Goal: Task Accomplishment & Management: Complete application form

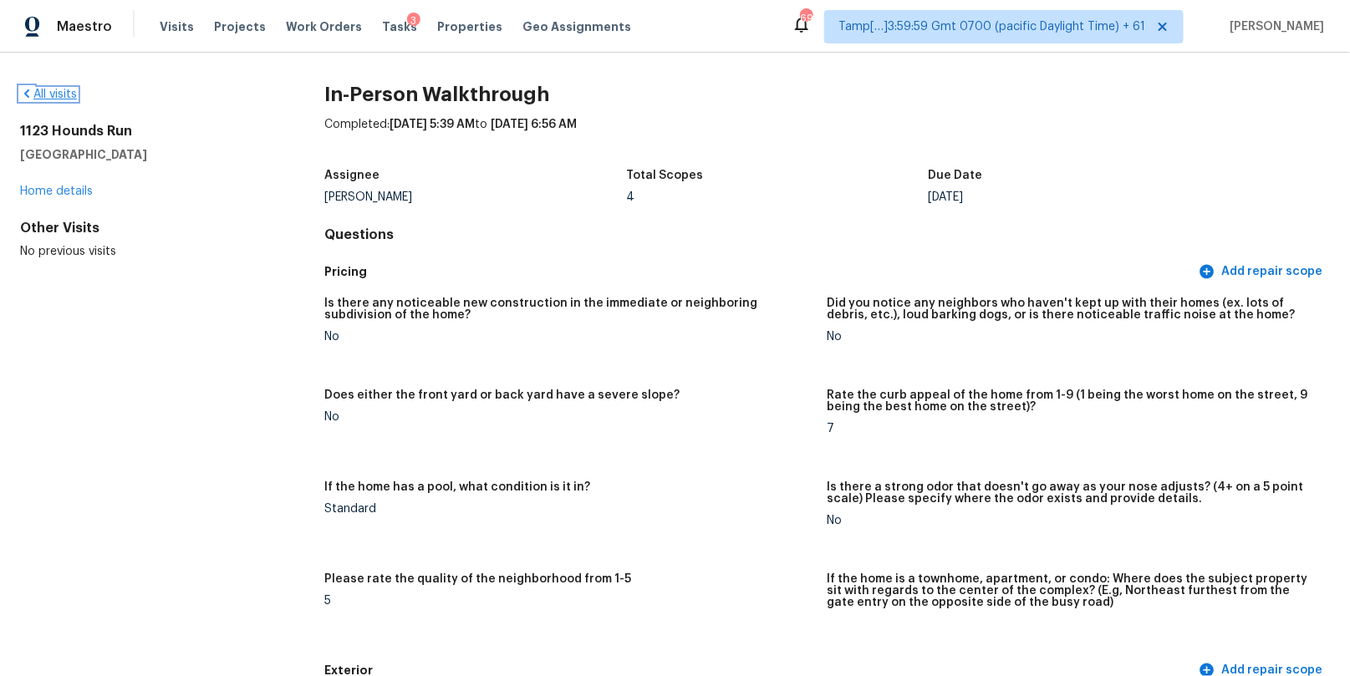
click at [23, 94] on icon at bounding box center [26, 93] width 13 height 13
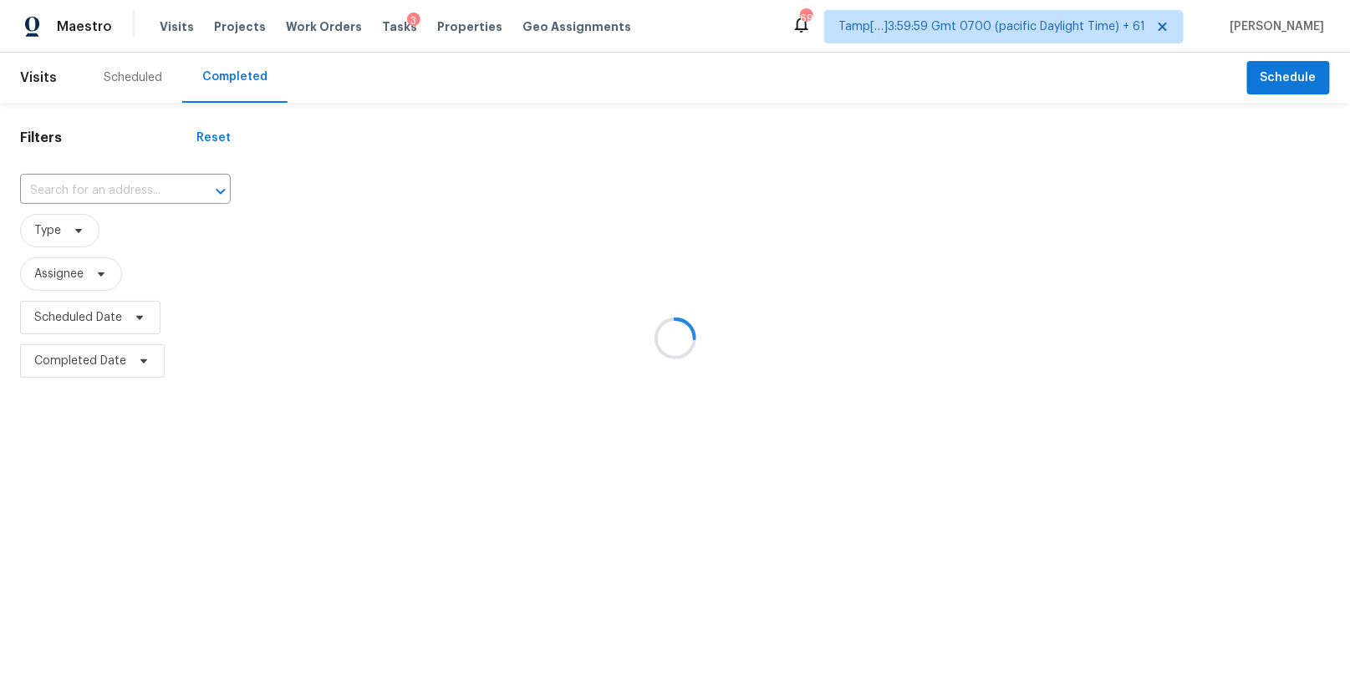
click at [111, 191] on div at bounding box center [675, 338] width 1350 height 676
click at [99, 188] on div at bounding box center [675, 338] width 1350 height 676
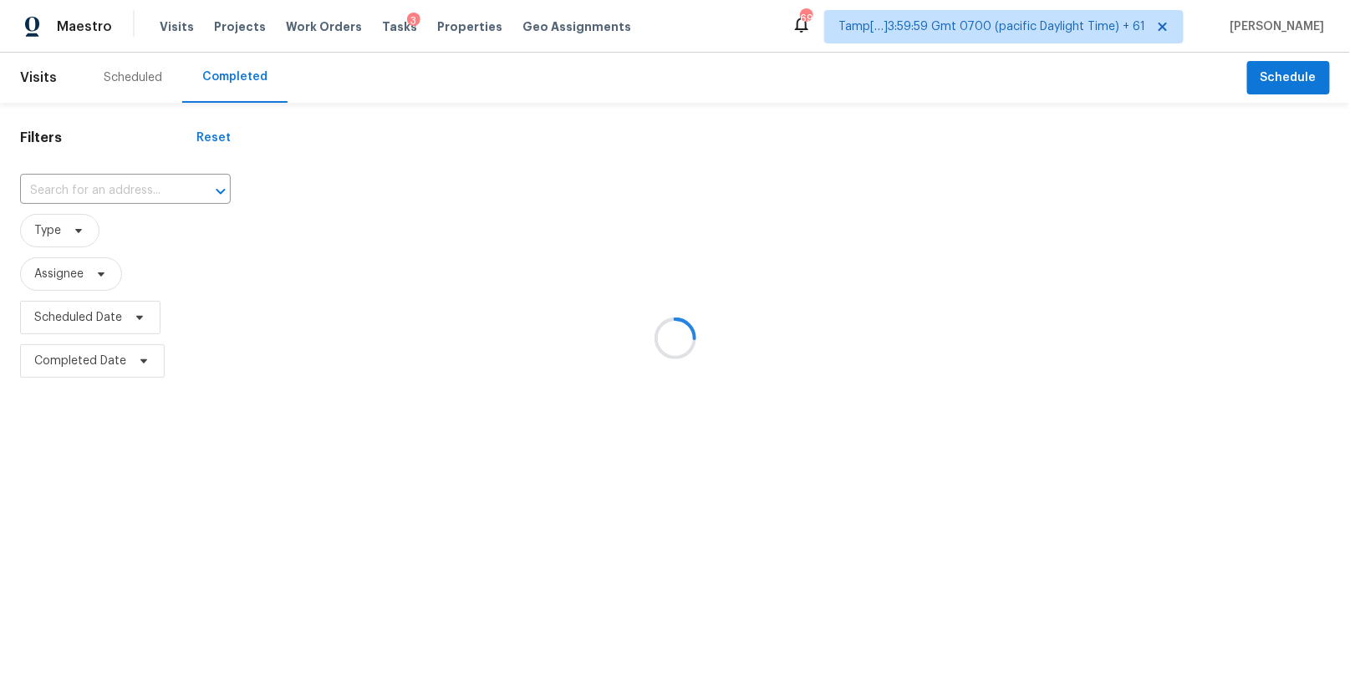
click at [99, 188] on div at bounding box center [675, 338] width 1350 height 676
click at [96, 206] on div at bounding box center [675, 338] width 1350 height 676
click at [104, 183] on div at bounding box center [675, 338] width 1350 height 676
click at [87, 192] on div at bounding box center [675, 338] width 1350 height 676
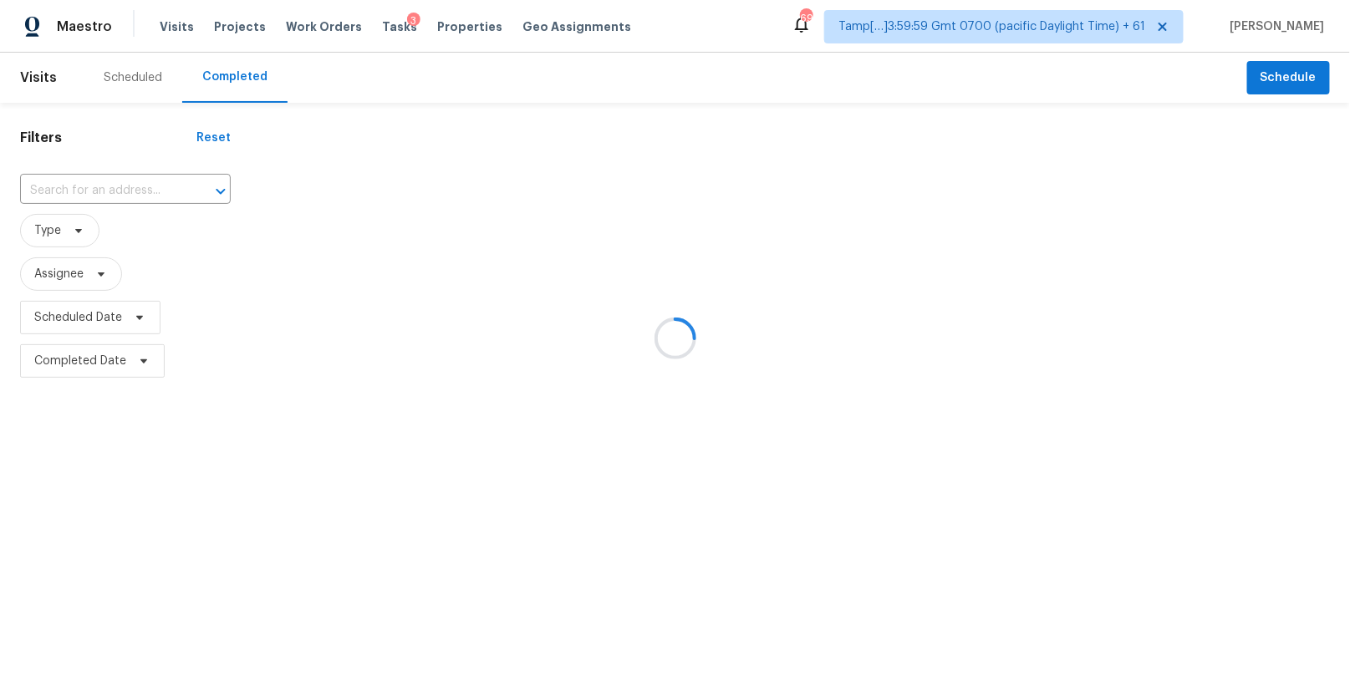
click at [87, 192] on div at bounding box center [675, 338] width 1350 height 676
click at [109, 176] on div at bounding box center [675, 338] width 1350 height 676
click at [109, 181] on div at bounding box center [675, 338] width 1350 height 676
click at [82, 194] on div at bounding box center [675, 338] width 1350 height 676
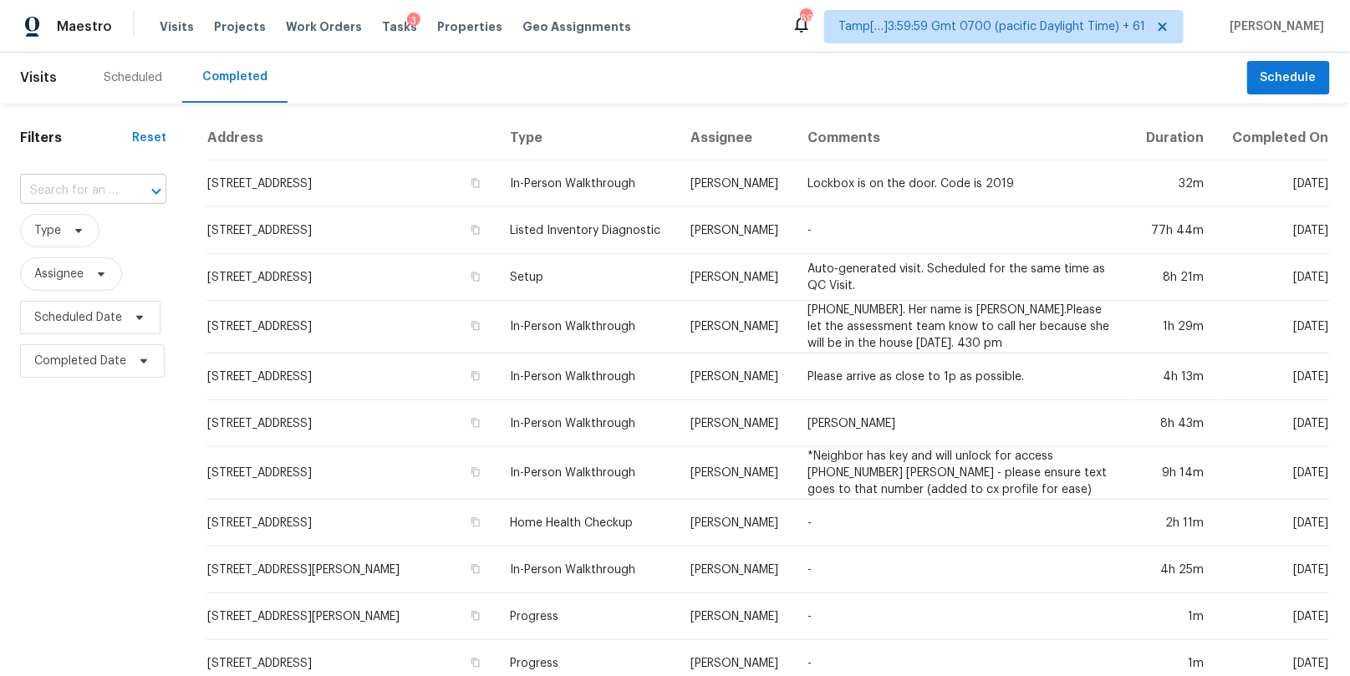
click at [34, 185] on input "text" at bounding box center [69, 191] width 99 height 26
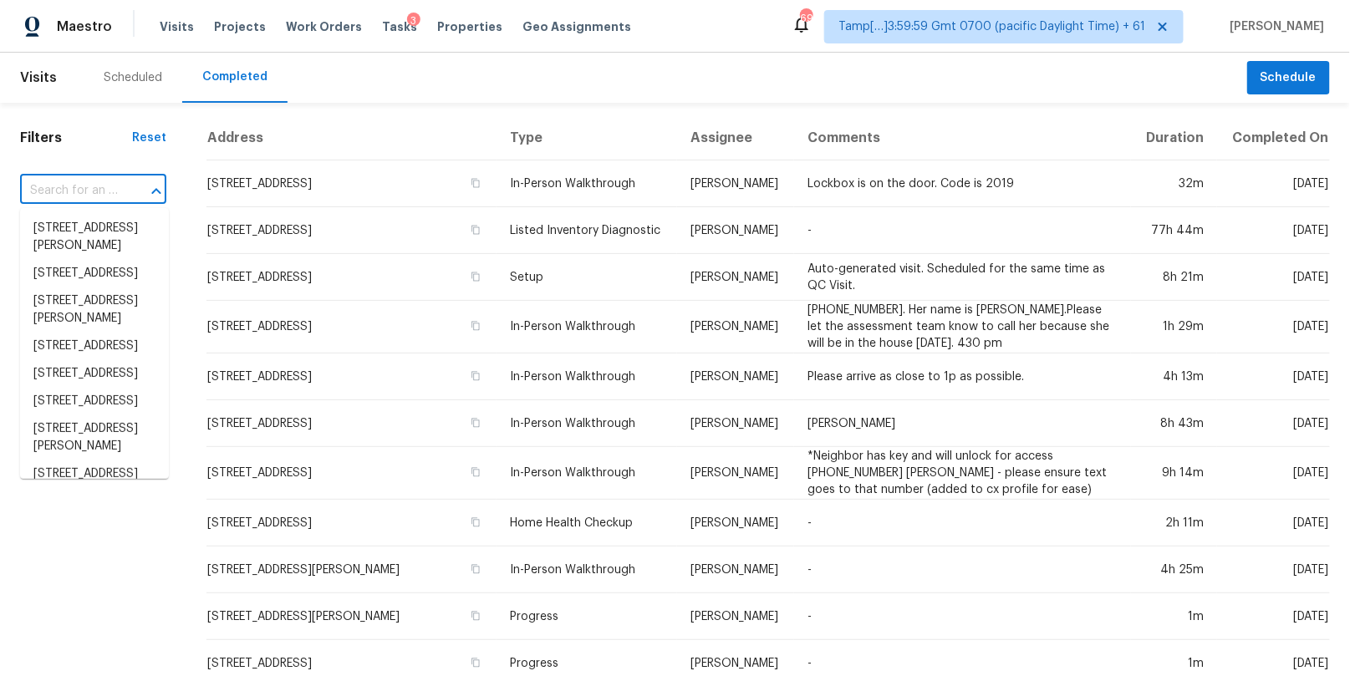
paste input "14629 W Oberlin Way, Surprise, AZ, 85387"
type input "14629 W Oberlin Way, Surprise, AZ, 85387"
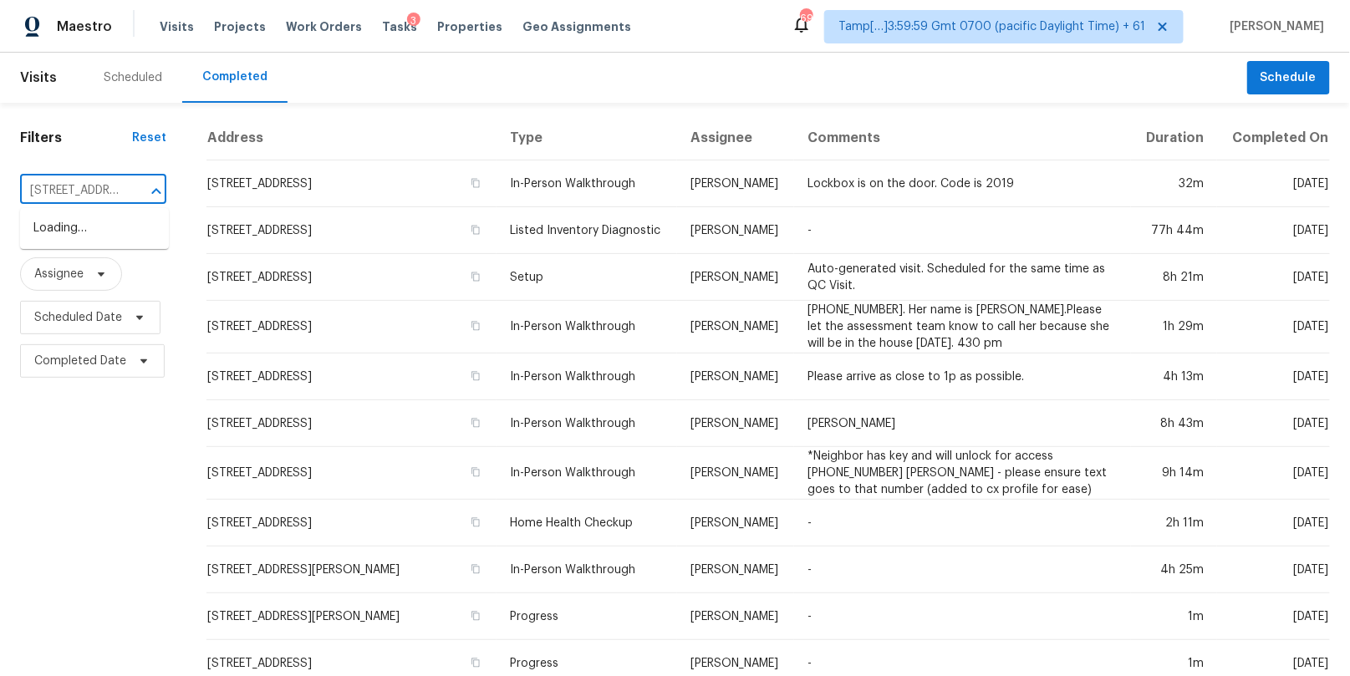
scroll to position [0, 137]
click at [89, 237] on li "14629 W Oberlin Way, Surprise, AZ 85387" at bounding box center [94, 229] width 149 height 28
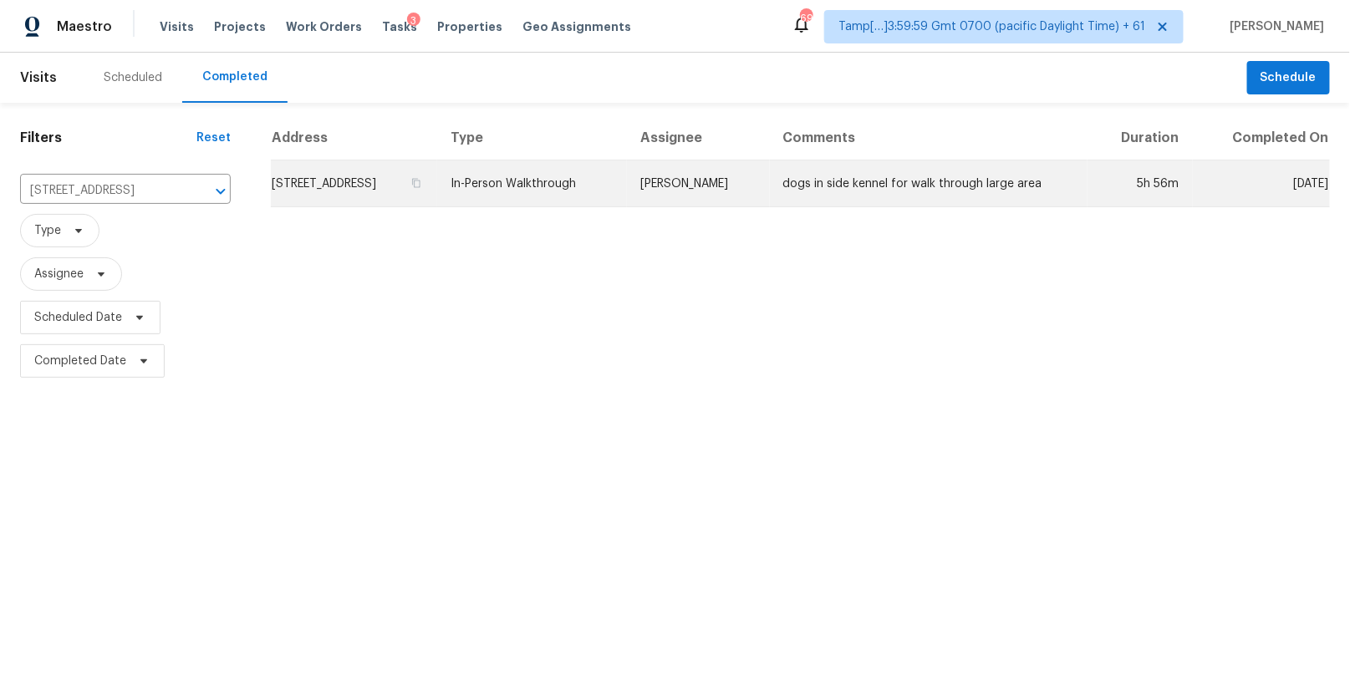
click at [613, 181] on td "In-Person Walkthrough" at bounding box center [532, 183] width 190 height 47
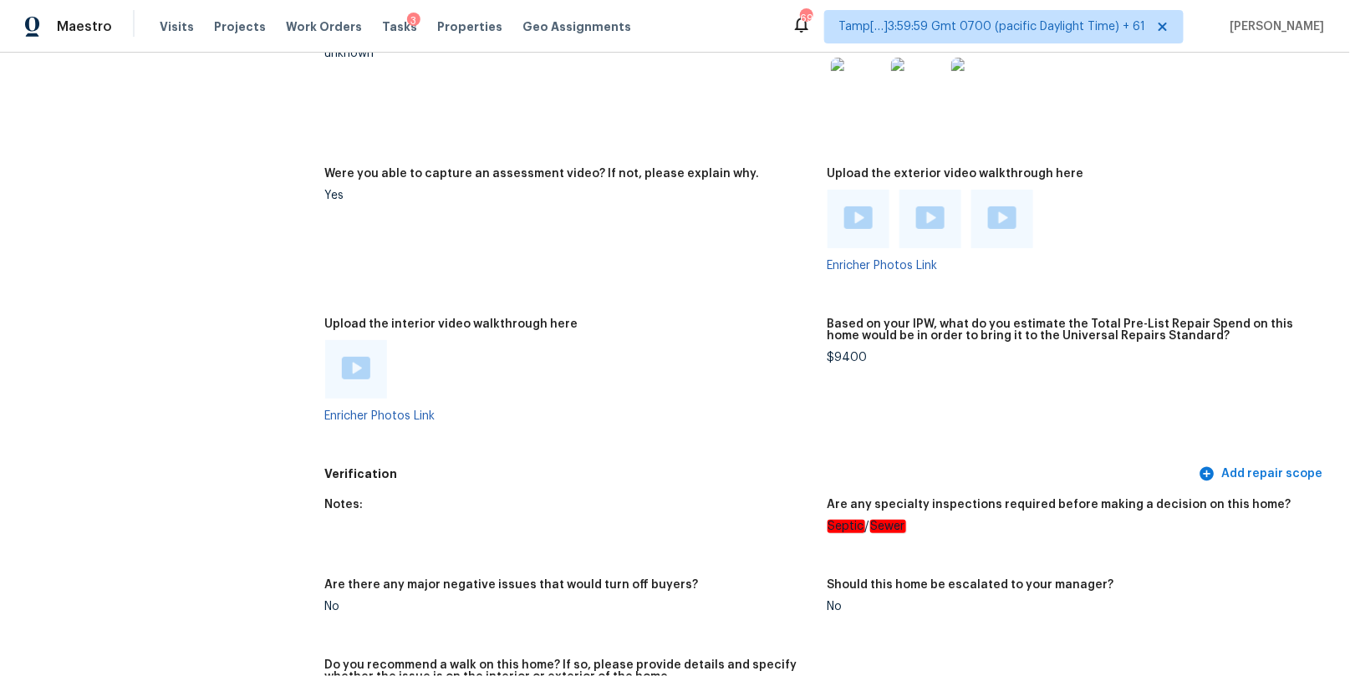
scroll to position [3317, 0]
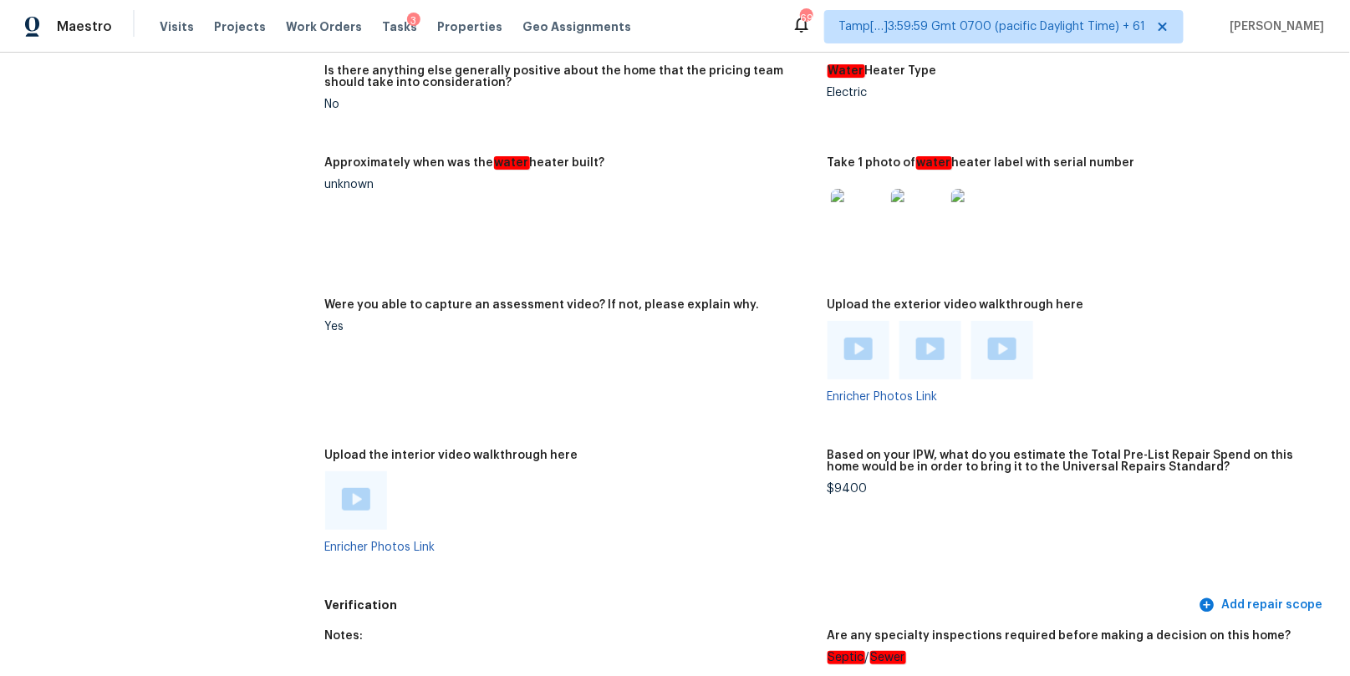
click at [360, 484] on div at bounding box center [356, 500] width 62 height 59
click at [360, 483] on div at bounding box center [356, 500] width 62 height 59
click at [355, 501] on img at bounding box center [356, 499] width 28 height 23
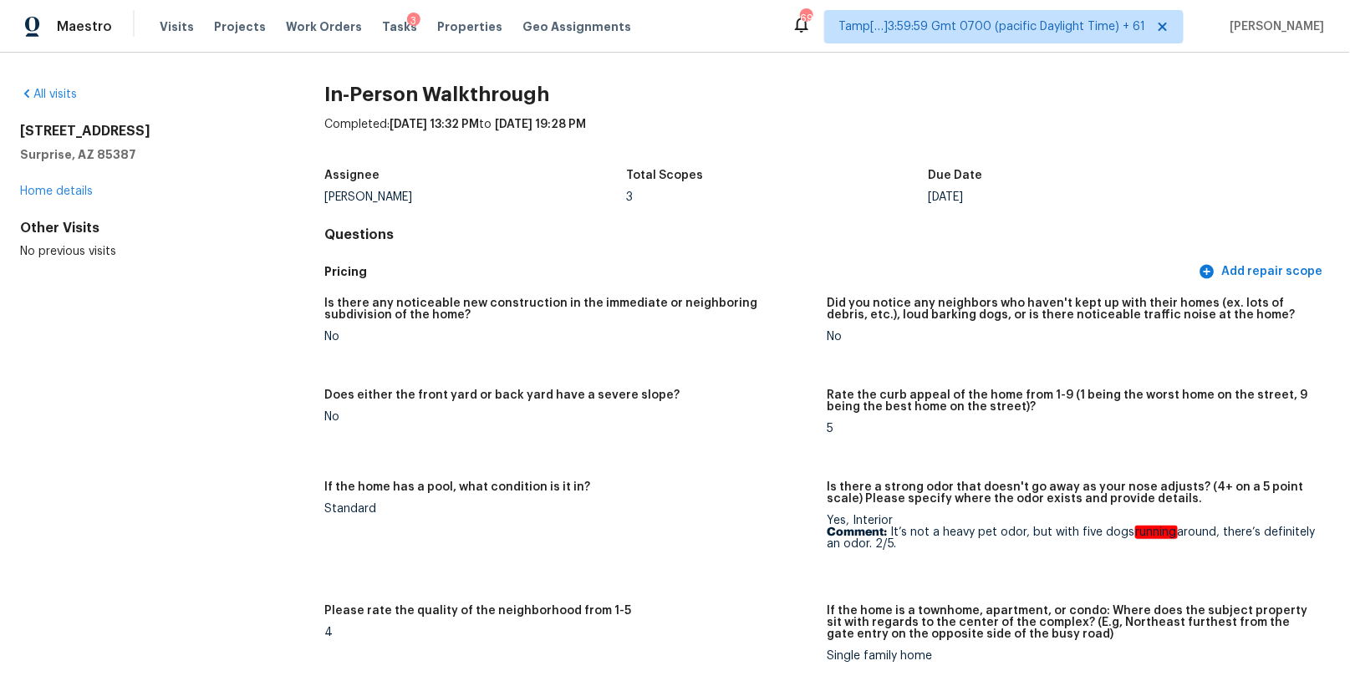
scroll to position [2528, 0]
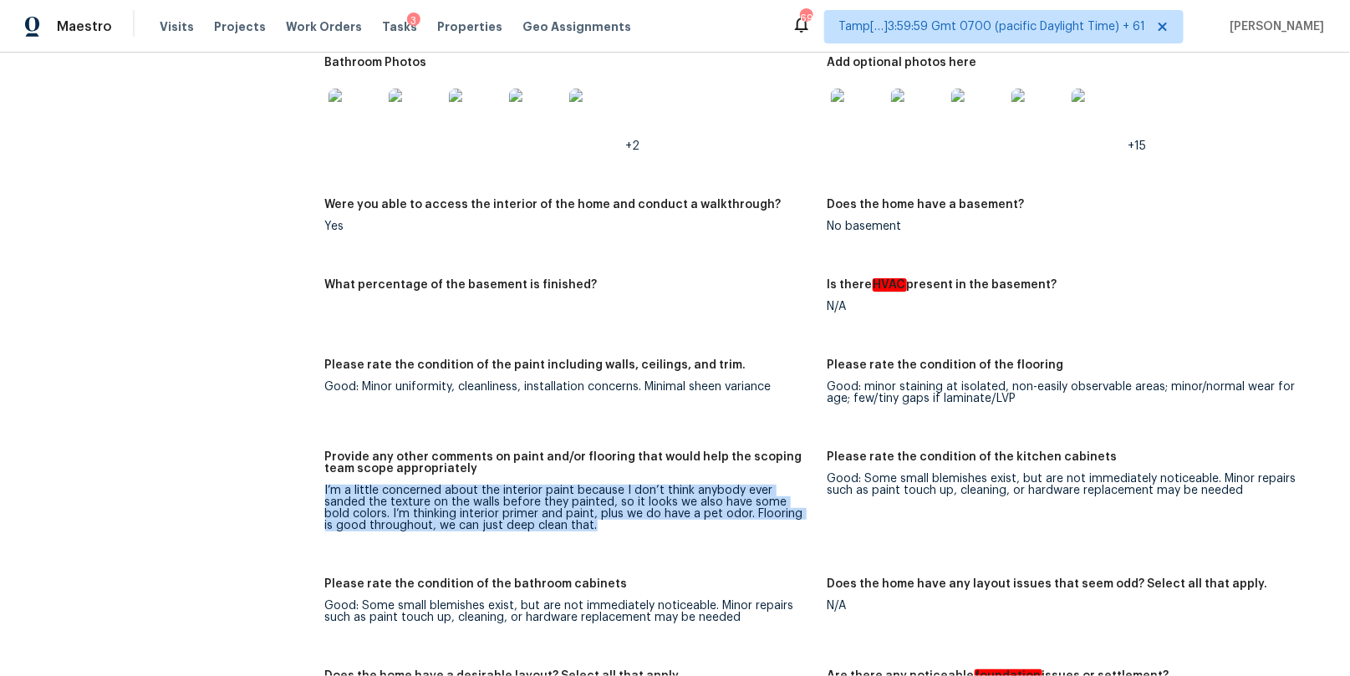
drag, startPoint x: 324, startPoint y: 491, endPoint x: 581, endPoint y: 532, distance: 259.8
click at [583, 533] on figure "Provide any other comments on paint and/or flooring that would help the scoping…" at bounding box center [576, 504] width 502 height 107
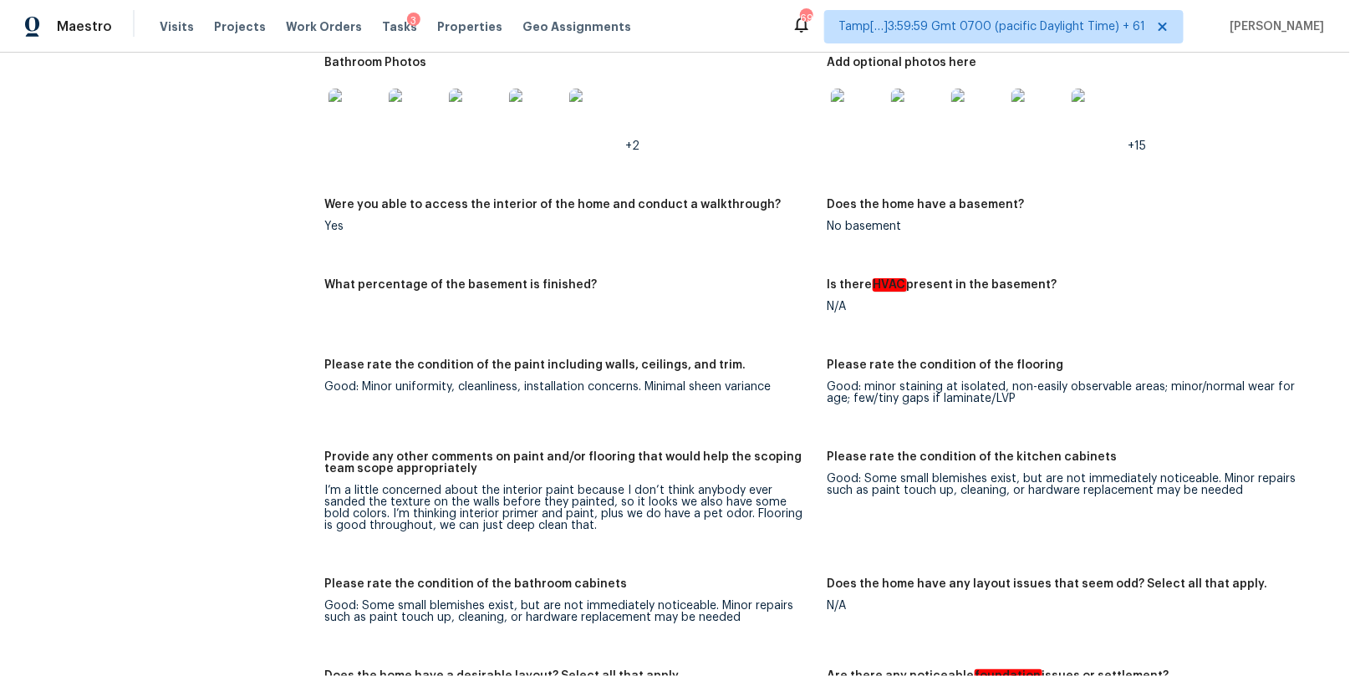
click at [553, 523] on div "I’m a little concerned about the interior paint because I don’t think anybody e…" at bounding box center [569, 508] width 489 height 47
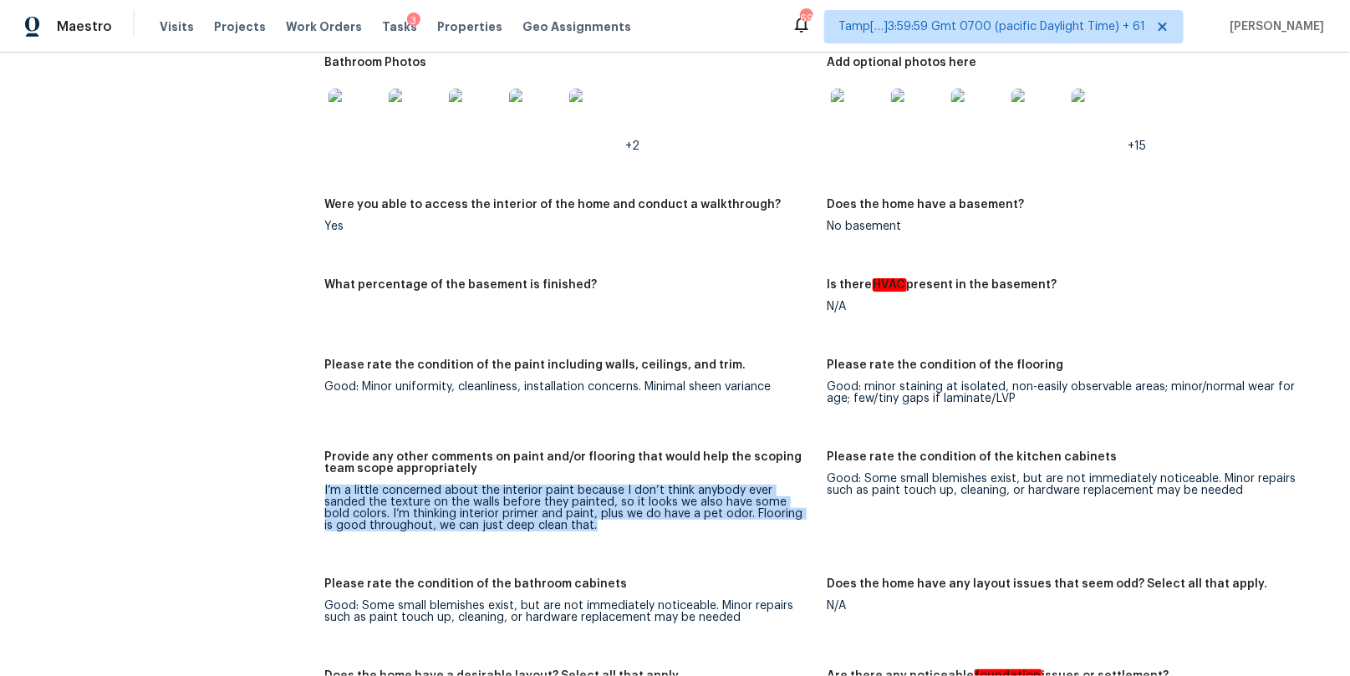
drag, startPoint x: 550, startPoint y: 523, endPoint x: 322, endPoint y: 490, distance: 230.6
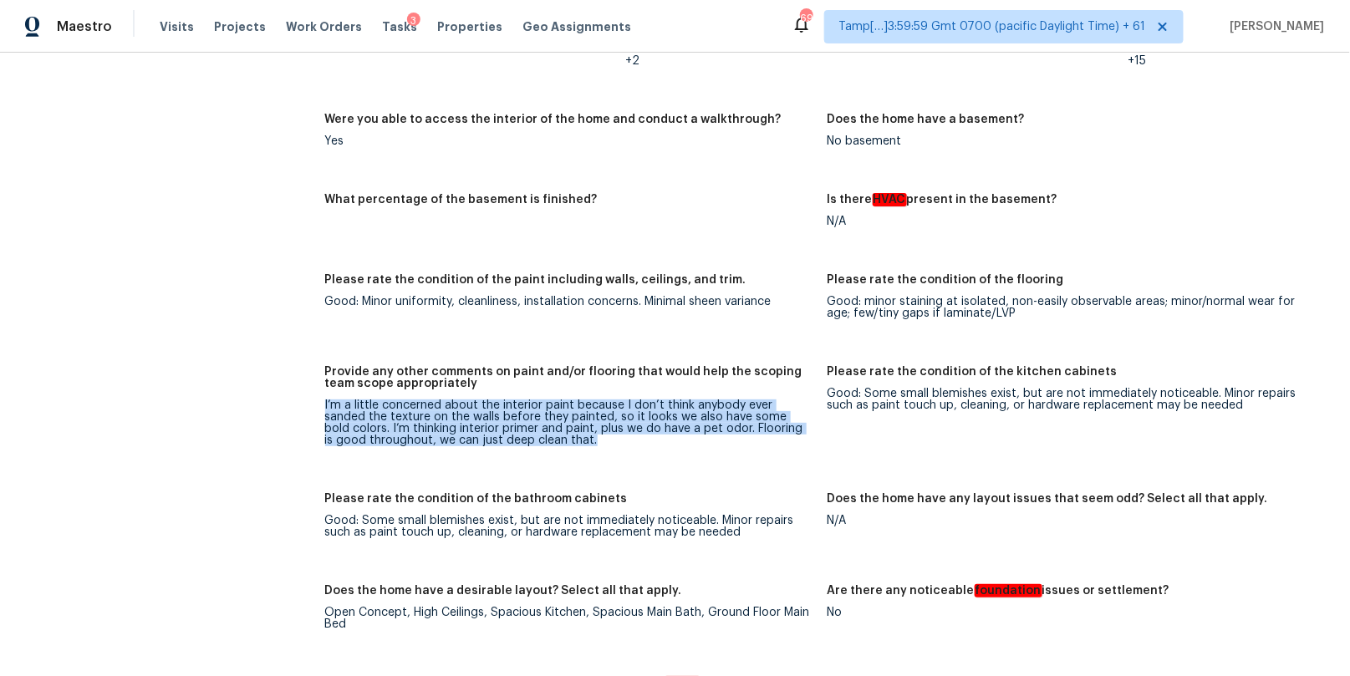
scroll to position [2579, 0]
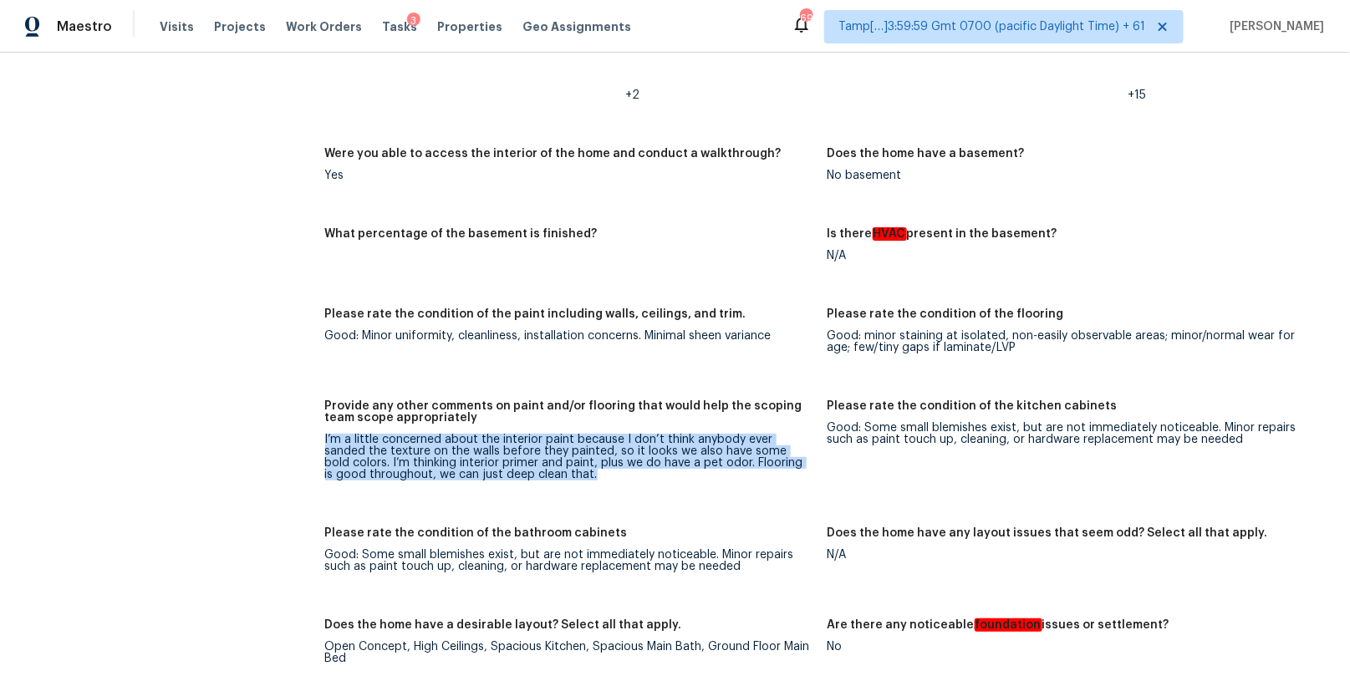
click at [610, 471] on div "I’m a little concerned about the interior paint because I don’t think anybody e…" at bounding box center [569, 457] width 489 height 47
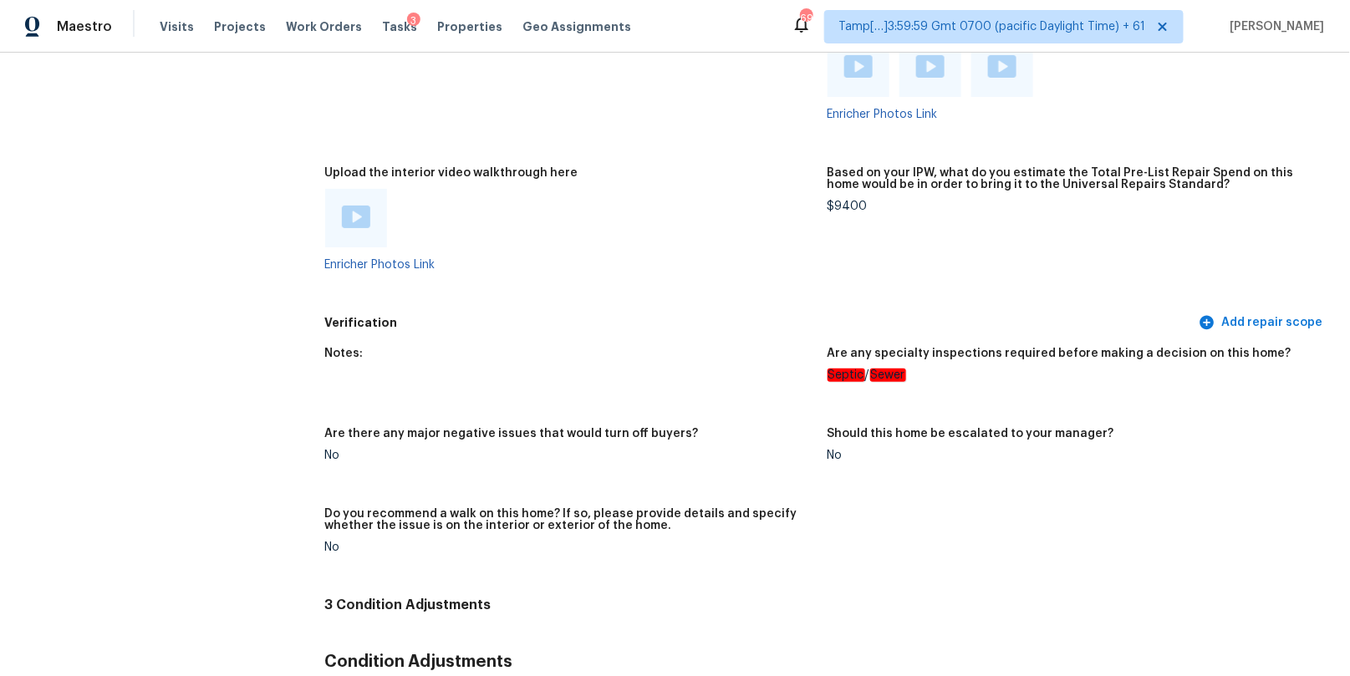
scroll to position [3585, 0]
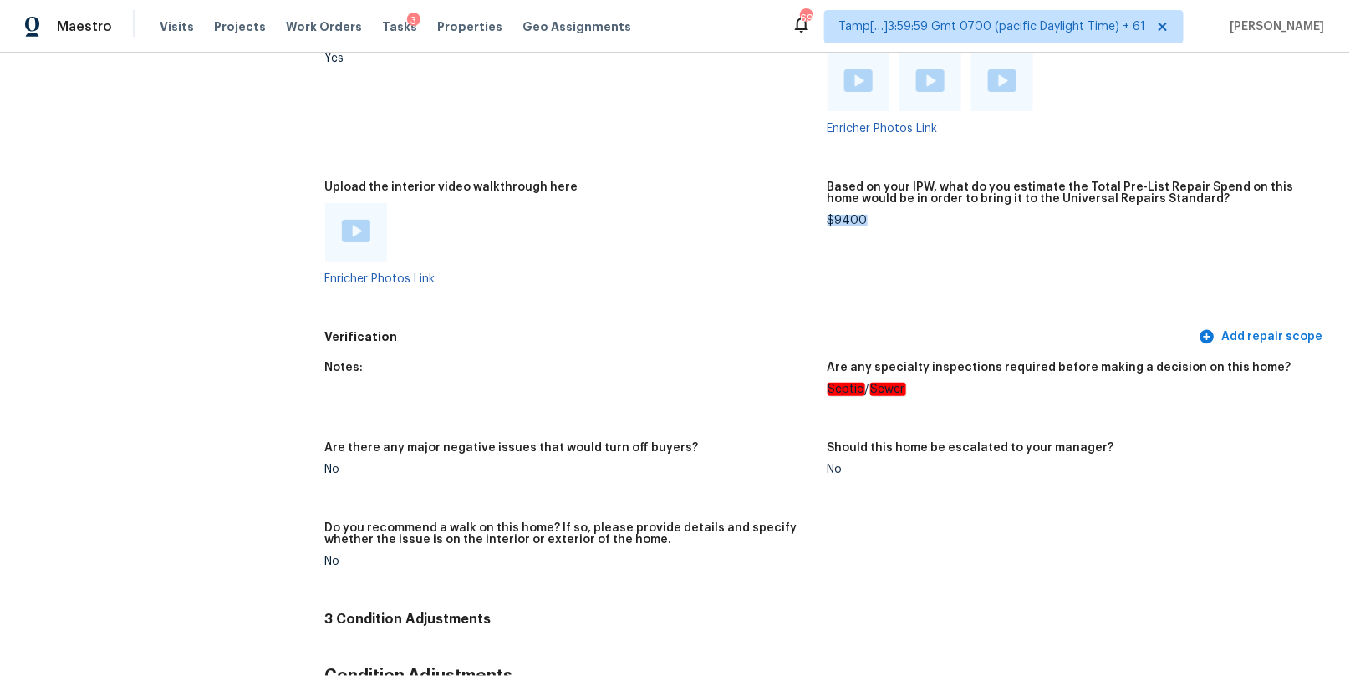
drag, startPoint x: 864, startPoint y: 219, endPoint x: 828, endPoint y: 219, distance: 35.9
click at [829, 219] on div "$9400" at bounding box center [1071, 221] width 489 height 12
copy div "$9400"
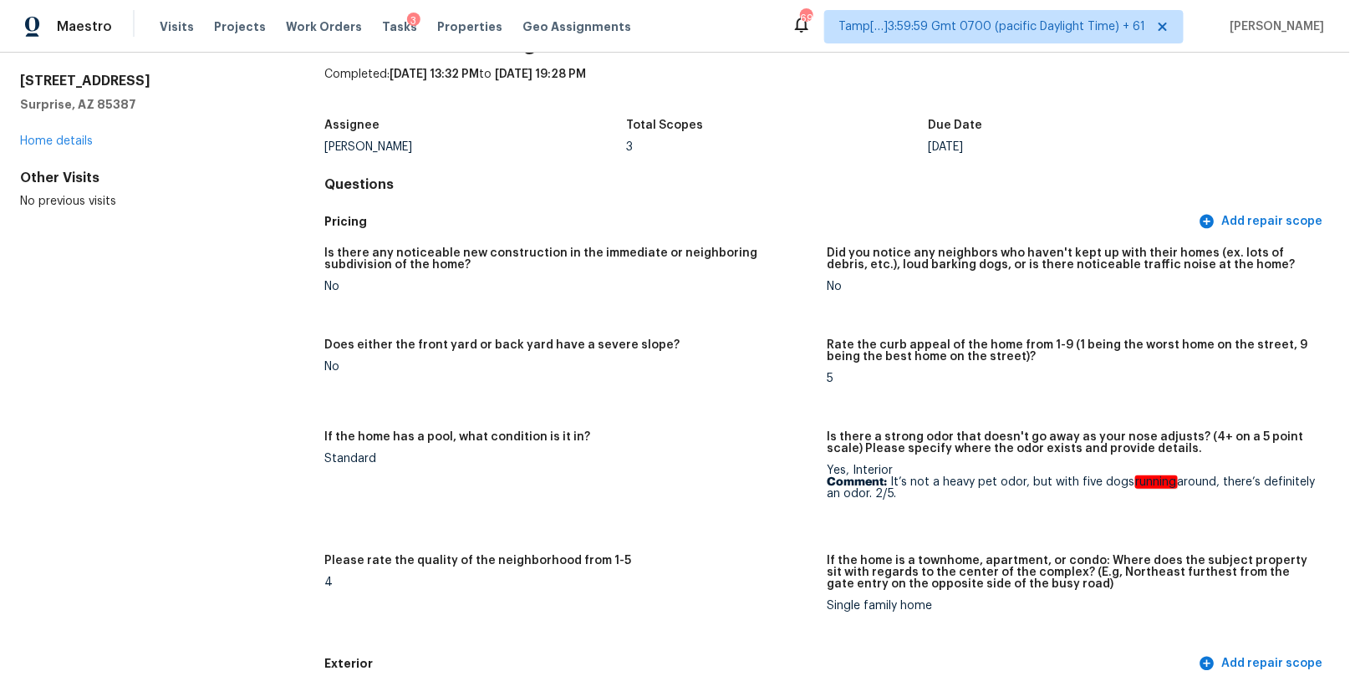
scroll to position [0, 0]
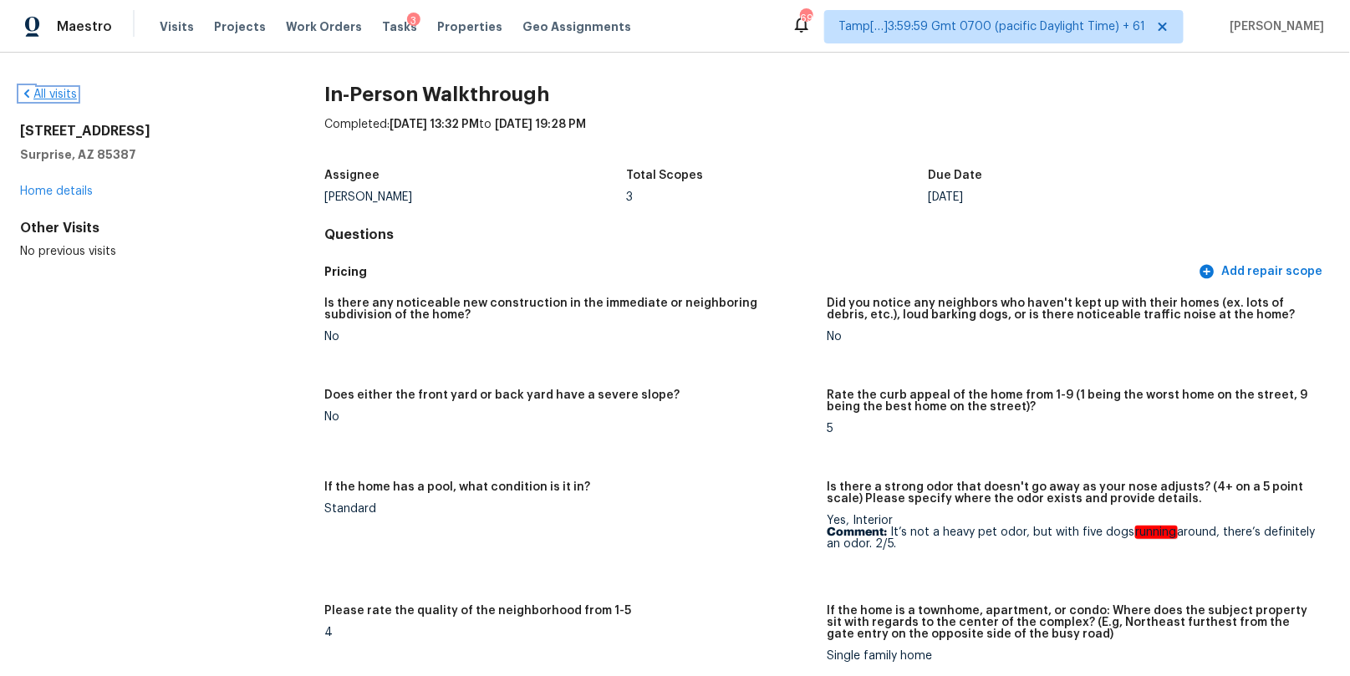
click at [29, 91] on icon at bounding box center [26, 93] width 13 height 13
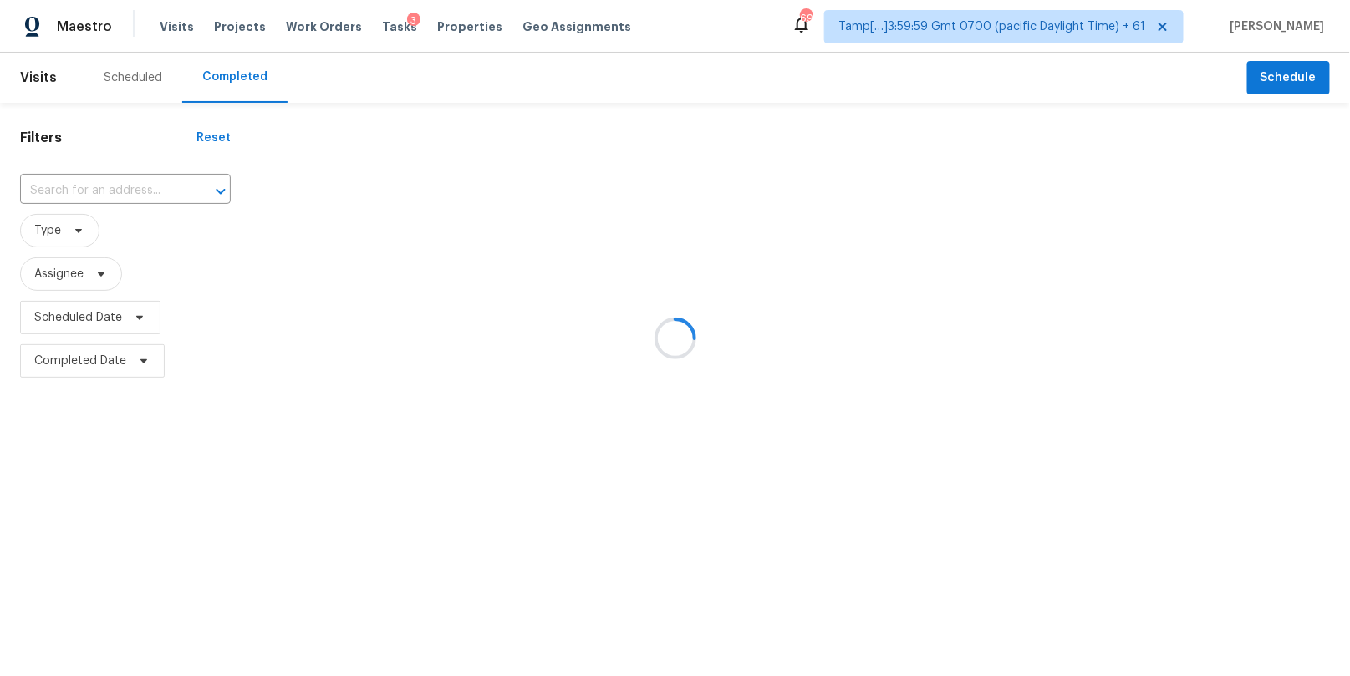
click at [70, 185] on div at bounding box center [675, 338] width 1350 height 676
click at [68, 196] on div at bounding box center [675, 338] width 1350 height 676
click at [79, 191] on div at bounding box center [675, 338] width 1350 height 676
click at [68, 192] on div at bounding box center [675, 338] width 1350 height 676
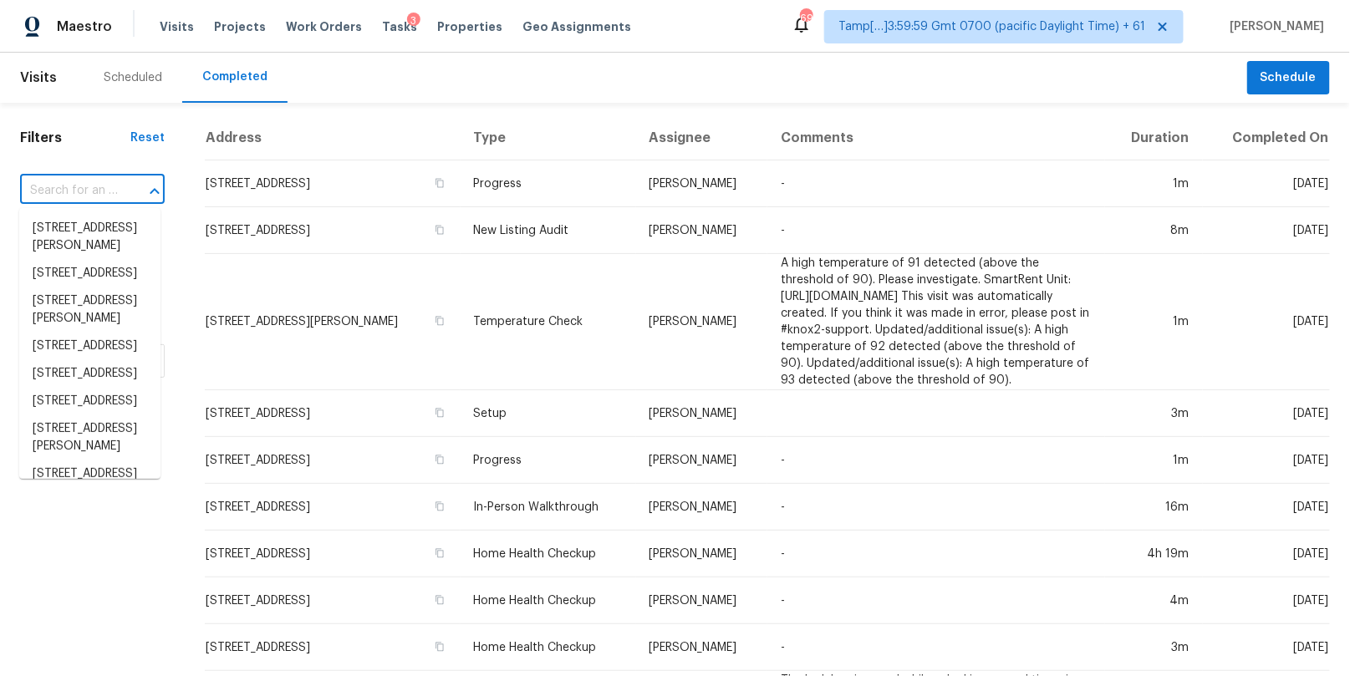
click at [69, 191] on input "text" at bounding box center [69, 191] width 98 height 26
paste input "505 Oak Dr, Friendswood, TX, 77546"
type input "505 Oak Dr, Friendswood, TX, 77546"
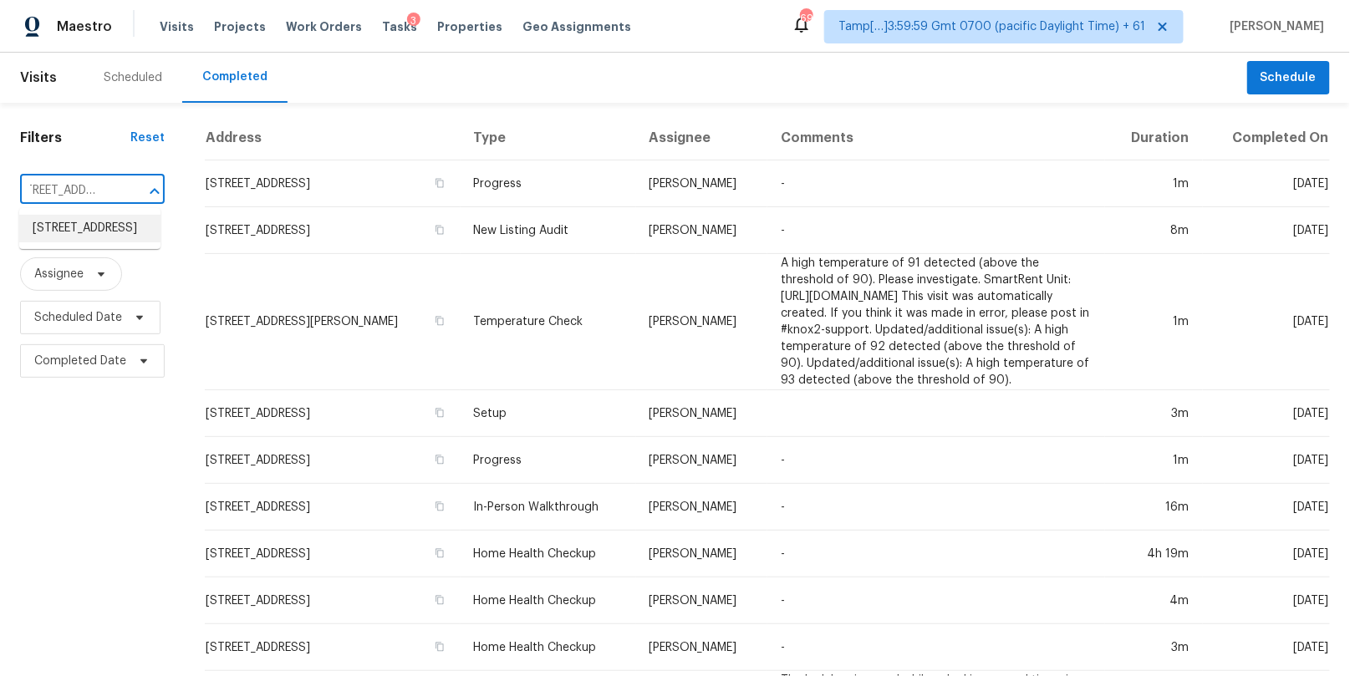
click at [62, 242] on li "505 Oak Dr, Friendswood, TX 77546" at bounding box center [89, 229] width 141 height 28
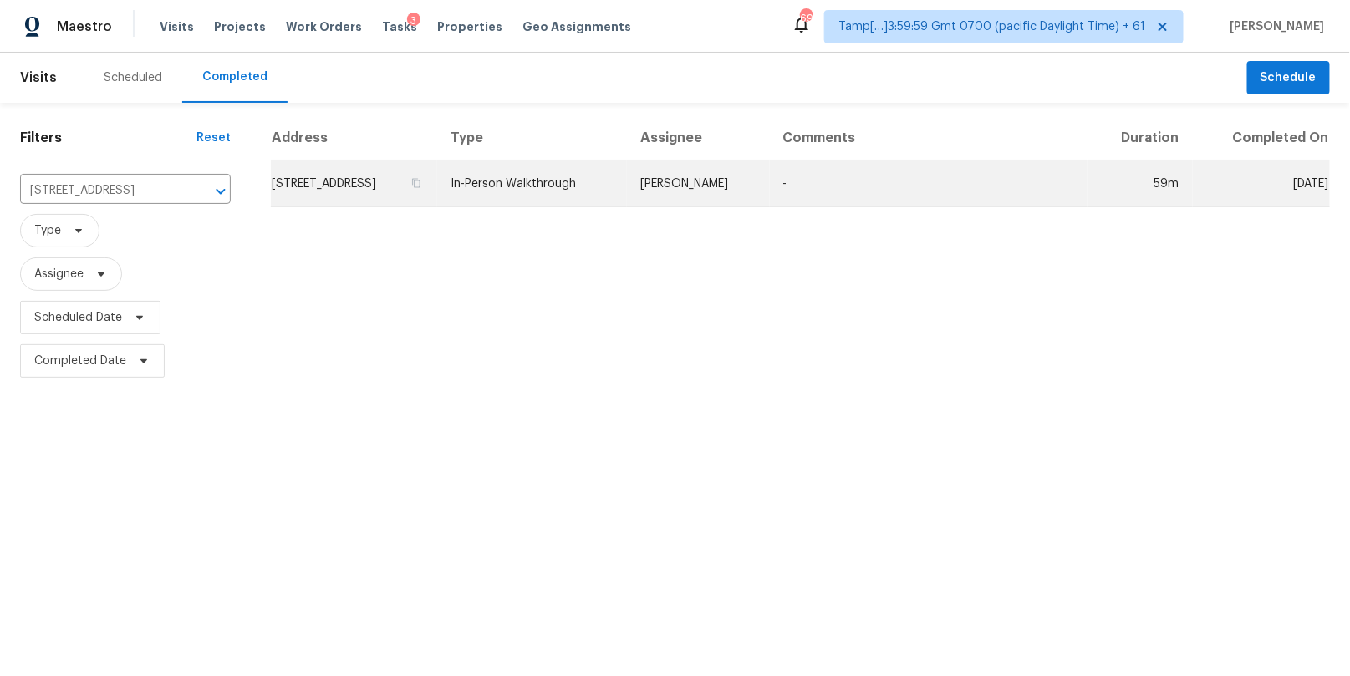
click at [545, 186] on td "In-Person Walkthrough" at bounding box center [532, 183] width 190 height 47
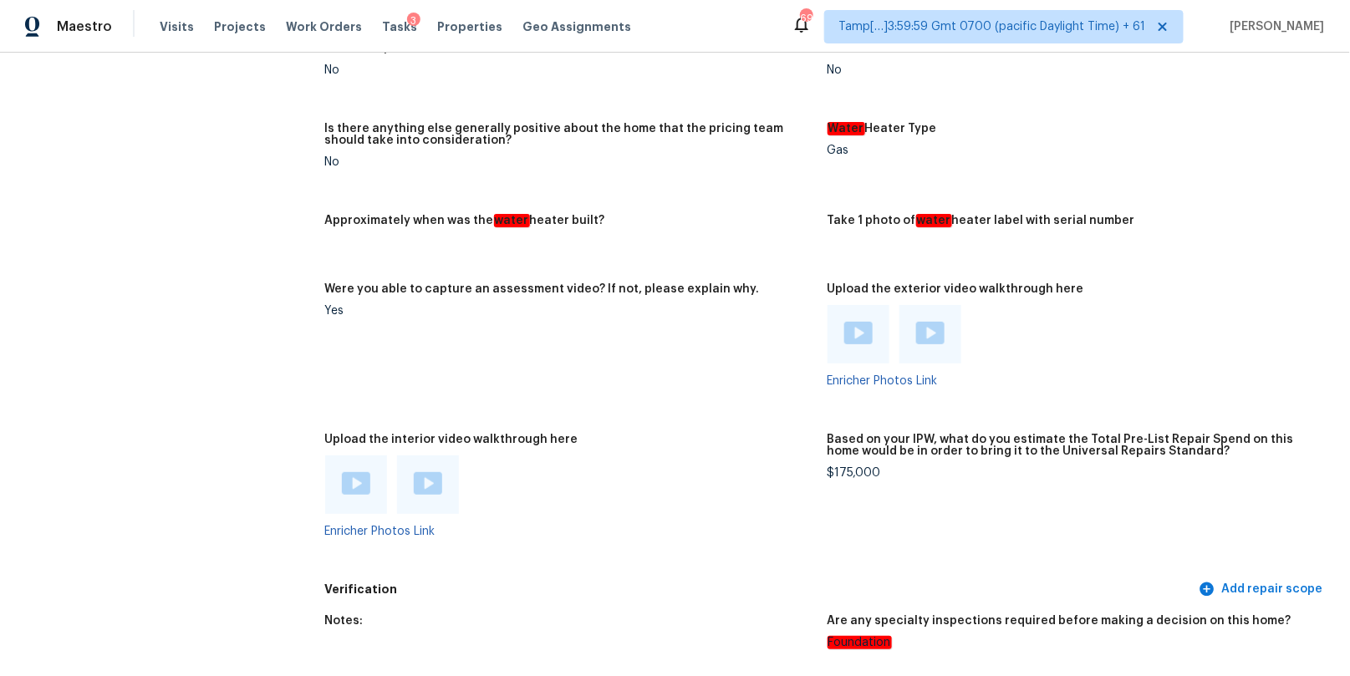
scroll to position [3160, 0]
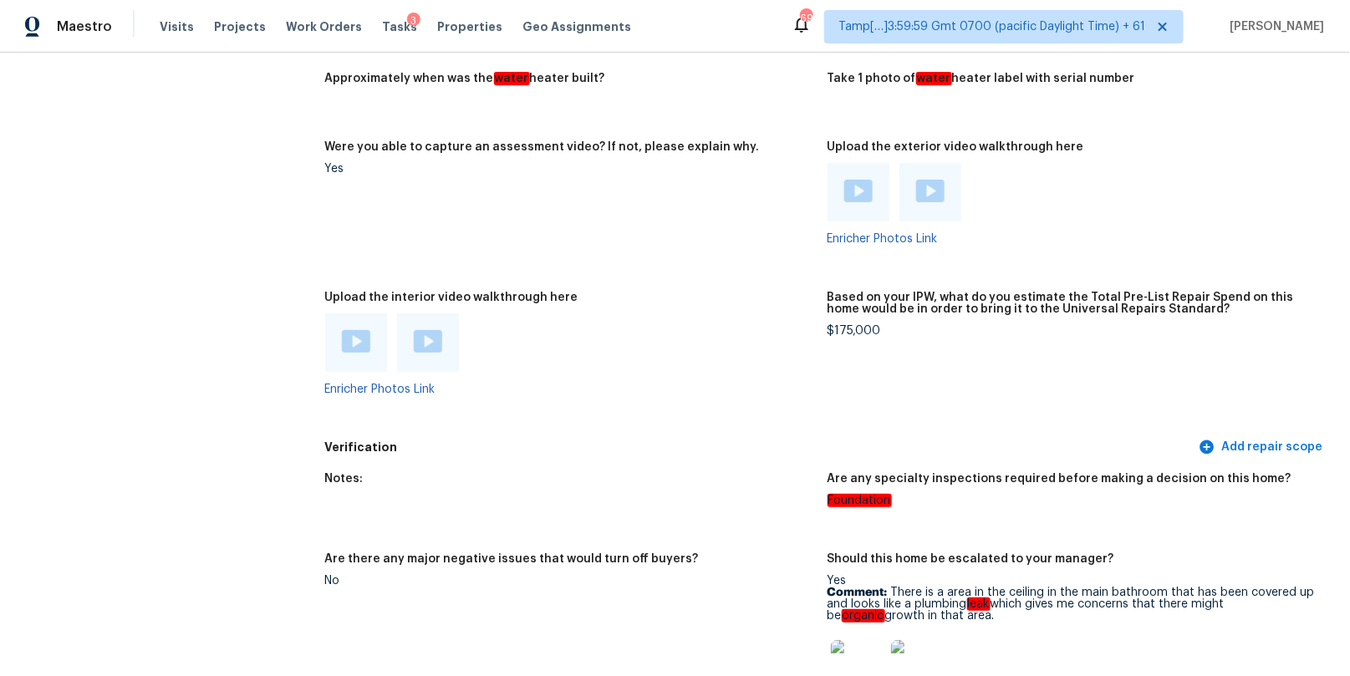
click at [357, 364] on div at bounding box center [356, 342] width 62 height 59
click at [360, 352] on img at bounding box center [356, 341] width 28 height 23
click at [432, 349] on img at bounding box center [428, 341] width 28 height 23
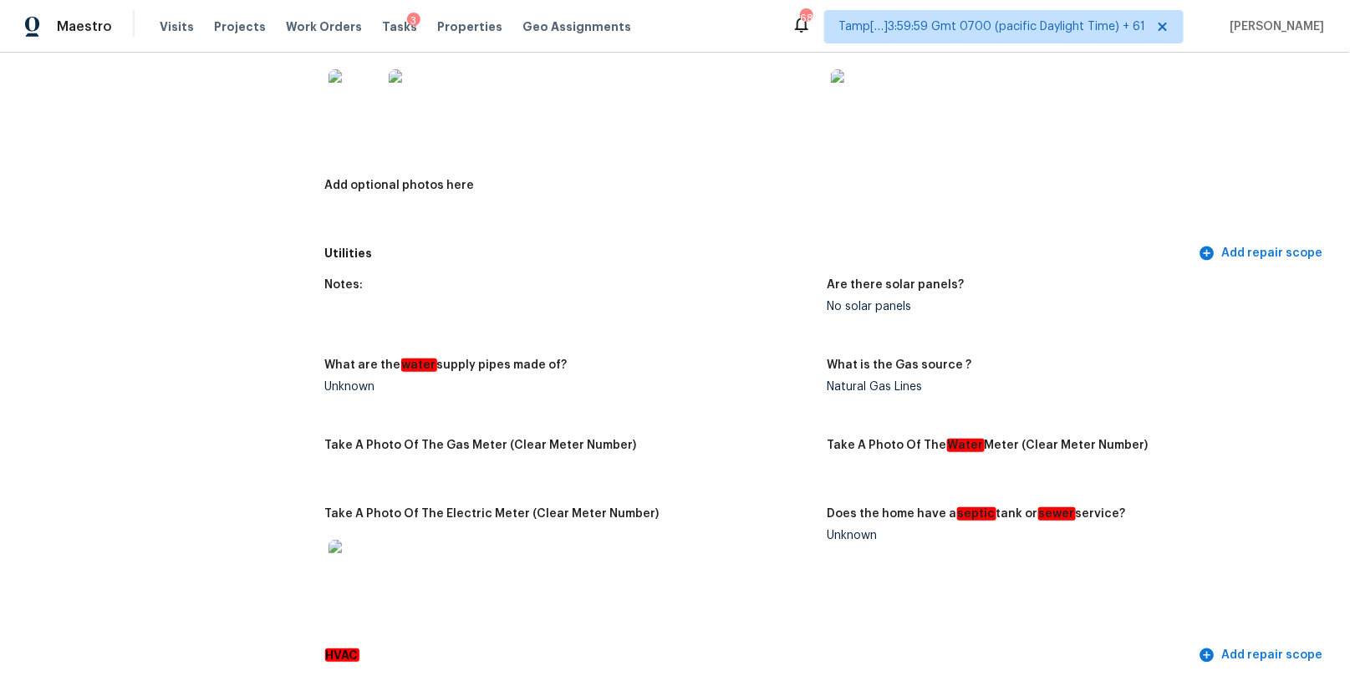
scroll to position [122, 0]
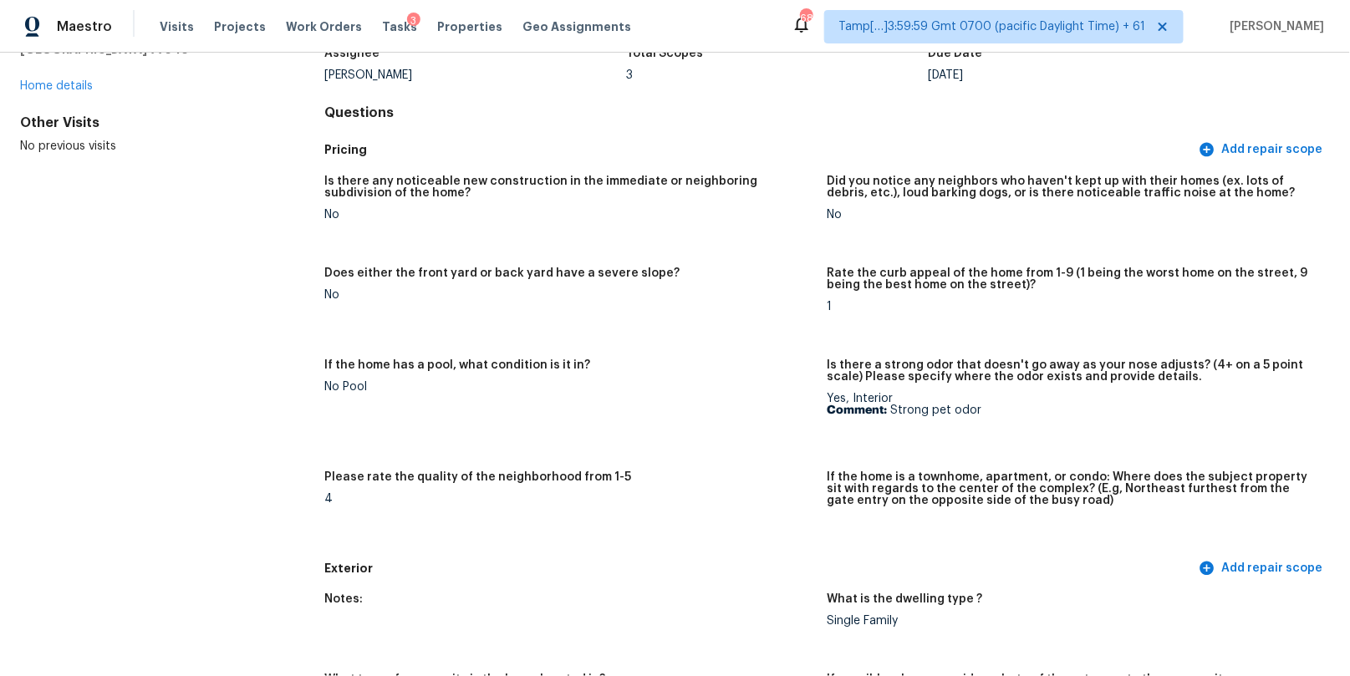
click at [969, 407] on p "Comment: Strong pet odor" at bounding box center [1071, 411] width 489 height 12
drag, startPoint x: 995, startPoint y: 408, endPoint x: 891, endPoint y: 415, distance: 103.9
click at [891, 415] on p "Comment: Strong pet odor" at bounding box center [1071, 411] width 489 height 12
copy p "Strong pet odor"
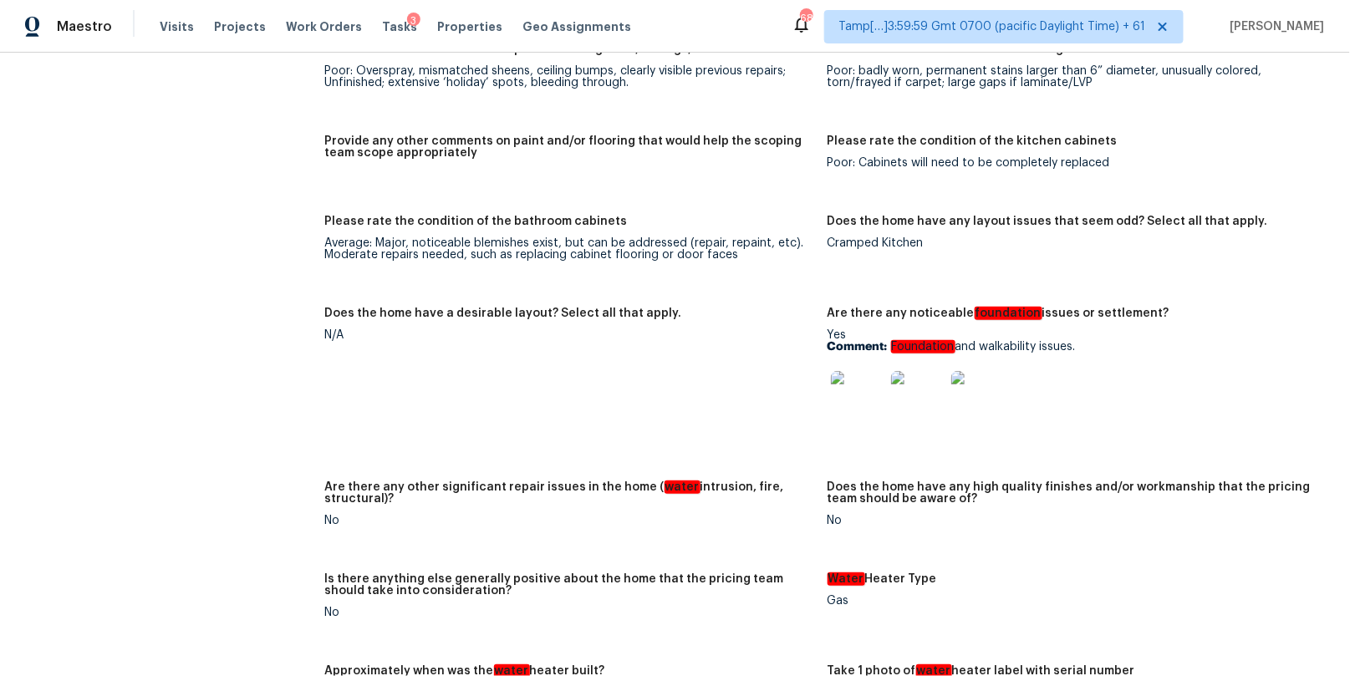
scroll to position [3354, 0]
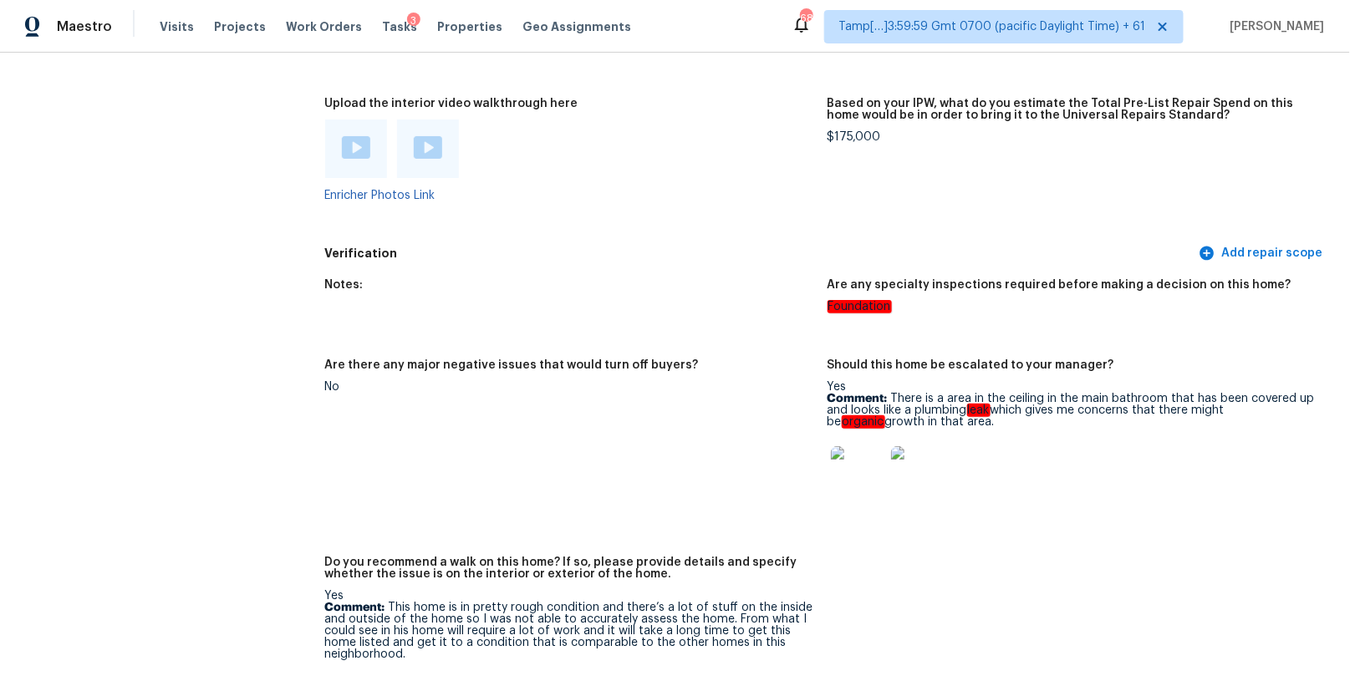
click at [852, 484] on img at bounding box center [857, 472] width 53 height 53
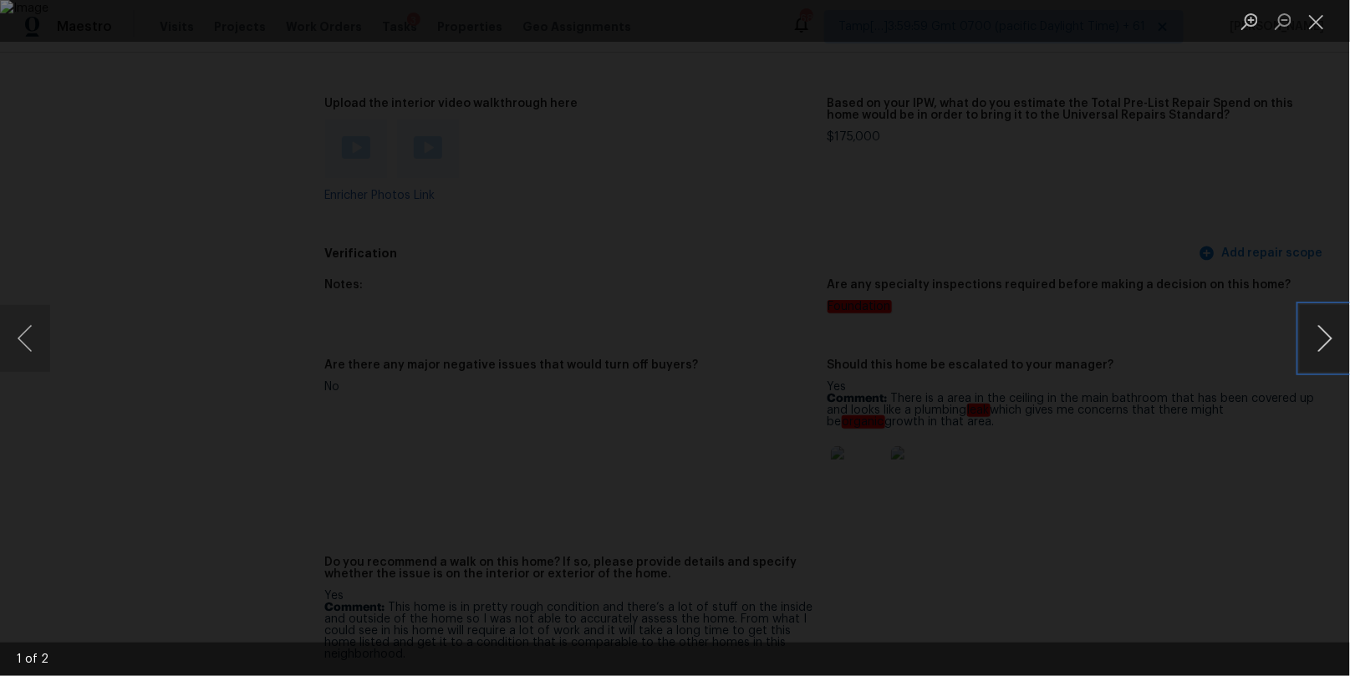
click at [1311, 333] on button "Next image" at bounding box center [1325, 338] width 50 height 67
click at [20, 347] on button "Previous image" at bounding box center [25, 338] width 50 height 67
click at [1315, 28] on button "Close lightbox" at bounding box center [1316, 21] width 33 height 29
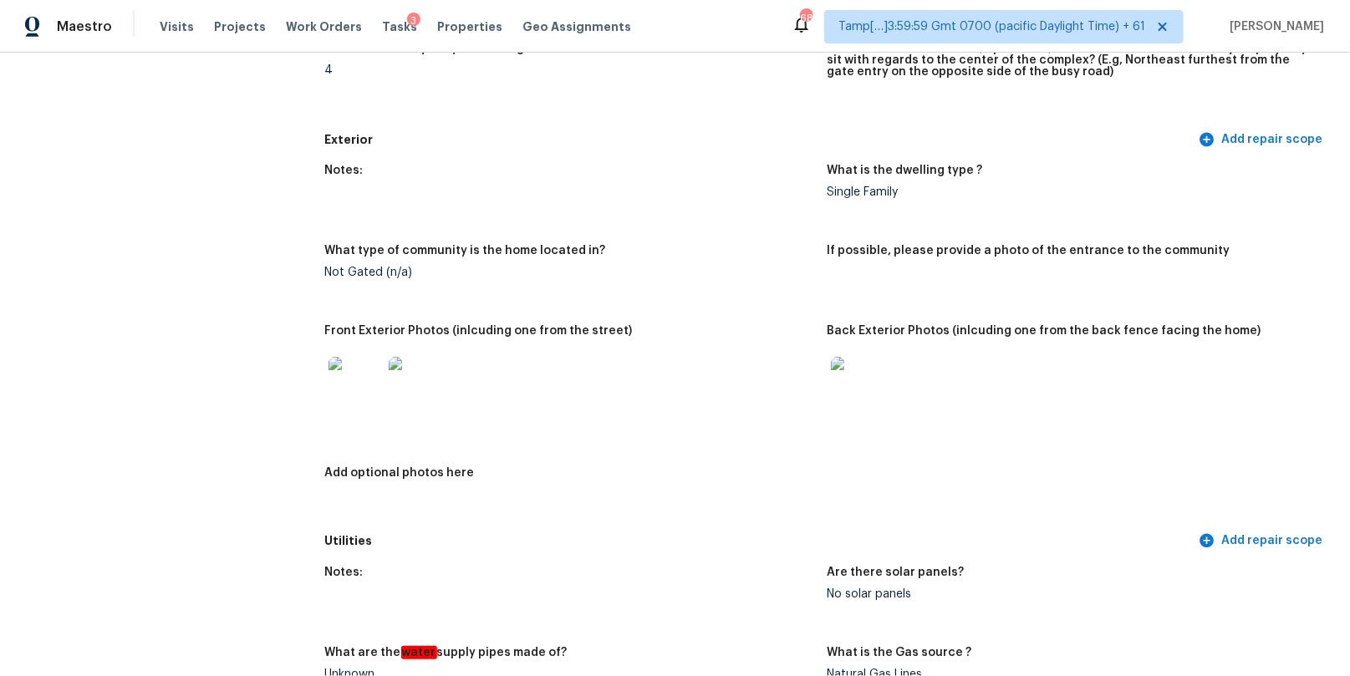
scroll to position [632, 0]
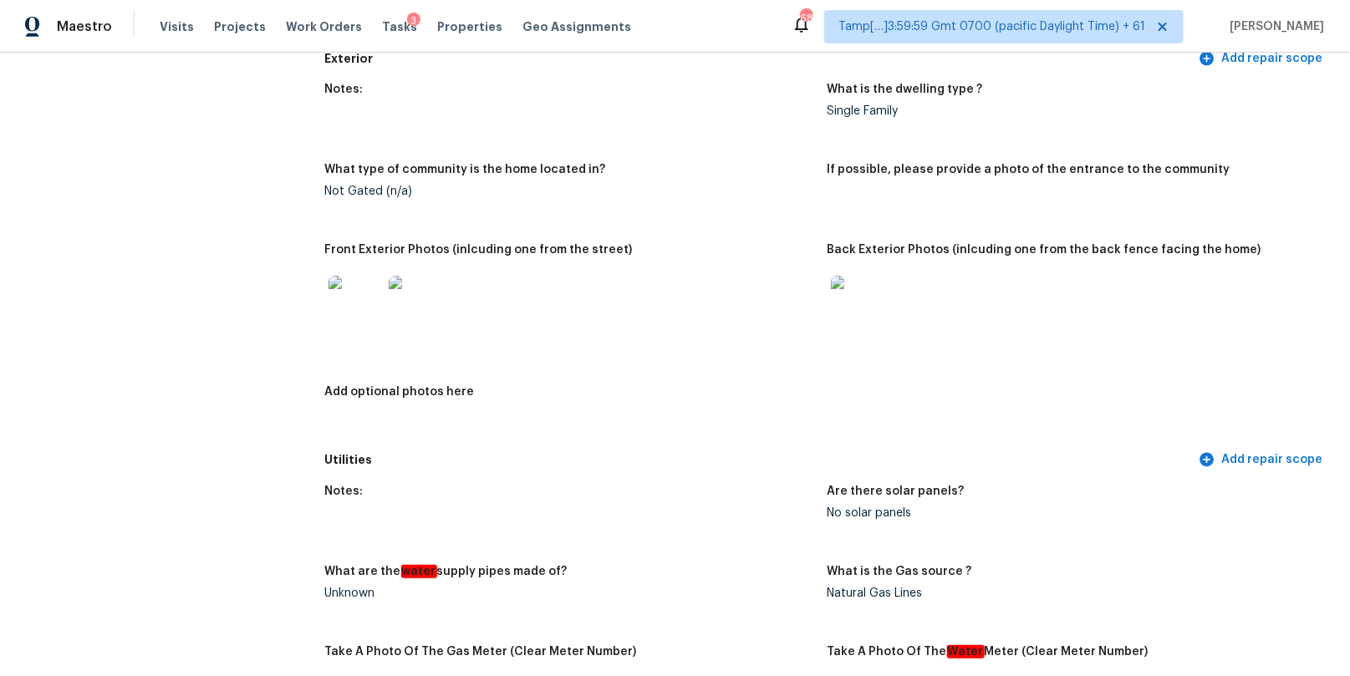
click at [349, 304] on img at bounding box center [354, 302] width 53 height 53
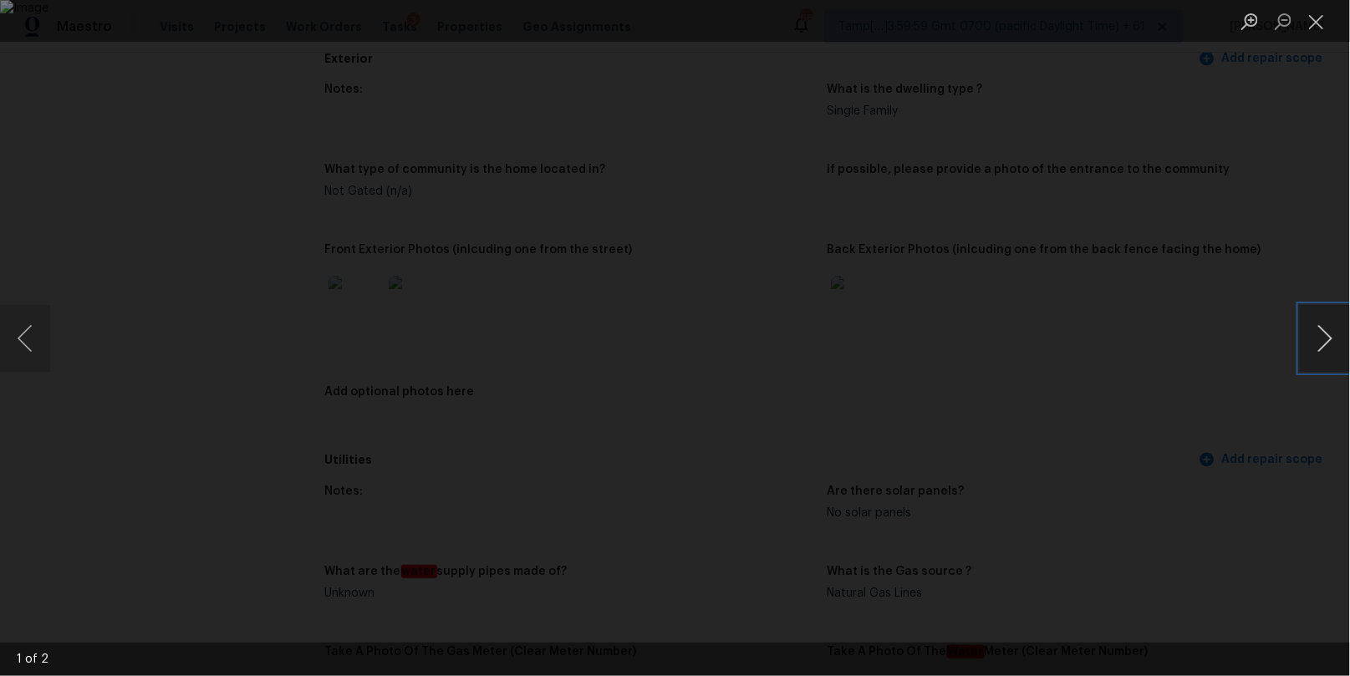
click at [1313, 333] on button "Next image" at bounding box center [1325, 338] width 50 height 67
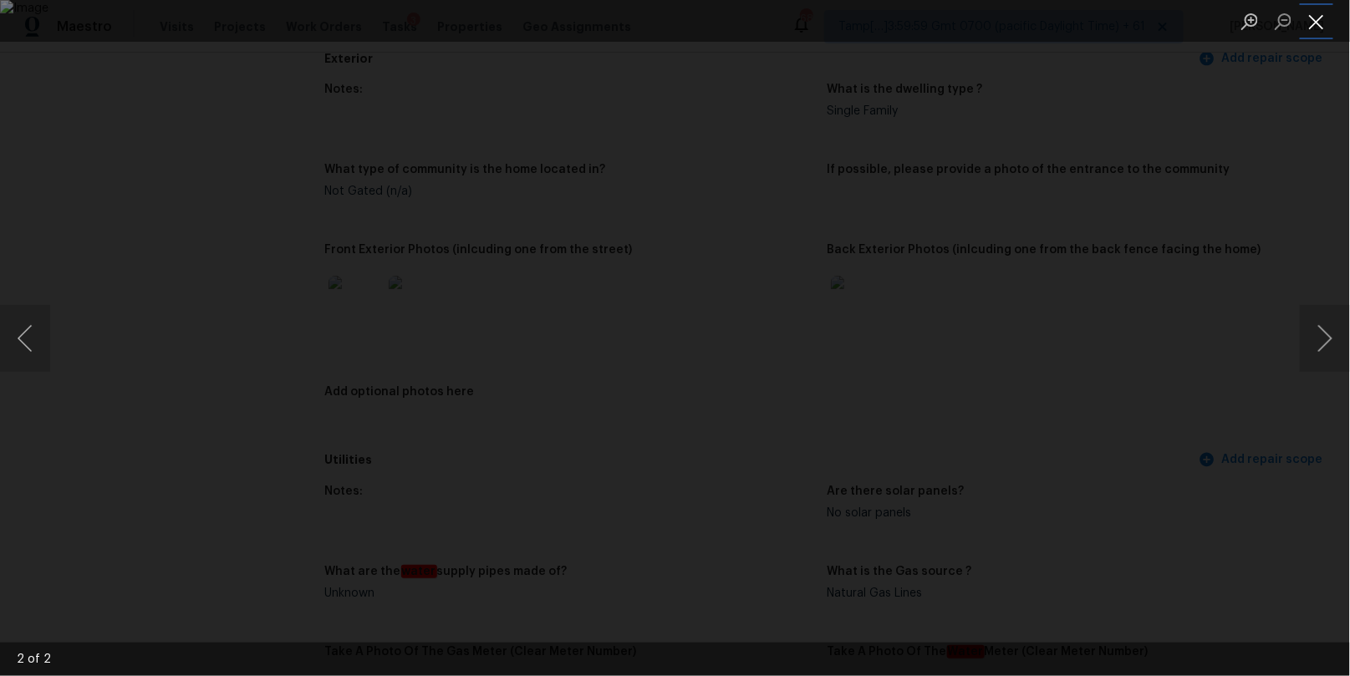
click at [1315, 19] on button "Close lightbox" at bounding box center [1316, 21] width 33 height 29
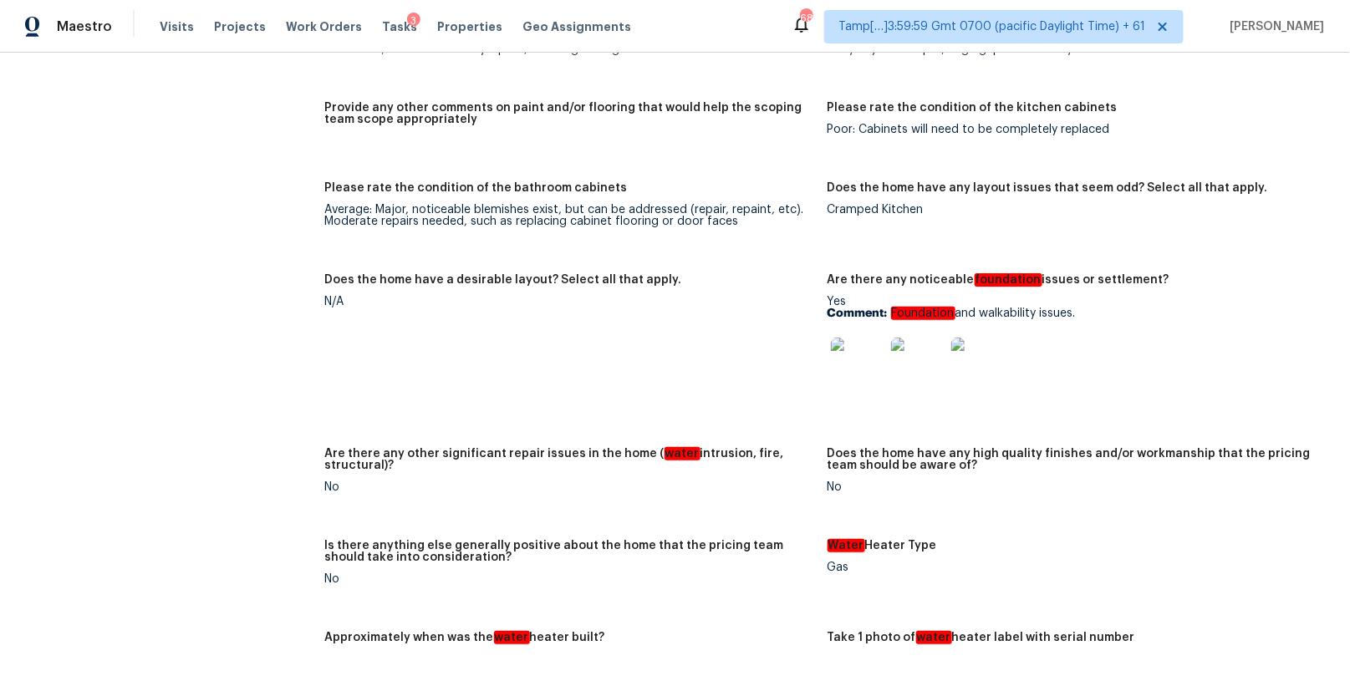
scroll to position [1128, 0]
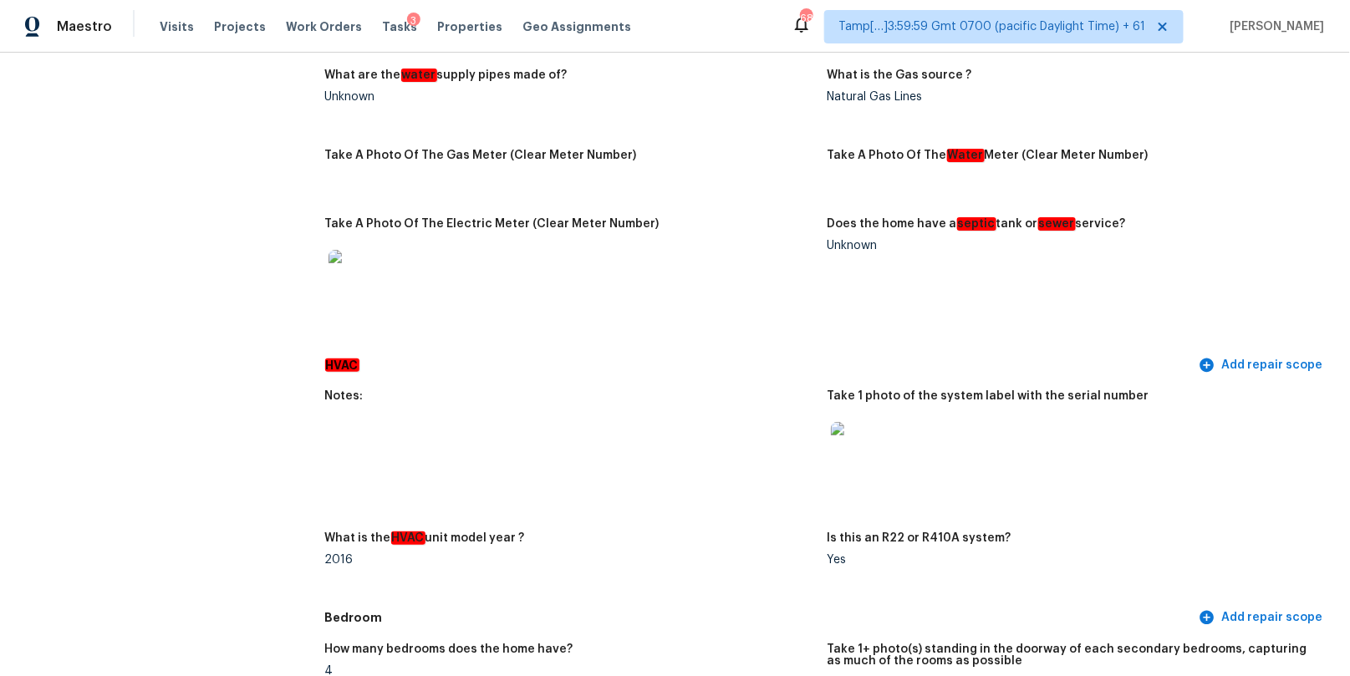
click at [857, 445] on img at bounding box center [857, 448] width 53 height 53
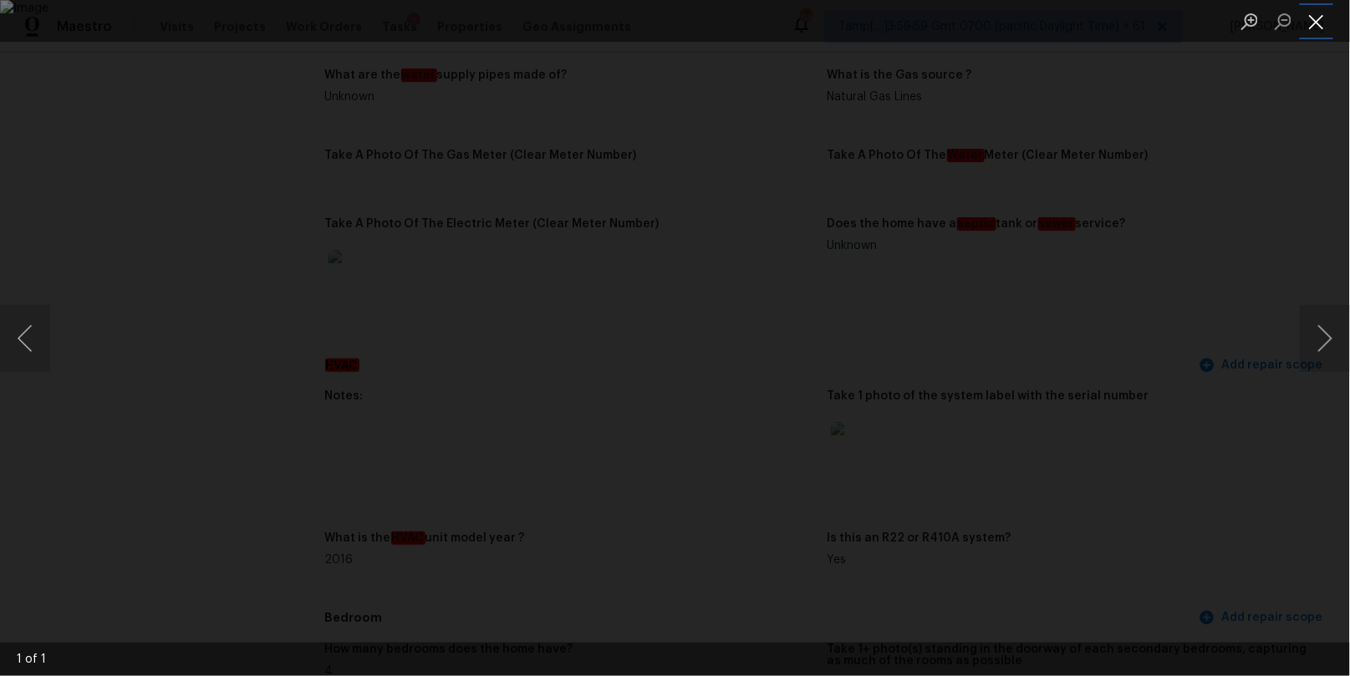
click at [1314, 23] on button "Close lightbox" at bounding box center [1316, 21] width 33 height 29
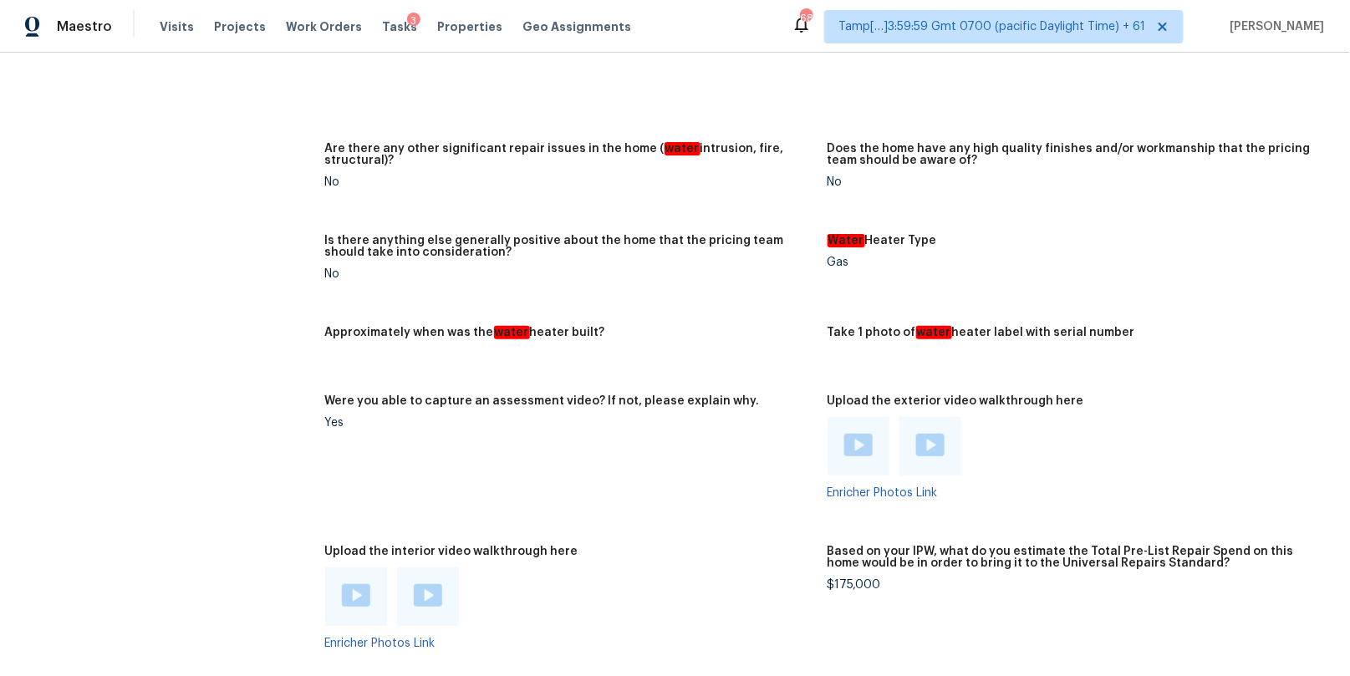
scroll to position [2909, 0]
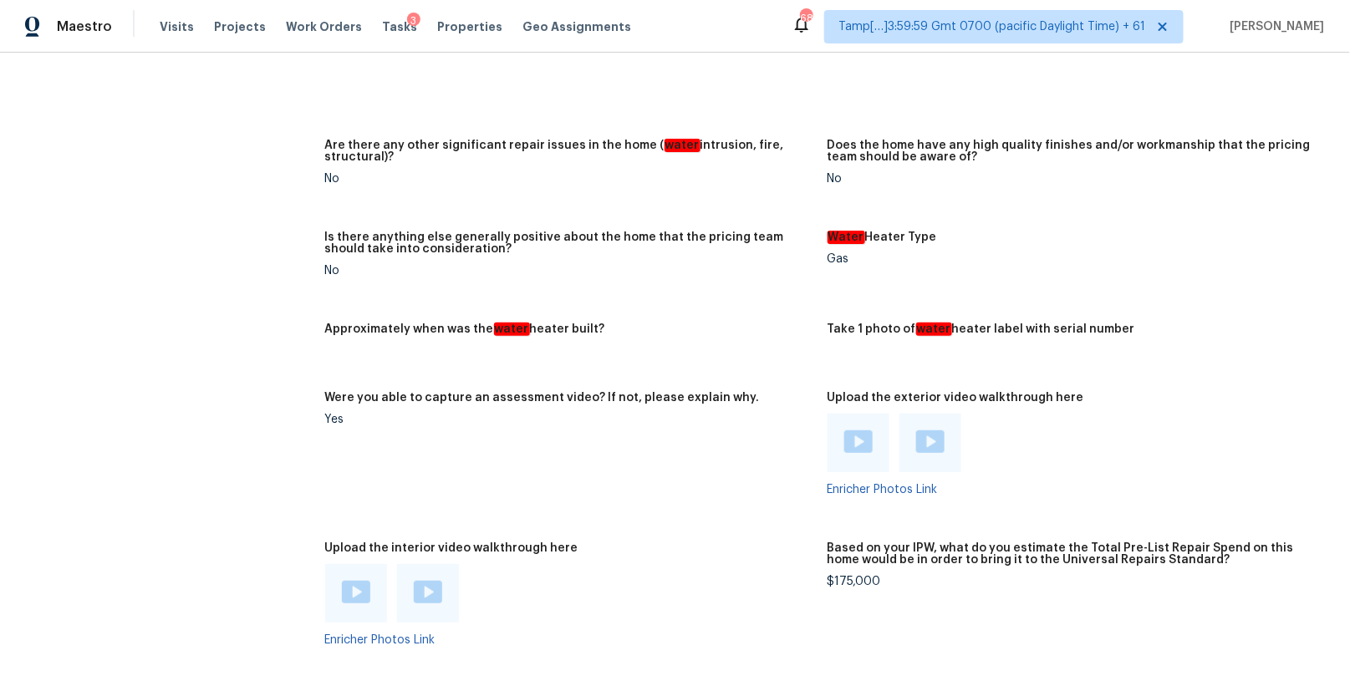
click at [866, 441] on img at bounding box center [858, 441] width 28 height 23
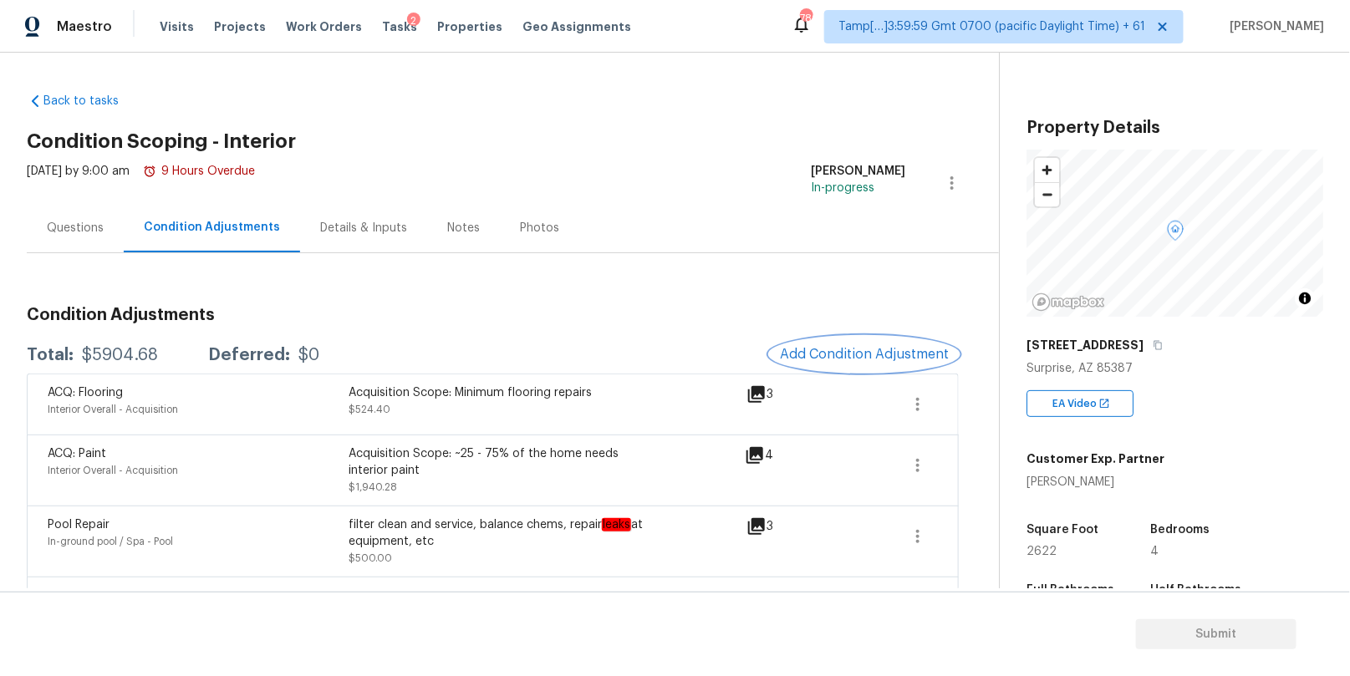
click at [819, 354] on span "Add Condition Adjustment" at bounding box center [864, 354] width 169 height 15
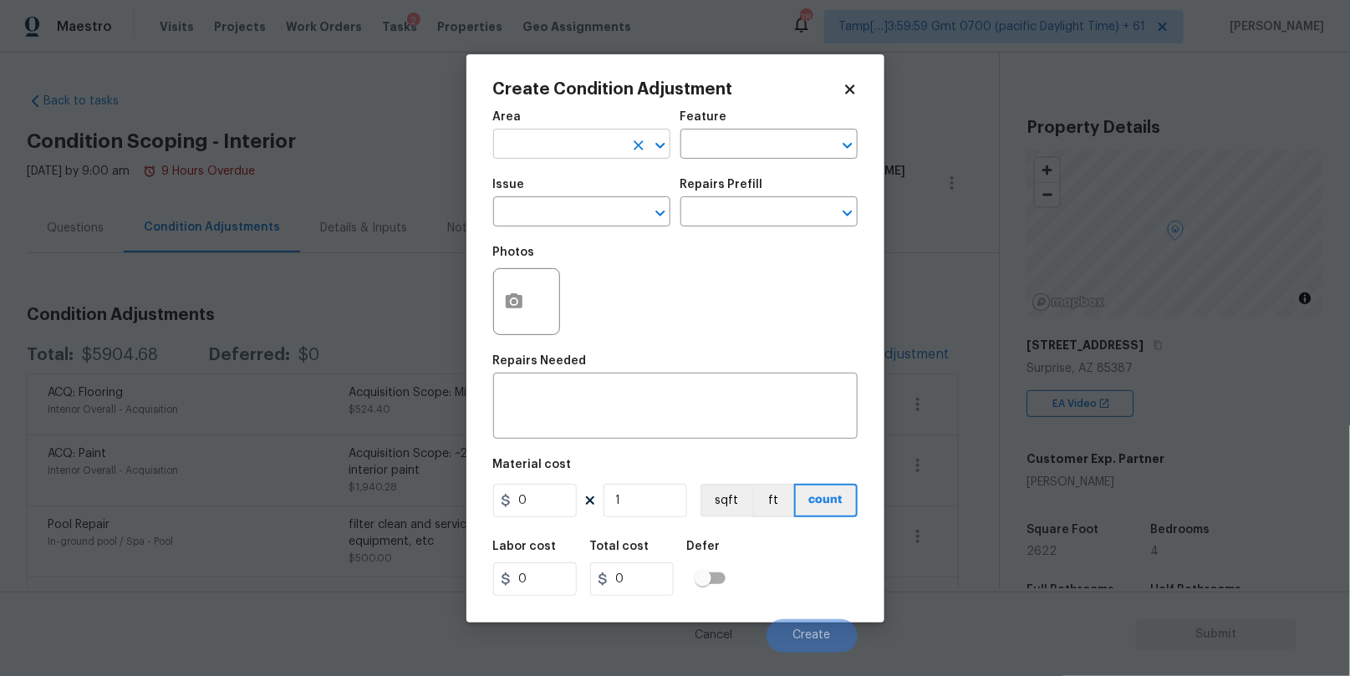
click at [592, 146] on input "text" at bounding box center [558, 146] width 130 height 26
click at [578, 207] on li "Interior Overall" at bounding box center [581, 211] width 177 height 28
type input "Interior Overall"
click at [725, 136] on input "text" at bounding box center [745, 146] width 130 height 26
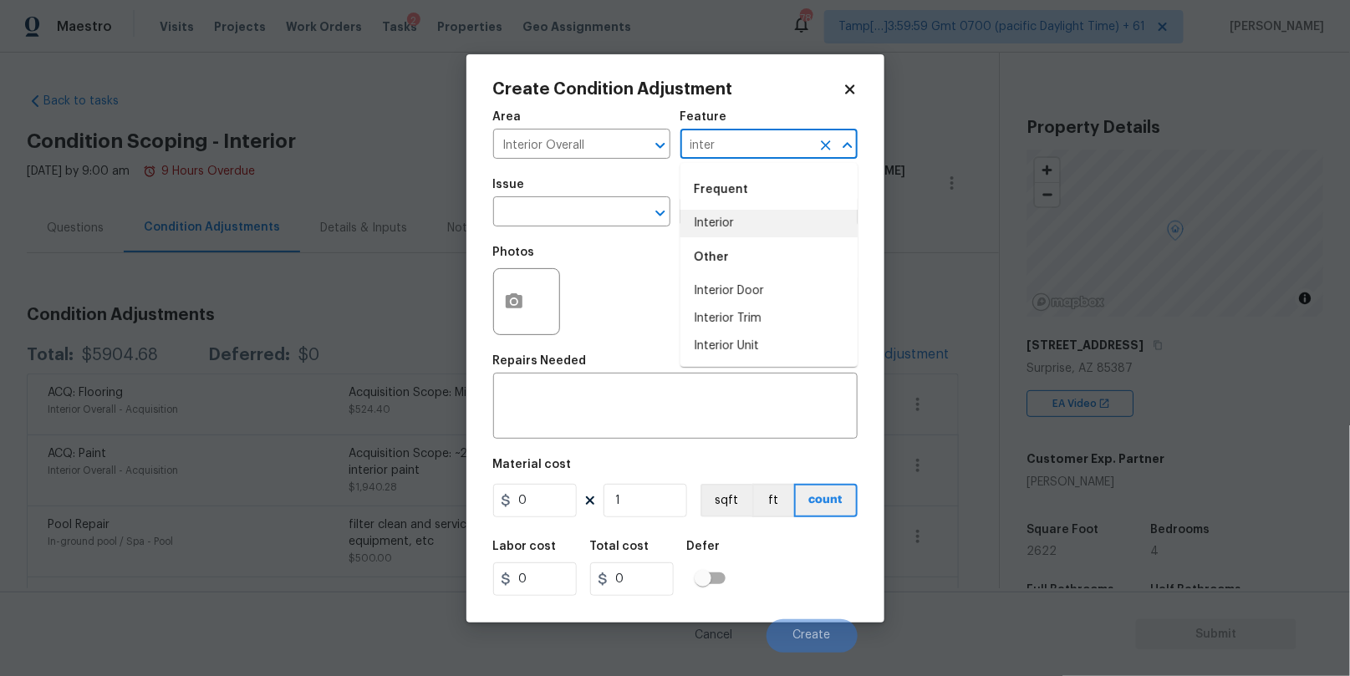
click at [708, 221] on li "Interior" at bounding box center [768, 224] width 177 height 28
type input "Interior"
click at [508, 192] on div "Issue" at bounding box center [581, 190] width 177 height 22
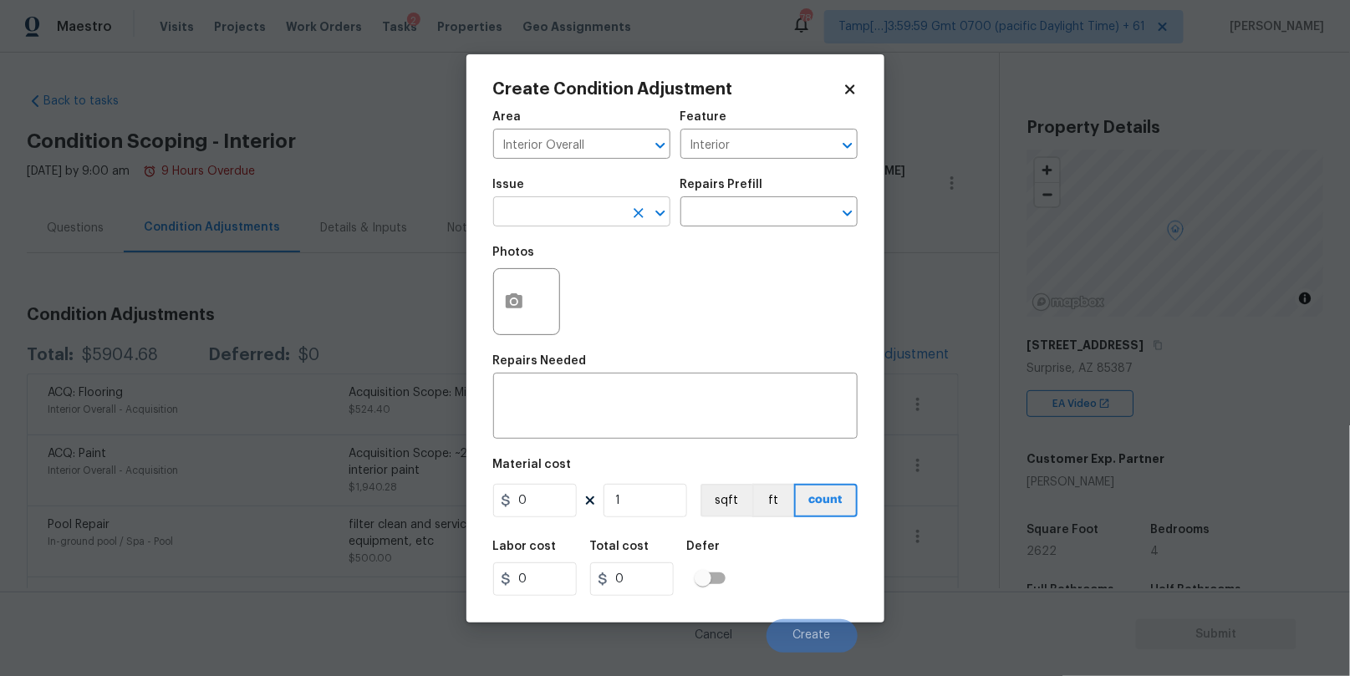
click at [509, 218] on input "text" at bounding box center [558, 214] width 130 height 26
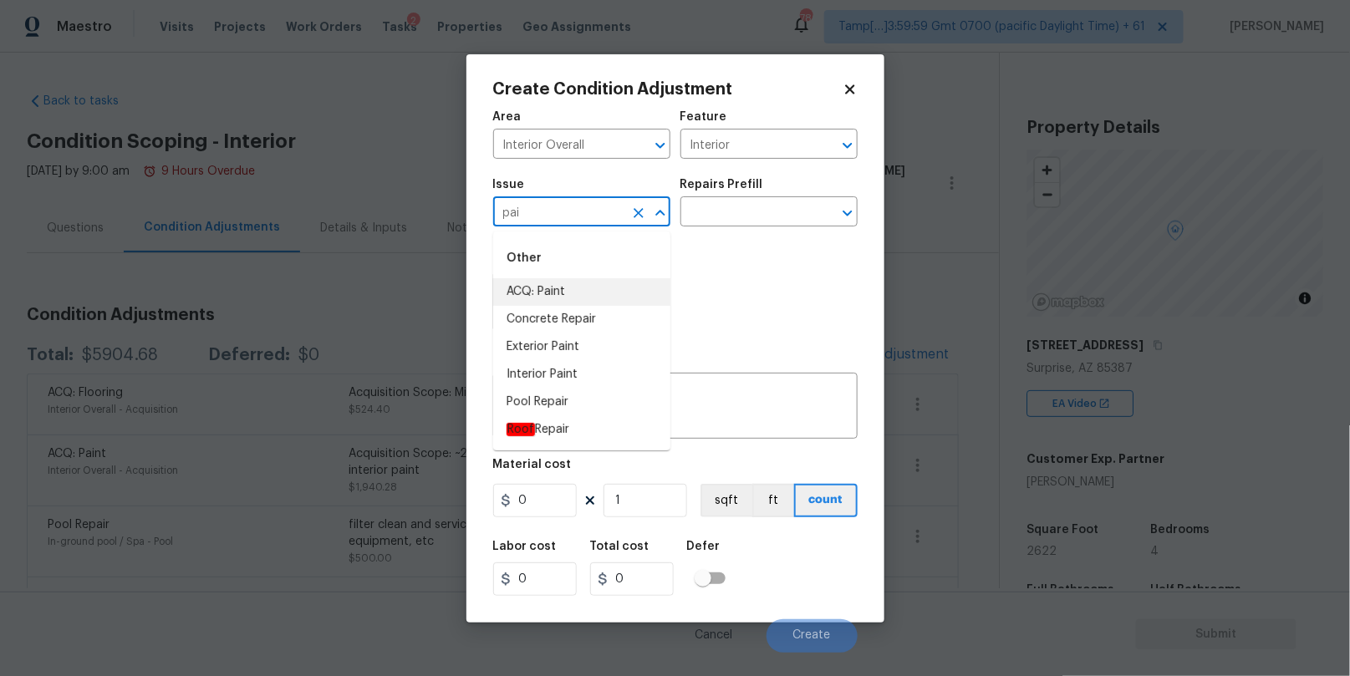
click at [534, 287] on li "ACQ: Paint" at bounding box center [581, 292] width 177 height 28
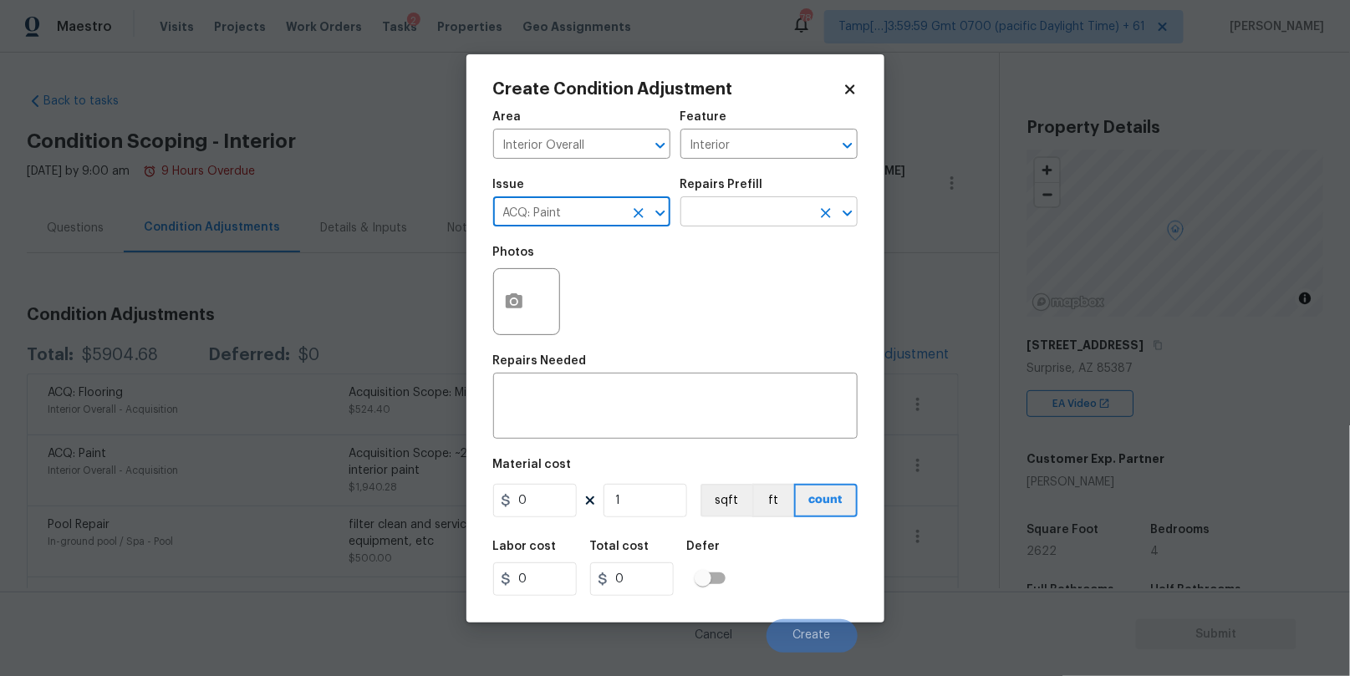
type input "ACQ: Paint"
click at [726, 214] on input "text" at bounding box center [745, 214] width 130 height 26
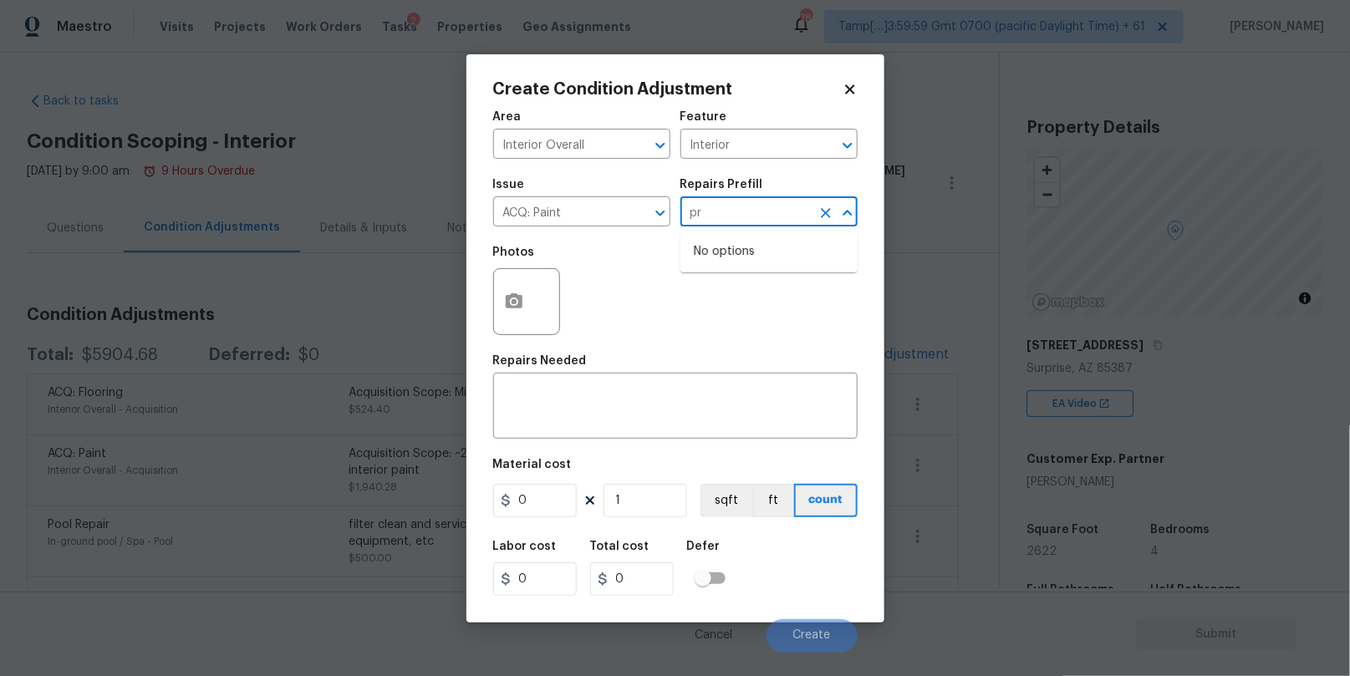
type input "p"
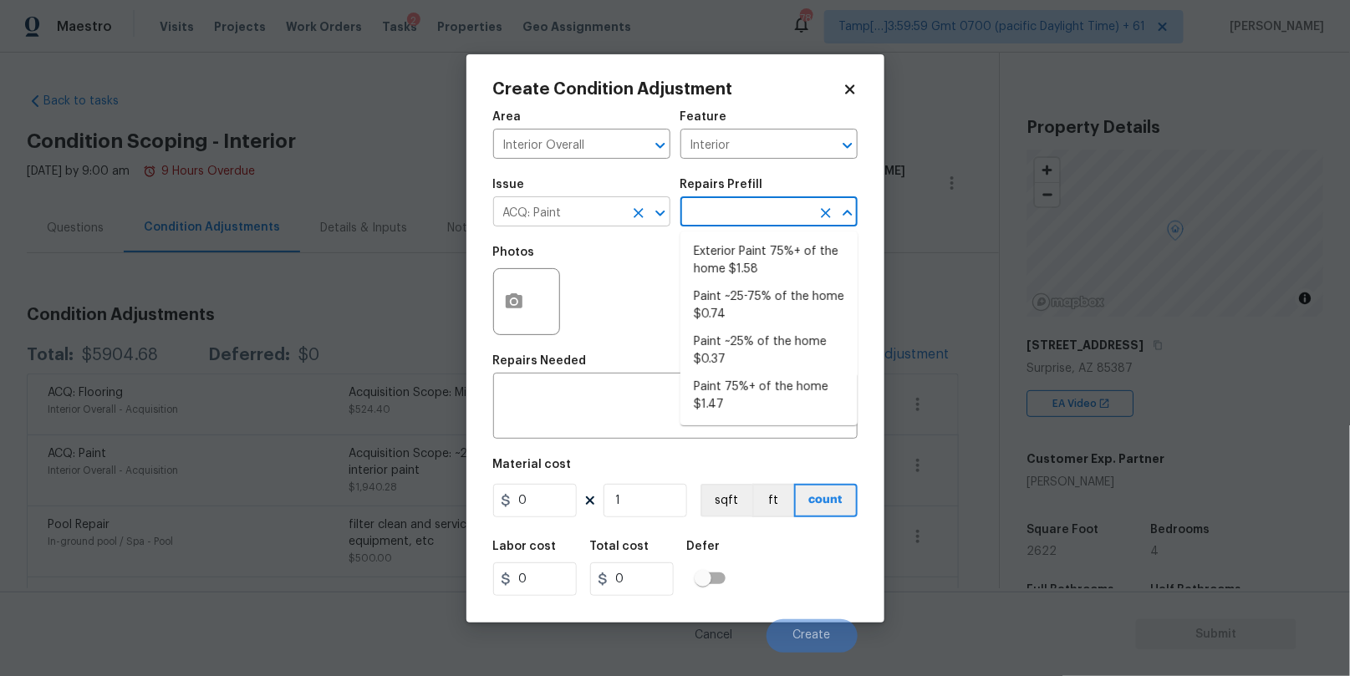
click at [600, 211] on input "ACQ: Paint" at bounding box center [558, 214] width 130 height 26
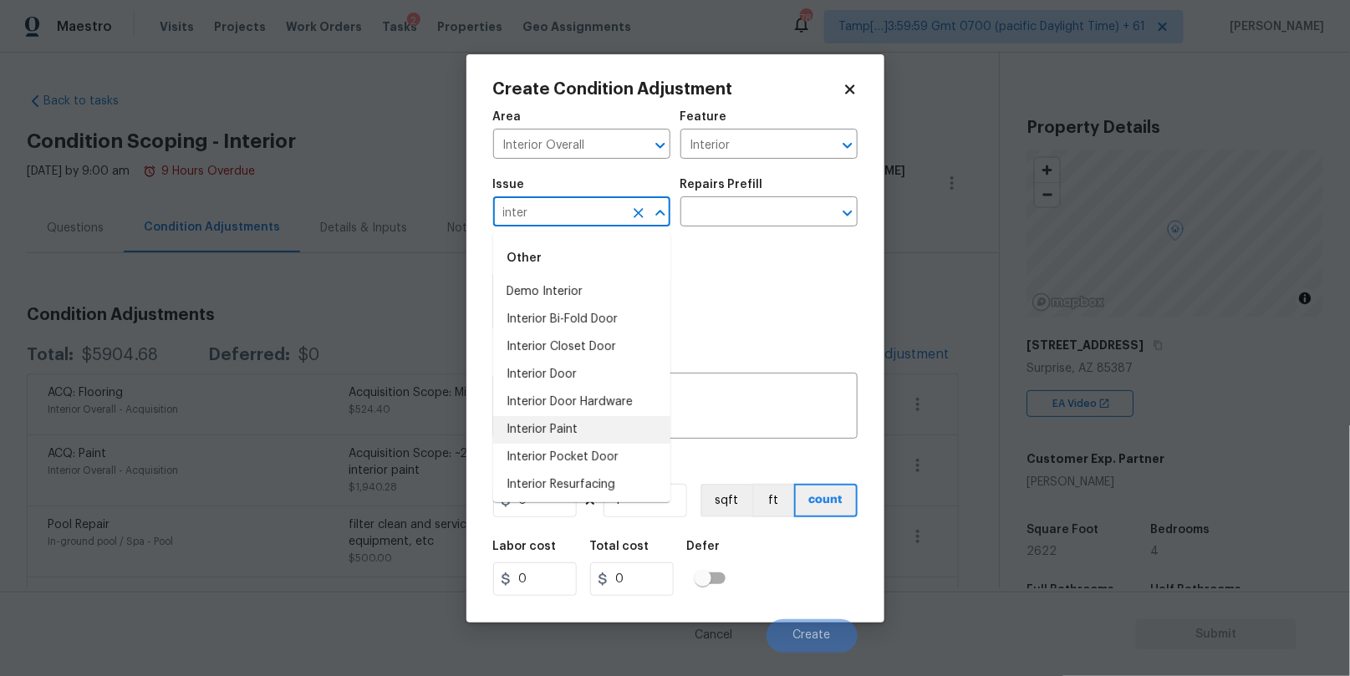
click at [581, 430] on li "Interior Paint" at bounding box center [581, 430] width 177 height 28
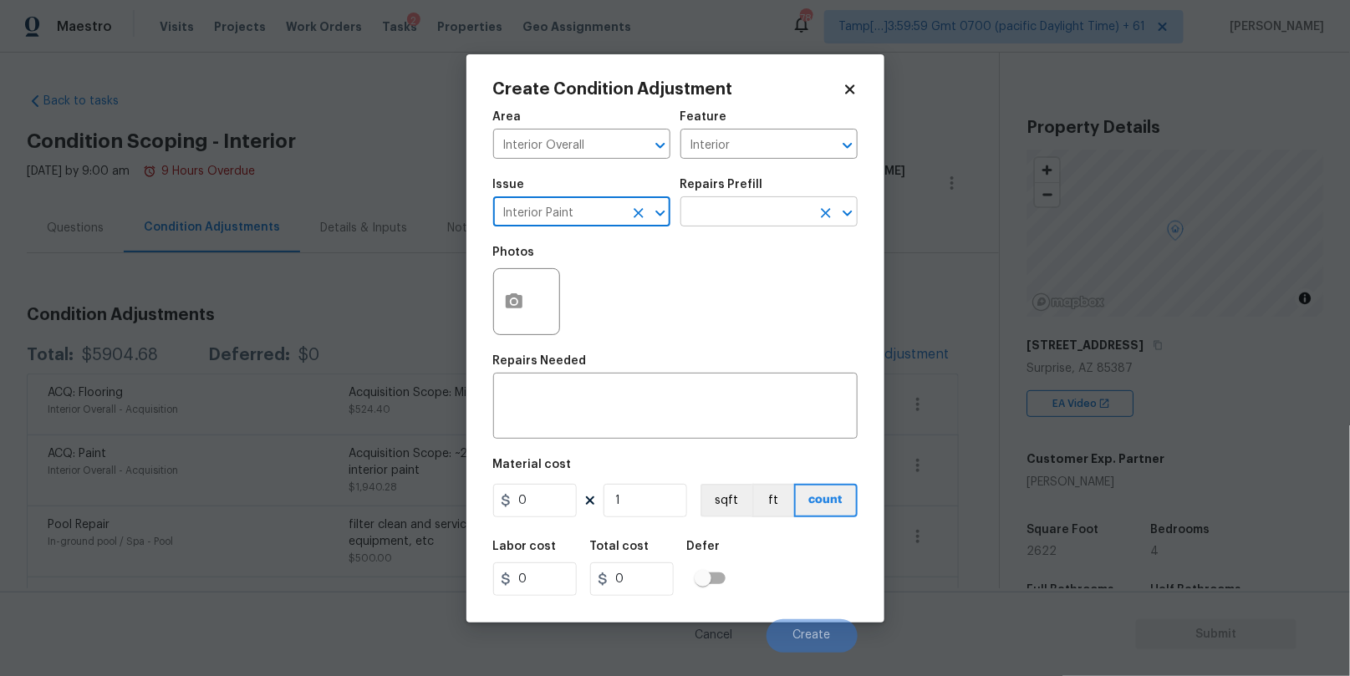
type input "Interior Paint"
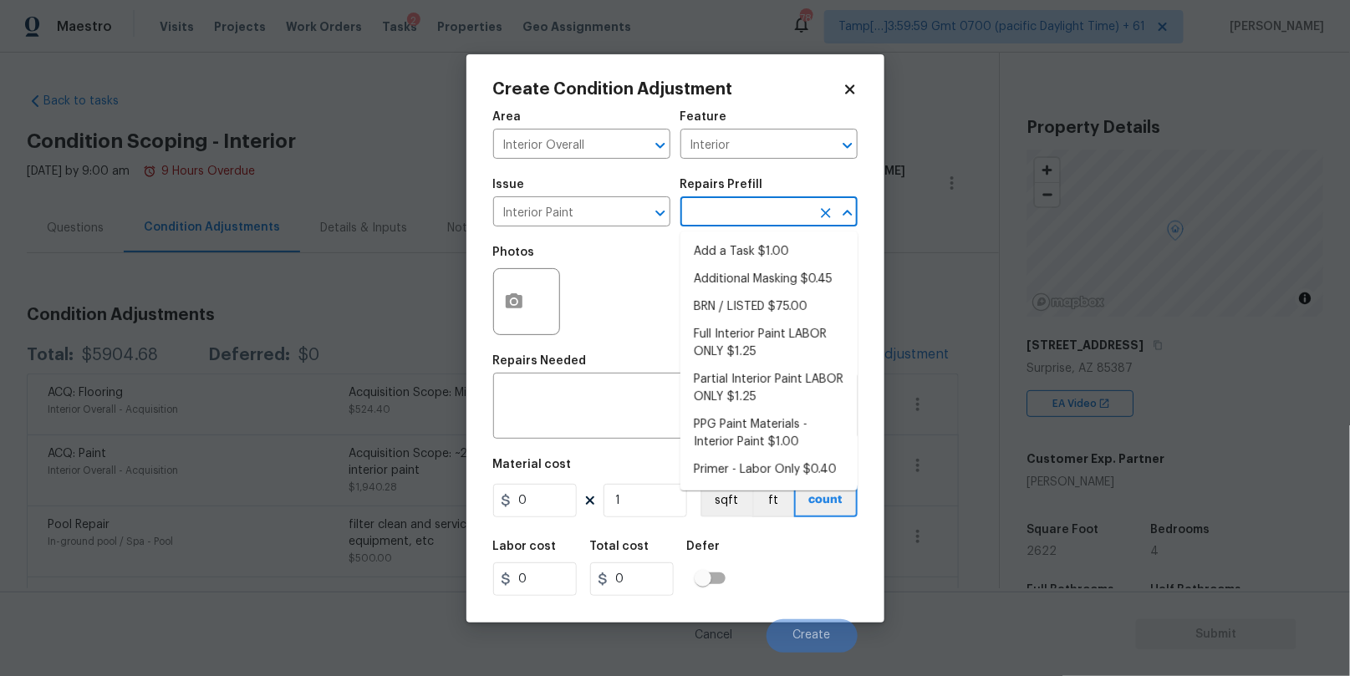
click at [713, 214] on input "text" at bounding box center [745, 214] width 130 height 26
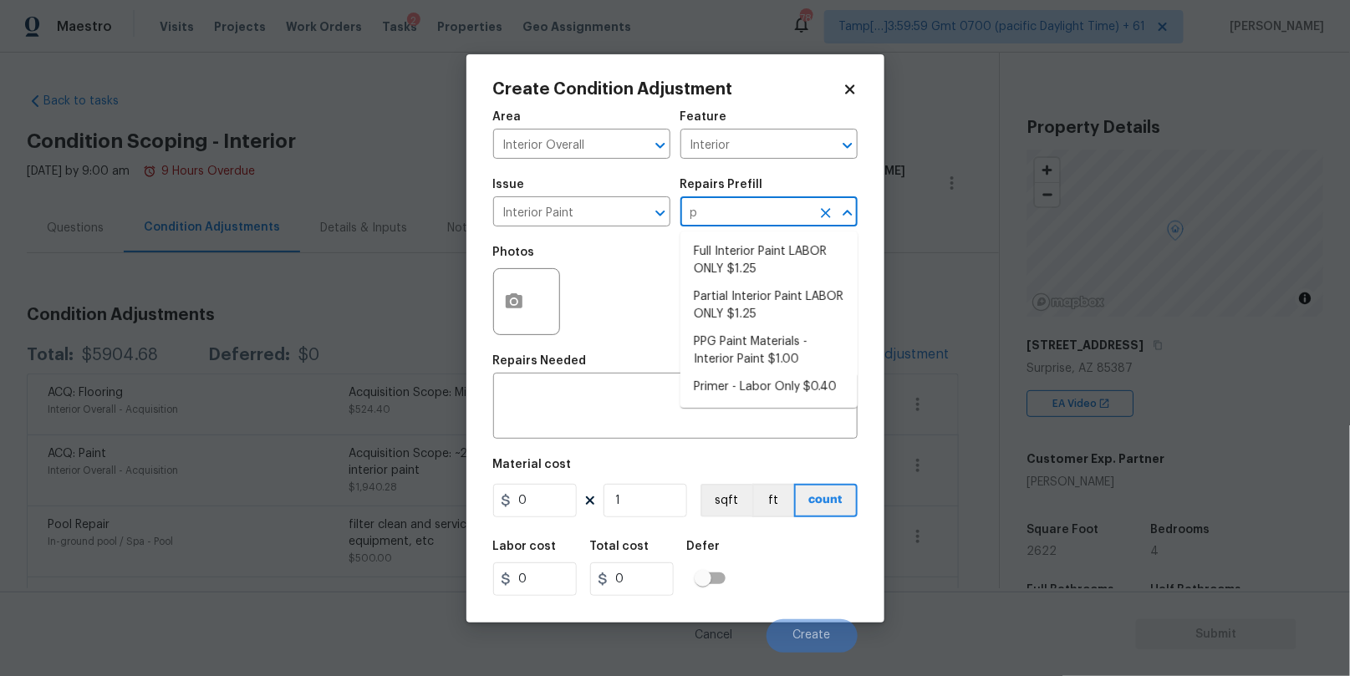
type input "pr"
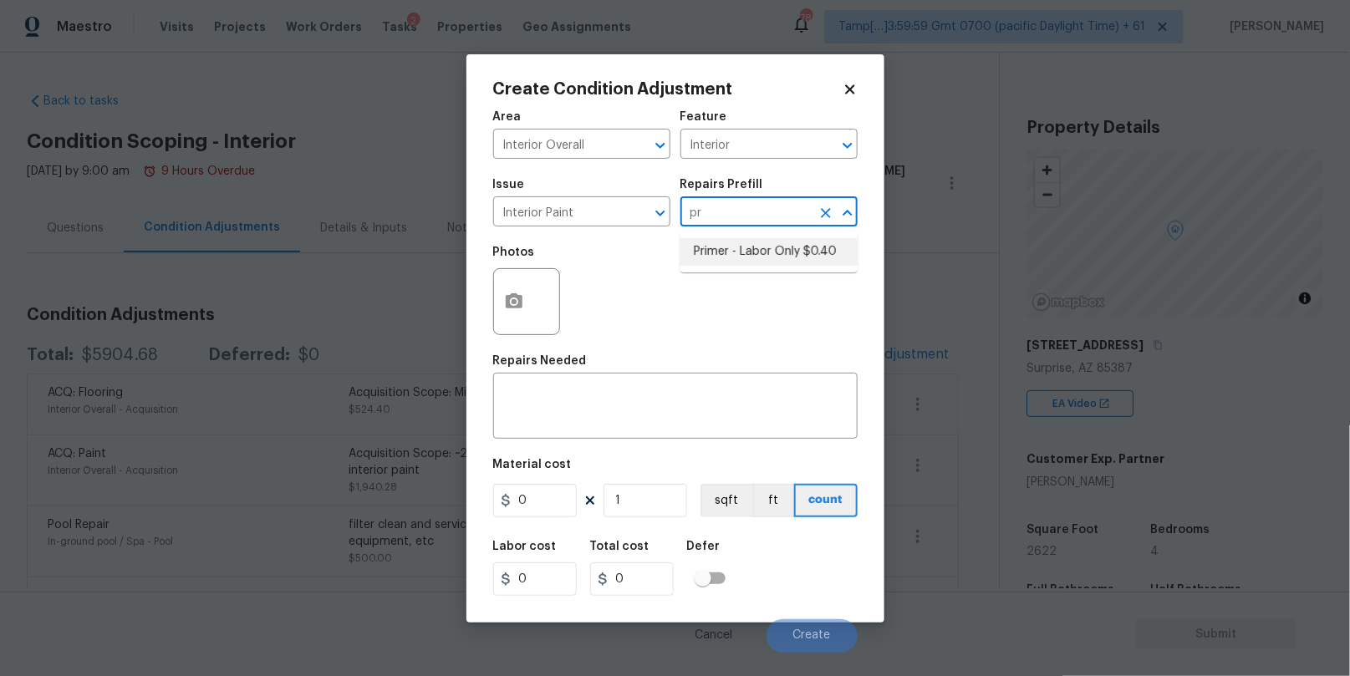
click at [719, 255] on li "Primer - Labor Only $0.40" at bounding box center [768, 252] width 177 height 28
type input "Overall Paint"
type textarea "Interior primer - PRIMER PROVIDED BY OPENDOOR - All nails, screws, drywall anch…"
type input "0.4"
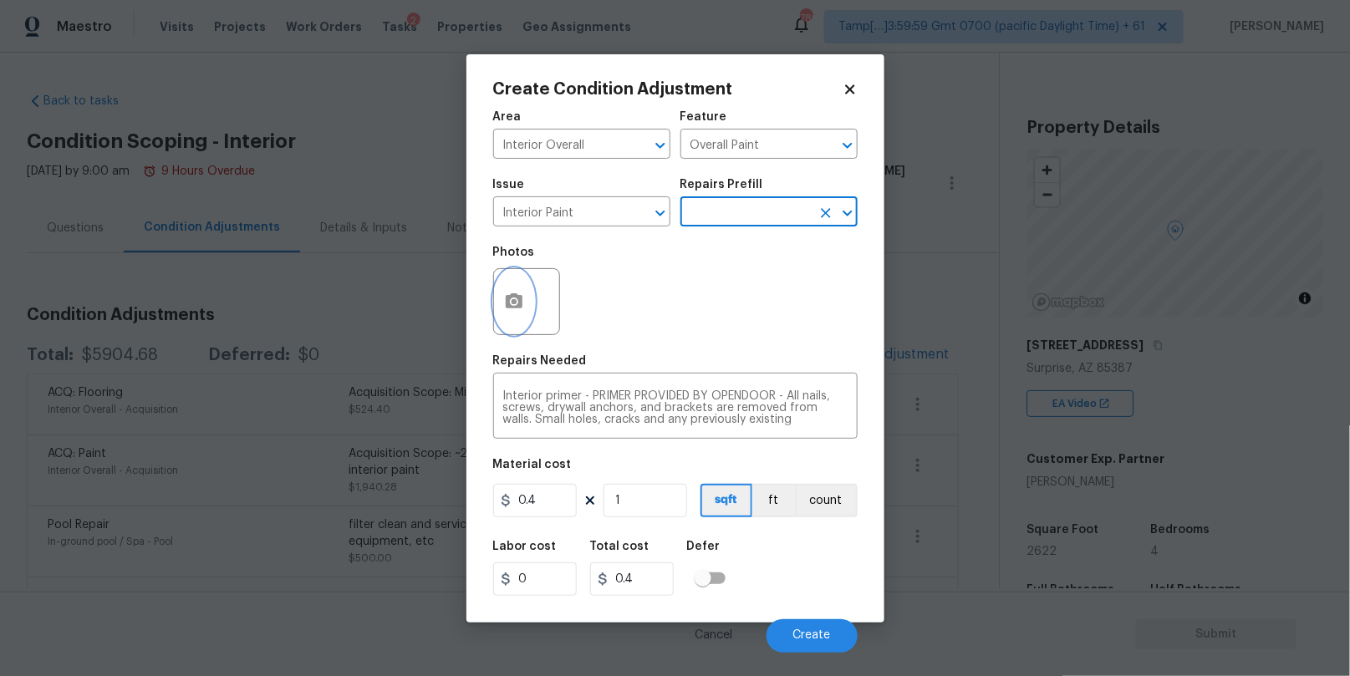
click at [516, 294] on icon "button" at bounding box center [514, 300] width 17 height 15
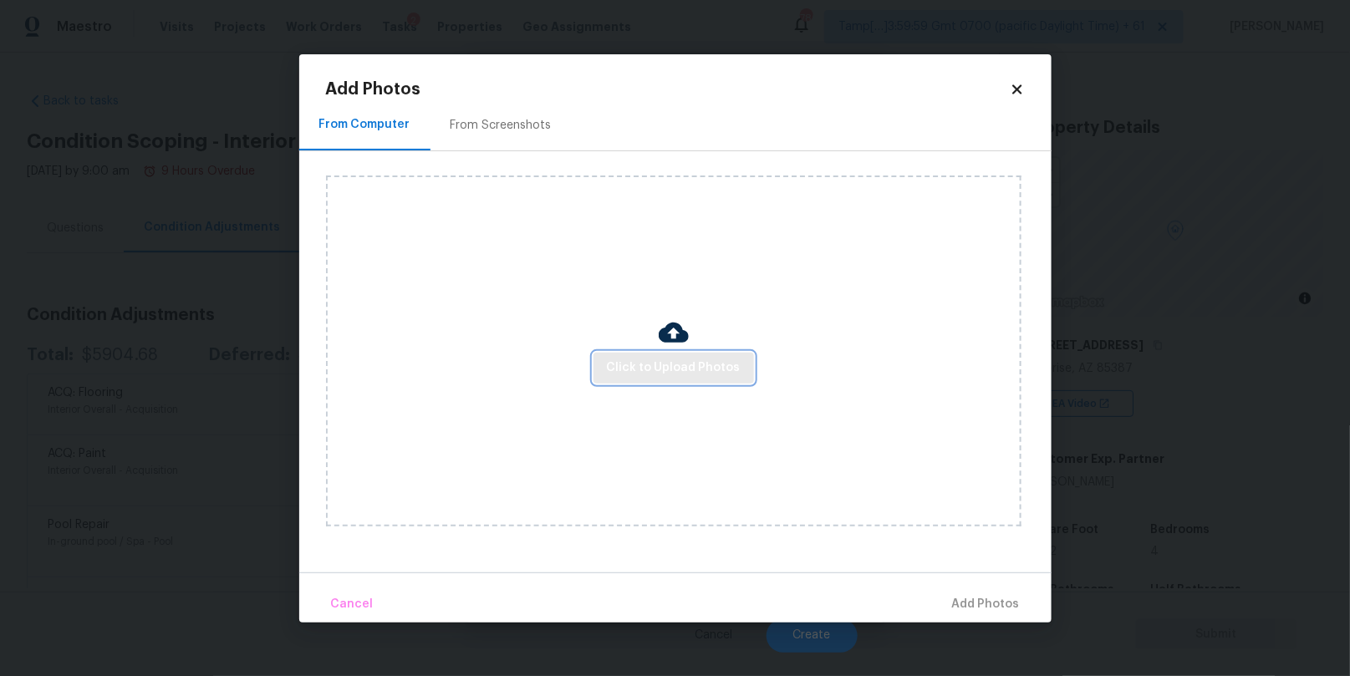
click at [665, 353] on button "Click to Upload Photos" at bounding box center [673, 368] width 160 height 31
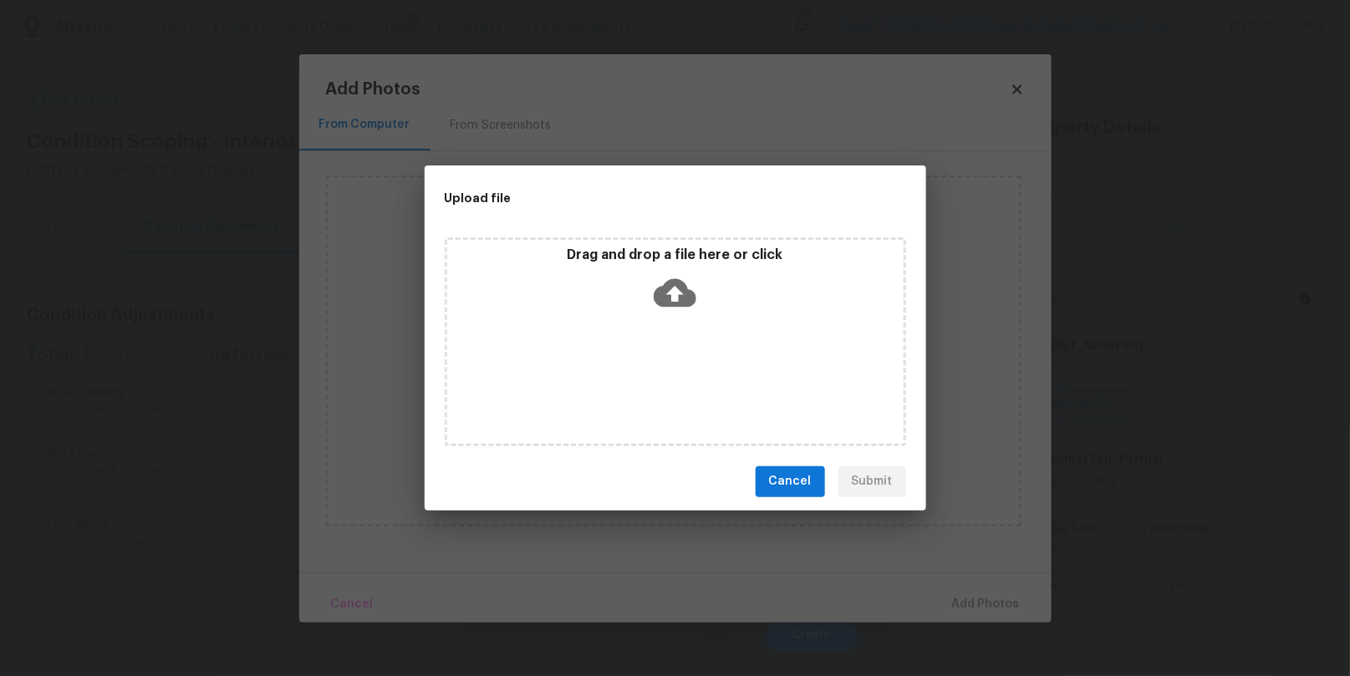
click at [666, 303] on icon at bounding box center [675, 292] width 43 height 28
click at [668, 293] on icon at bounding box center [675, 293] width 43 height 43
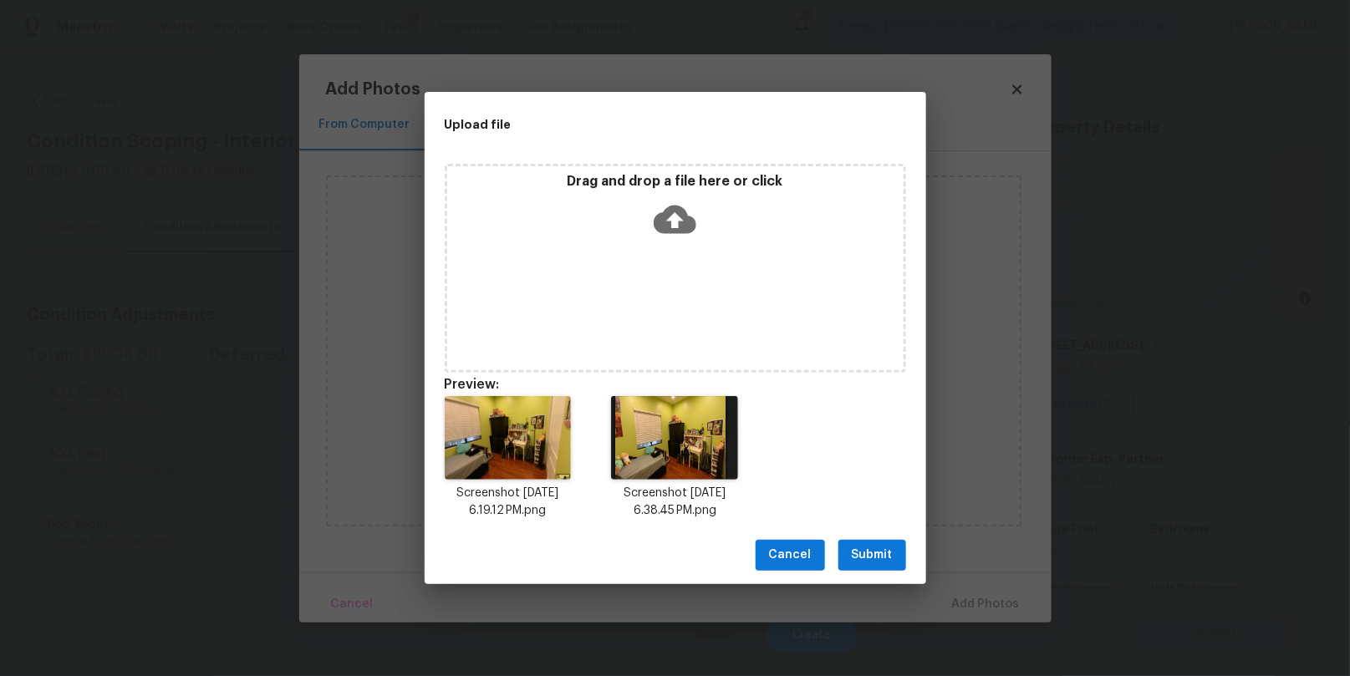
click at [866, 550] on span "Submit" at bounding box center [872, 555] width 41 height 21
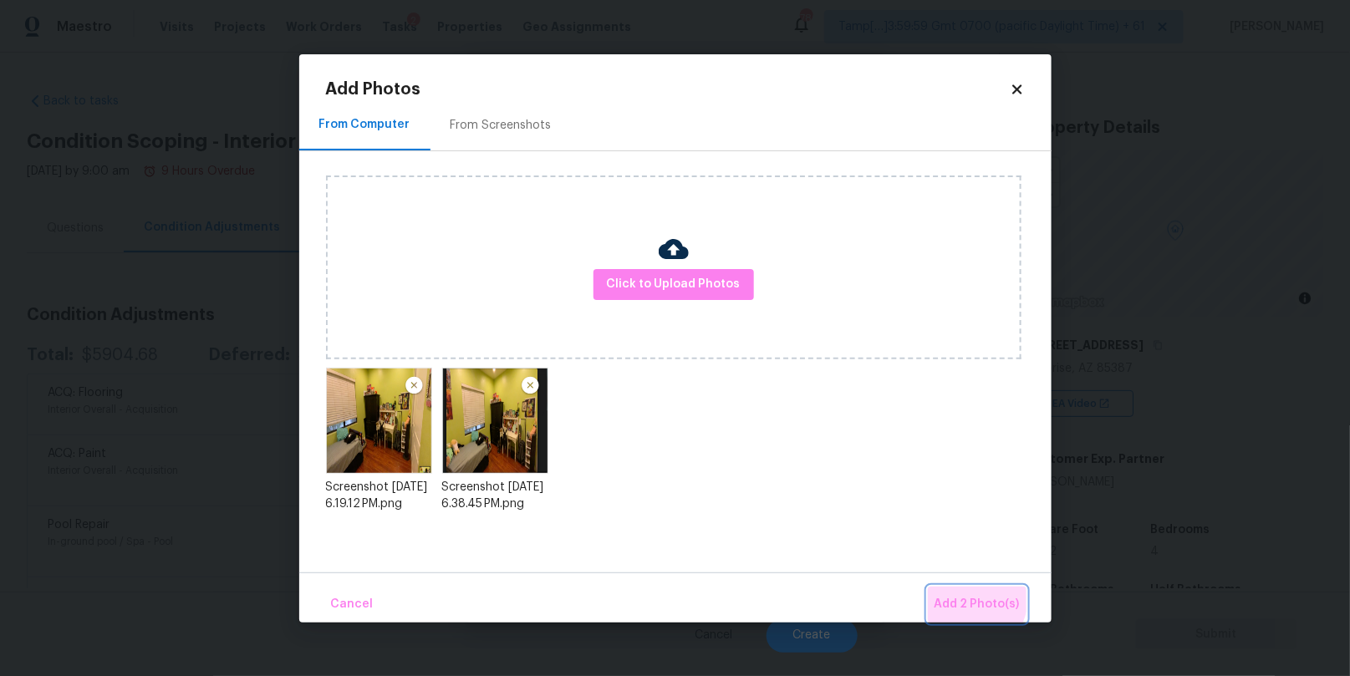
click at [956, 594] on span "Add 2 Photo(s)" at bounding box center [976, 604] width 85 height 21
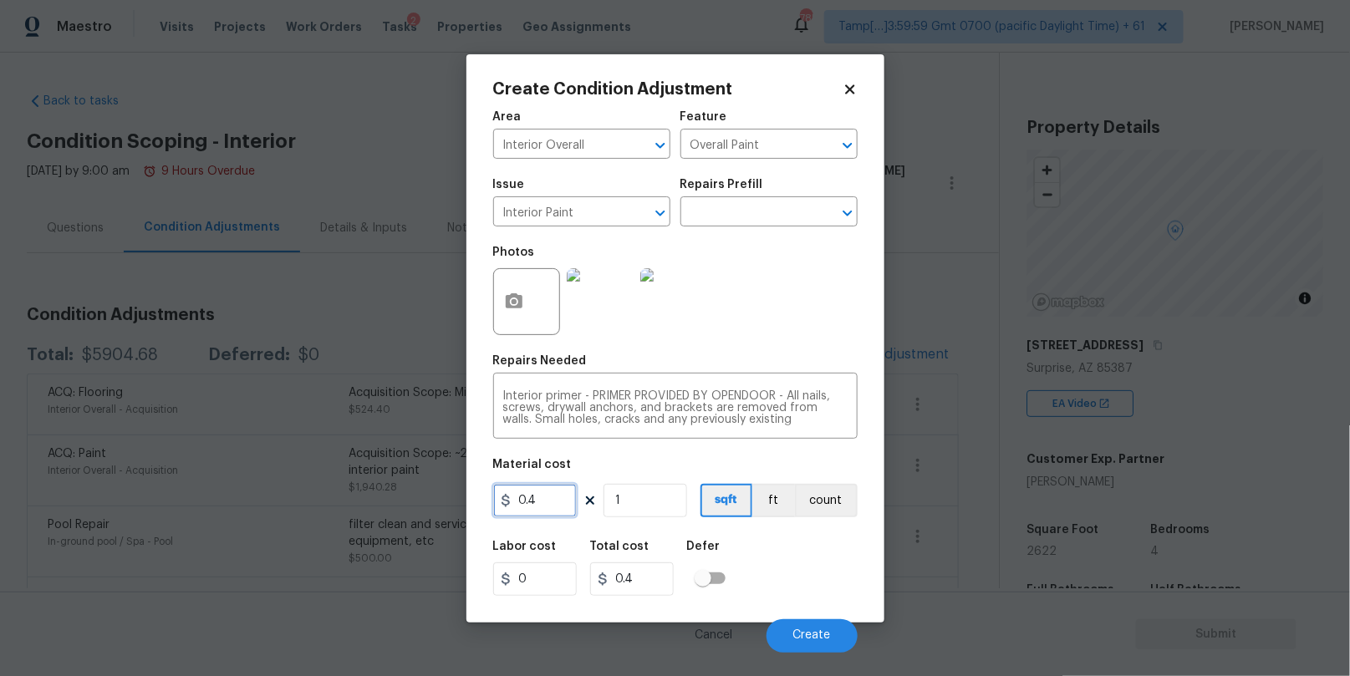
click at [527, 496] on input "0.4" at bounding box center [535, 500] width 84 height 33
type input "200"
click at [794, 565] on div "Labor cost 0 Total cost 200 Defer" at bounding box center [675, 568] width 364 height 75
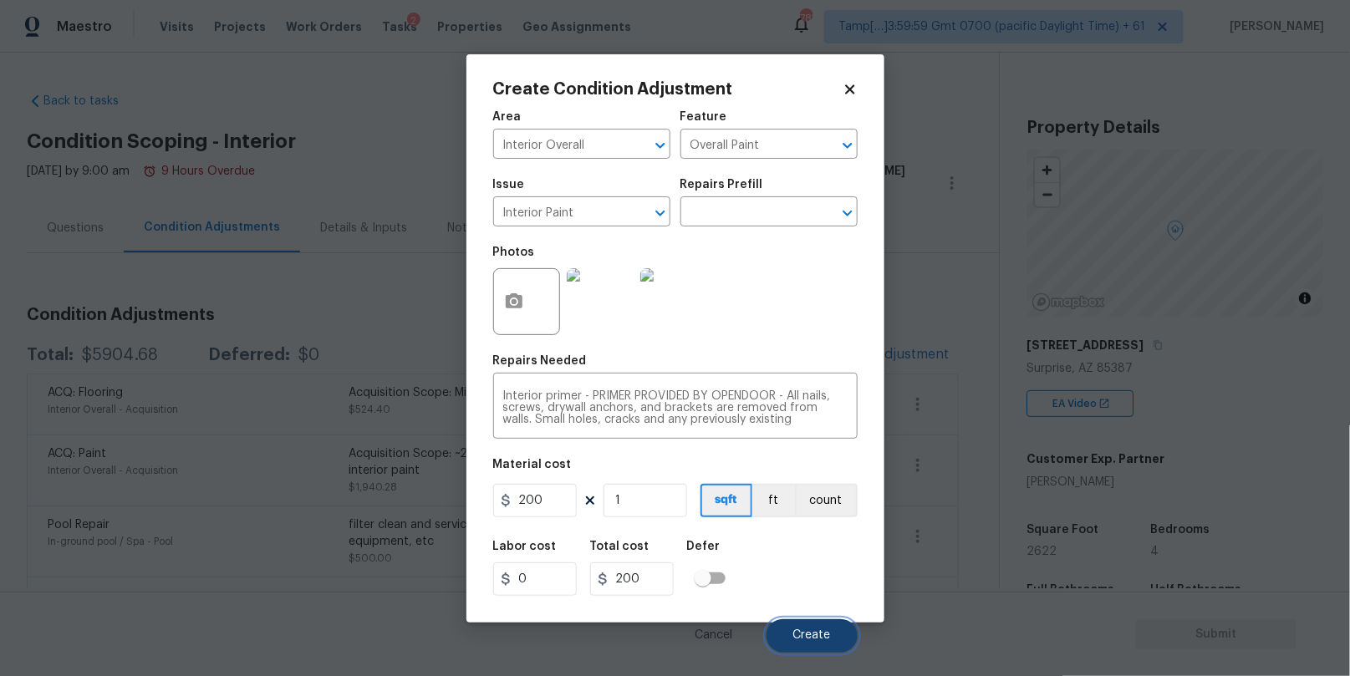
click at [829, 634] on span "Create" at bounding box center [812, 635] width 38 height 13
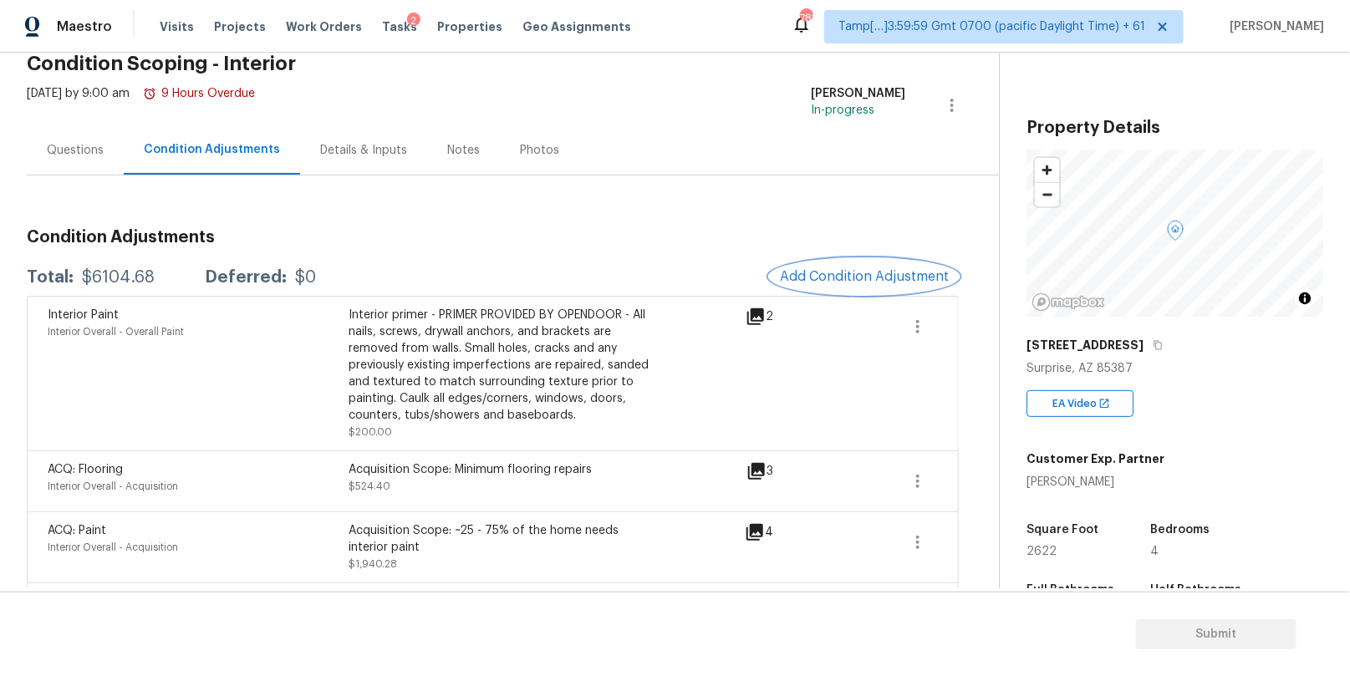
scroll to position [77, 0]
drag, startPoint x: 155, startPoint y: 279, endPoint x: 94, endPoint y: 277, distance: 61.9
click at [94, 277] on div "Total: $6104.68 Deferred: $0" at bounding box center [171, 278] width 289 height 17
copy div "6104.68"
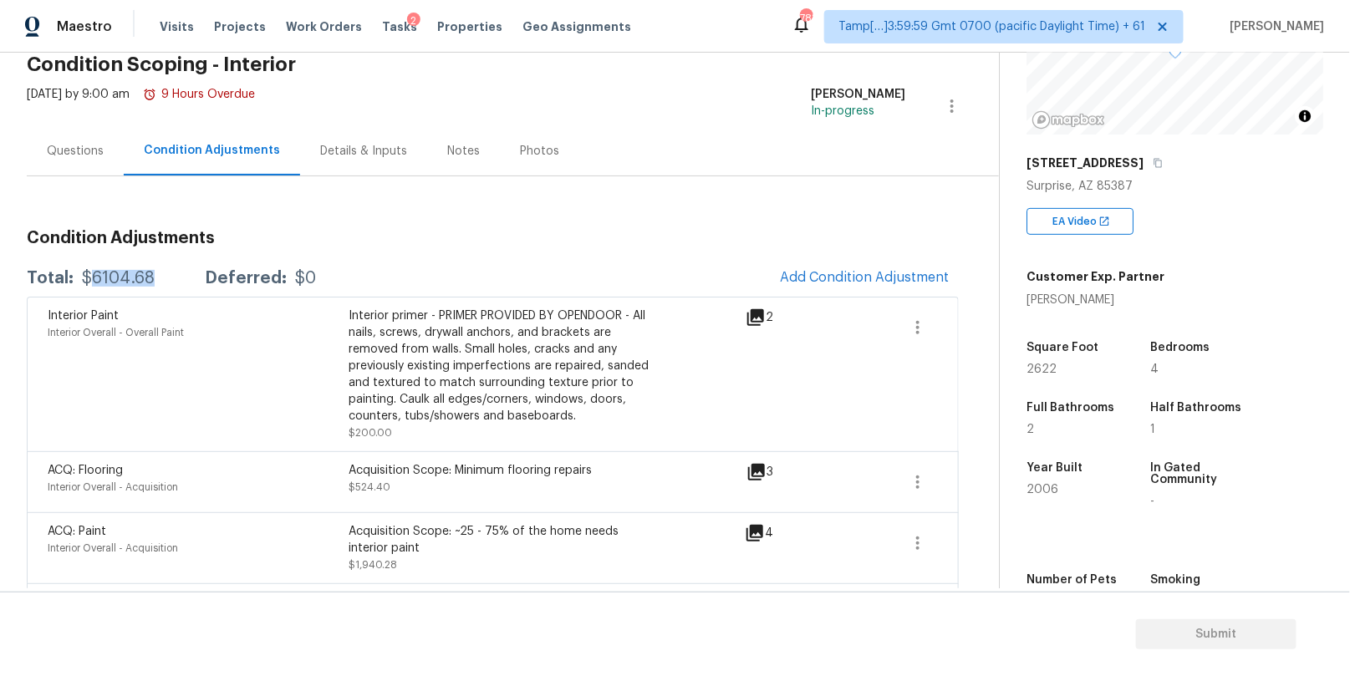
scroll to position [196, 0]
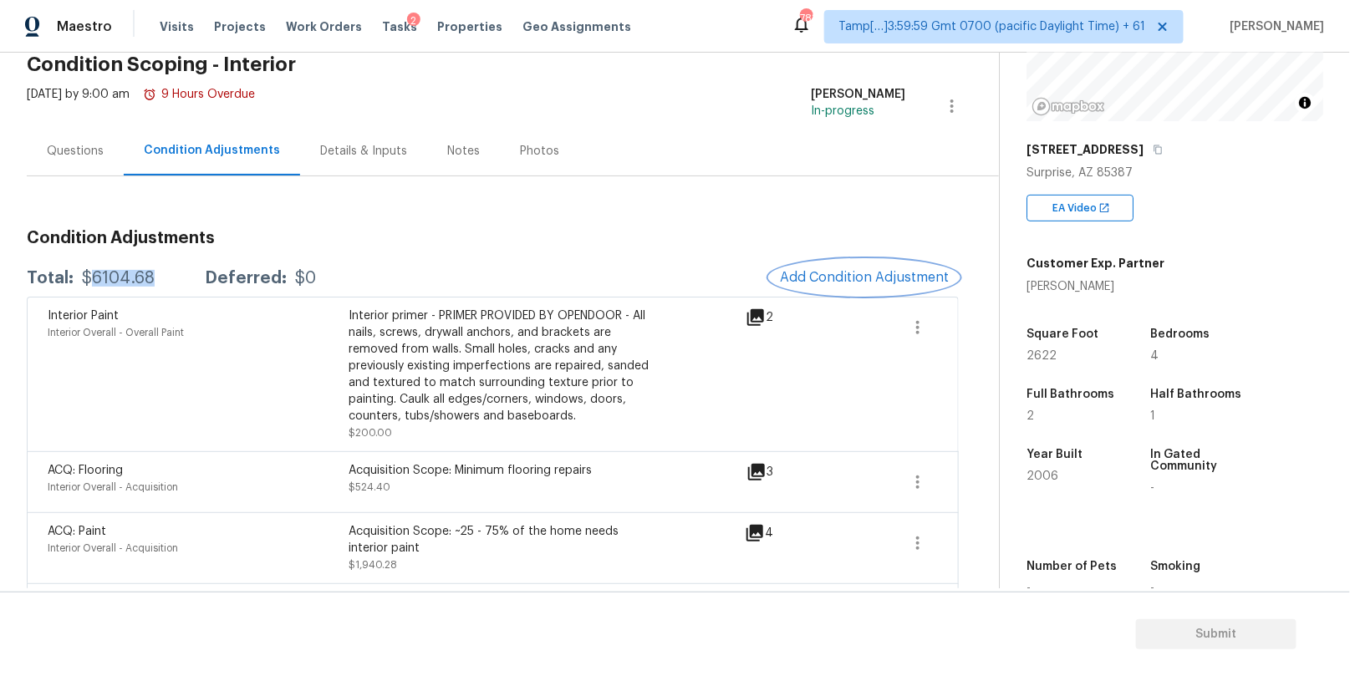
click at [852, 278] on span "Add Condition Adjustment" at bounding box center [864, 277] width 169 height 15
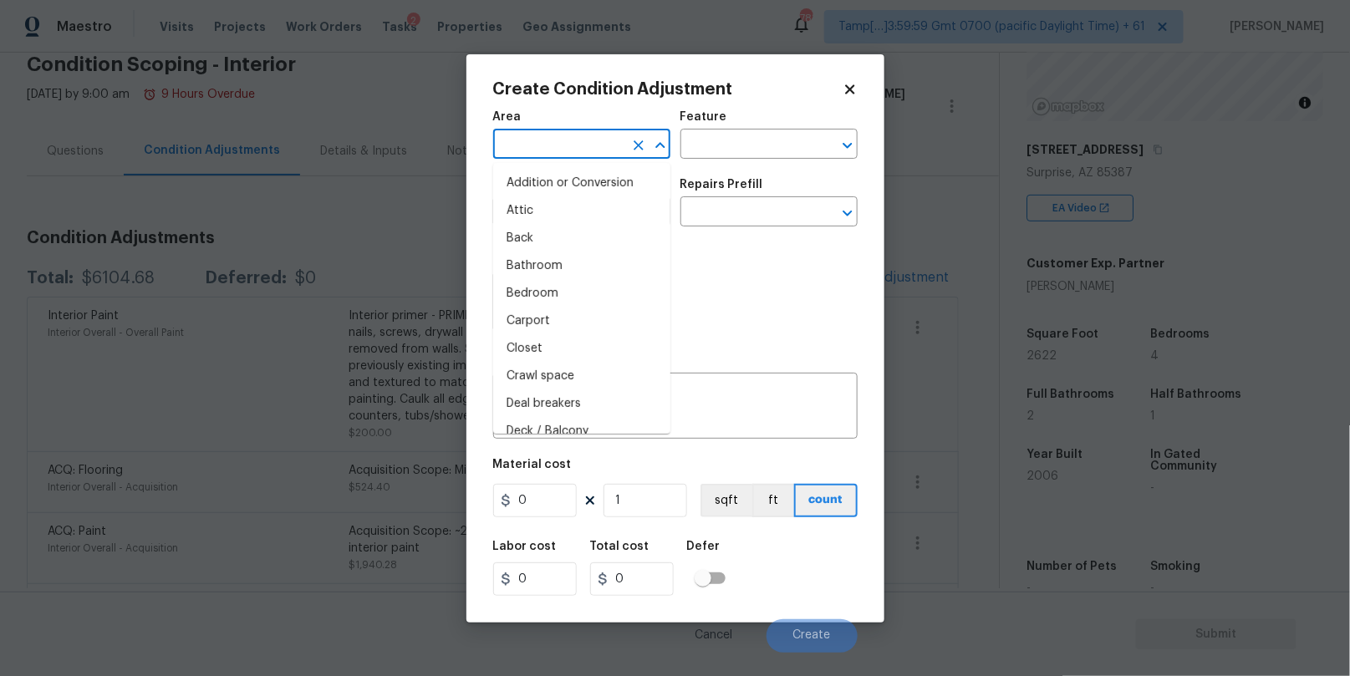
click at [588, 146] on input "text" at bounding box center [558, 146] width 130 height 26
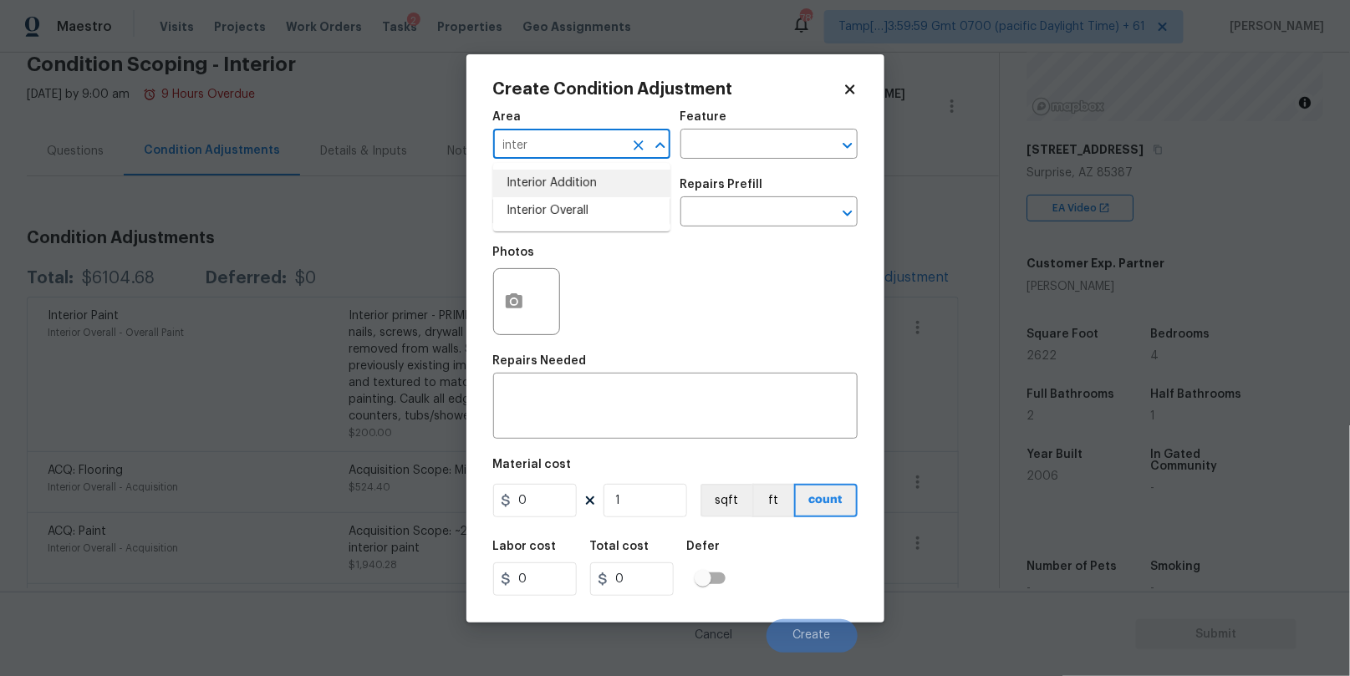
click at [578, 204] on li "Interior Overall" at bounding box center [581, 211] width 177 height 28
type input "Interior Overall"
click at [698, 151] on input "text" at bounding box center [745, 146] width 130 height 26
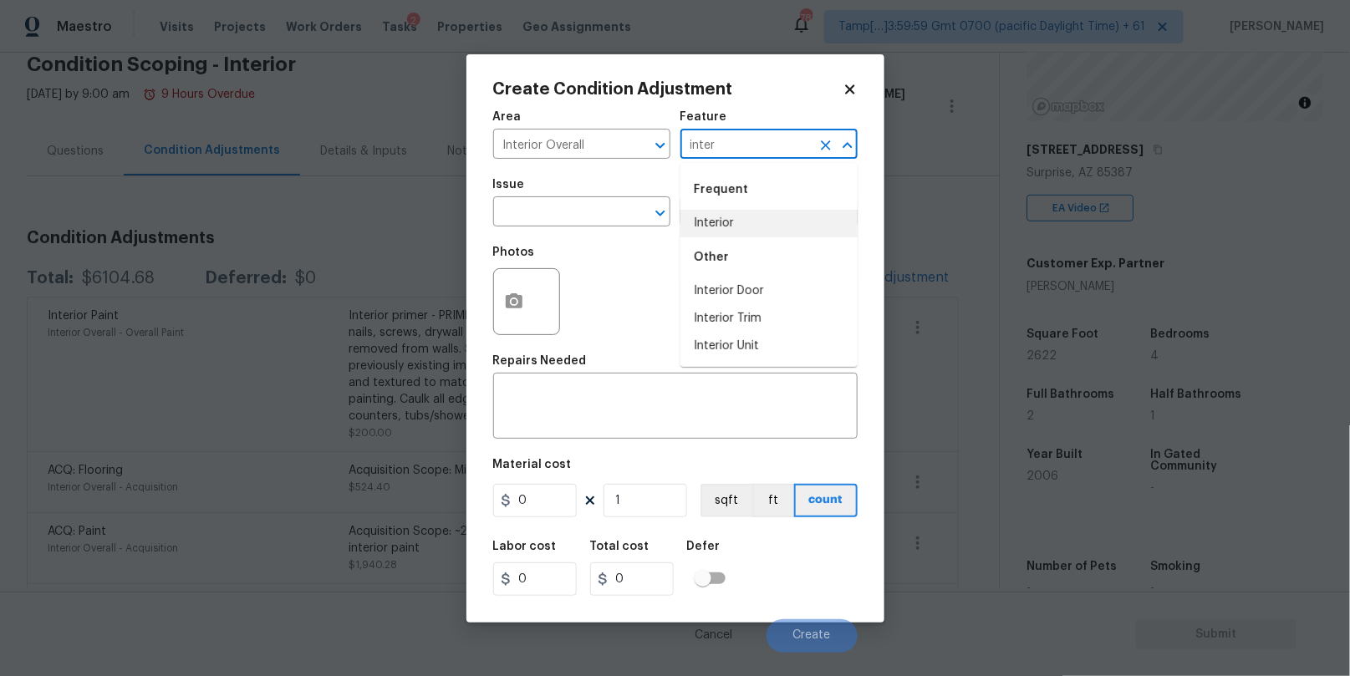
click at [714, 222] on li "Interior" at bounding box center [768, 224] width 177 height 28
type input "Interior"
click at [565, 206] on input "text" at bounding box center [558, 214] width 130 height 26
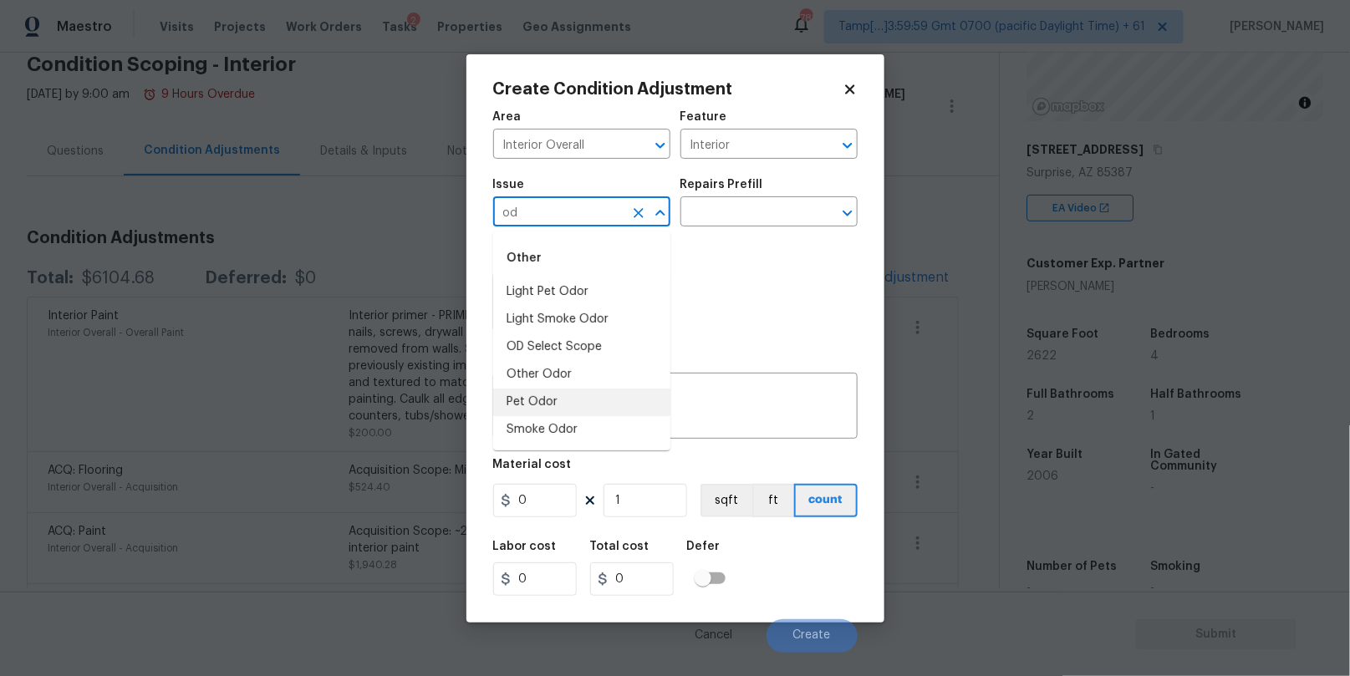
click at [536, 401] on li "Pet Odor" at bounding box center [581, 403] width 177 height 28
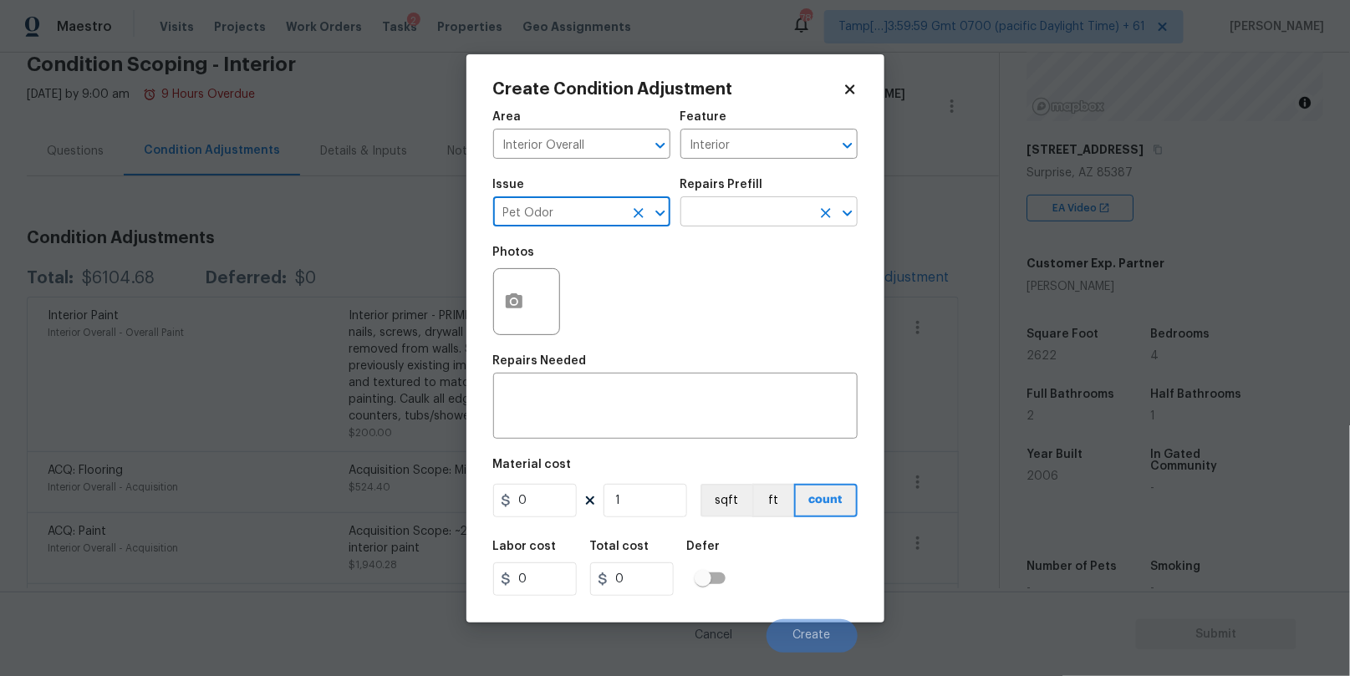
type input "Pet Odor"
click at [721, 220] on input "text" at bounding box center [745, 214] width 130 height 26
click at [549, 499] on input "0" at bounding box center [535, 500] width 84 height 33
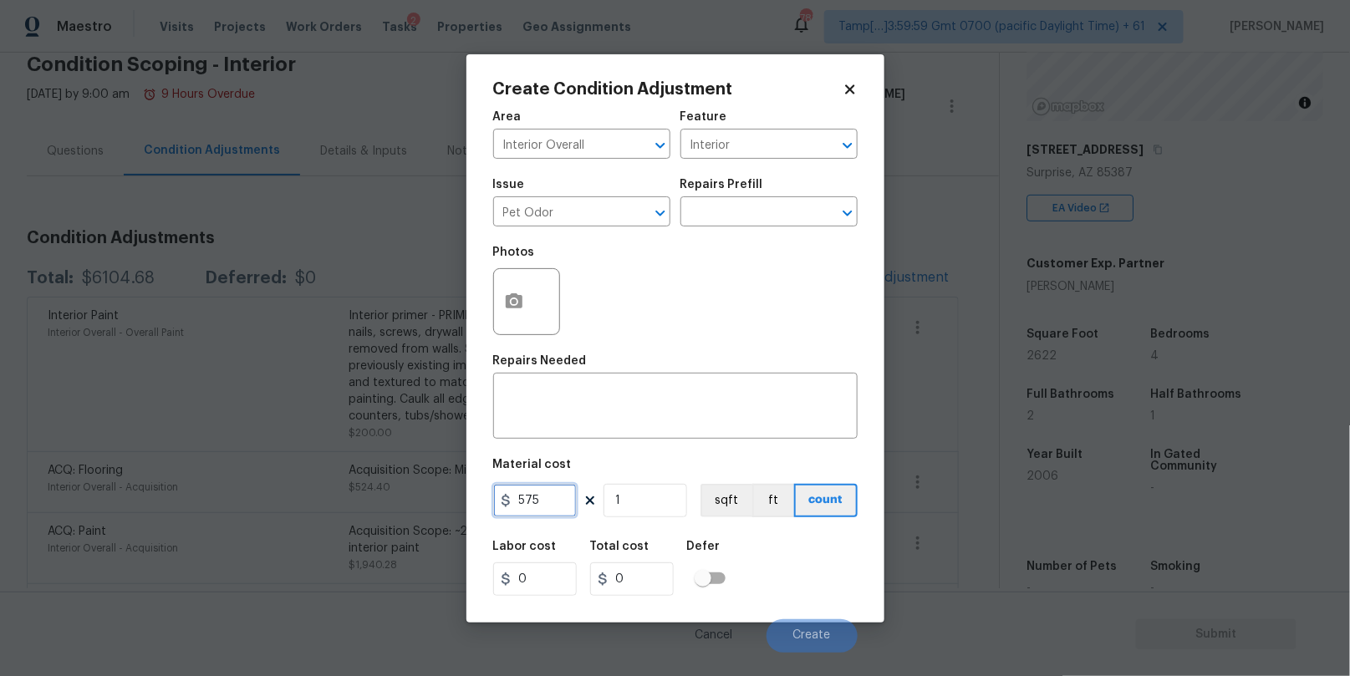
type input "575"
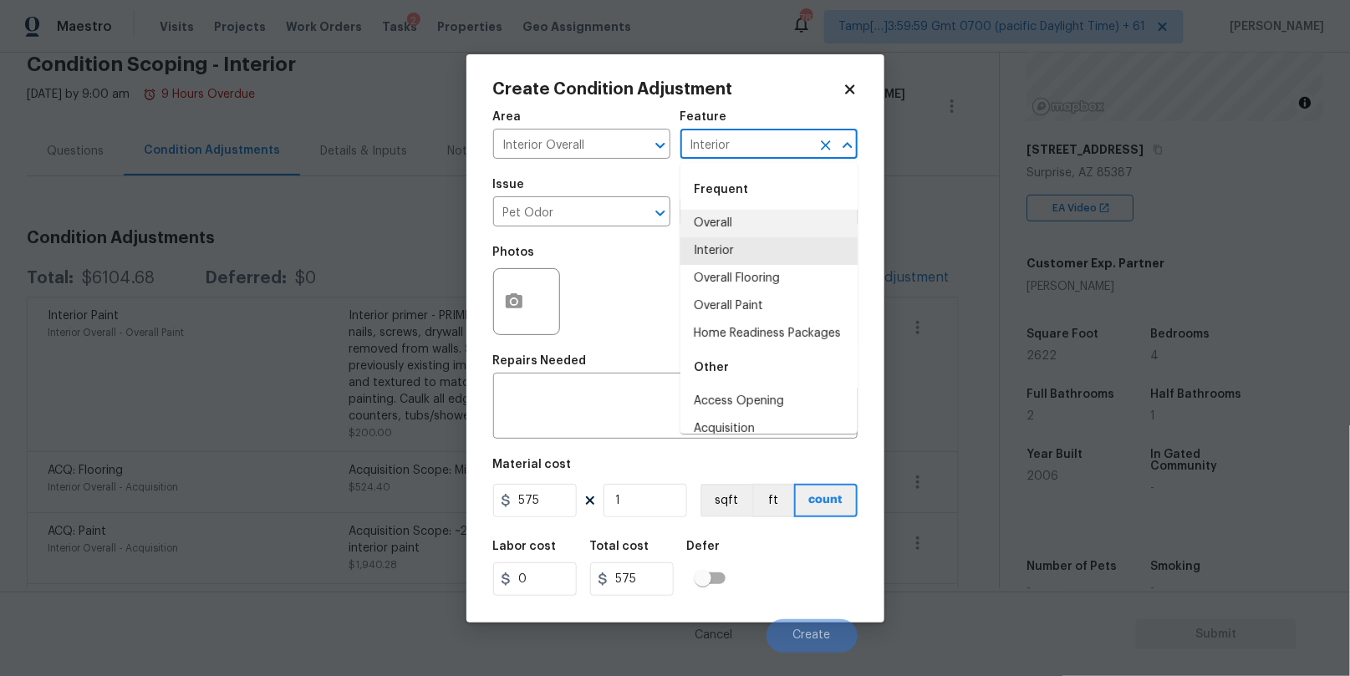
click at [711, 141] on input "Interior" at bounding box center [745, 146] width 130 height 26
click at [822, 143] on icon "Clear" at bounding box center [826, 145] width 10 height 10
click at [630, 209] on icon "Clear" at bounding box center [638, 213] width 17 height 17
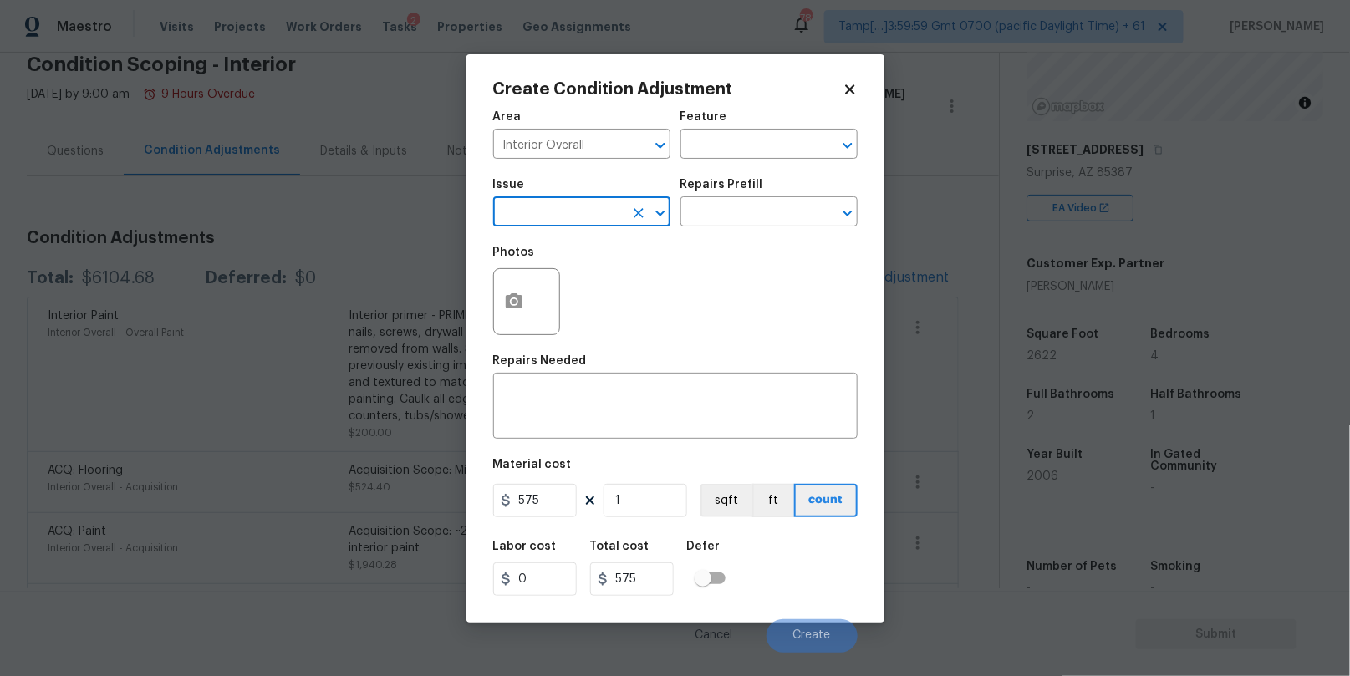
click at [638, 211] on icon "Clear" at bounding box center [638, 213] width 17 height 17
click at [711, 211] on input "text" at bounding box center [745, 214] width 130 height 26
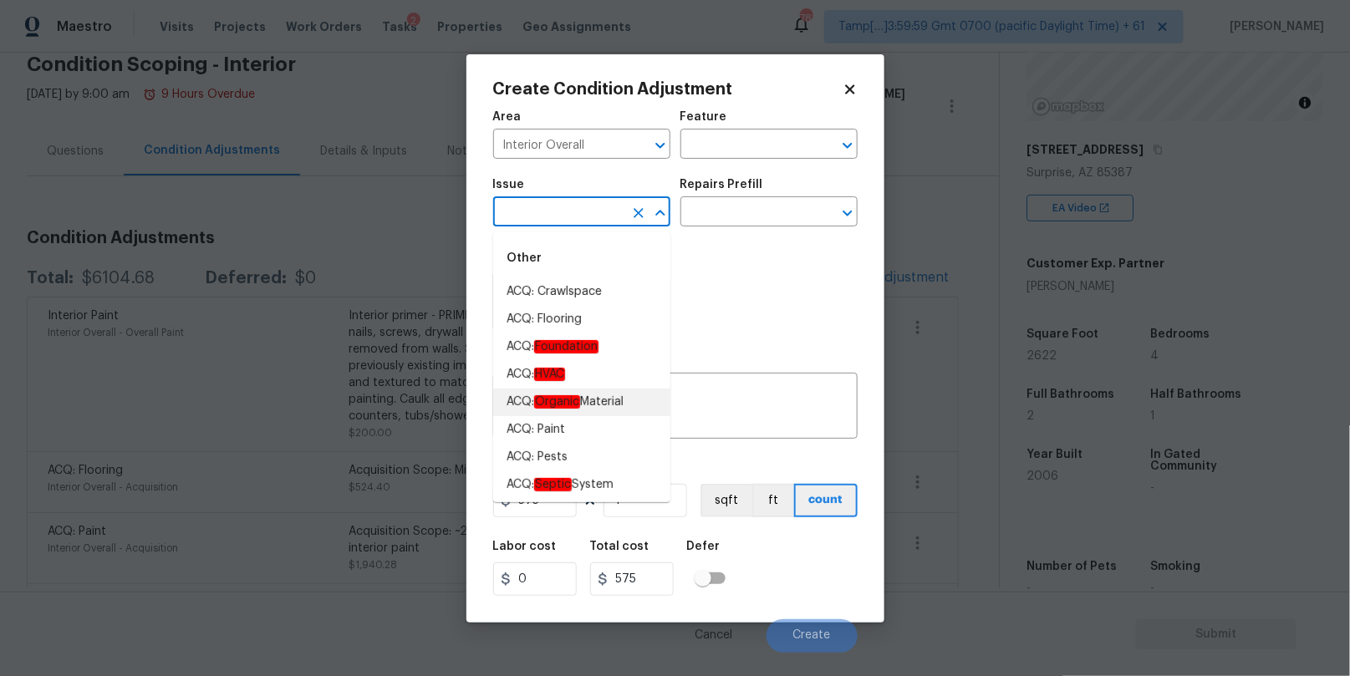
click at [615, 212] on input "text" at bounding box center [558, 214] width 130 height 26
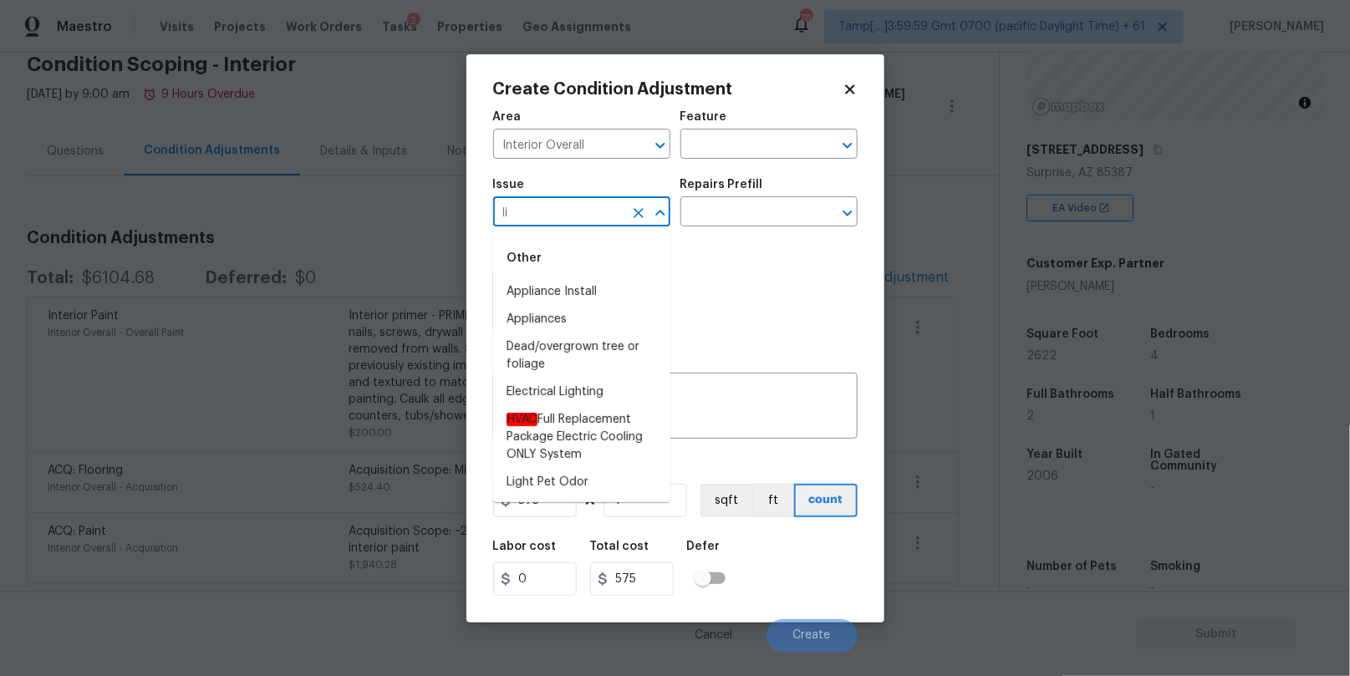
type input "l"
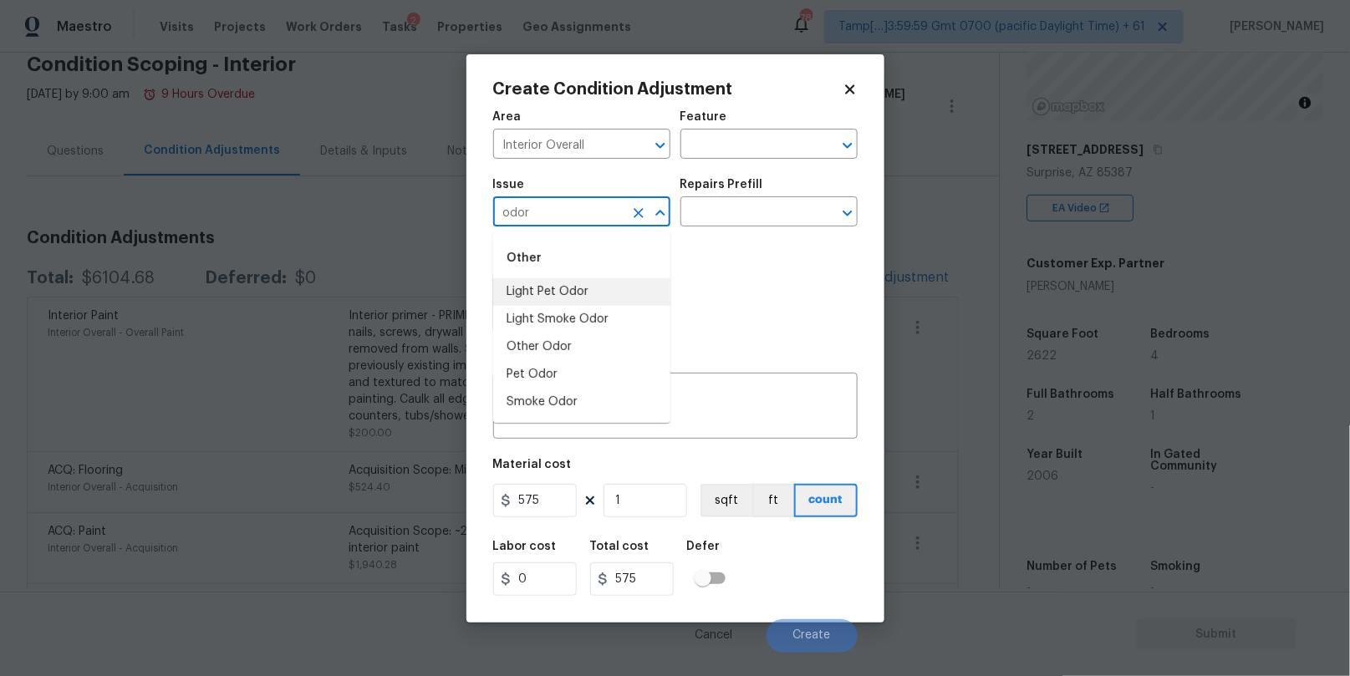
click at [582, 288] on li "Light Pet Odor" at bounding box center [581, 292] width 177 height 28
type input "Light Pet Odor"
click at [720, 206] on input "text" at bounding box center [745, 214] width 130 height 26
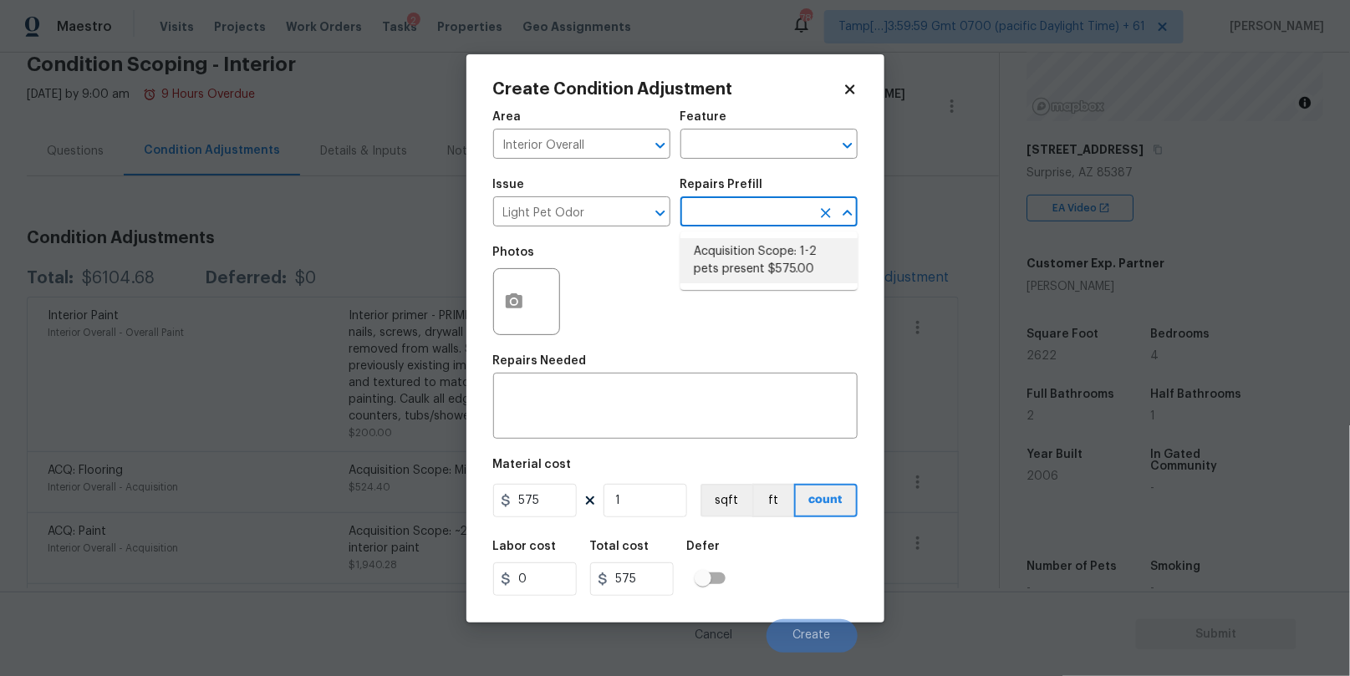
click at [742, 260] on li "Acquisition Scope: 1-2 pets present $575.00" at bounding box center [768, 260] width 177 height 45
type textarea "Acquisition Scope: 1-2 pets present"
click at [809, 639] on span "Create" at bounding box center [812, 635] width 38 height 13
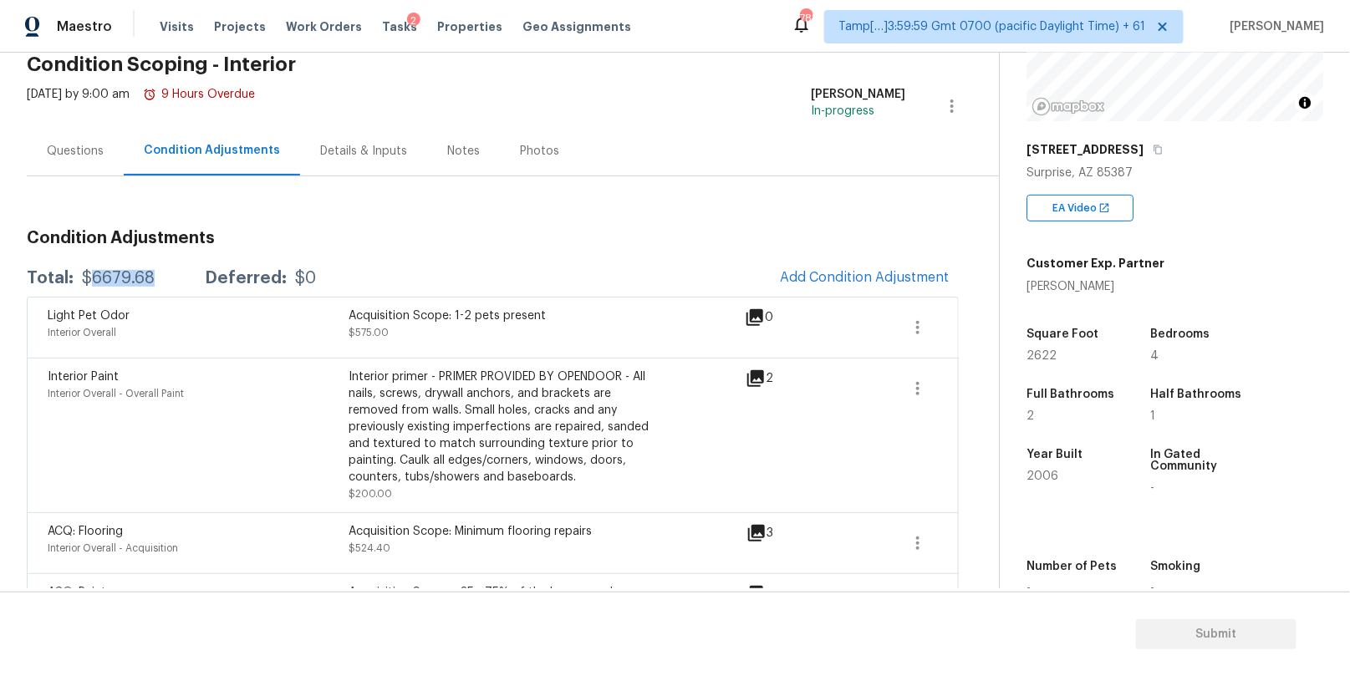
drag, startPoint x: 152, startPoint y: 276, endPoint x: 89, endPoint y: 277, distance: 62.7
click at [89, 277] on div "$6679.68" at bounding box center [118, 278] width 73 height 17
copy div "6679.68"
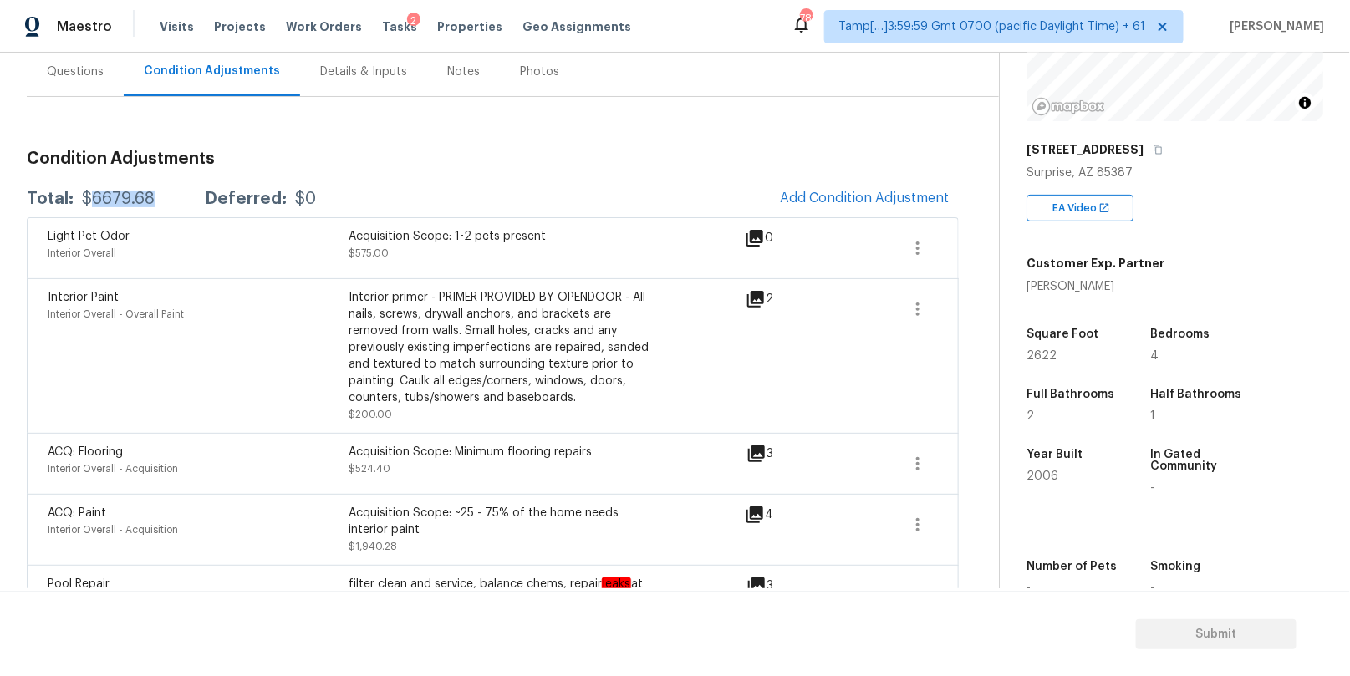
scroll to position [139, 0]
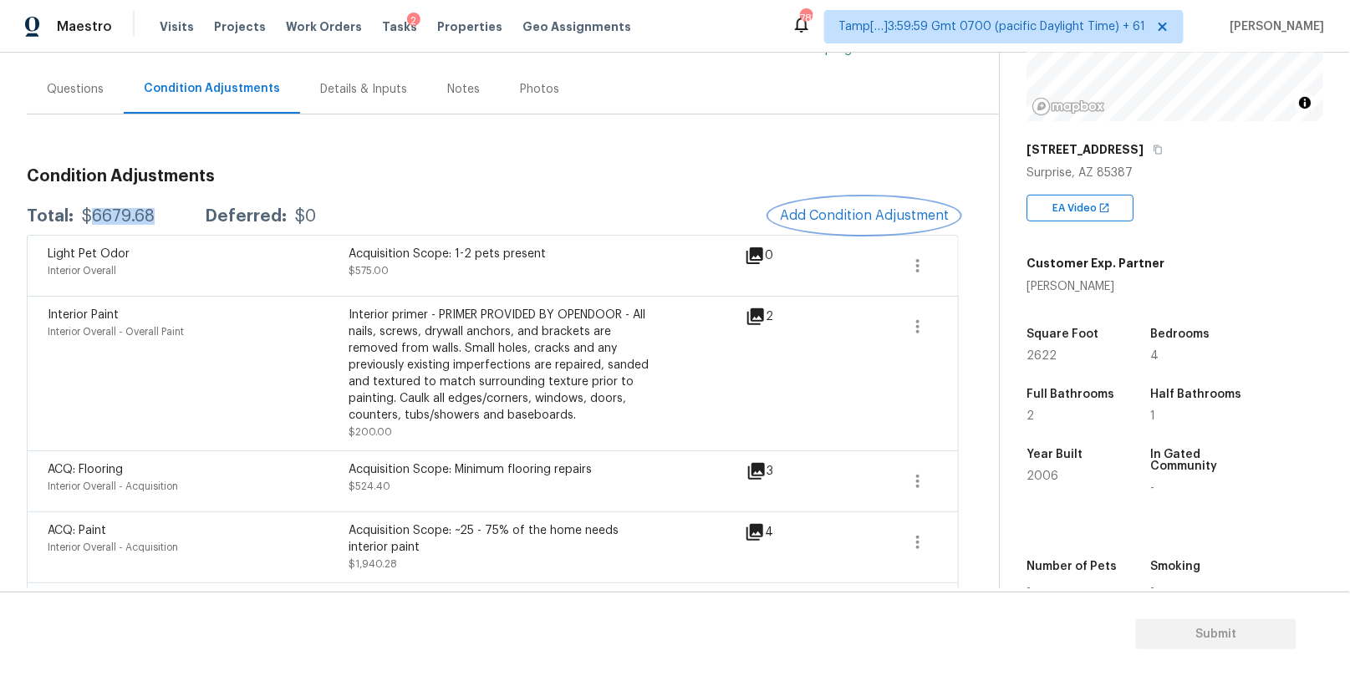
click at [810, 216] on span "Add Condition Adjustment" at bounding box center [864, 215] width 169 height 15
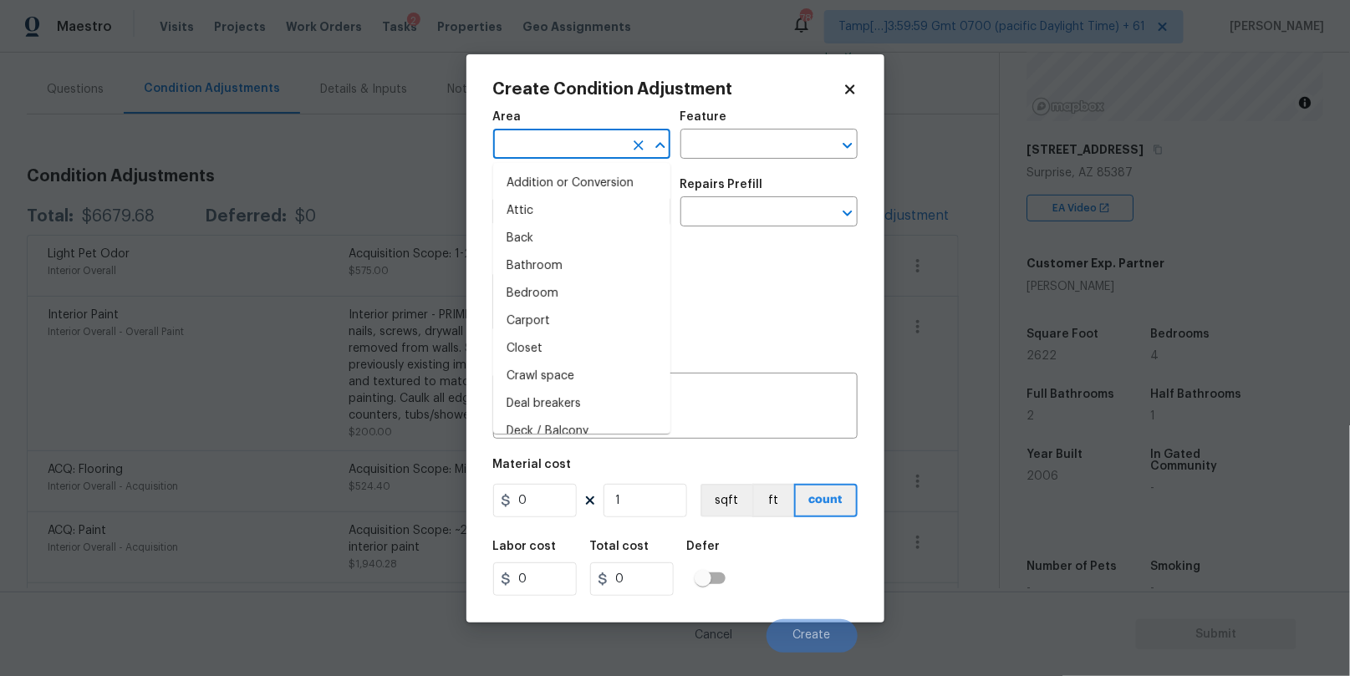
click at [588, 141] on input "text" at bounding box center [558, 146] width 130 height 26
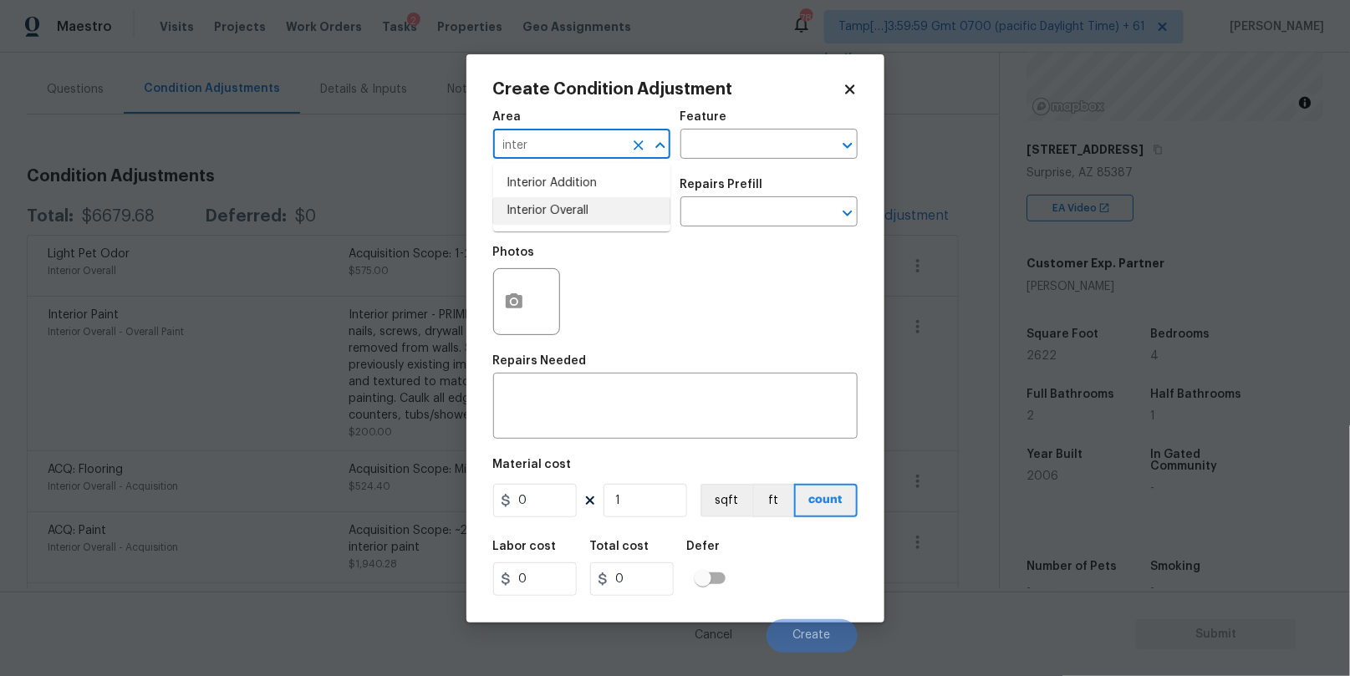
click at [575, 216] on li "Interior Overall" at bounding box center [581, 211] width 177 height 28
type input "Interior Overall"
click at [729, 135] on input "text" at bounding box center [745, 146] width 130 height 26
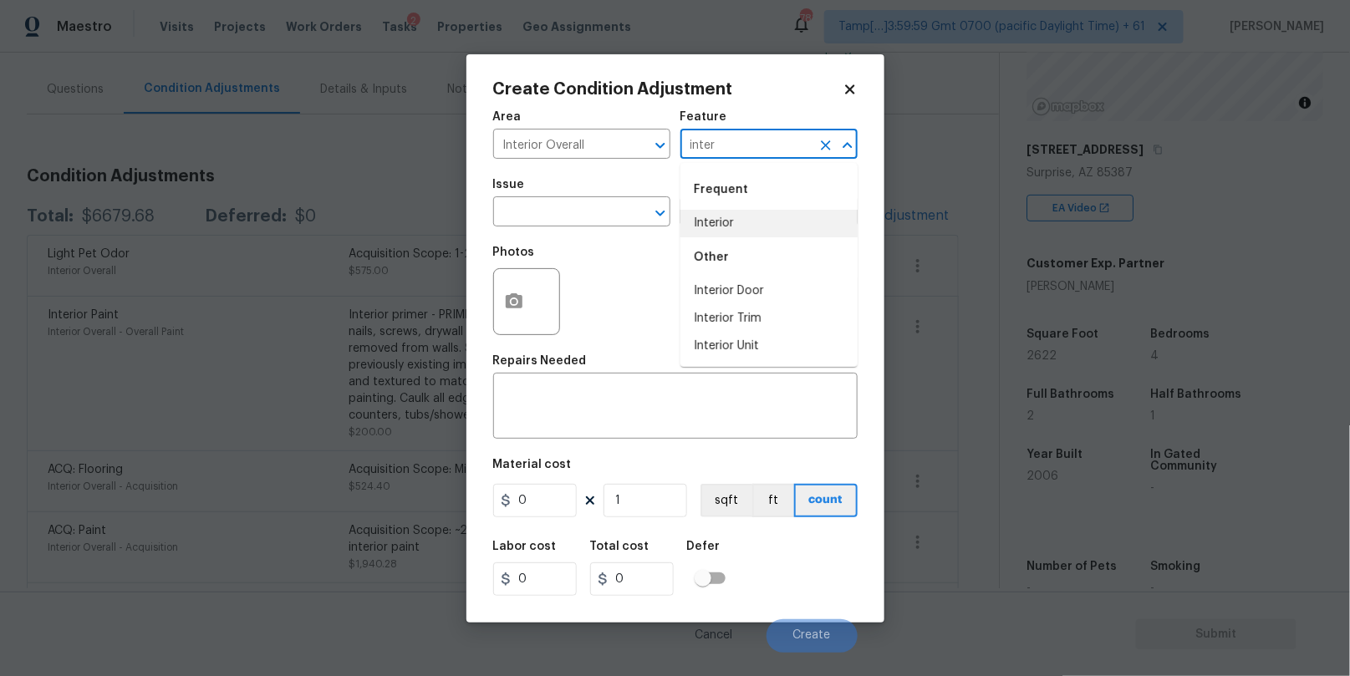
click at [728, 222] on li "Interior" at bounding box center [768, 224] width 177 height 28
type input "Interior"
click at [543, 214] on input "text" at bounding box center [558, 214] width 130 height 26
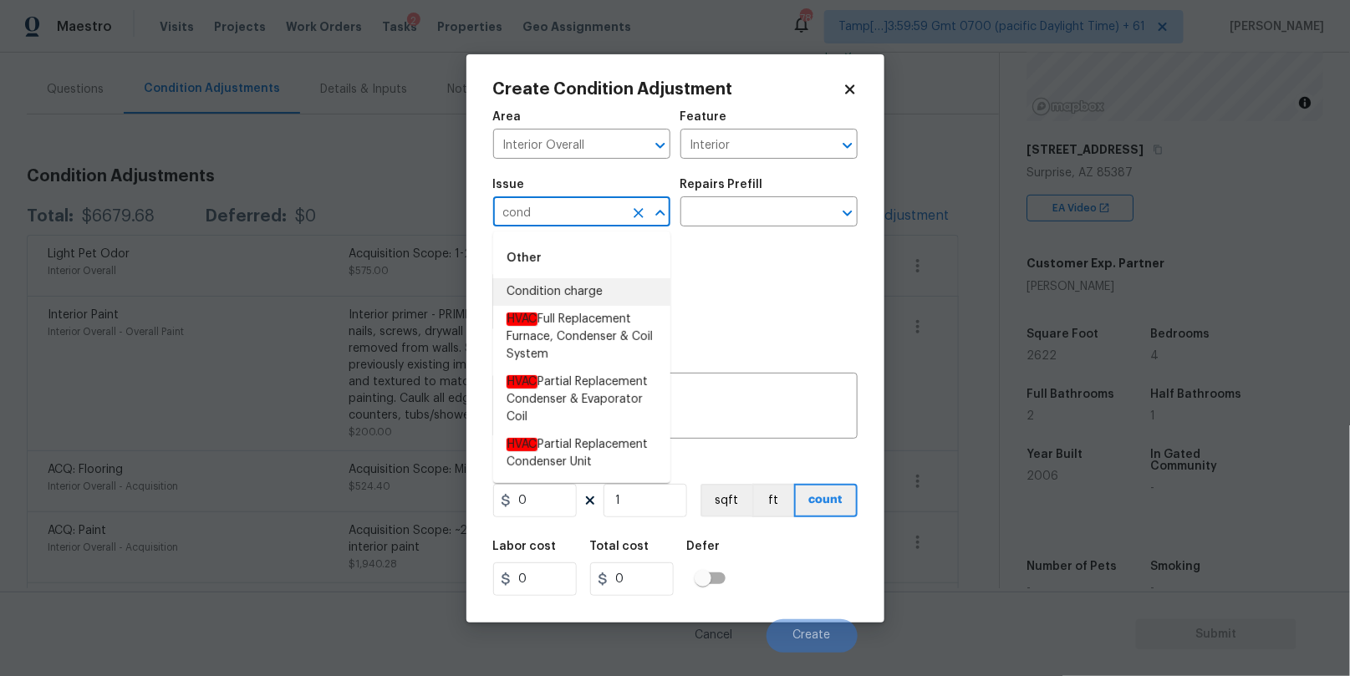
click at [584, 281] on li "Condition charge" at bounding box center [581, 292] width 177 height 28
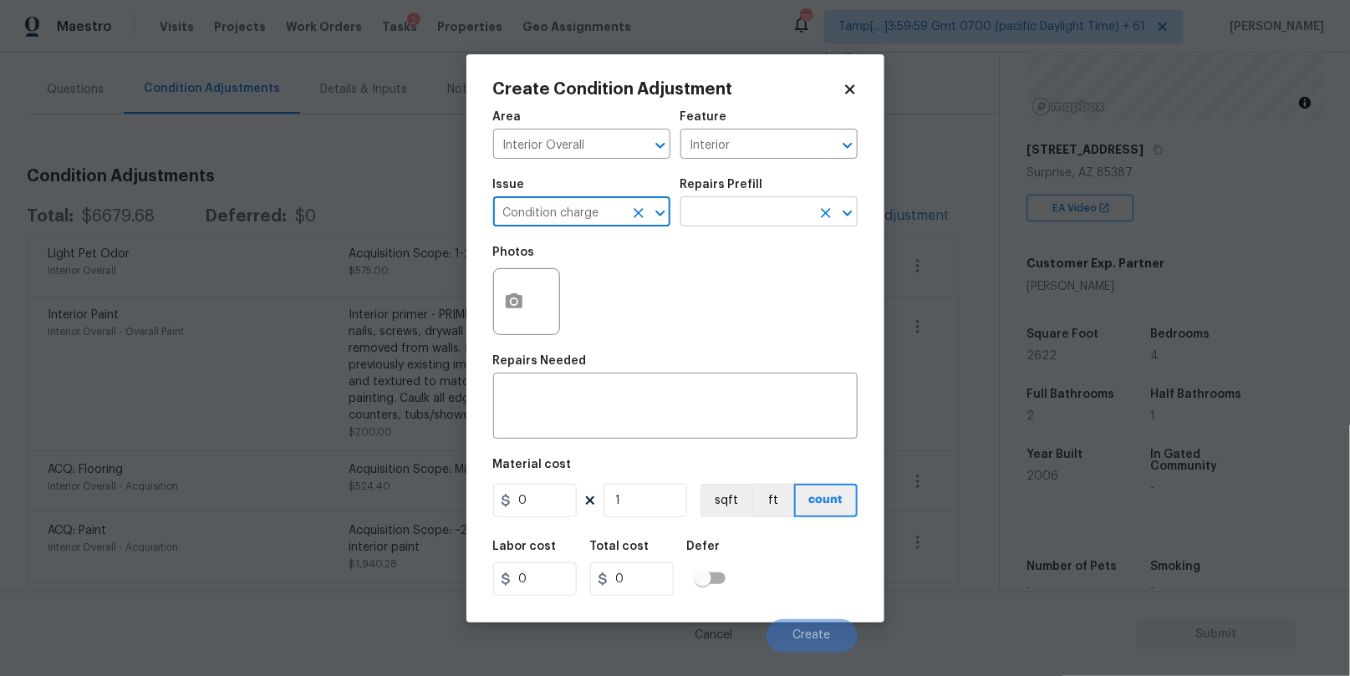
type input "Condition charge"
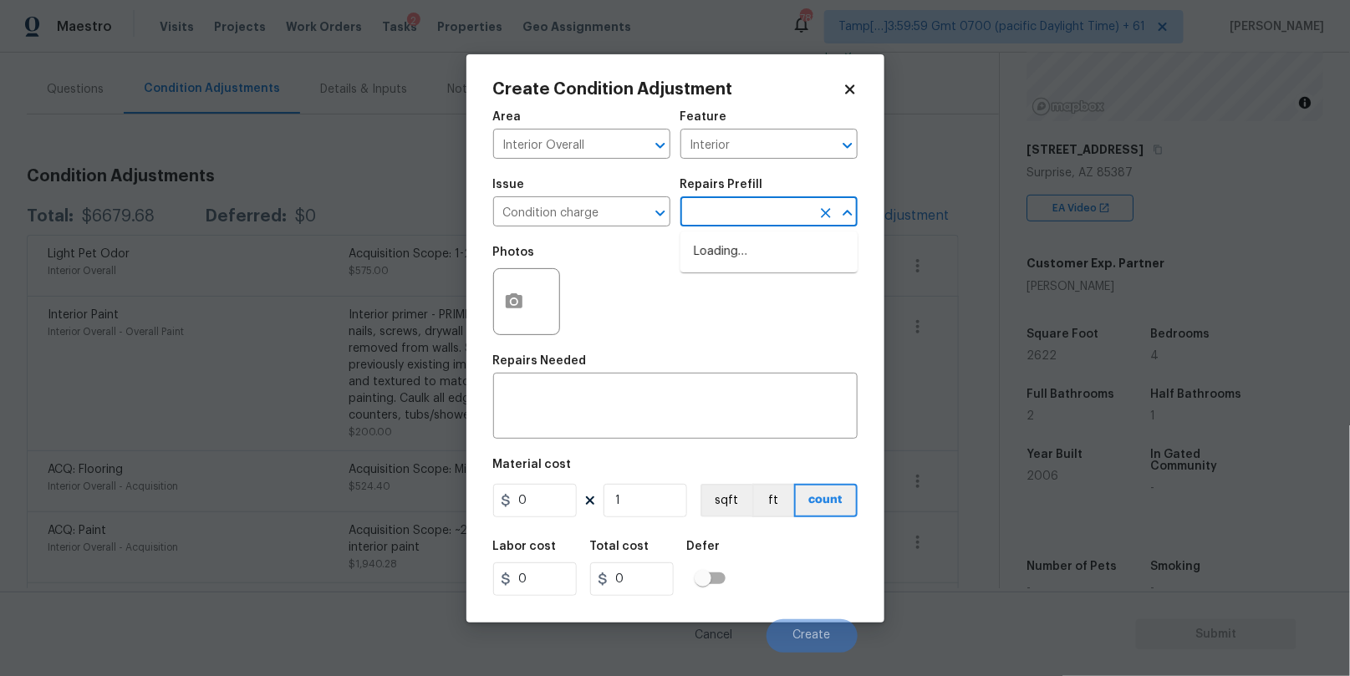
click at [707, 222] on input "text" at bounding box center [745, 214] width 130 height 26
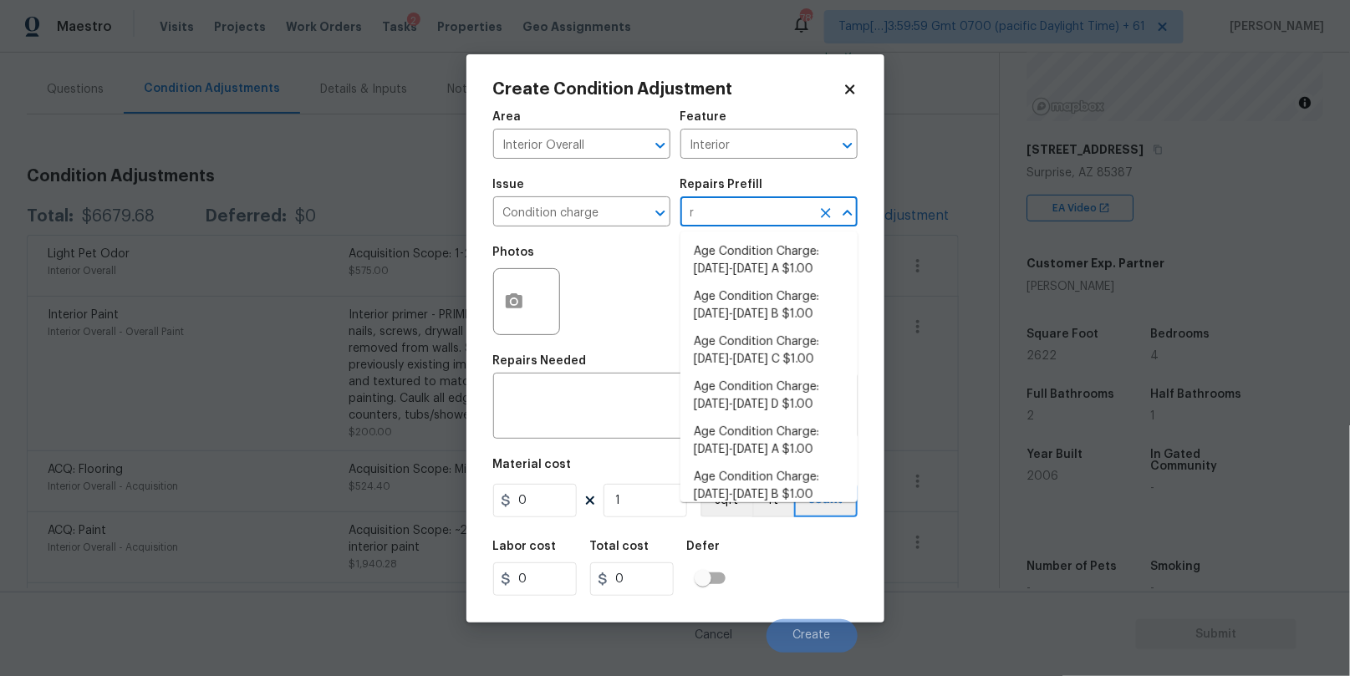
type input "re"
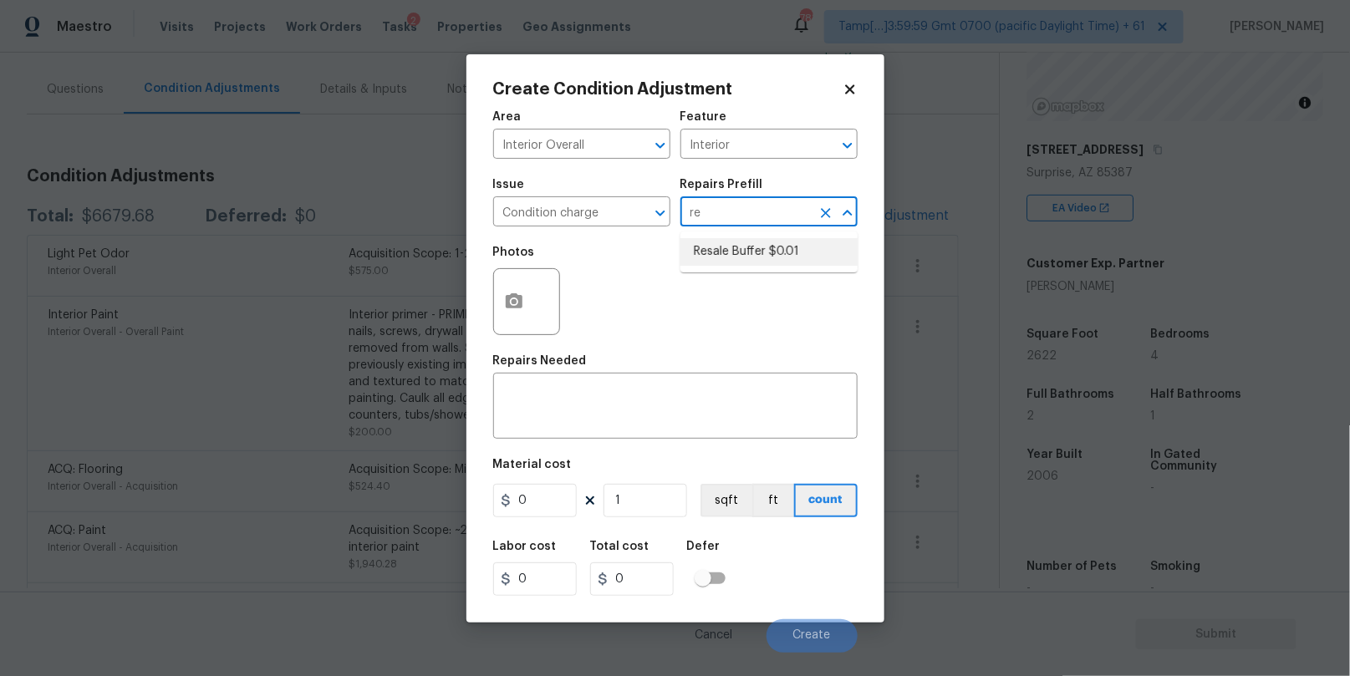
click at [725, 255] on li "Resale Buffer $0.01" at bounding box center [768, 252] width 177 height 28
type input "Home Readiness Packages"
type textarea "Resale Buffer"
type input "0.01"
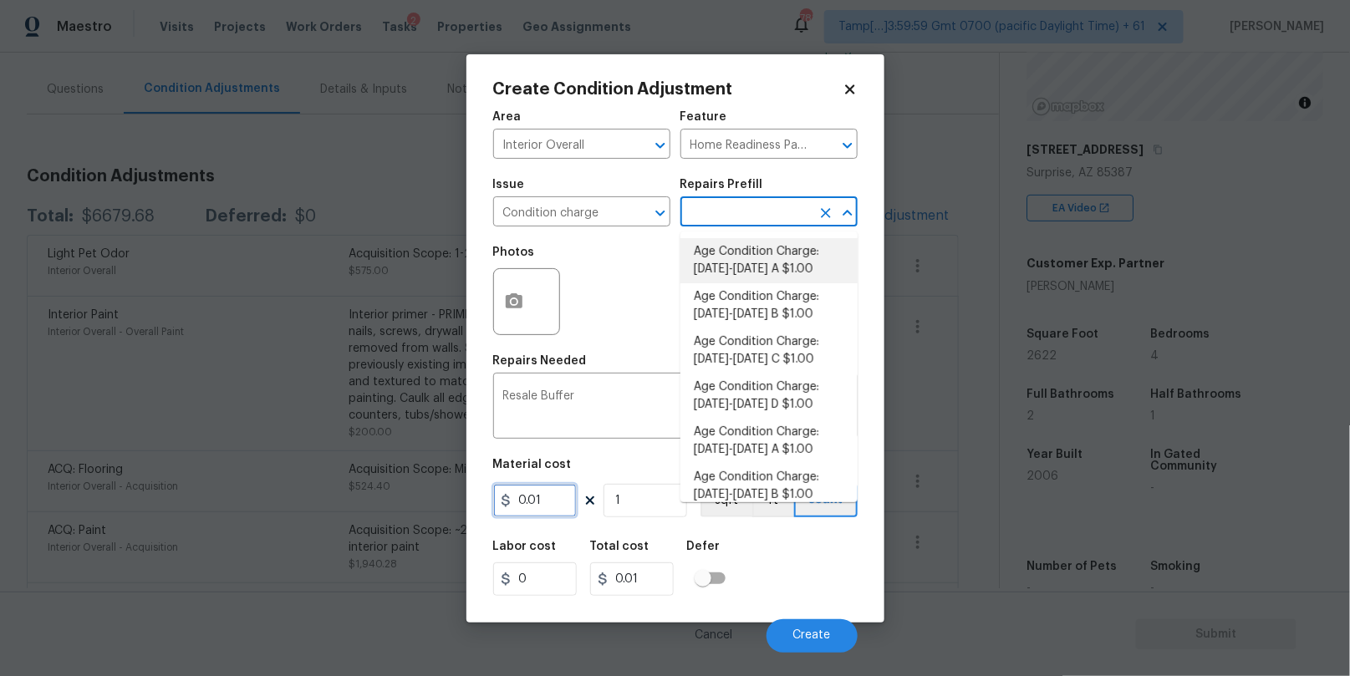
click at [533, 498] on input "0.01" at bounding box center [535, 500] width 84 height 33
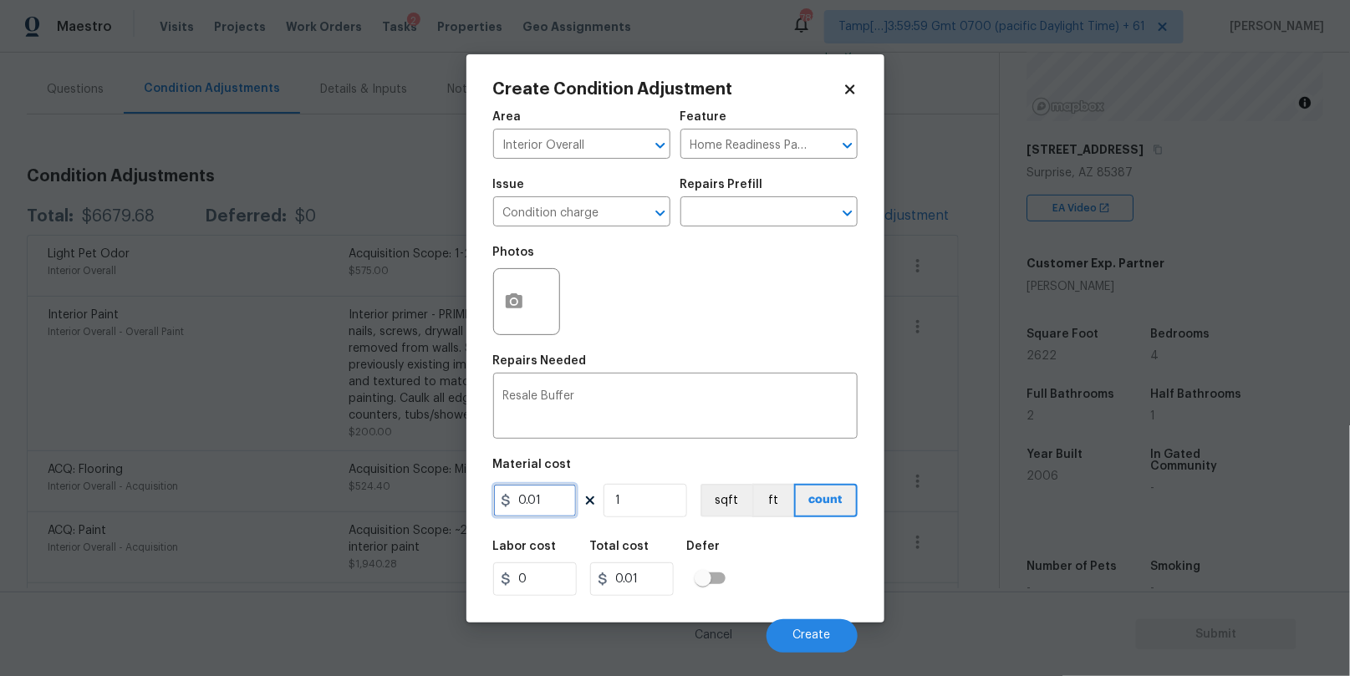
click at [533, 498] on input "0.01" at bounding box center [535, 500] width 84 height 33
type input "4600"
click at [821, 634] on span "Create" at bounding box center [812, 635] width 38 height 13
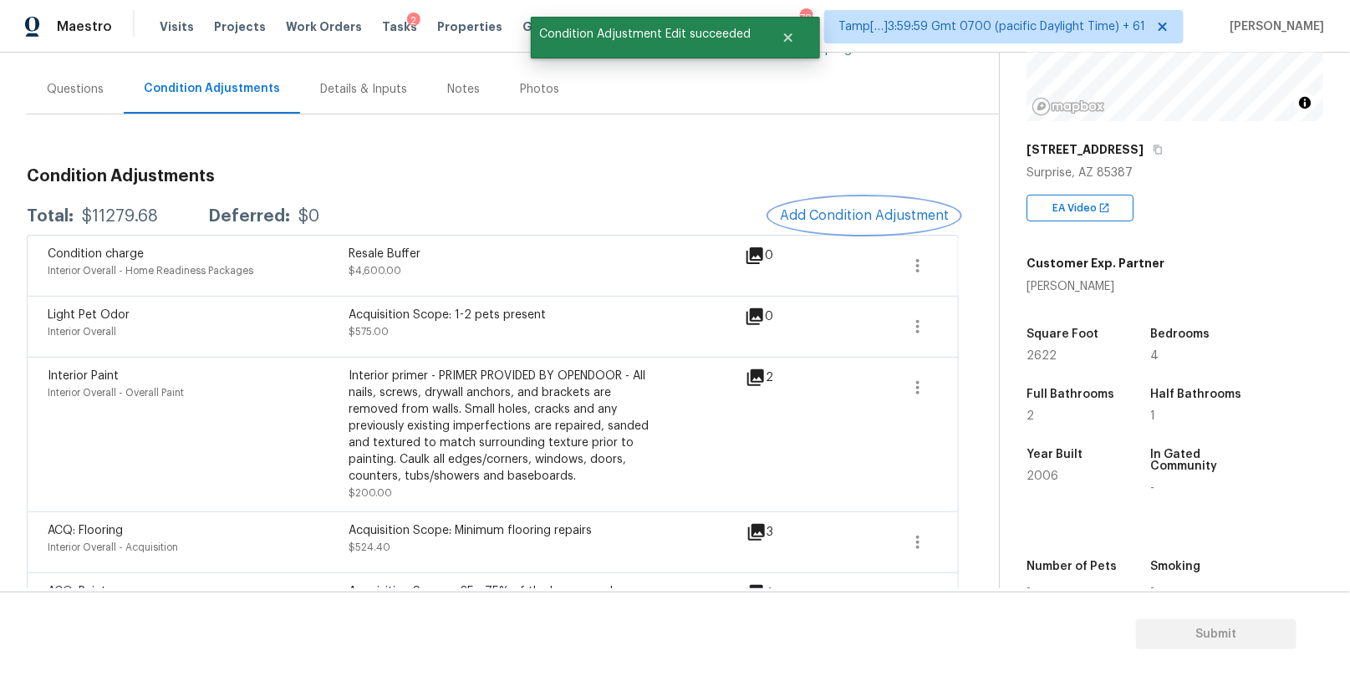
click at [805, 213] on span "Add Condition Adjustment" at bounding box center [864, 215] width 169 height 15
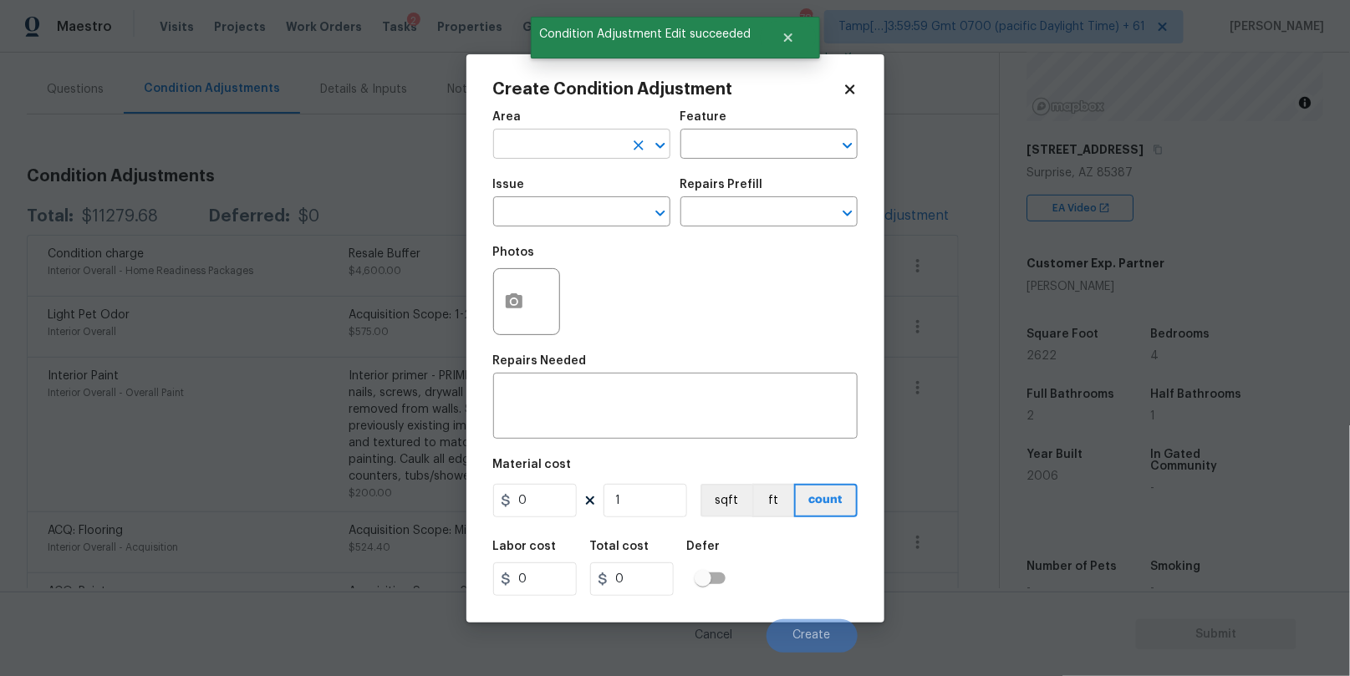
click at [568, 145] on input "text" at bounding box center [558, 146] width 130 height 26
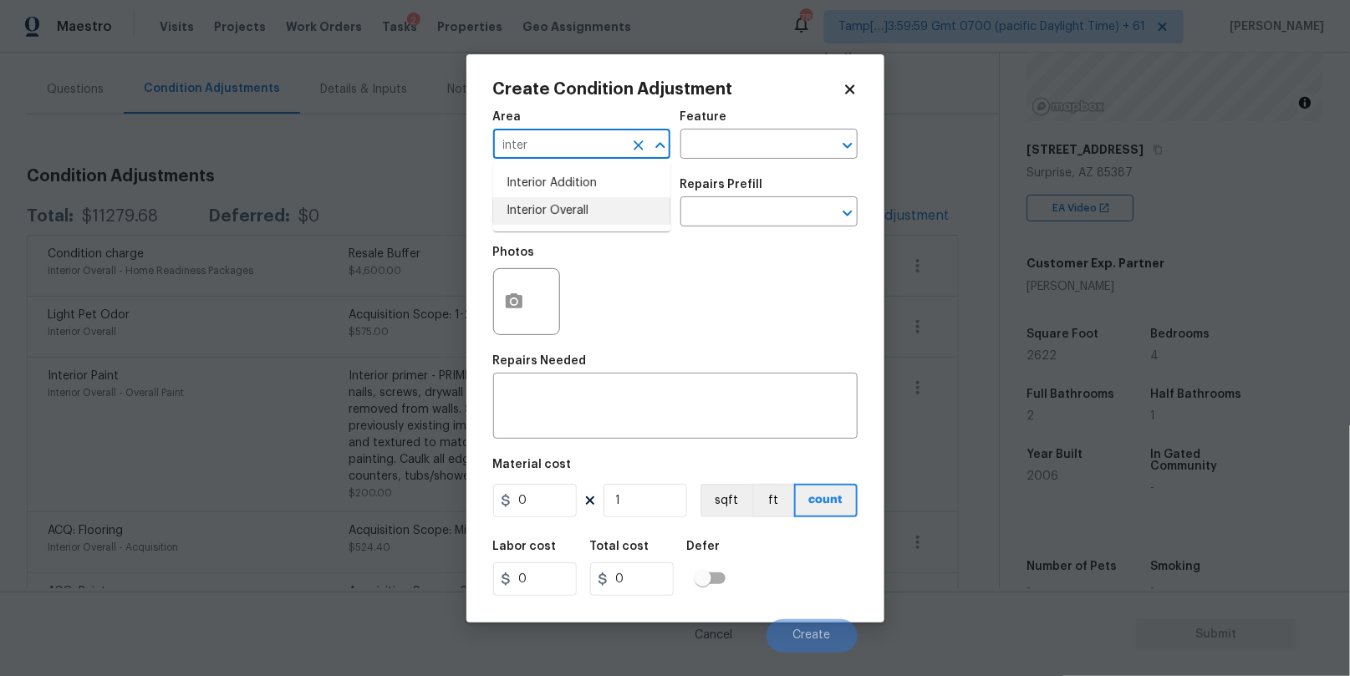
click at [563, 201] on li "Interior Overall" at bounding box center [581, 211] width 177 height 28
type input "Interior Overall"
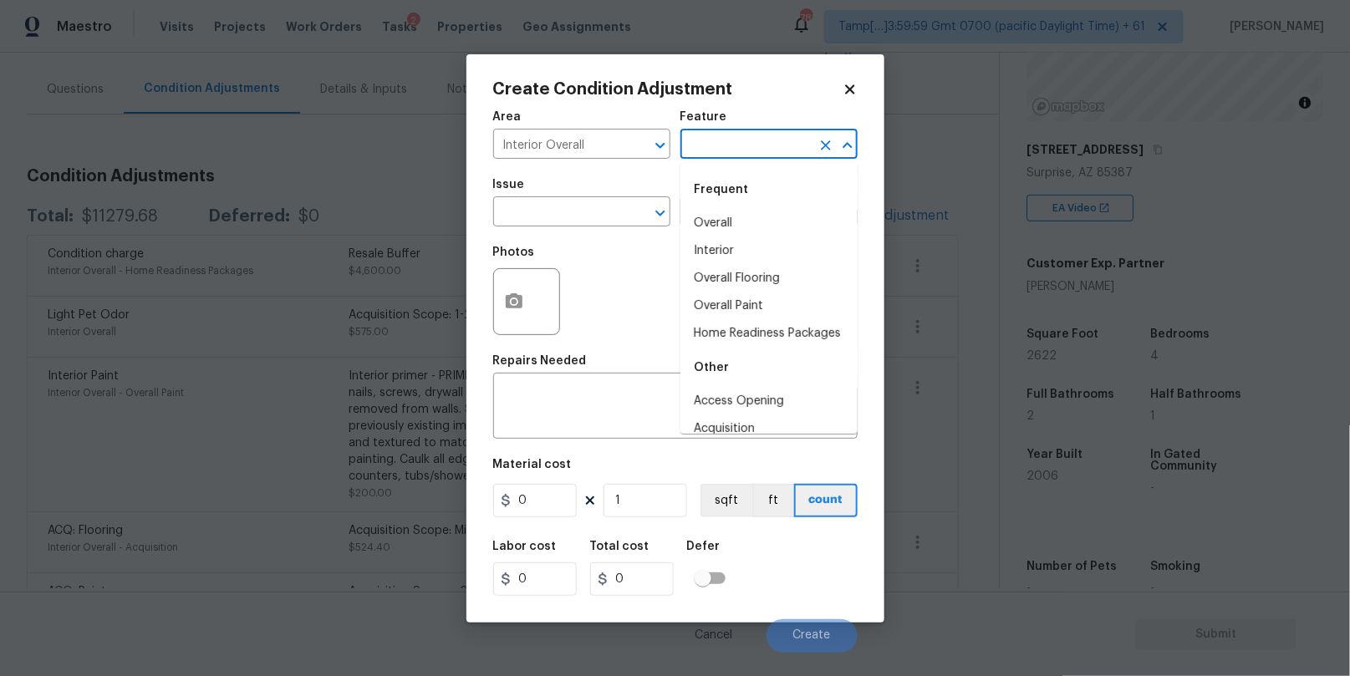
click at [735, 152] on input "text" at bounding box center [745, 146] width 130 height 26
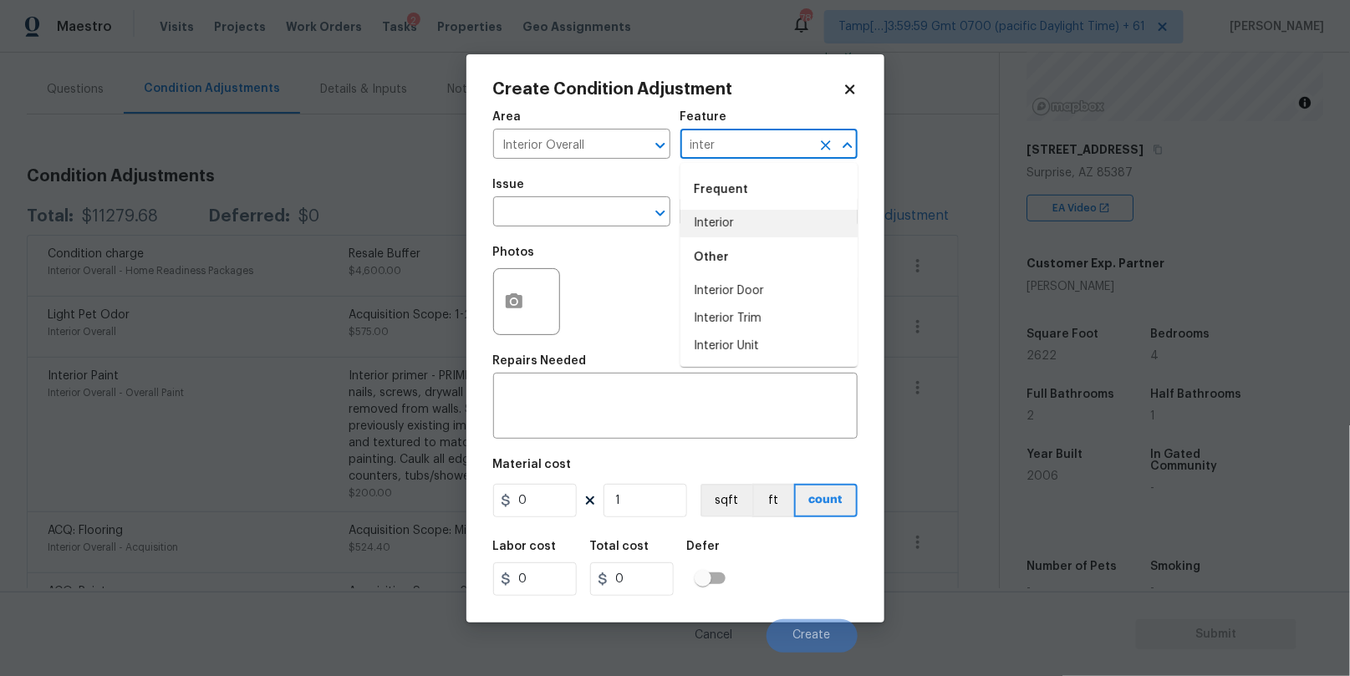
click at [733, 220] on li "Interior" at bounding box center [768, 224] width 177 height 28
type input "Interior"
click at [548, 215] on input "text" at bounding box center [558, 214] width 130 height 26
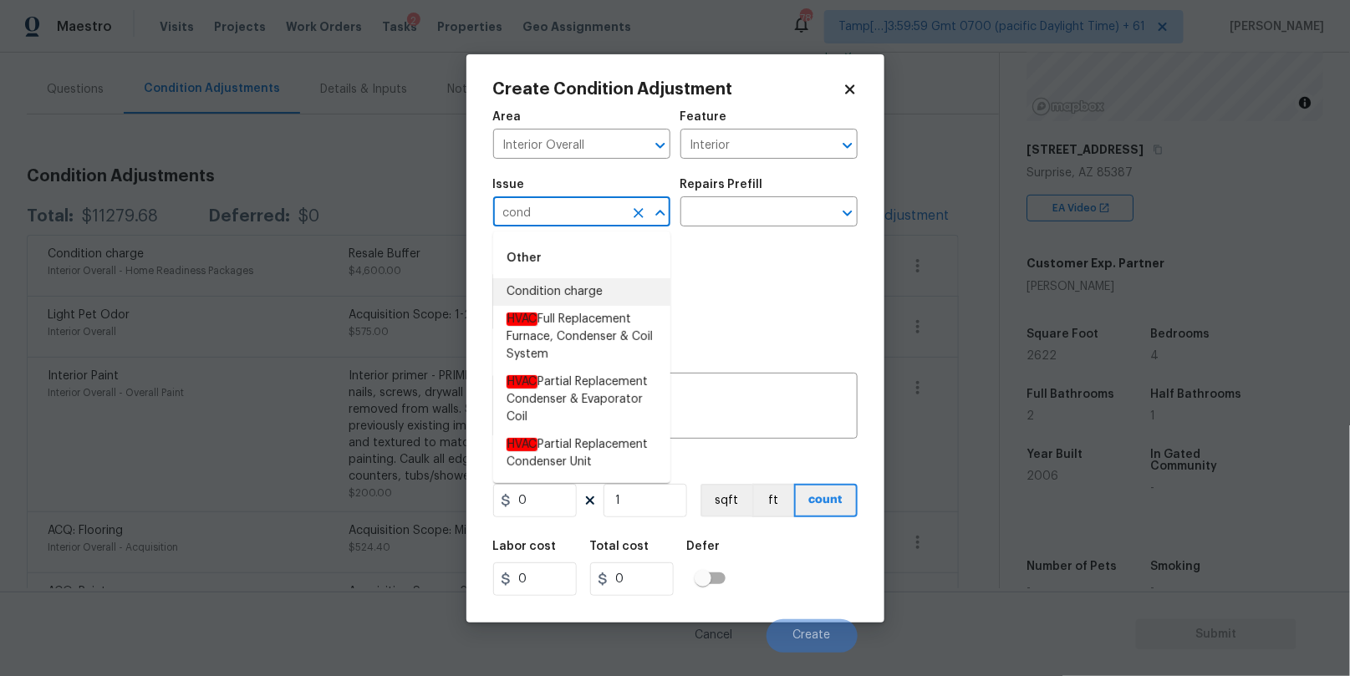
click at [557, 281] on li "Condition charge" at bounding box center [581, 292] width 177 height 28
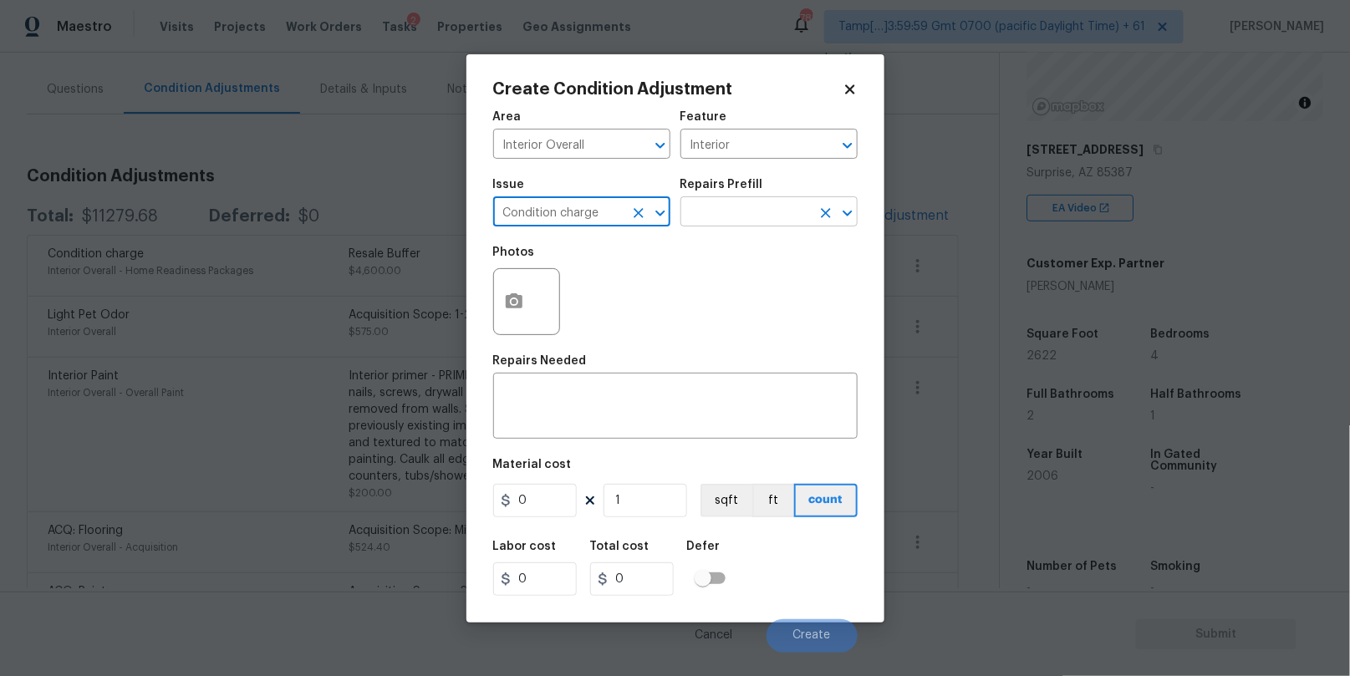
type input "Condition charge"
click at [750, 202] on input "text" at bounding box center [745, 214] width 130 height 26
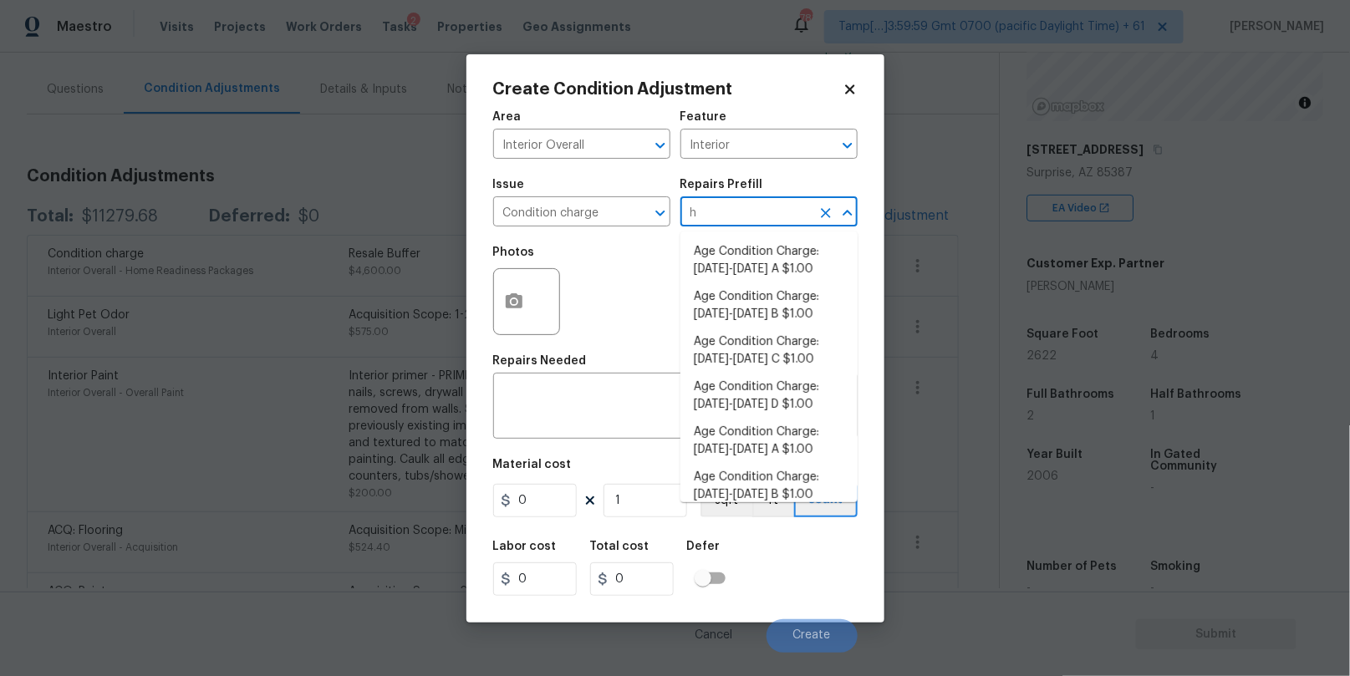
type input "hp"
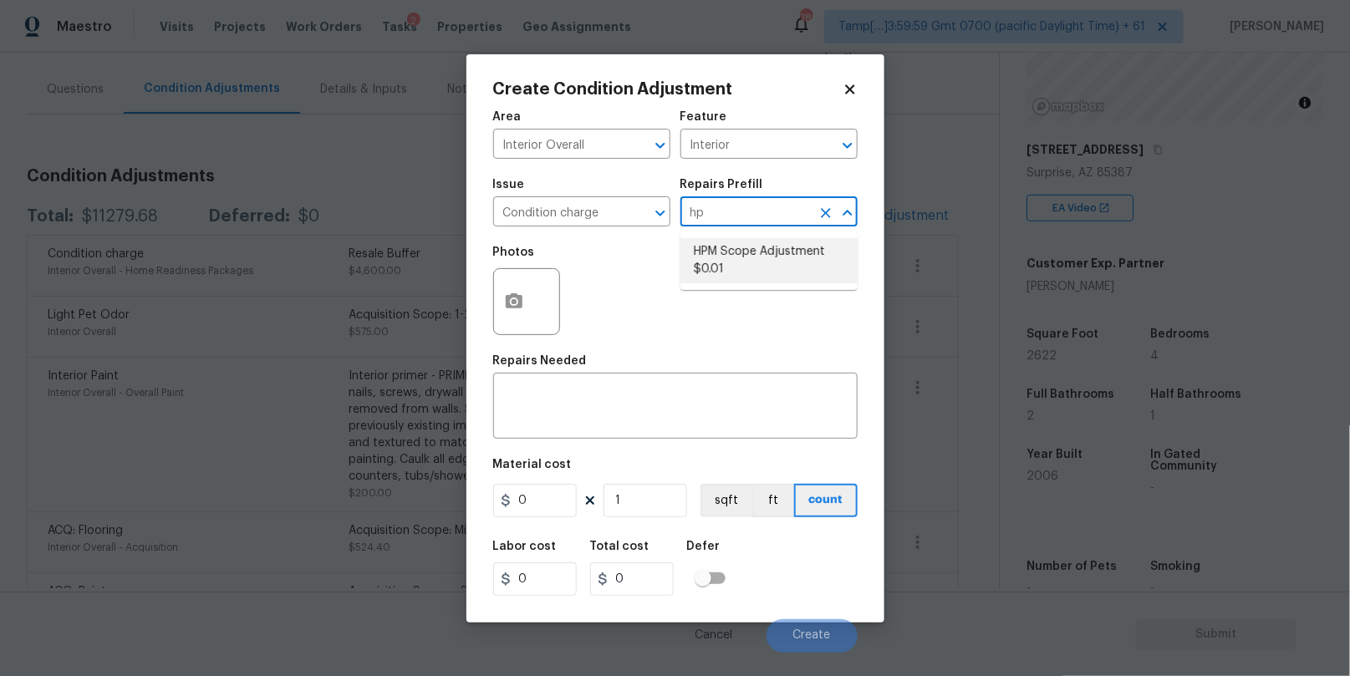
click at [776, 252] on li "HPM Scope Adjustment $0.01" at bounding box center [768, 260] width 177 height 45
type input "Home Readiness Packages"
type textarea "HPM Scope Adjustment"
type input "0.01"
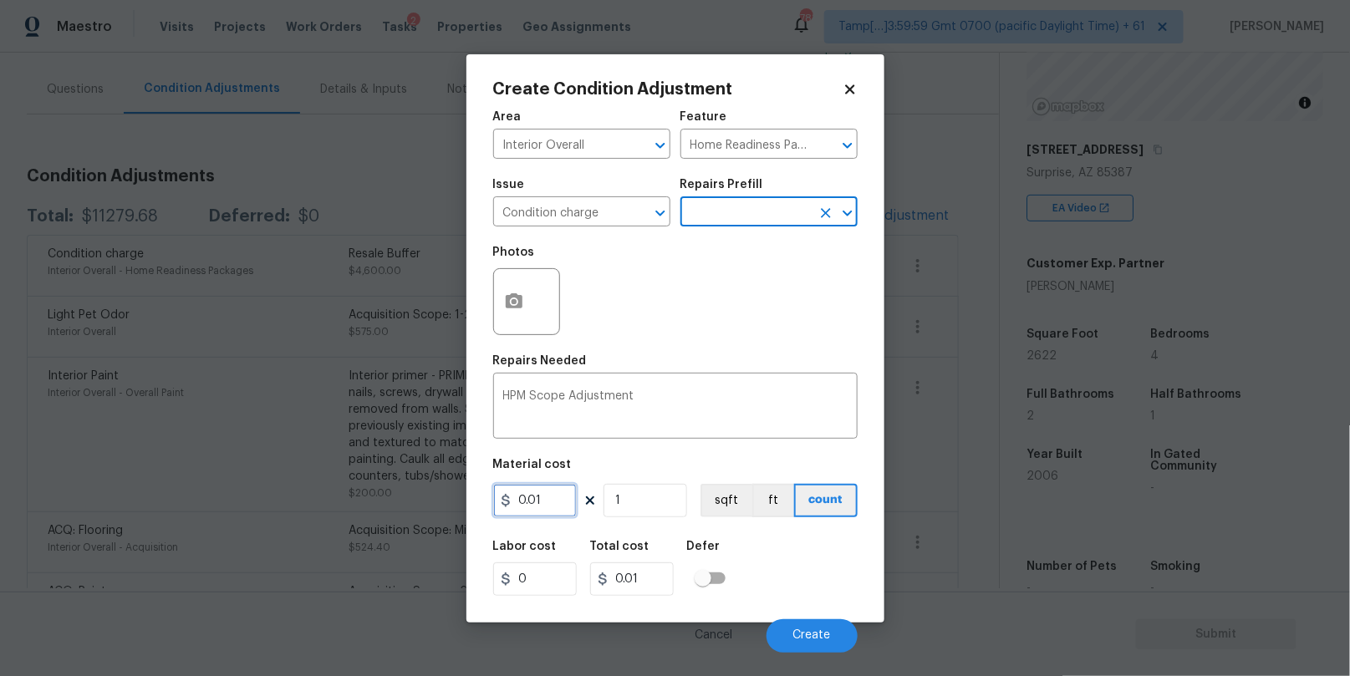
click at [527, 495] on input "0.01" at bounding box center [535, 500] width 84 height 33
click at [532, 501] on input "0.01" at bounding box center [535, 500] width 84 height 33
type input "2720"
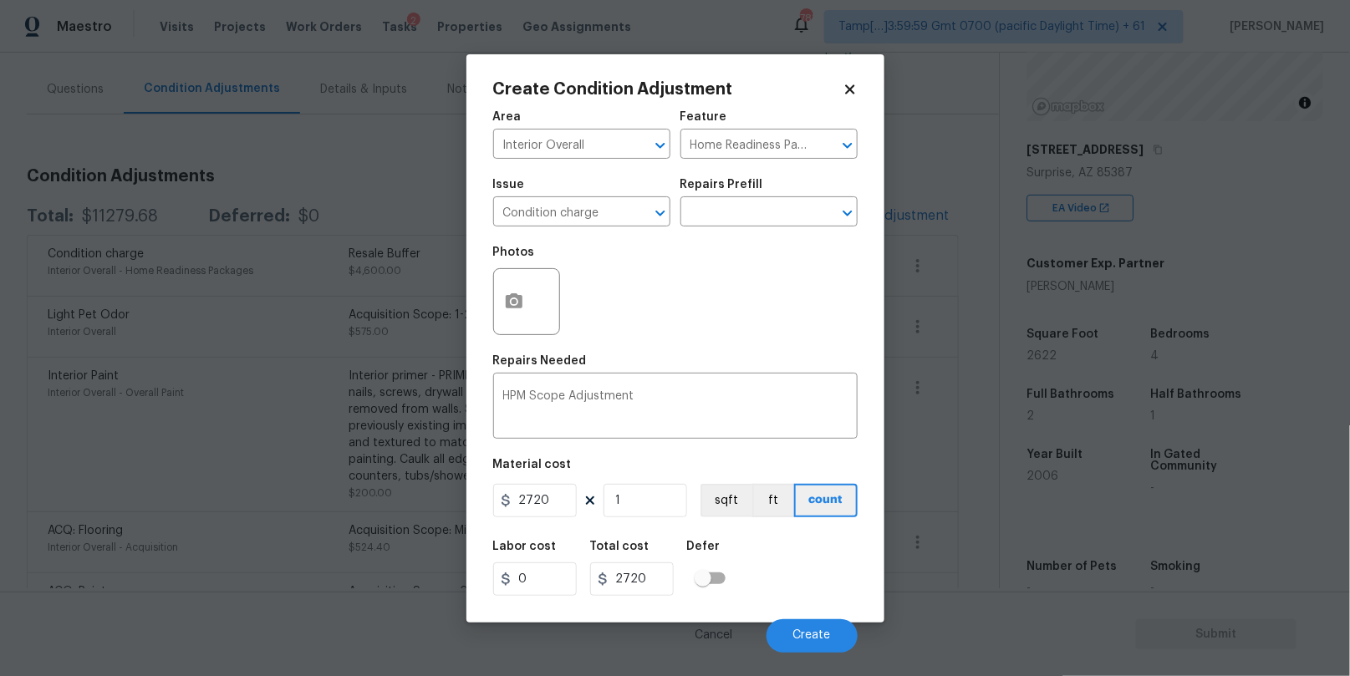
click at [799, 574] on div "Labor cost 0 Total cost 2720 Defer" at bounding box center [675, 568] width 364 height 75
click at [801, 634] on span "Create" at bounding box center [812, 635] width 38 height 13
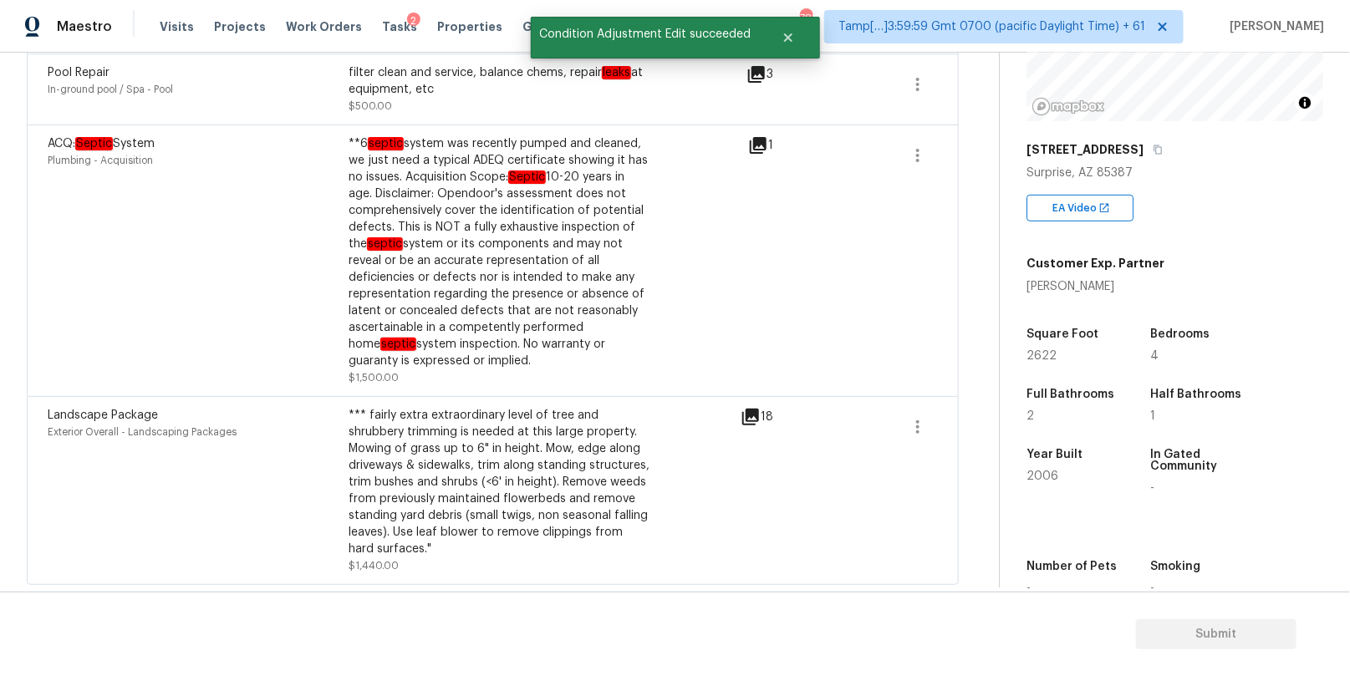
scroll to position [0, 0]
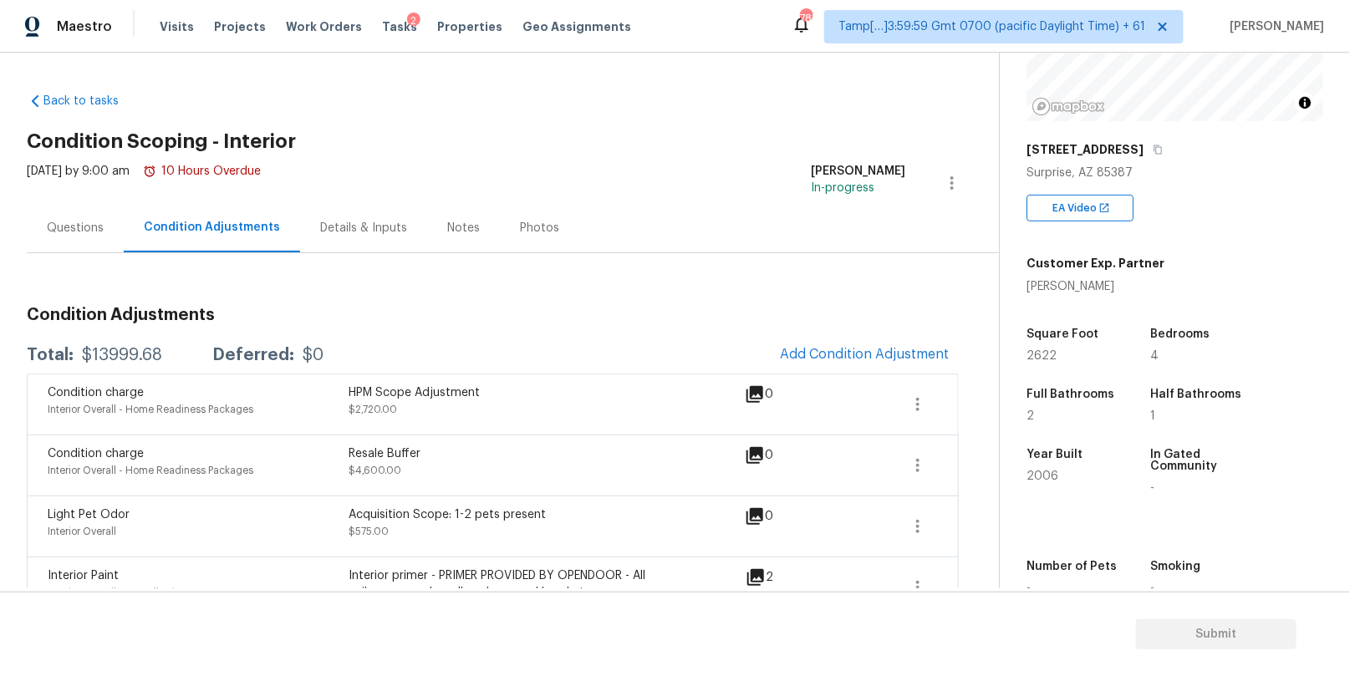
click at [74, 232] on div "Questions" at bounding box center [75, 228] width 57 height 17
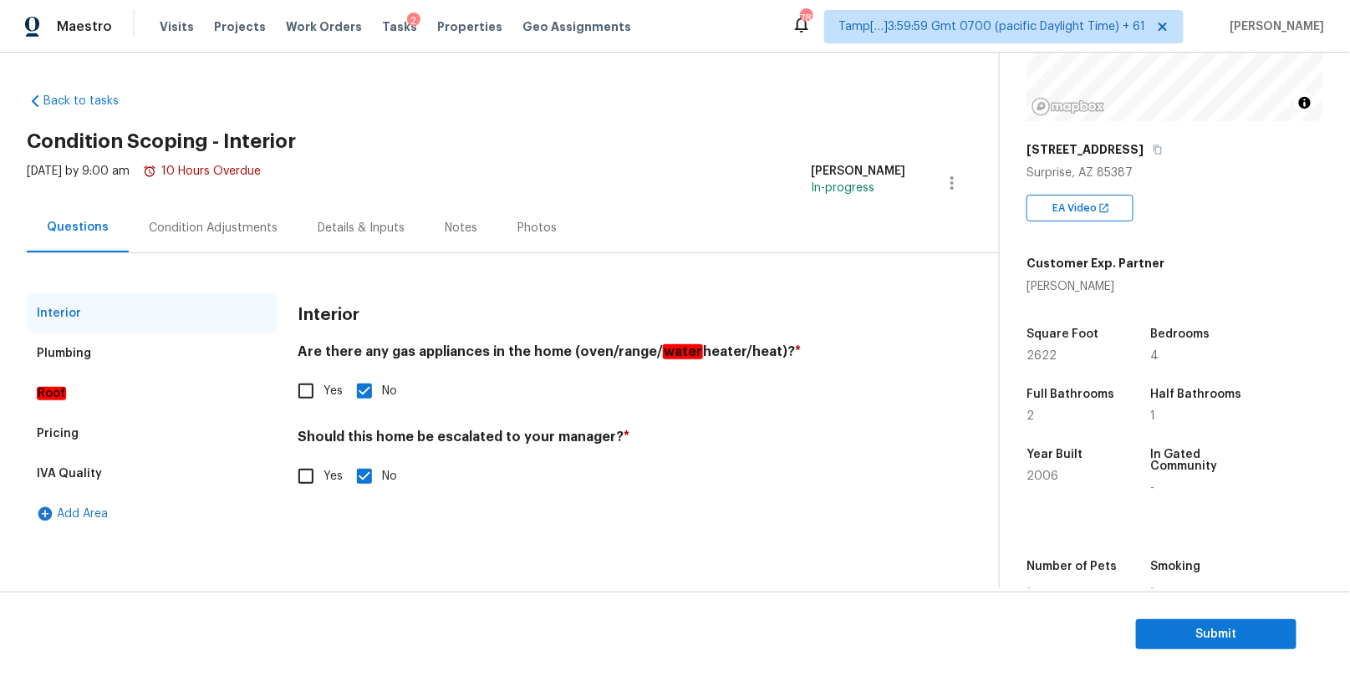
click at [123, 391] on div "Roof" at bounding box center [152, 394] width 251 height 40
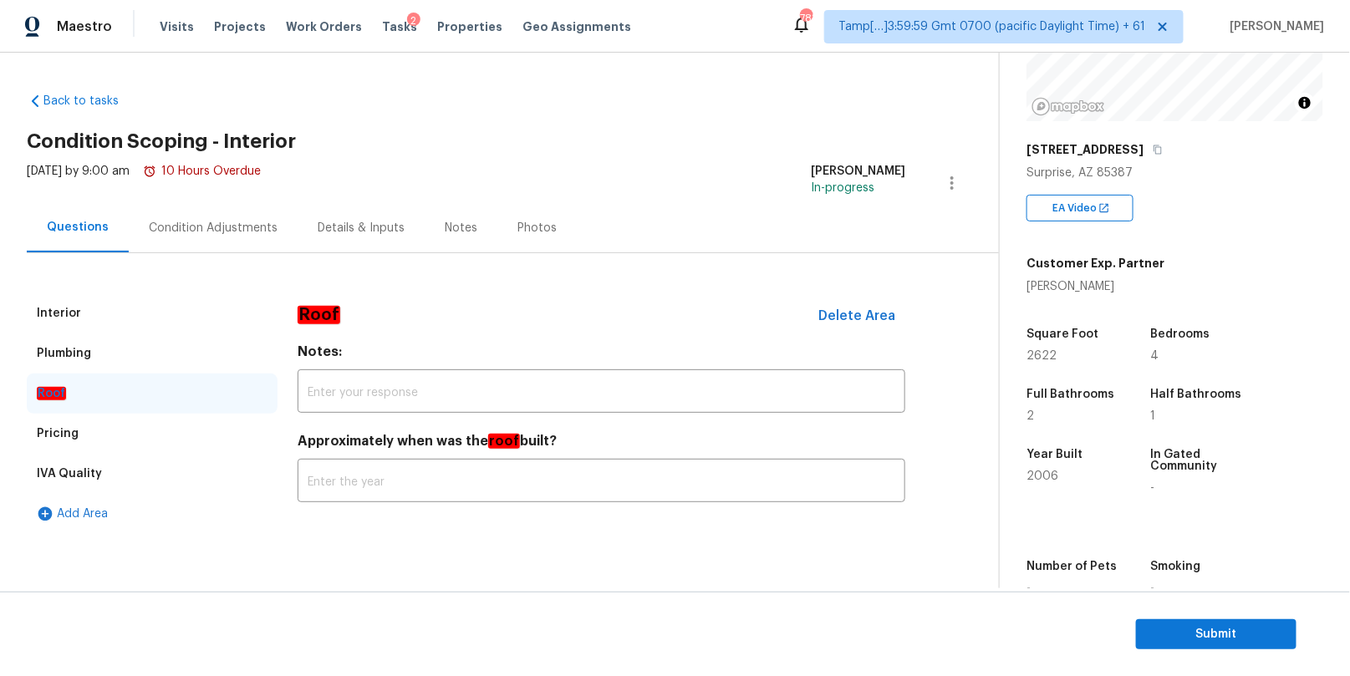
click at [120, 431] on div "Pricing" at bounding box center [152, 434] width 251 height 40
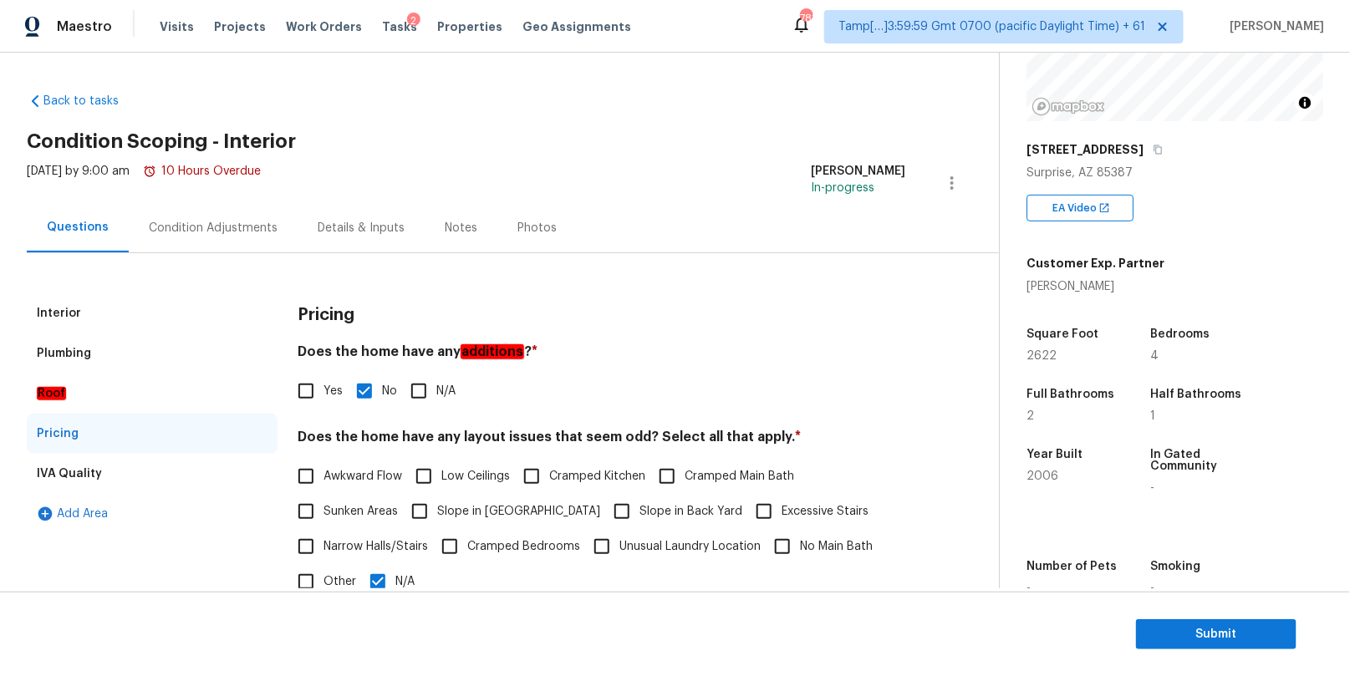
click at [131, 313] on div "Interior" at bounding box center [152, 313] width 251 height 40
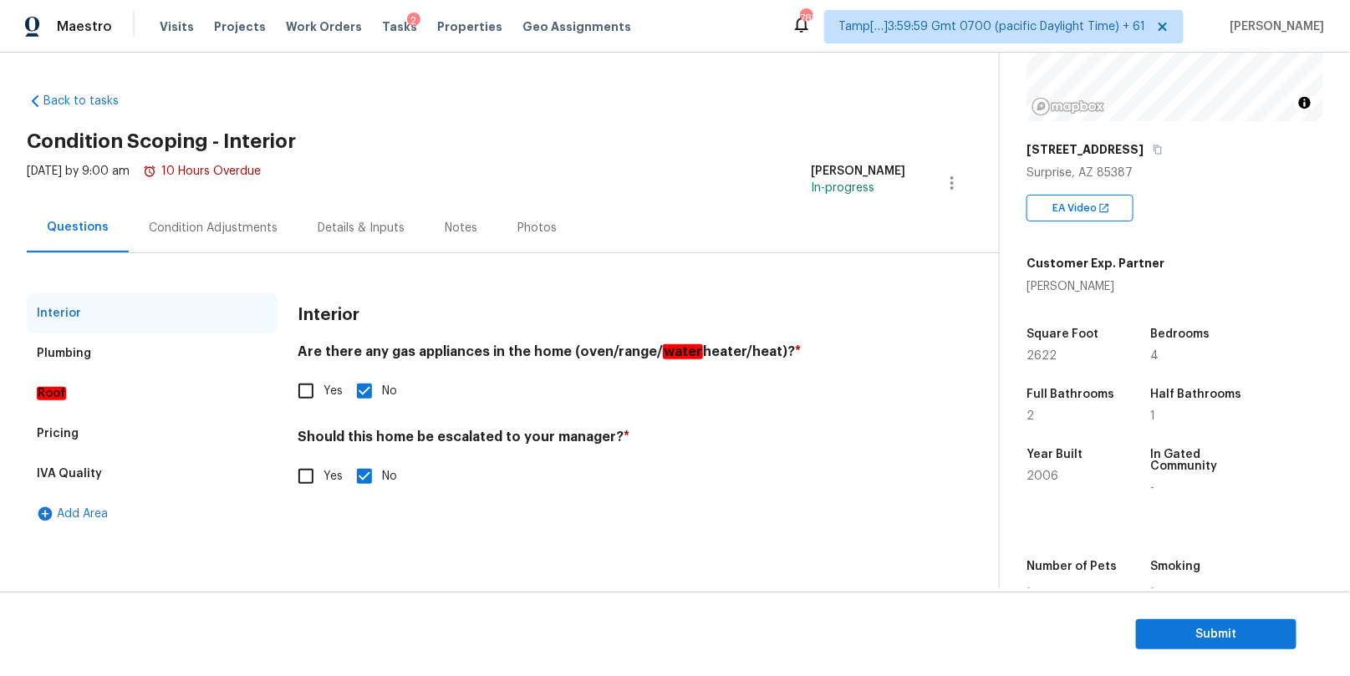
click at [153, 241] on div "Condition Adjustments" at bounding box center [213, 227] width 169 height 49
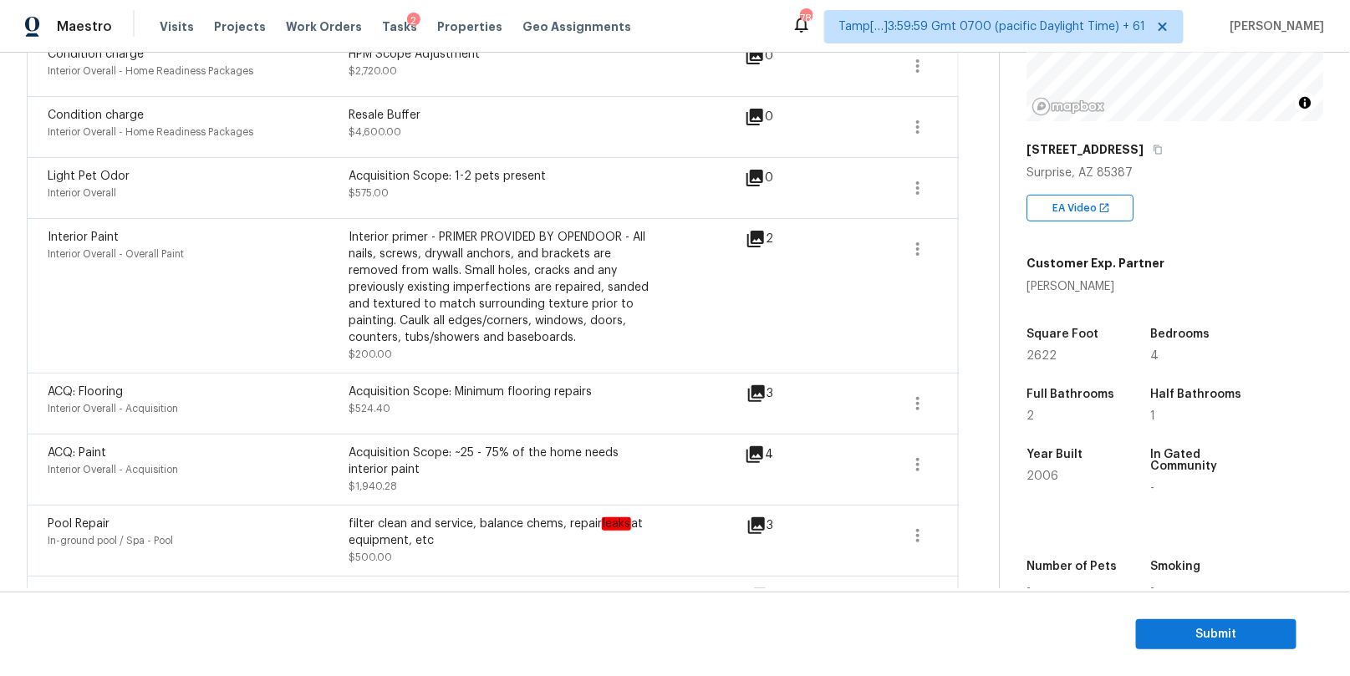
scroll to position [369, 0]
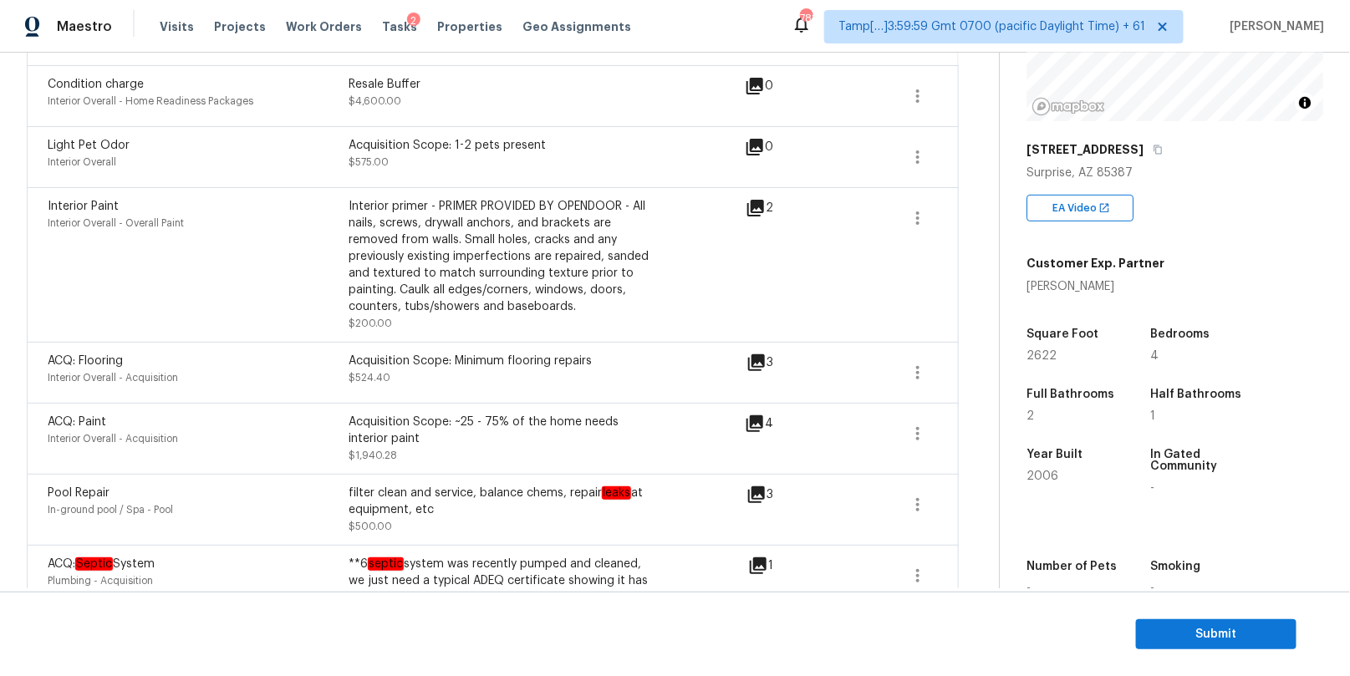
click at [411, 202] on div "Interior primer - PRIMER PROVIDED BY OPENDOOR - All nails, screws, drywall anch…" at bounding box center [499, 256] width 301 height 117
copy div "primer"
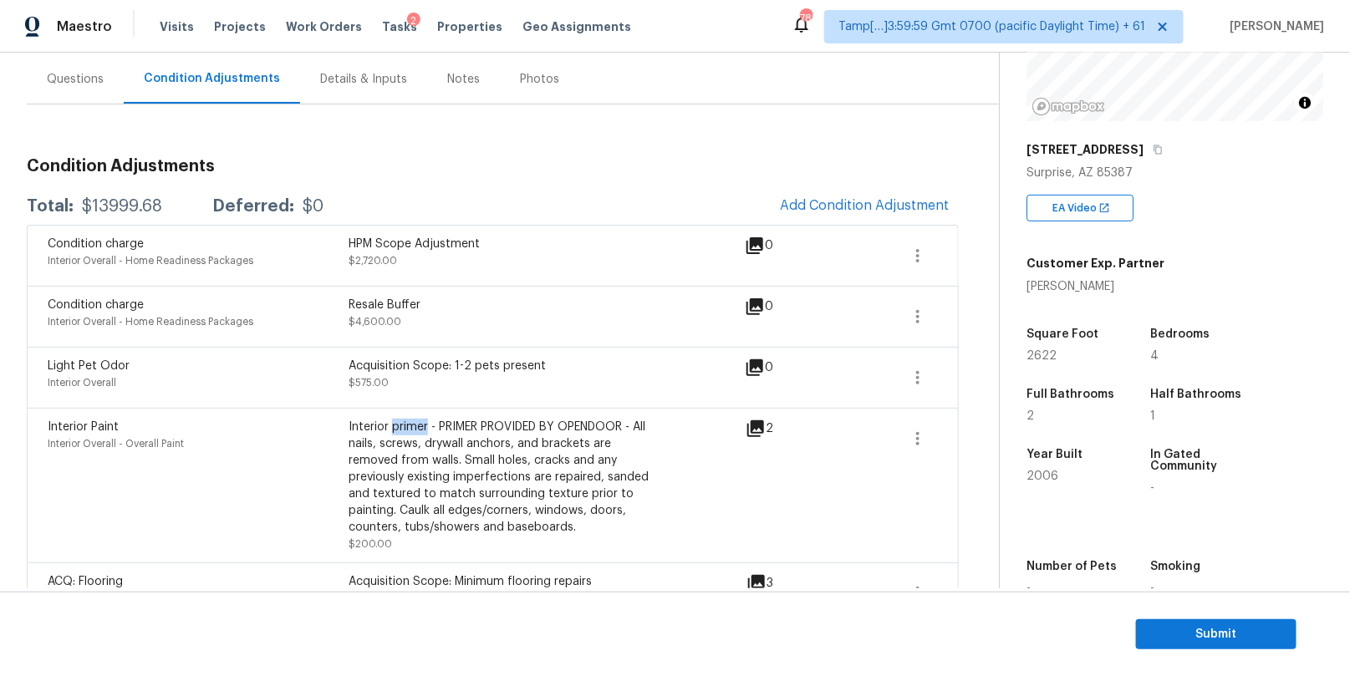
scroll to position [0, 0]
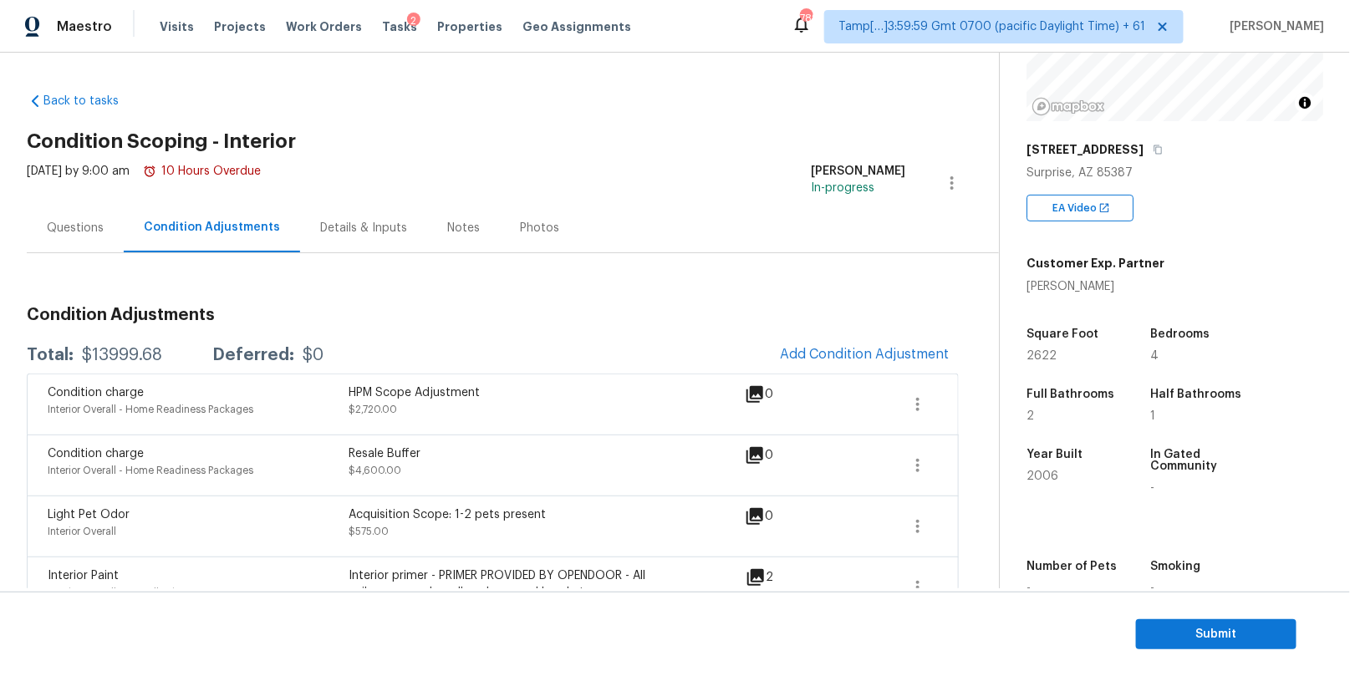
click at [455, 223] on div "Notes" at bounding box center [463, 228] width 33 height 17
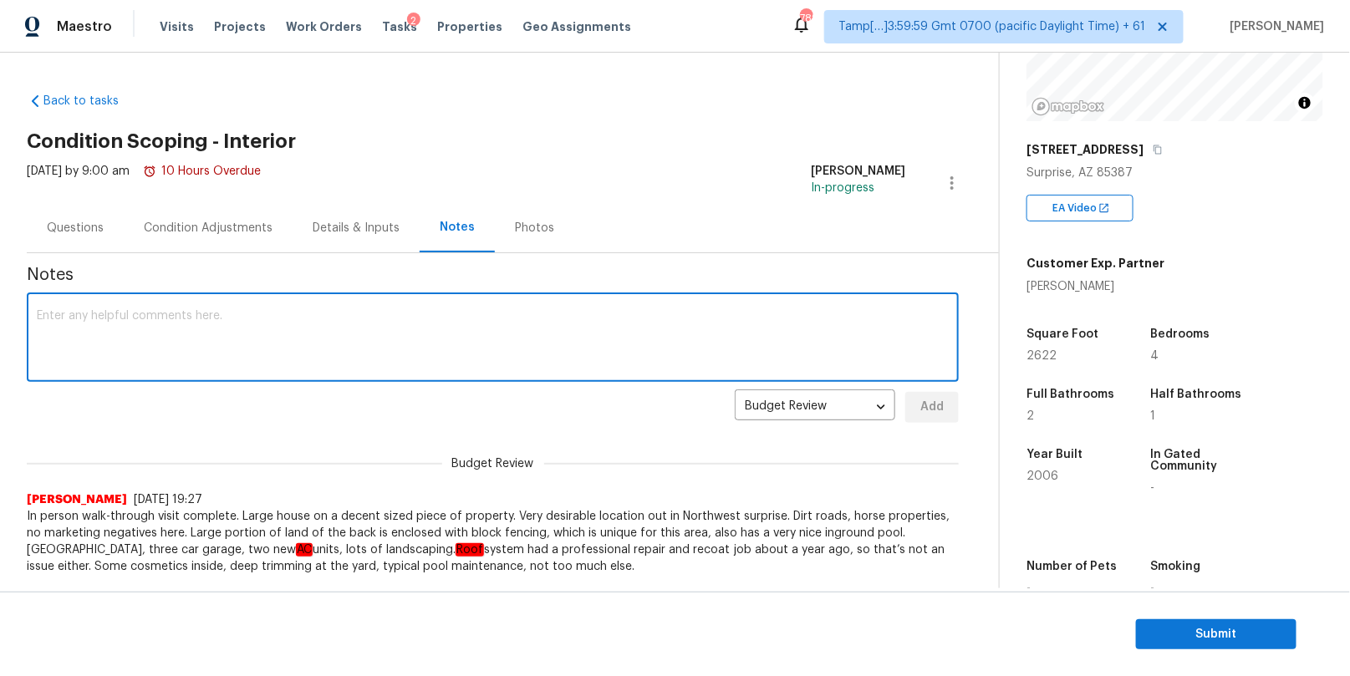
click at [357, 346] on textarea at bounding box center [493, 339] width 912 height 59
paste textarea "Virtual Interior Assessment is completed. Scoped for Flooring primer, pet door,…"
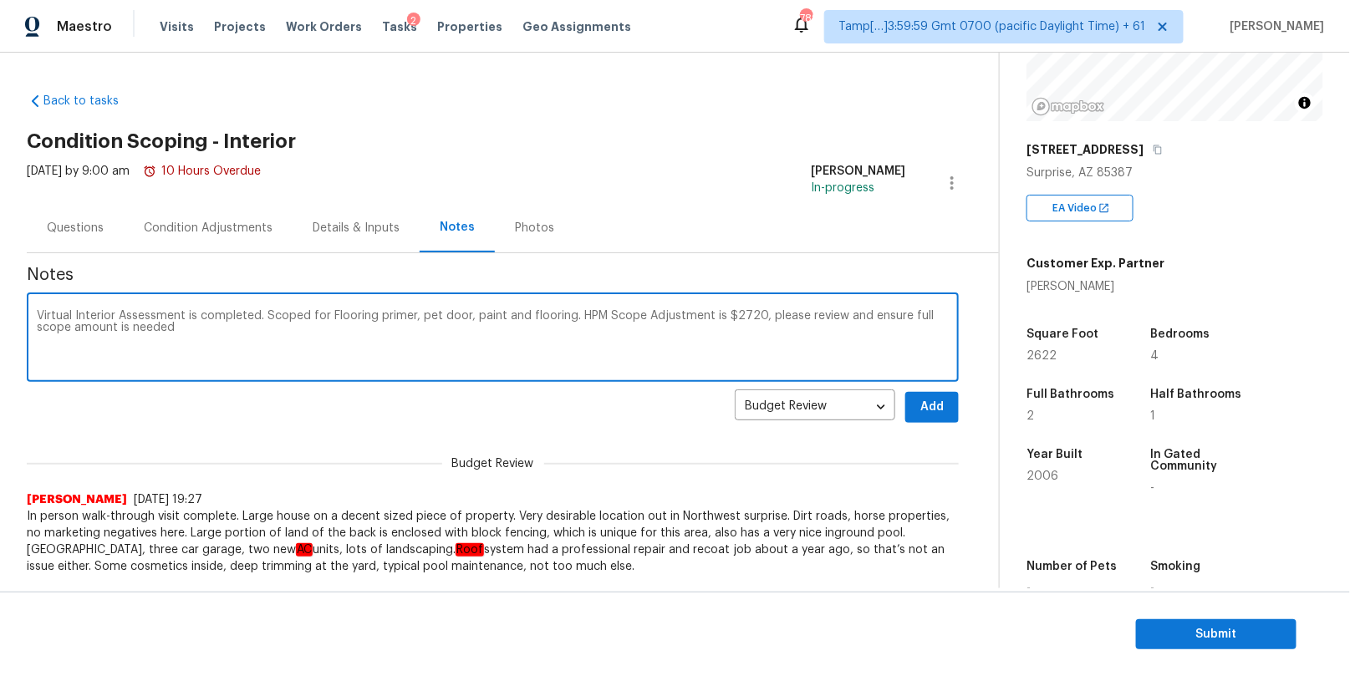
type textarea "Virtual Interior Assessment is completed. Scoped for Flooring primer, pet door,…"
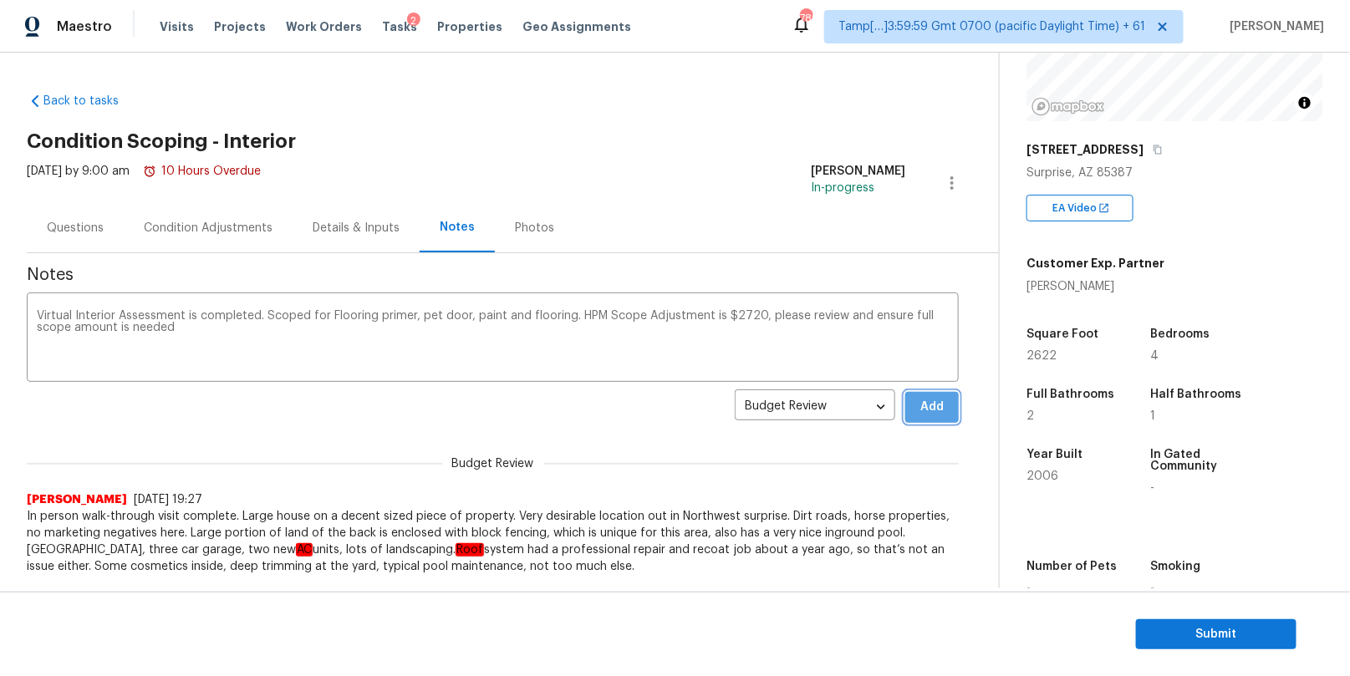
click at [919, 410] on span "Add" at bounding box center [932, 407] width 27 height 21
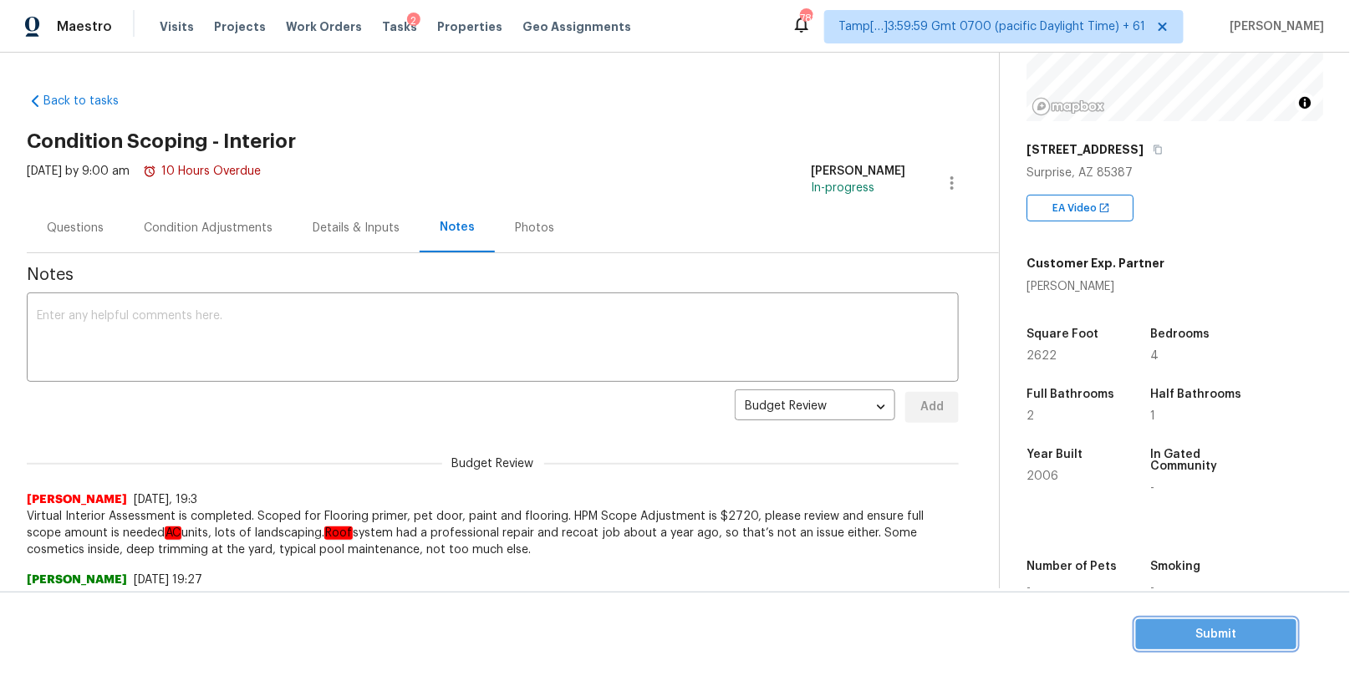
click at [1212, 634] on span "Submit" at bounding box center [1216, 634] width 134 height 21
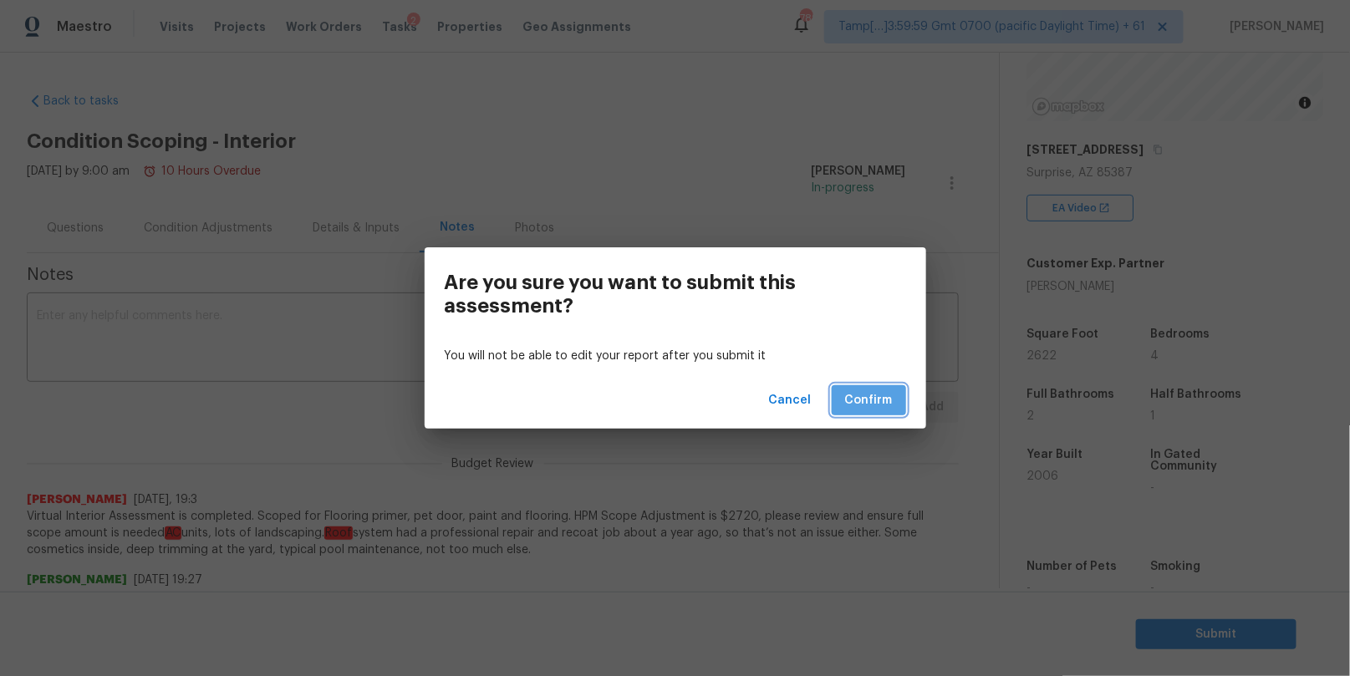
click at [855, 404] on span "Confirm" at bounding box center [869, 400] width 48 height 21
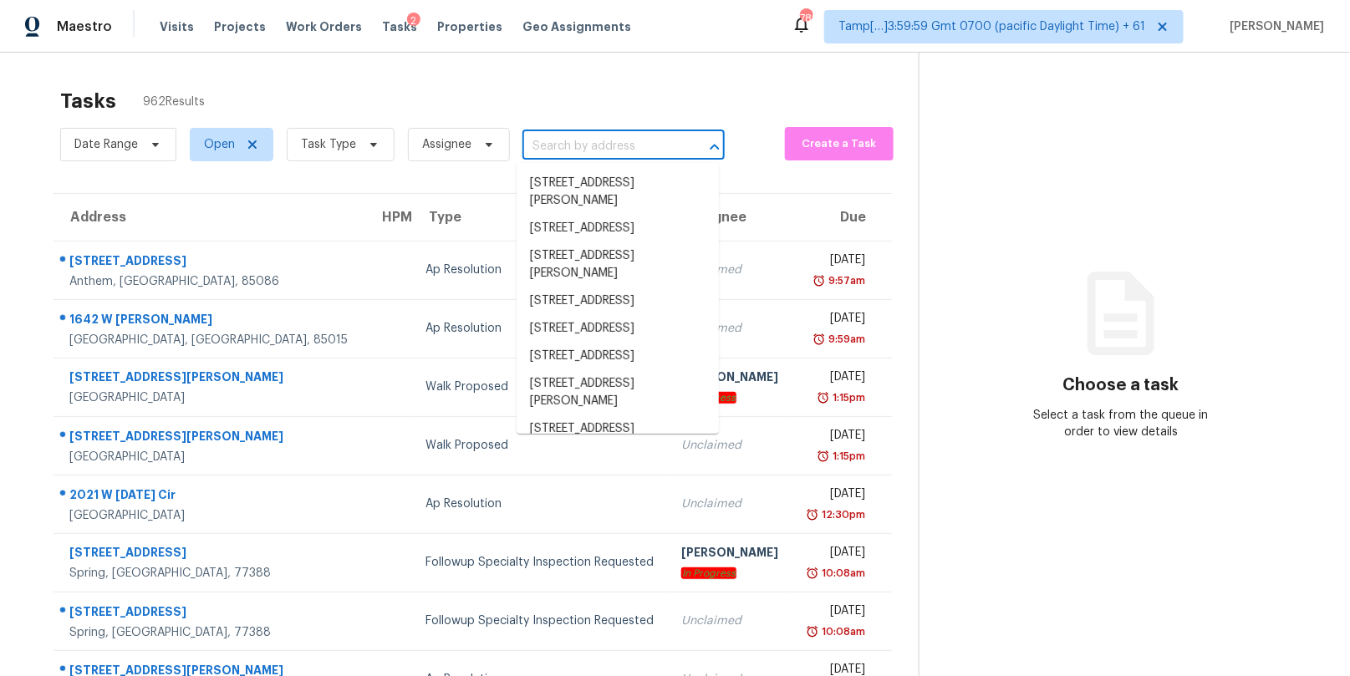
click at [546, 142] on input "text" at bounding box center [599, 147] width 155 height 26
paste input "505 Oak Dr, Friendswood, TX, 77546"
type input "505 Oak Dr, Friendswood, TX, 77546"
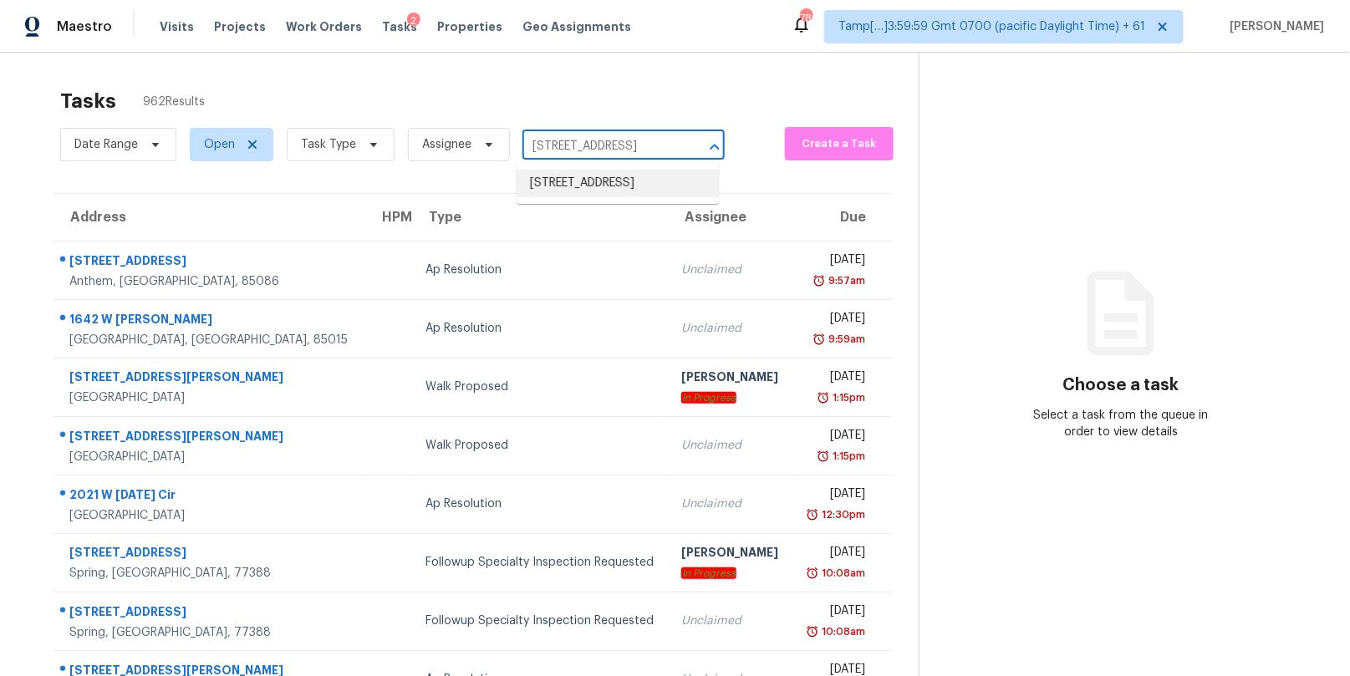
click at [557, 193] on li "505 Oak Dr, Friendswood, TX 77546" at bounding box center [618, 184] width 202 height 28
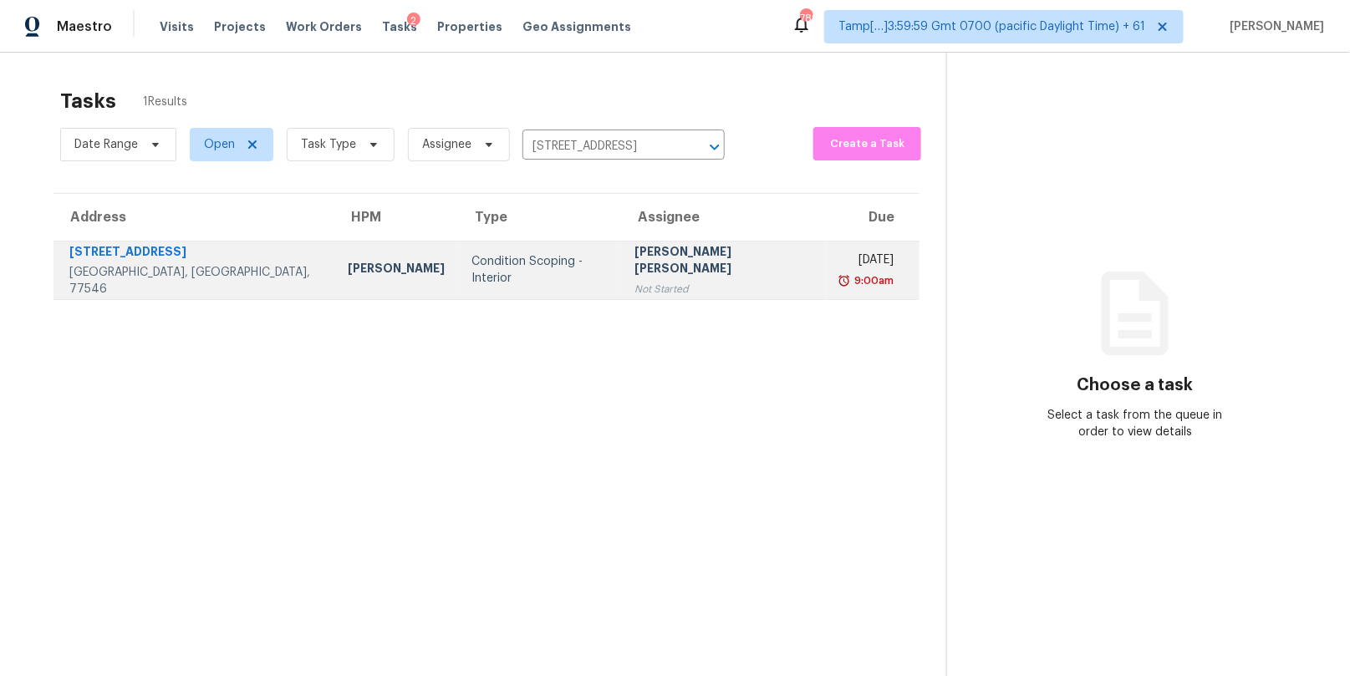
click at [635, 281] on div "Not Started" at bounding box center [724, 289] width 178 height 17
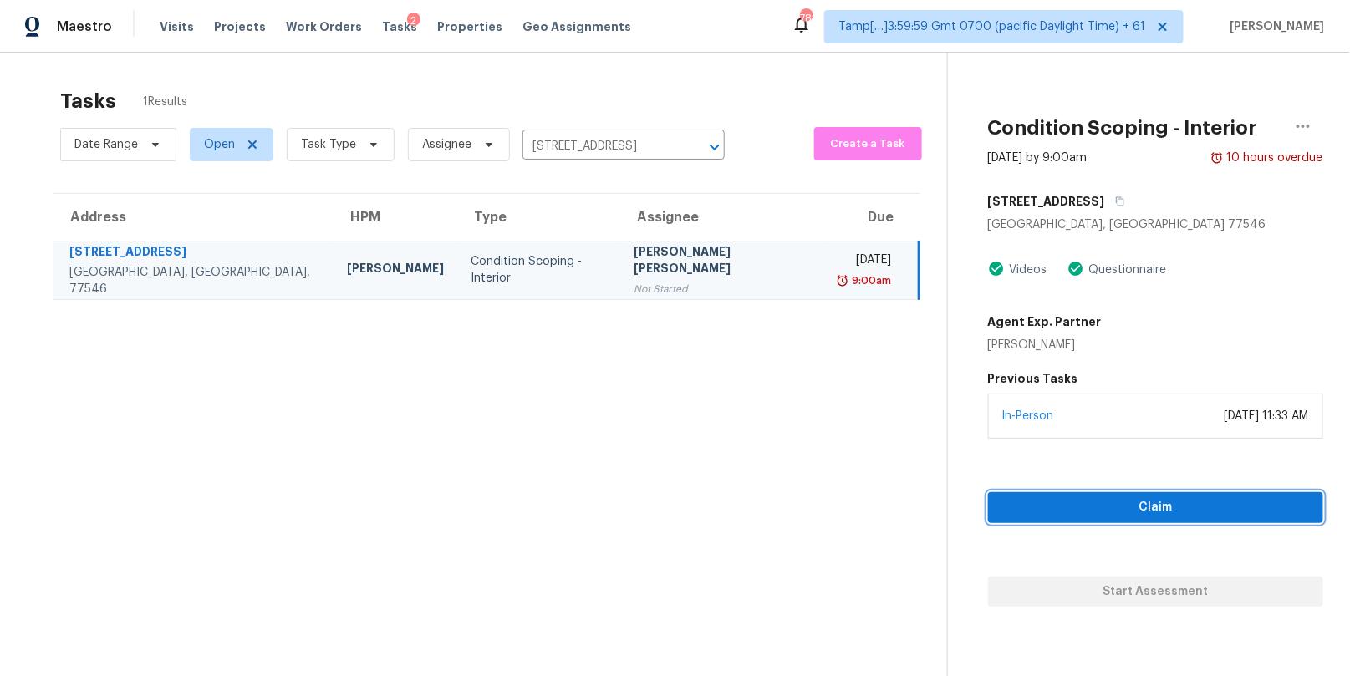
click at [1036, 503] on span "Claim" at bounding box center [1155, 507] width 308 height 21
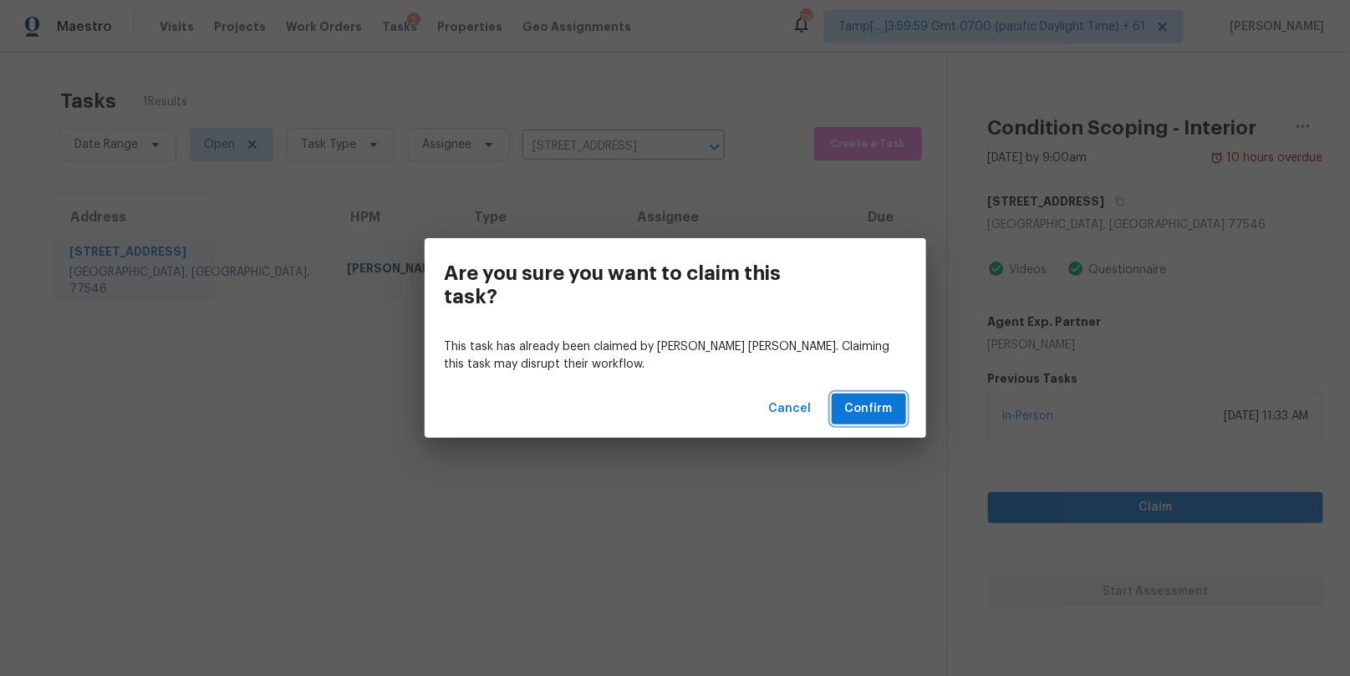
click at [868, 400] on span "Confirm" at bounding box center [869, 409] width 48 height 21
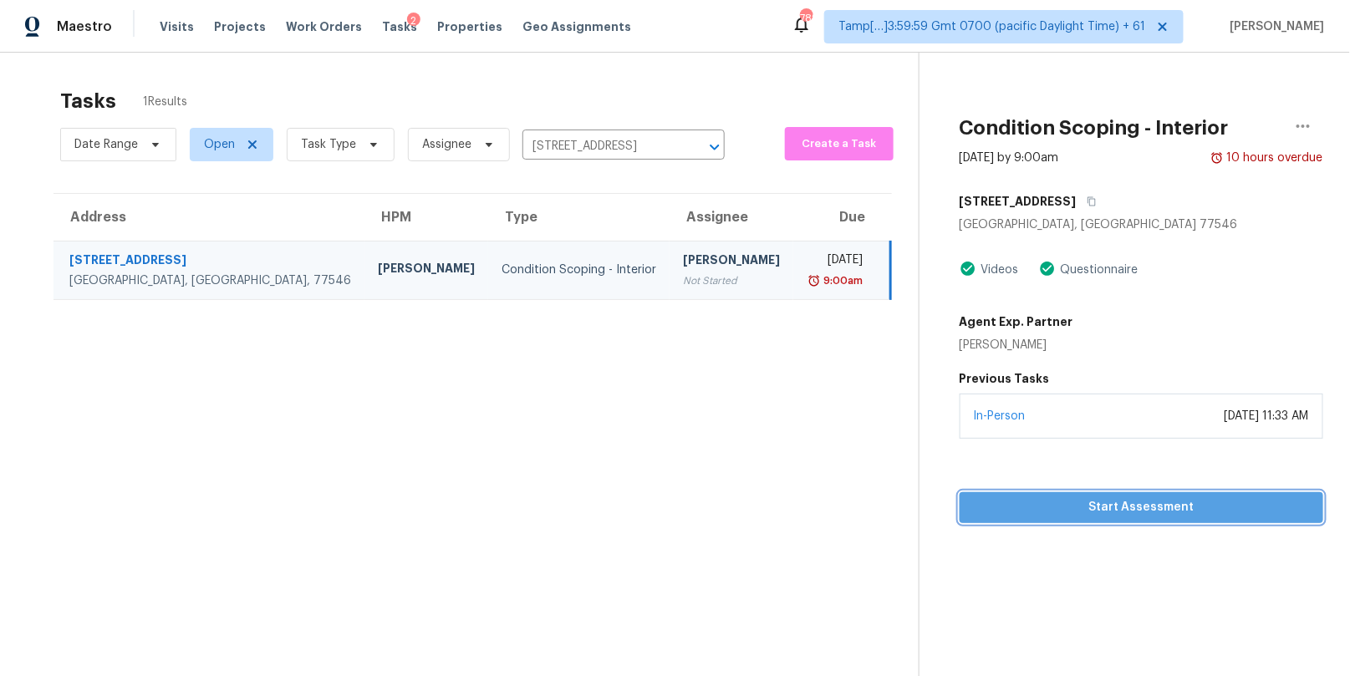
click at [1004, 509] on span "Start Assessment" at bounding box center [1142, 507] width 338 height 21
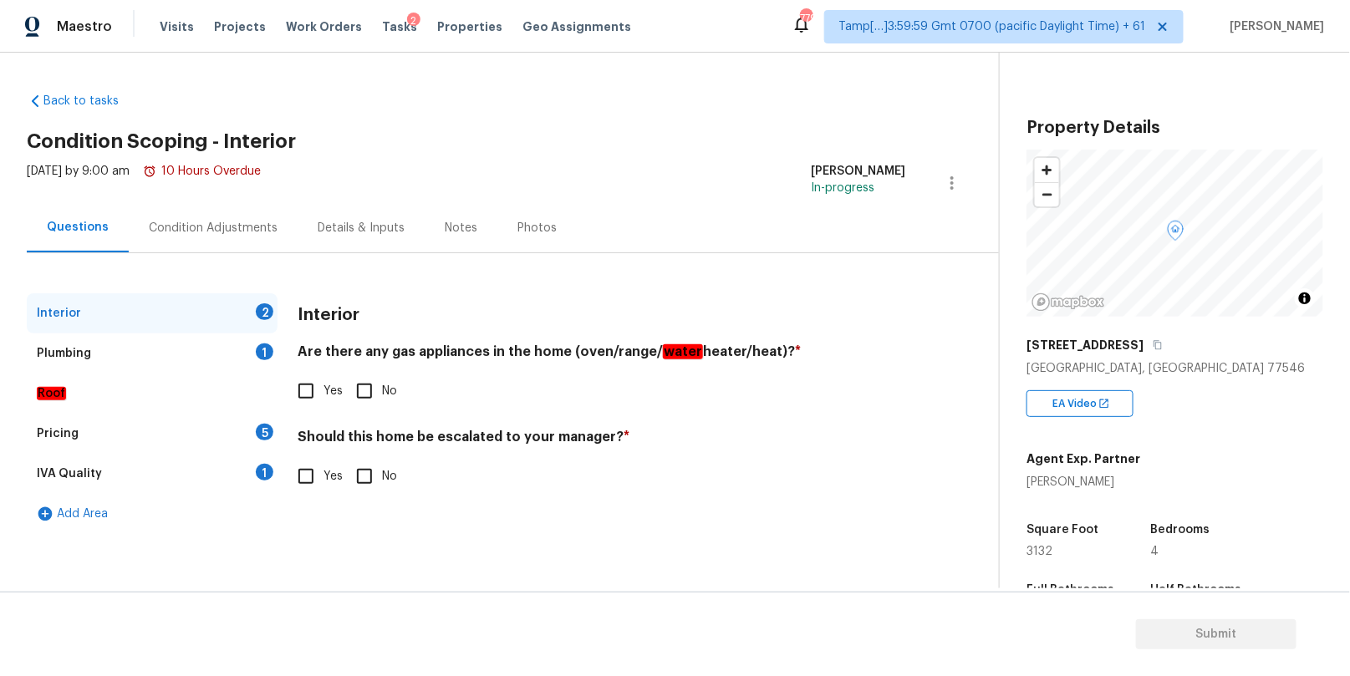
click at [365, 476] on input "No" at bounding box center [364, 476] width 35 height 35
checkbox input "true"
click at [305, 383] on input "Yes" at bounding box center [305, 391] width 35 height 35
checkbox input "true"
click at [178, 358] on div "Plumbing 1" at bounding box center [152, 353] width 251 height 40
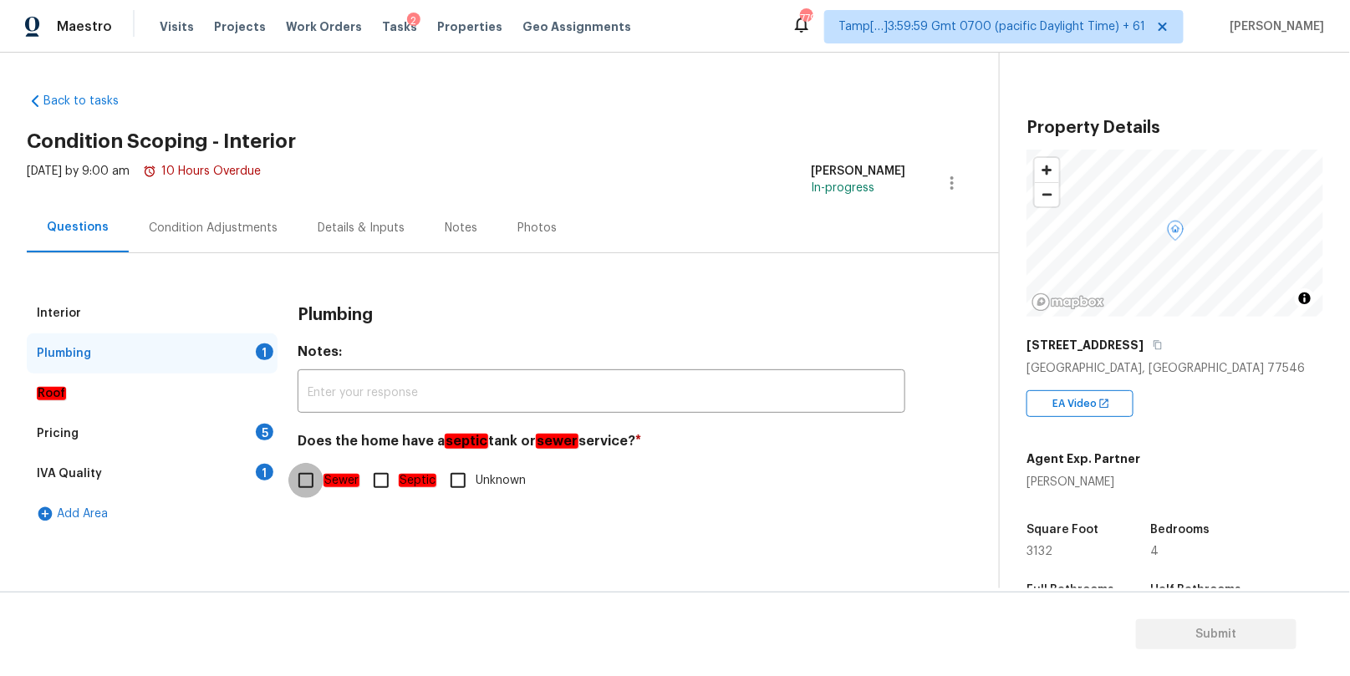
click at [302, 486] on input "Sewer" at bounding box center [305, 480] width 35 height 35
checkbox input "true"
click at [214, 225] on div "Condition Adjustments" at bounding box center [213, 228] width 129 height 17
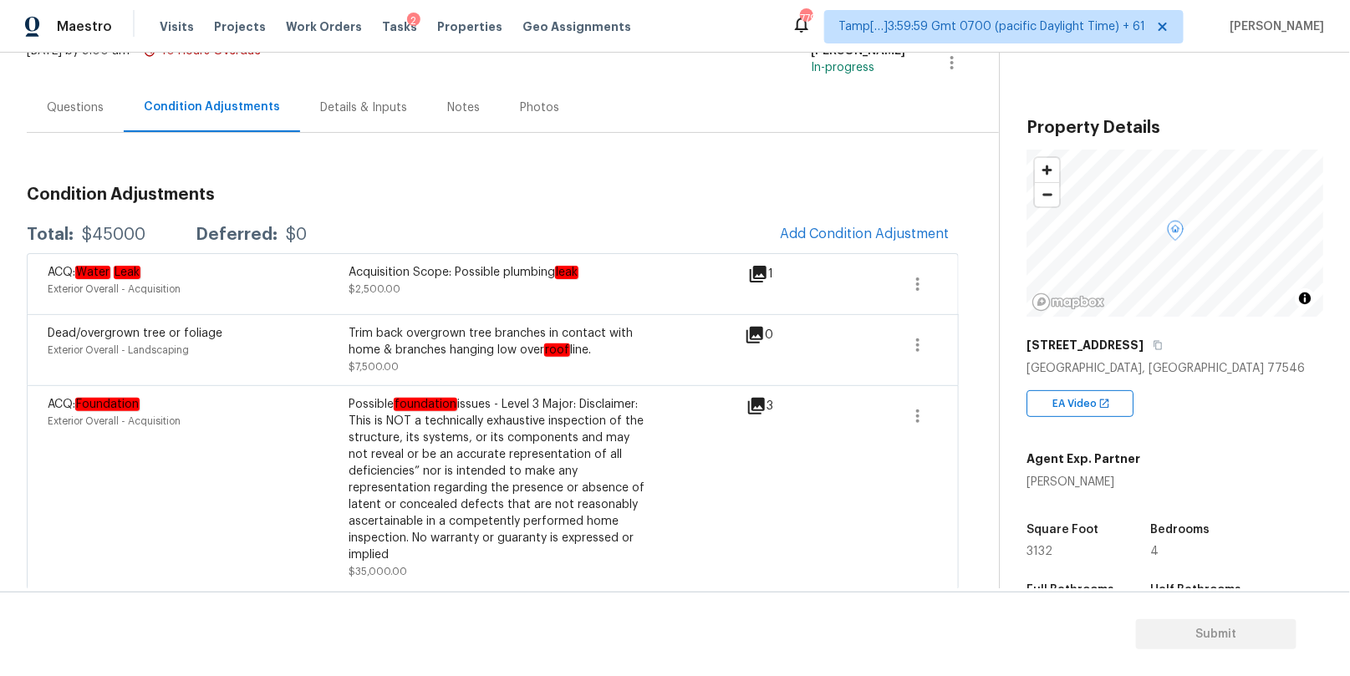
scroll to position [126, 0]
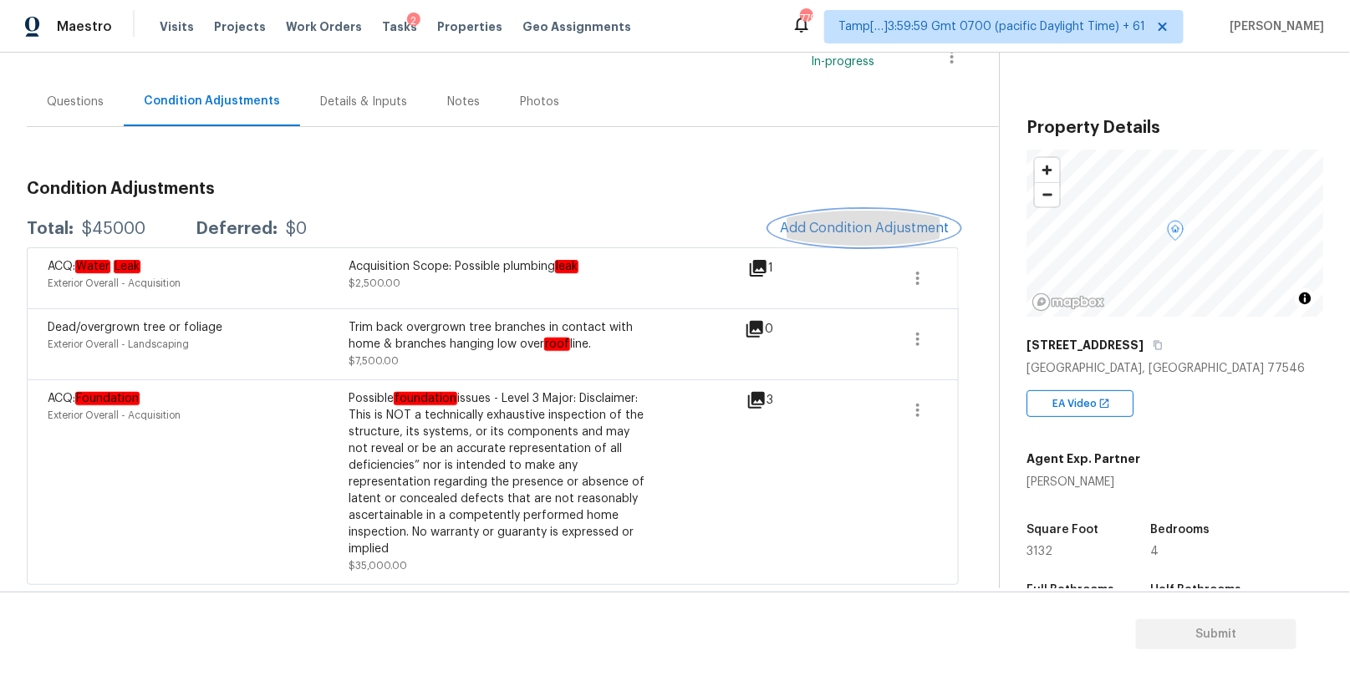
click at [833, 226] on span "Add Condition Adjustment" at bounding box center [864, 228] width 169 height 15
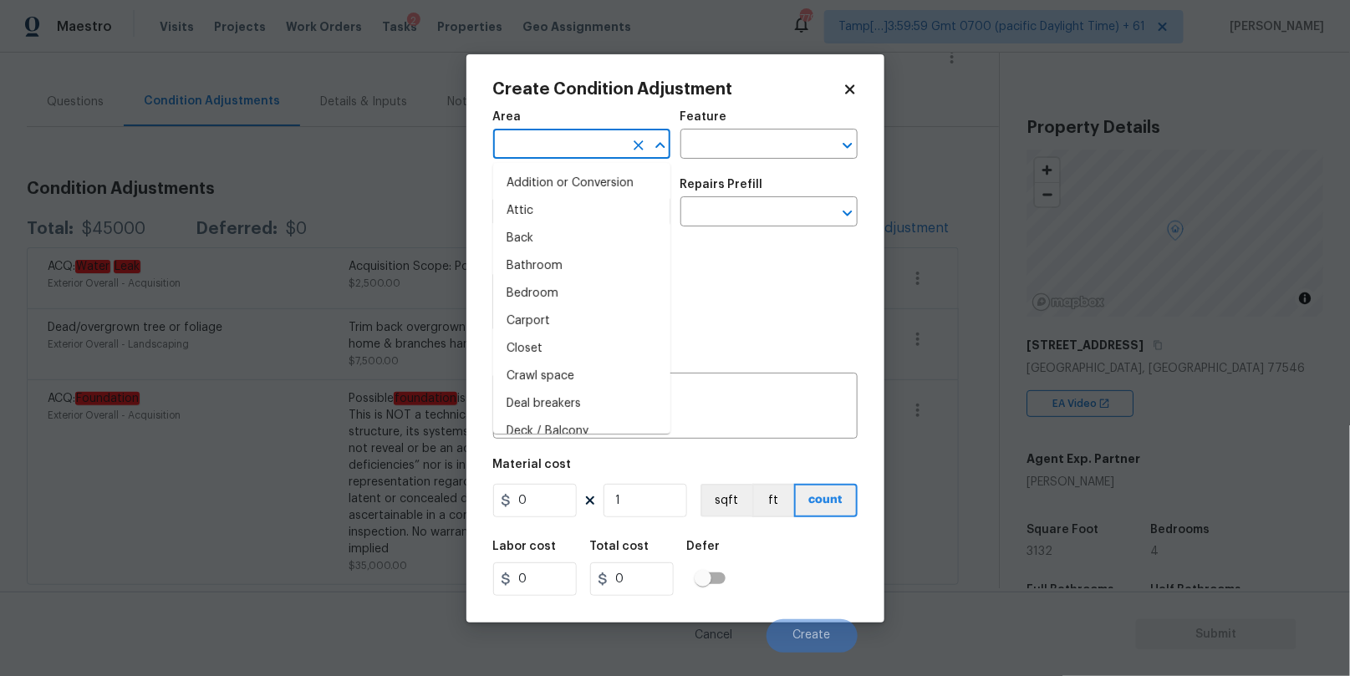
click at [578, 140] on input "text" at bounding box center [558, 146] width 130 height 26
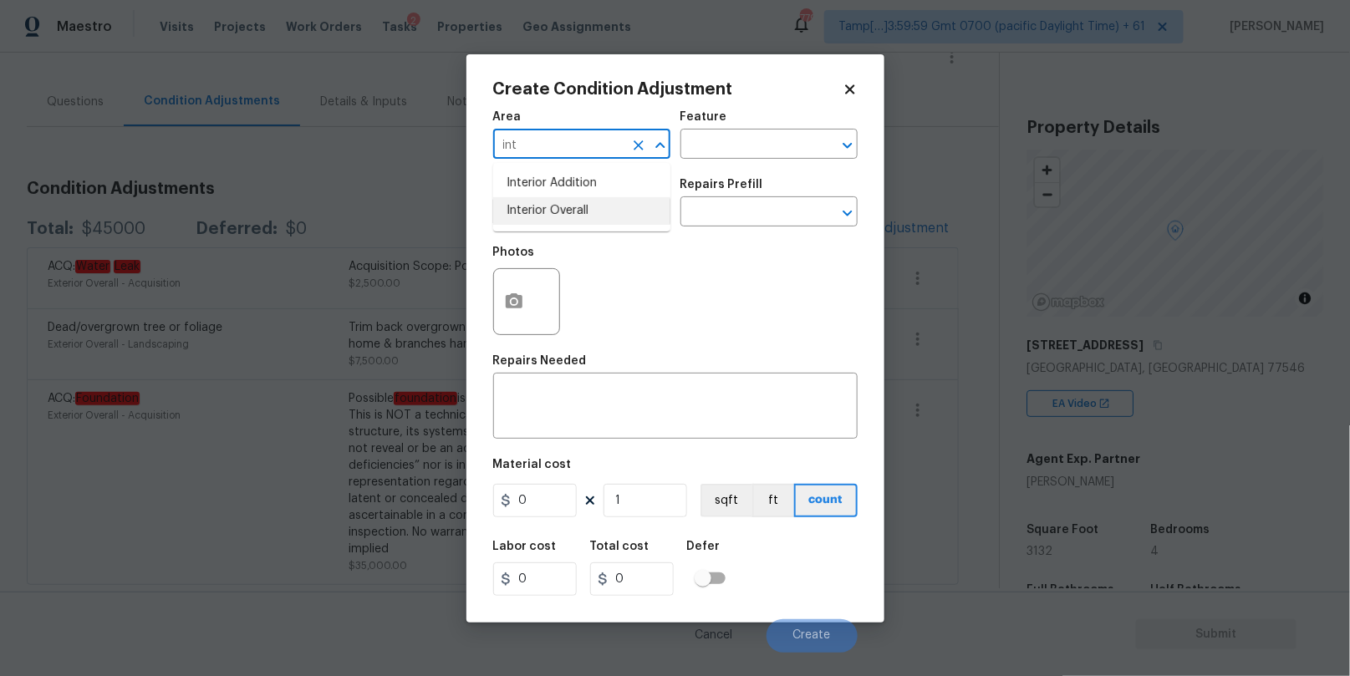
click at [561, 212] on li "Interior Overall" at bounding box center [581, 211] width 177 height 28
type input "Interior Overall"
click at [558, 211] on input "text" at bounding box center [558, 214] width 130 height 26
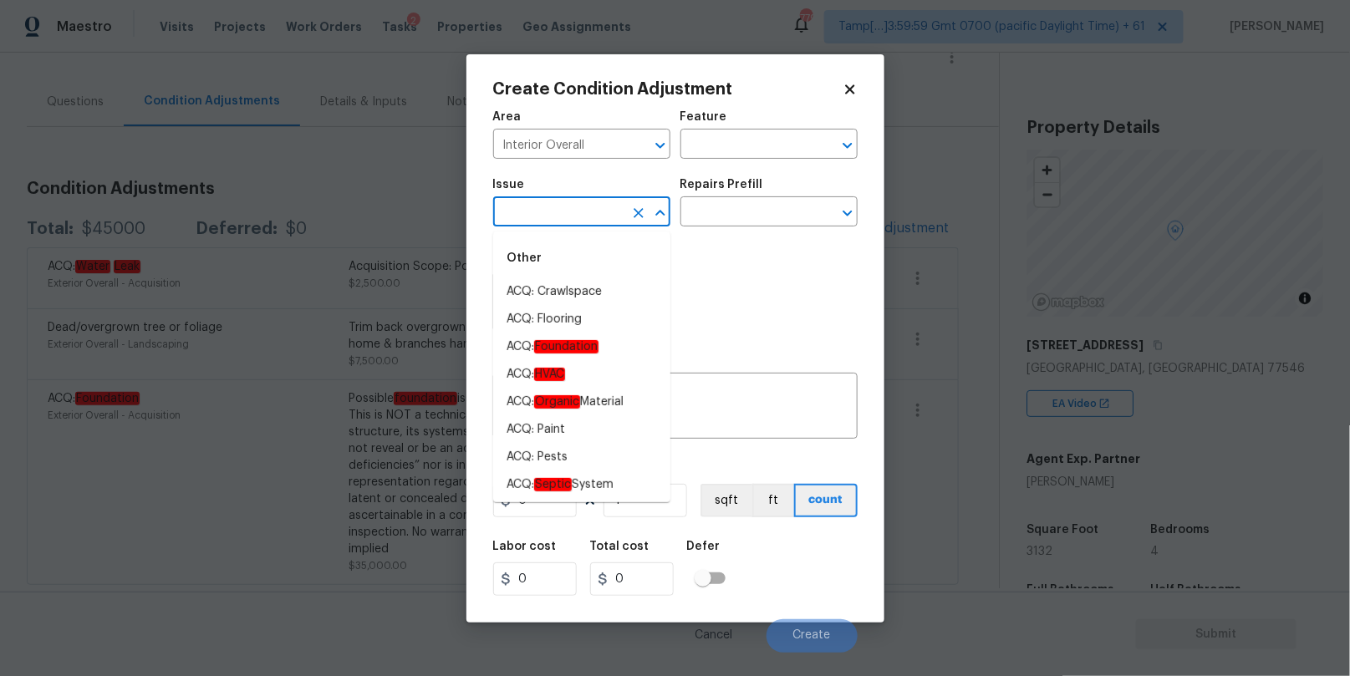
type input "p"
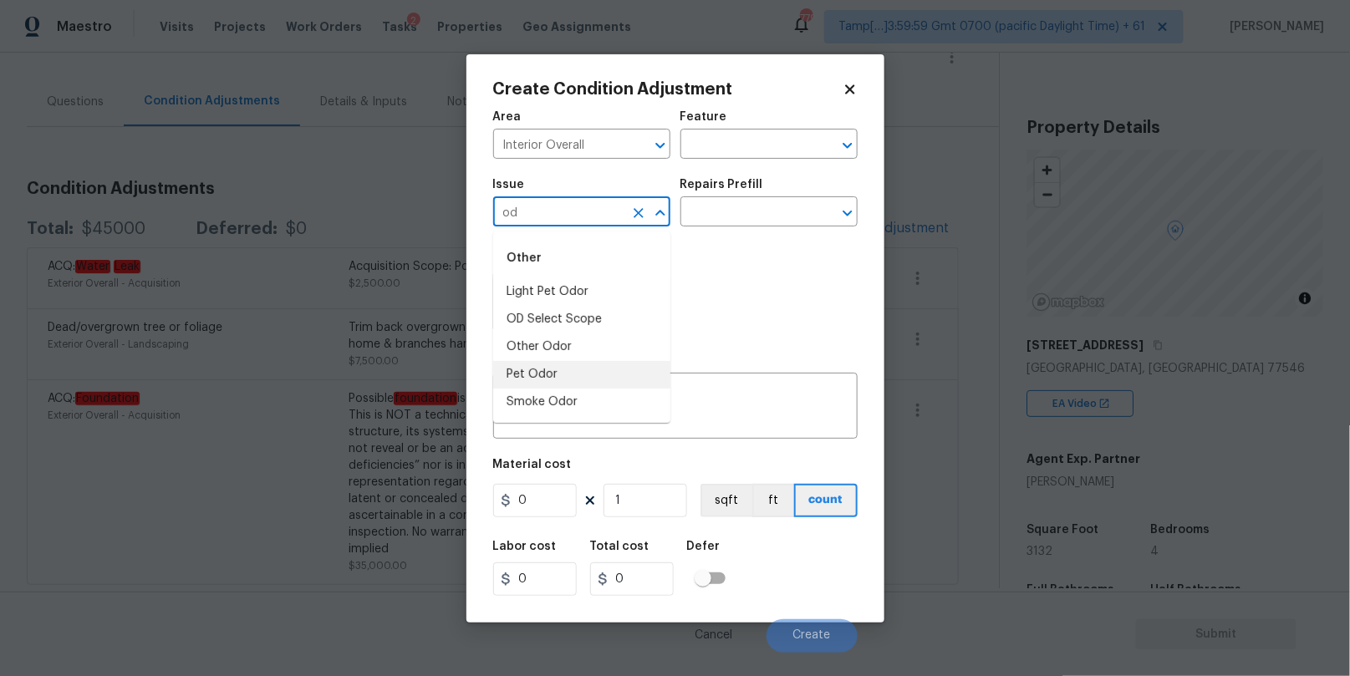
click at [552, 371] on li "Pet Odor" at bounding box center [581, 375] width 177 height 28
type input "Pet Odor"
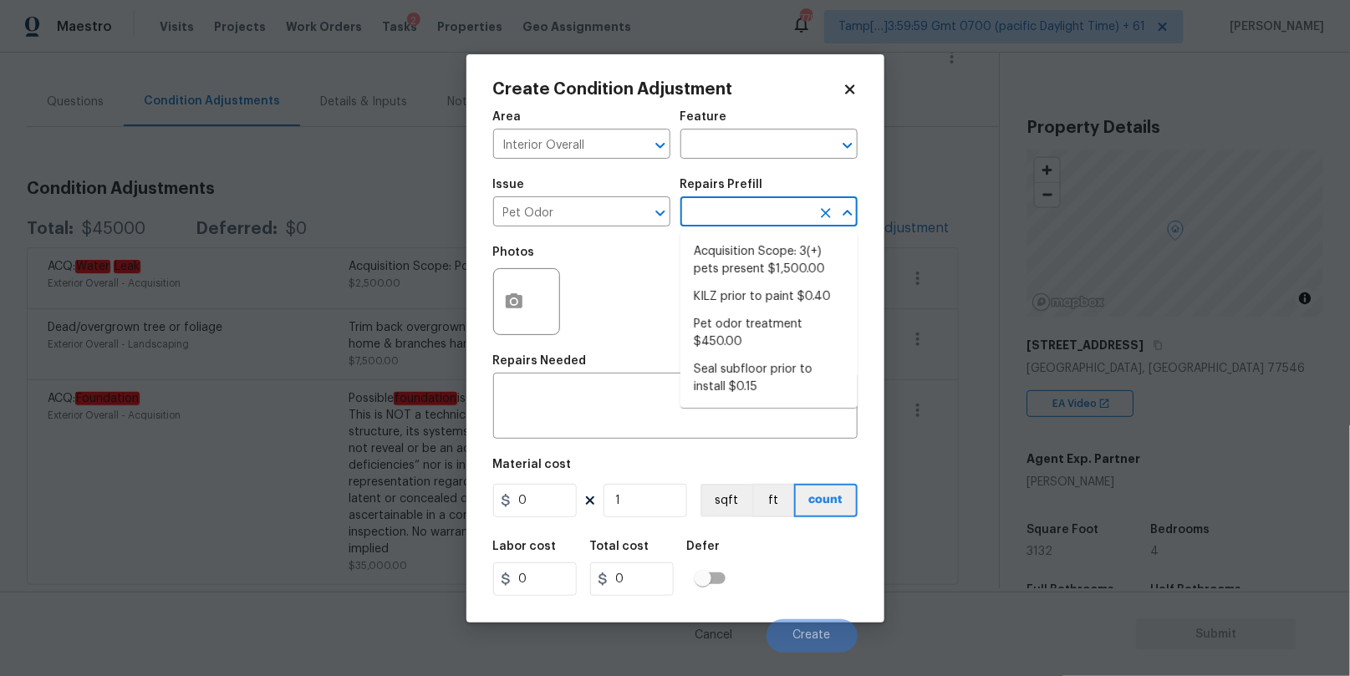
click at [721, 218] on input "text" at bounding box center [745, 214] width 130 height 26
click at [854, 86] on icon at bounding box center [849, 88] width 9 height 9
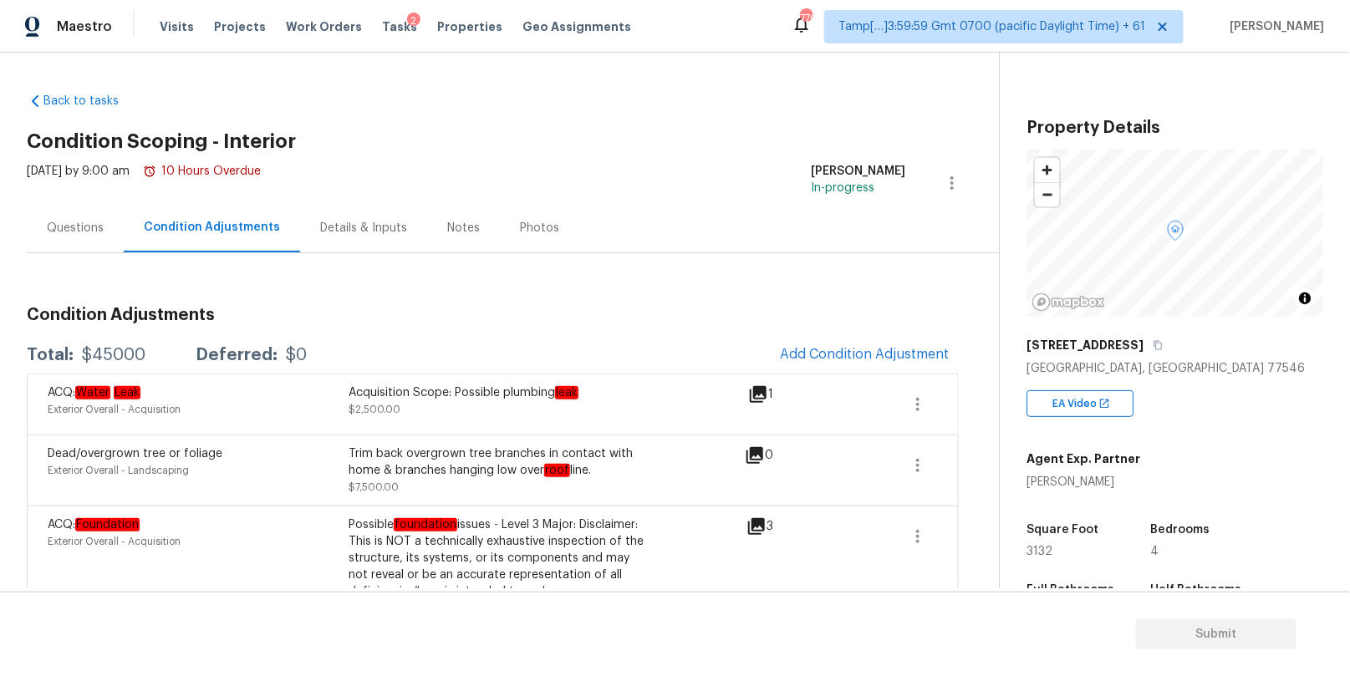
click at [63, 232] on div "Questions" at bounding box center [75, 228] width 57 height 17
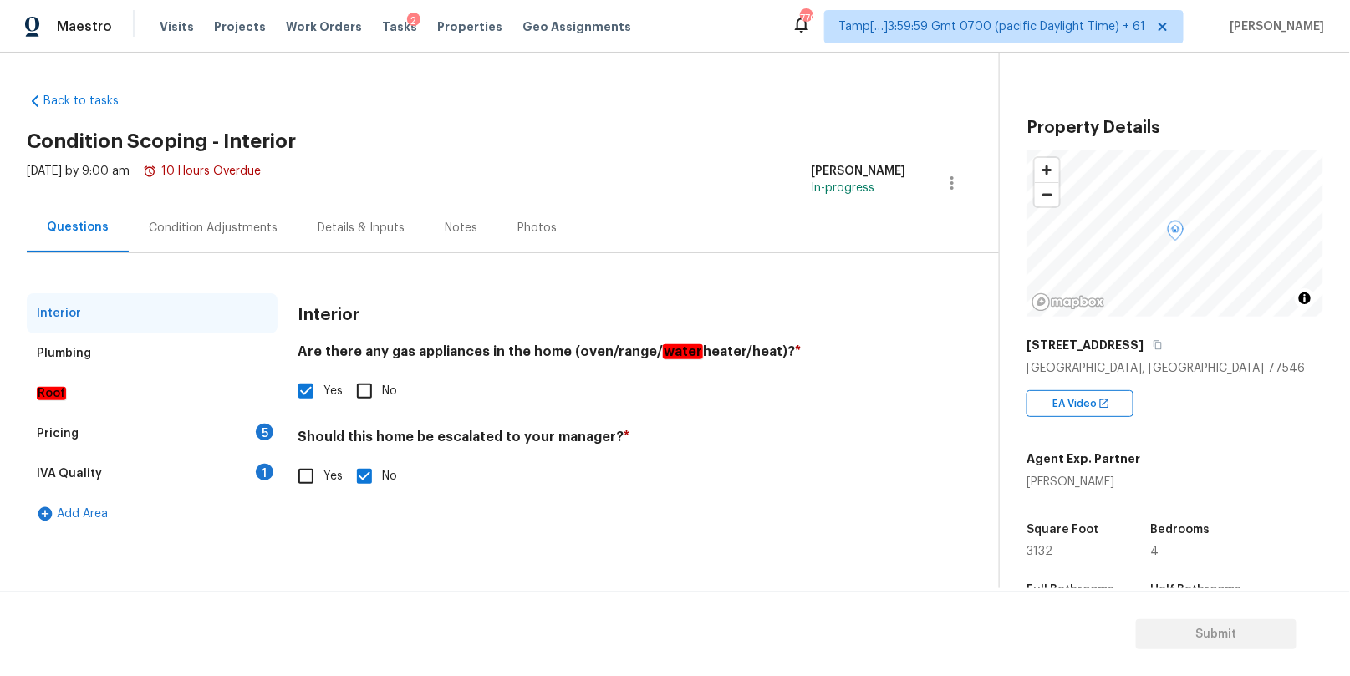
click at [155, 350] on div "Plumbing" at bounding box center [152, 353] width 251 height 40
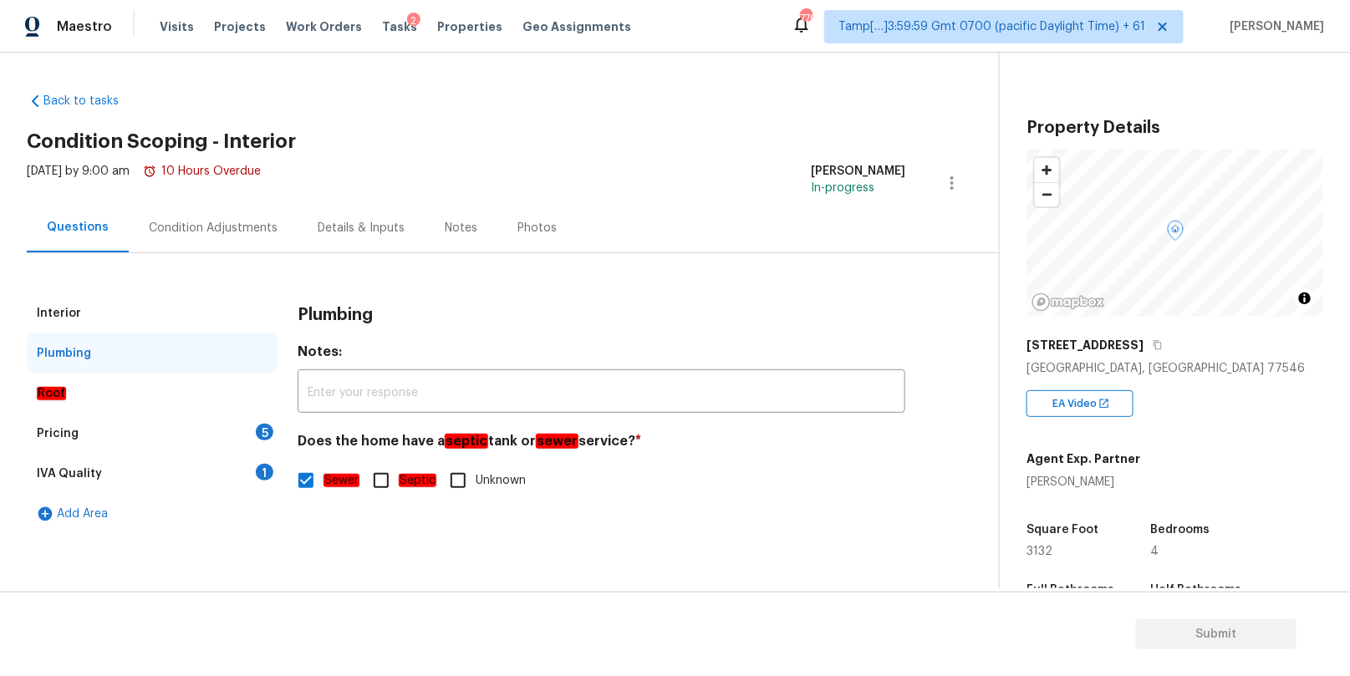
click at [158, 393] on div "Roof" at bounding box center [152, 394] width 251 height 40
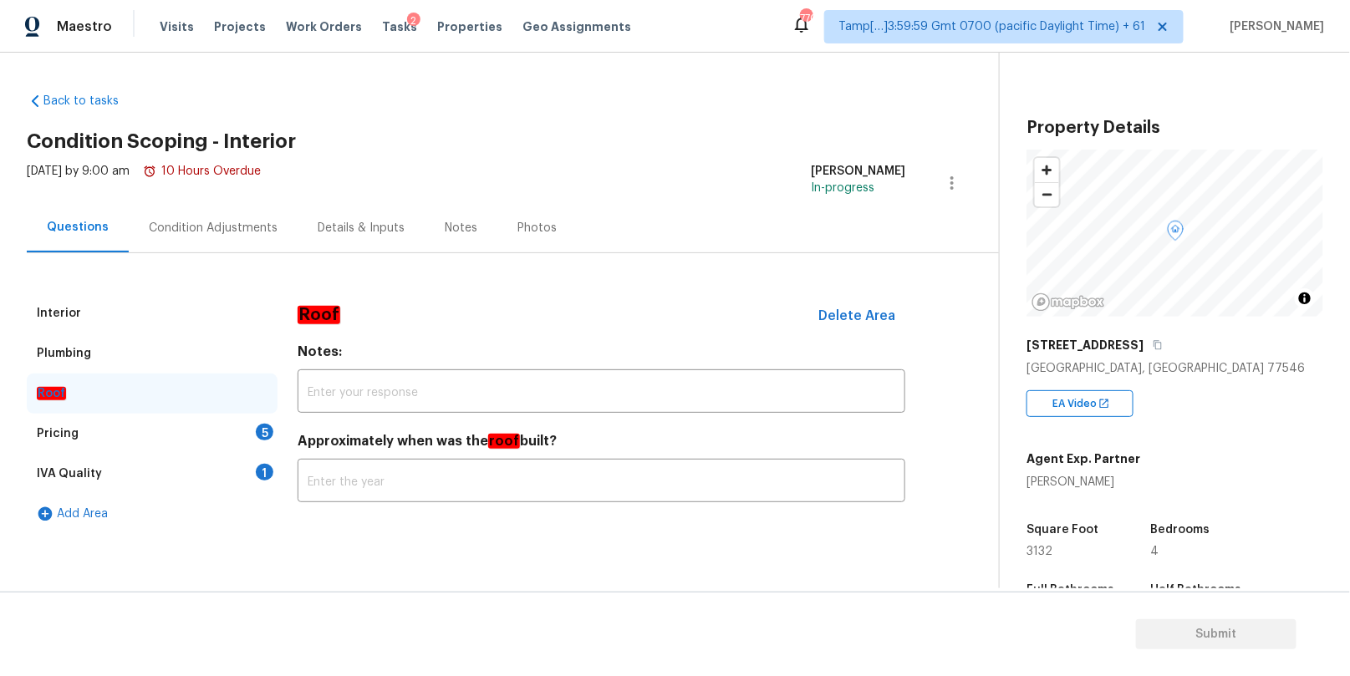
click at [155, 433] on div "Pricing 5" at bounding box center [152, 434] width 251 height 40
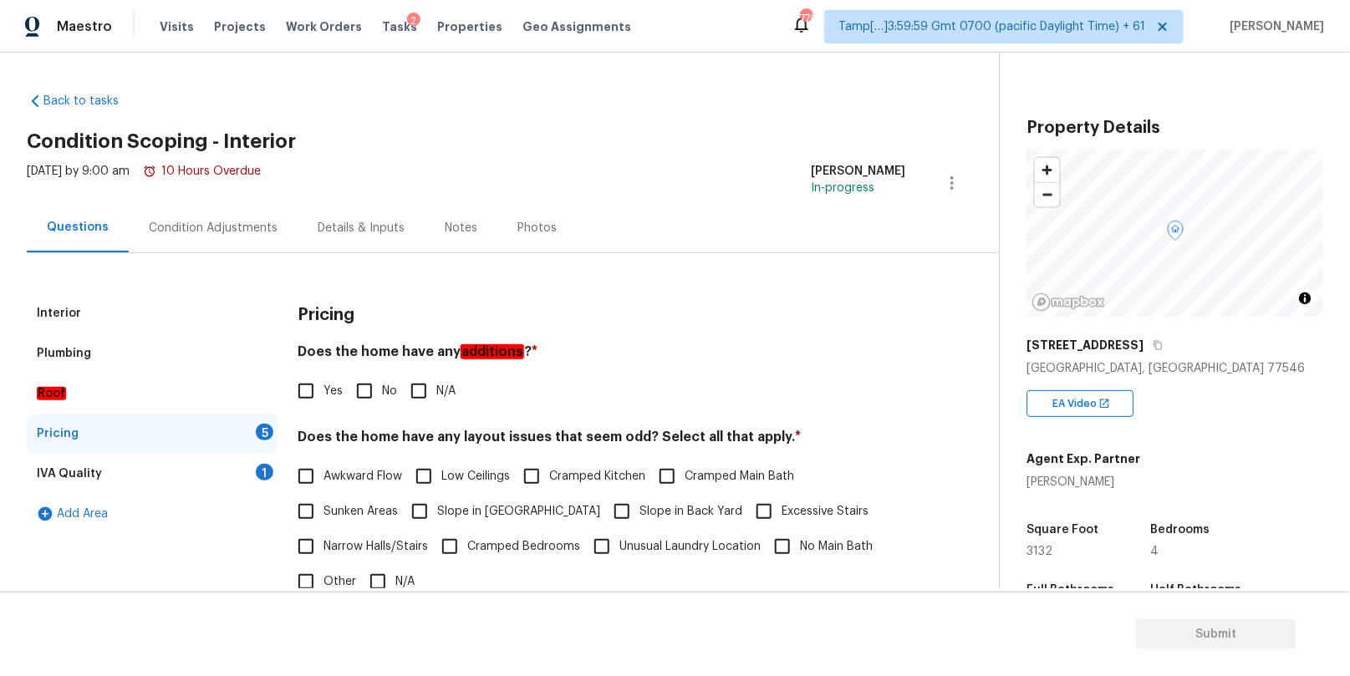
click at [124, 338] on div "Plumbing" at bounding box center [152, 353] width 251 height 40
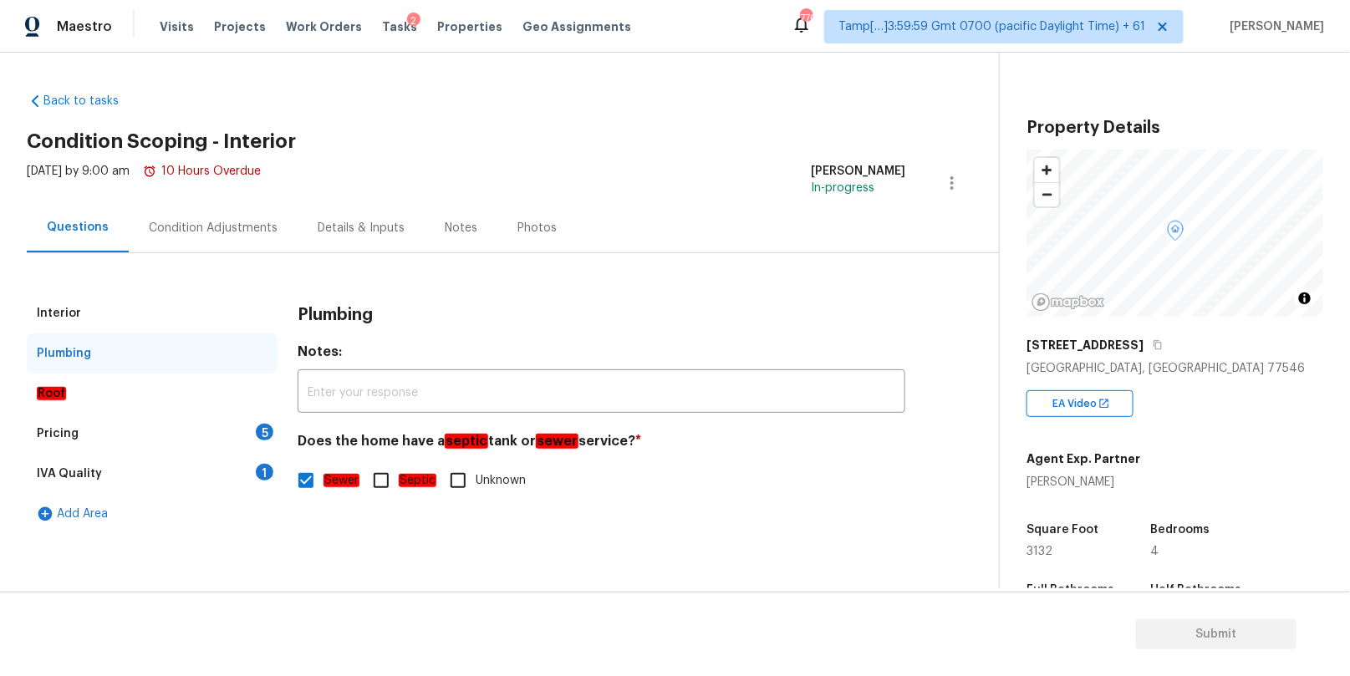
click at [125, 316] on div "Interior" at bounding box center [152, 313] width 251 height 40
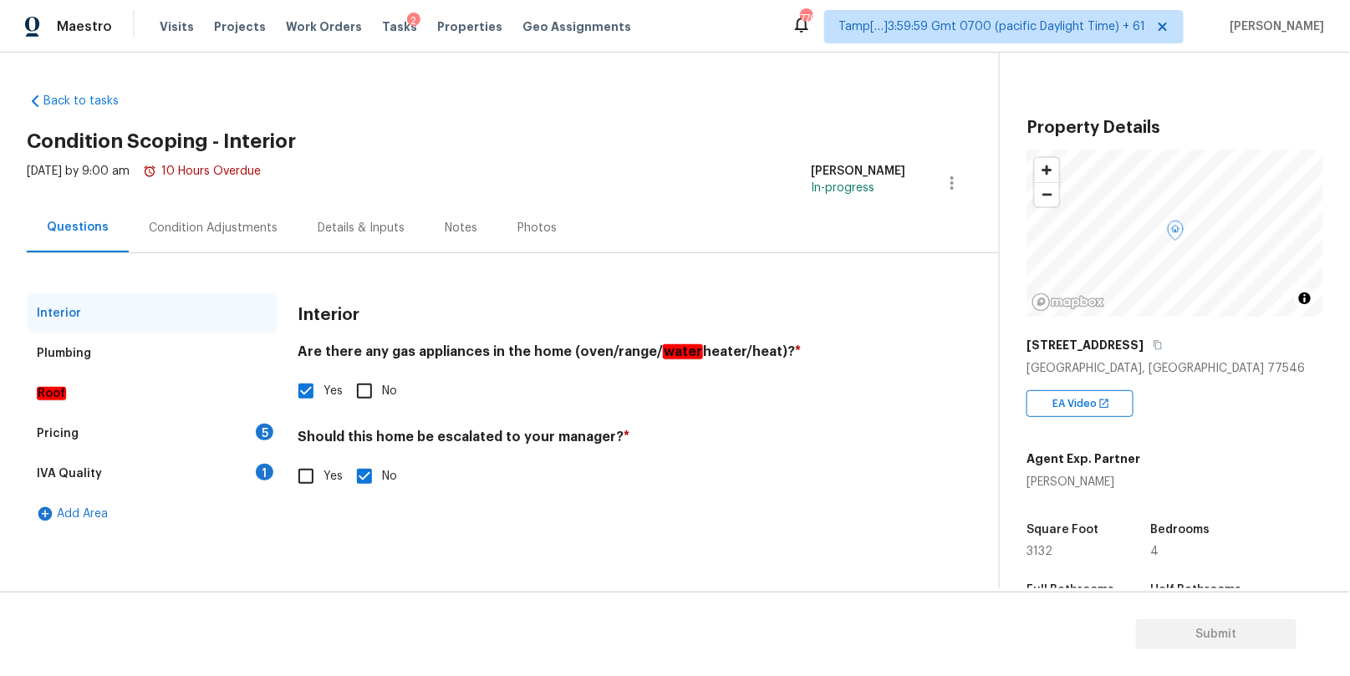
click at [302, 479] on input "Yes" at bounding box center [305, 476] width 35 height 35
checkbox input "true"
checkbox input "false"
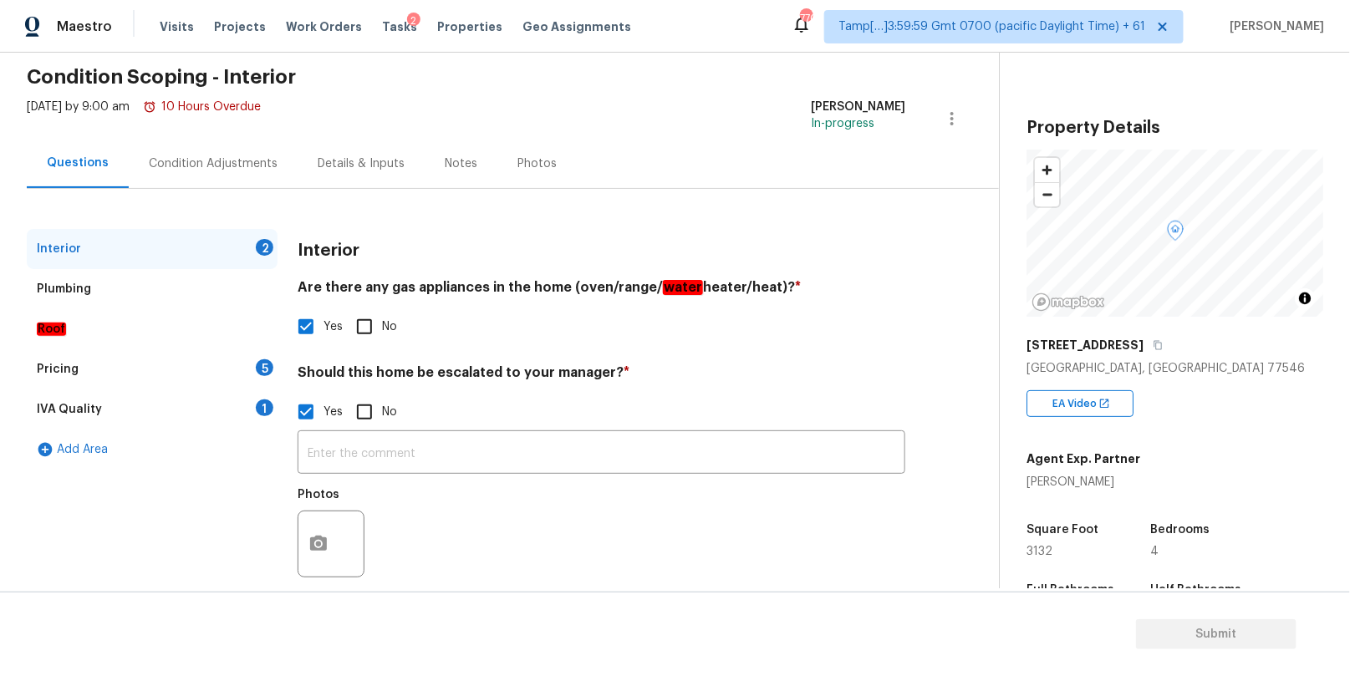
scroll to position [89, 0]
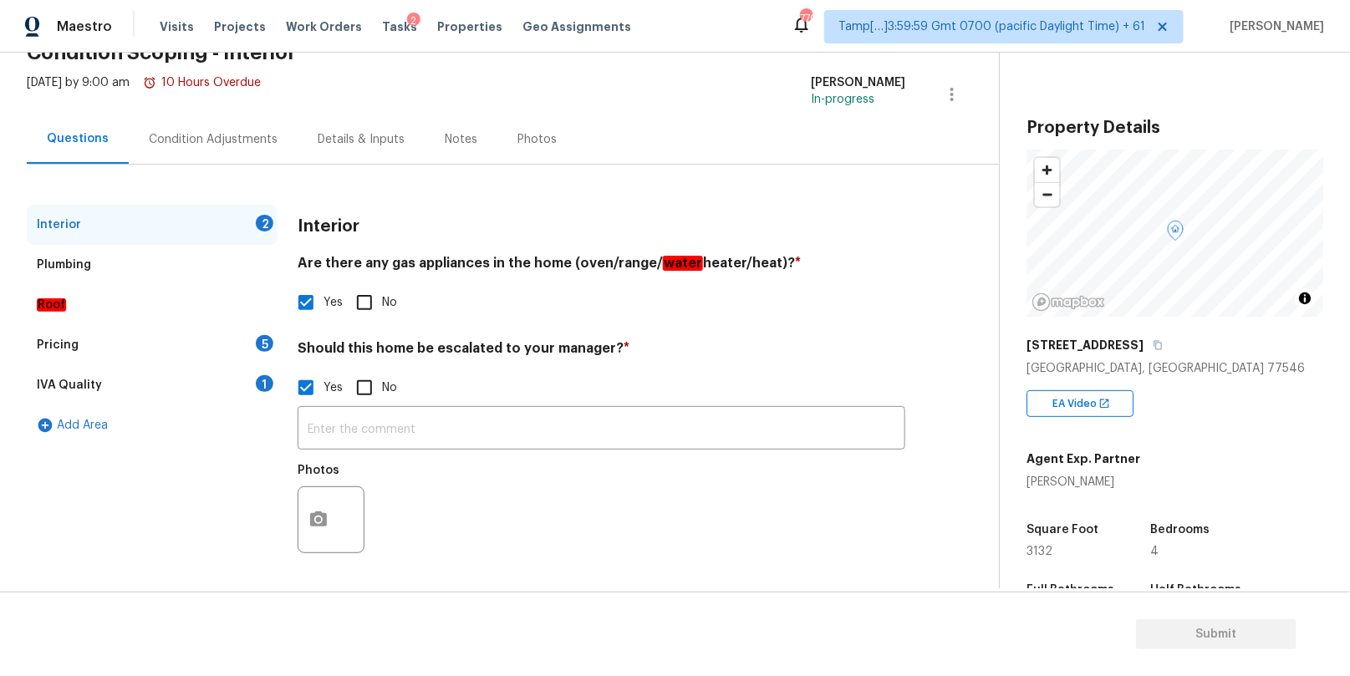
click at [331, 492] on div at bounding box center [331, 519] width 67 height 67
click at [318, 515] on icon "button" at bounding box center [318, 518] width 17 height 15
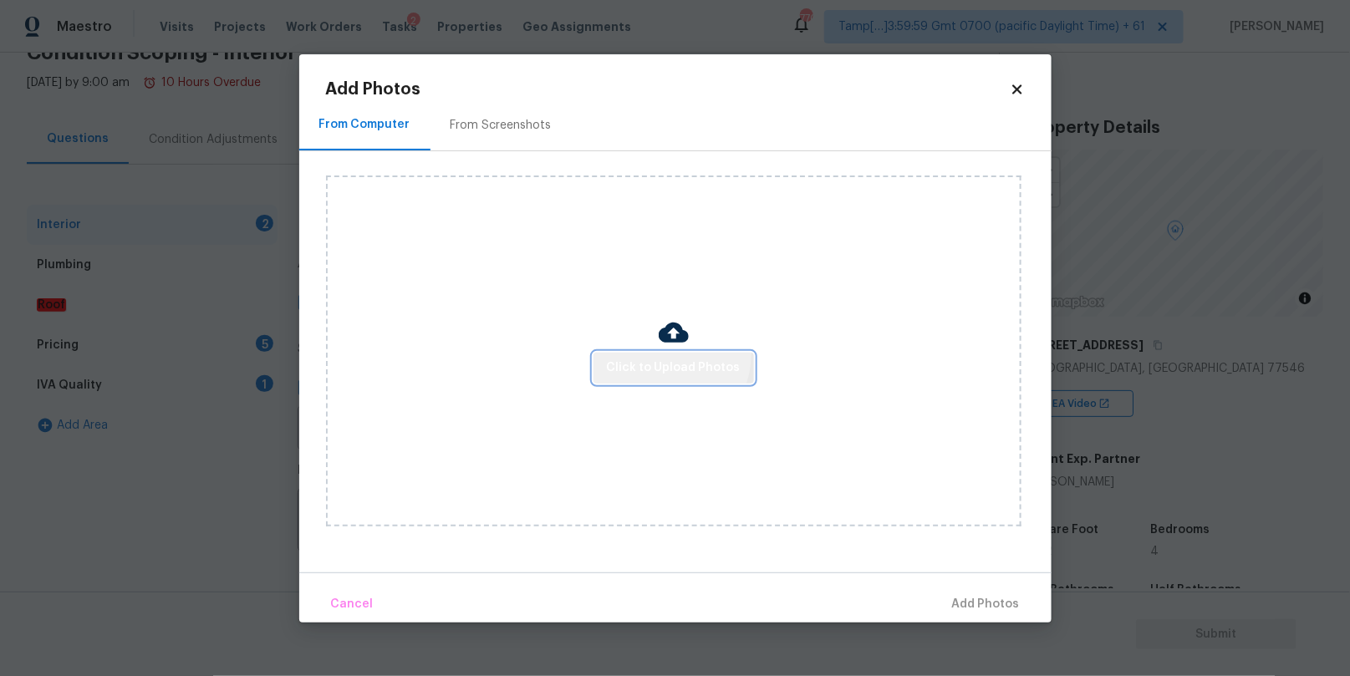
click at [667, 354] on button "Click to Upload Photos" at bounding box center [673, 368] width 160 height 31
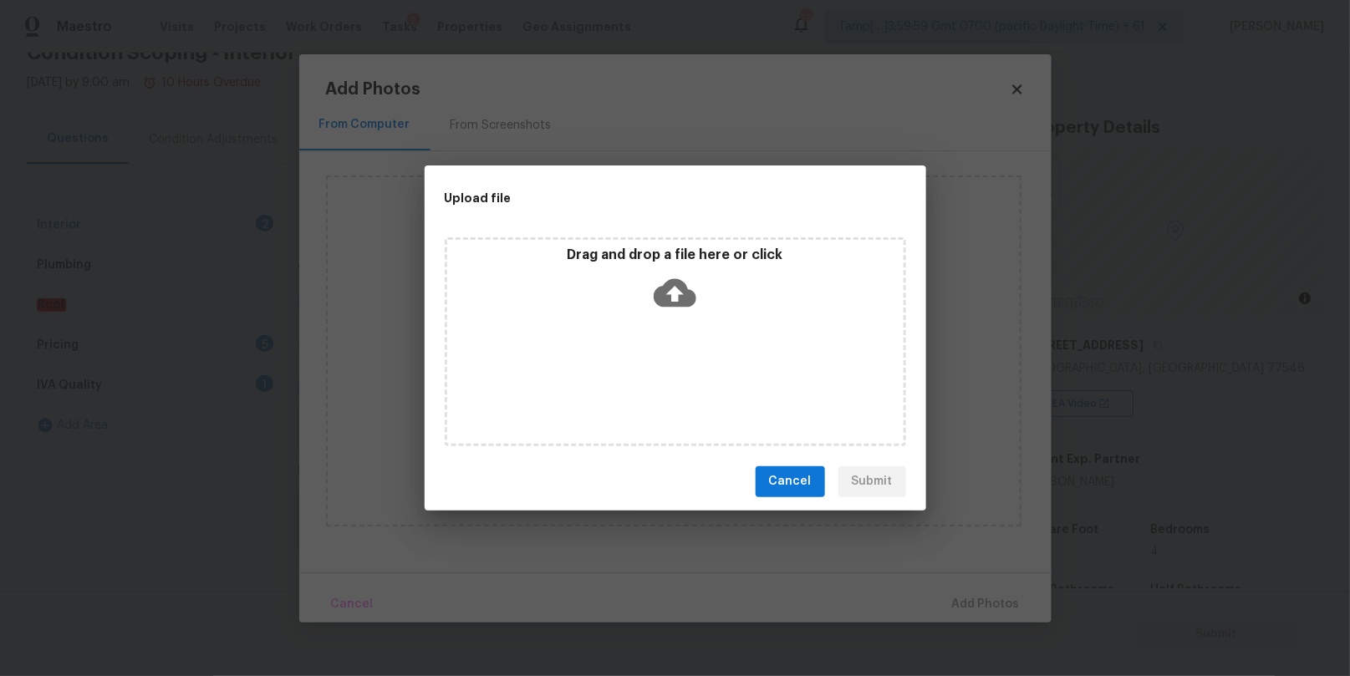
click at [675, 319] on div "Drag and drop a file here or click" at bounding box center [675, 341] width 461 height 209
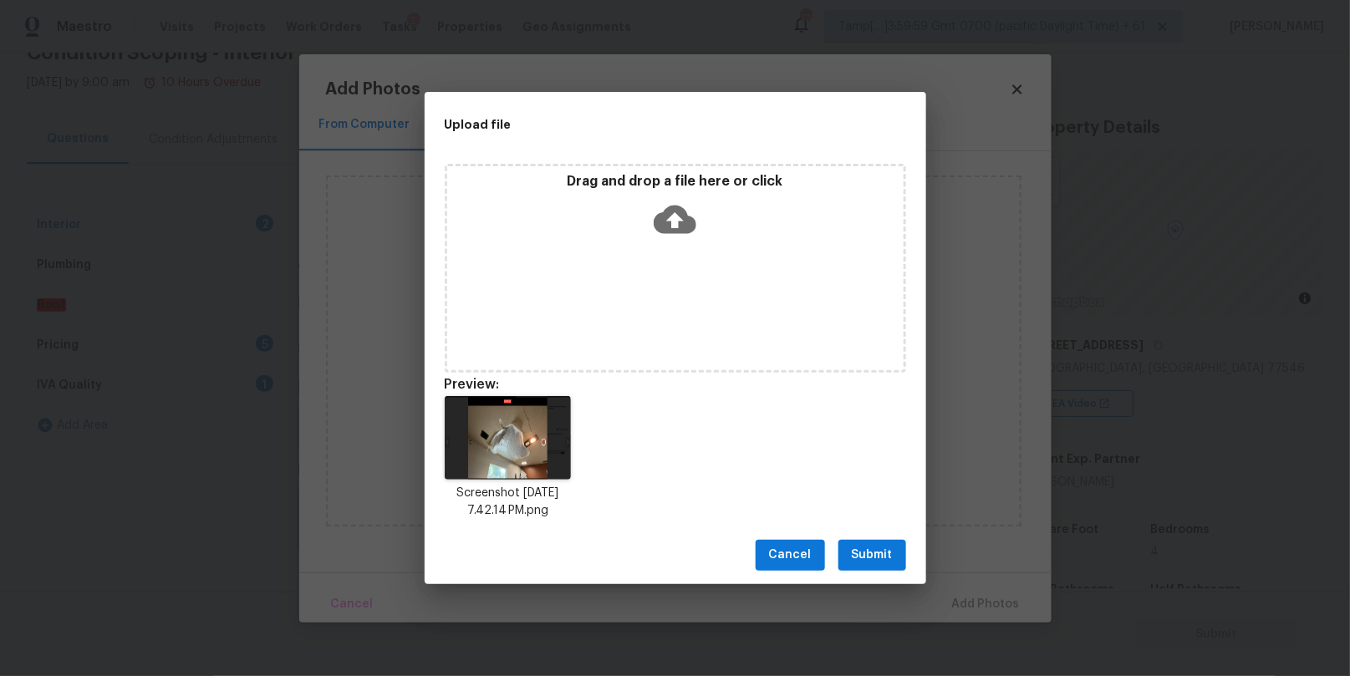
click at [860, 562] on span "Submit" at bounding box center [872, 555] width 41 height 21
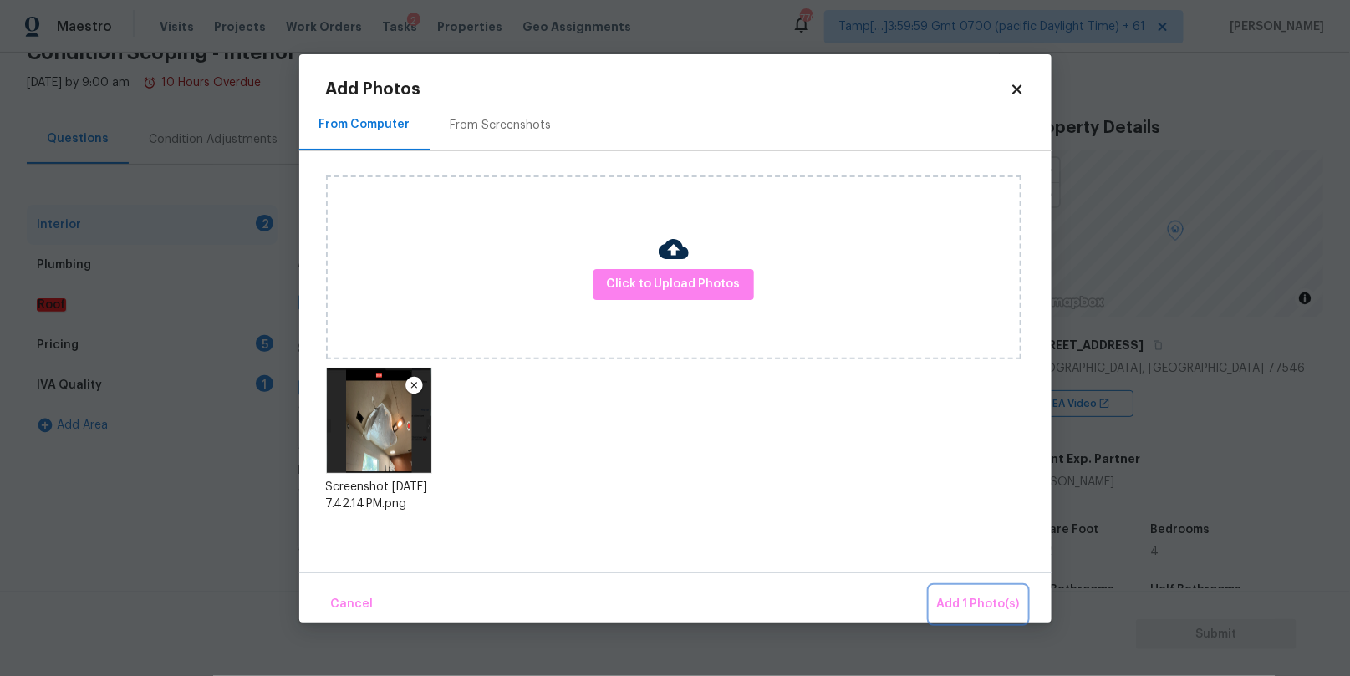
click at [991, 615] on button "Add 1 Photo(s)" at bounding box center [978, 605] width 96 height 36
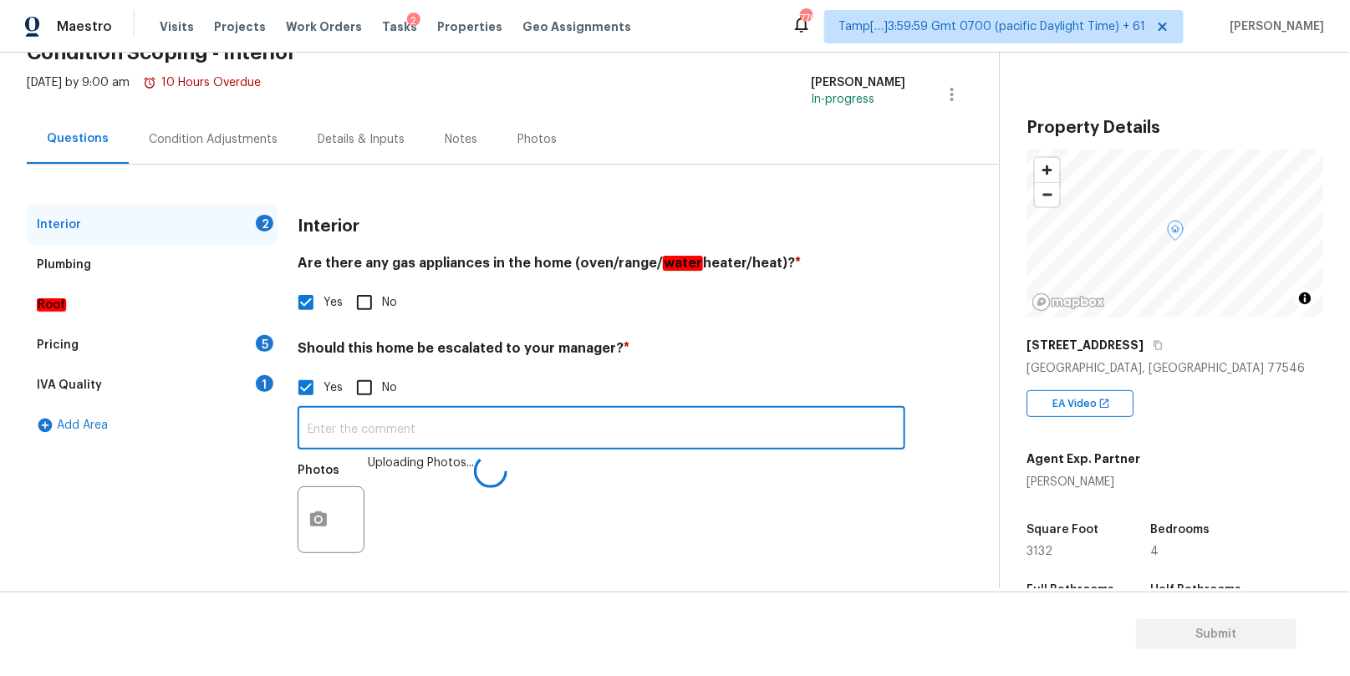
click at [499, 425] on input "text" at bounding box center [602, 429] width 608 height 39
click at [353, 430] on input "Interior celling has possible plumbing leak" at bounding box center [602, 429] width 608 height 39
click at [548, 434] on input "Interior celling has possible plumbing leak" at bounding box center [602, 429] width 608 height 39
click at [406, 517] on img at bounding box center [404, 519] width 67 height 67
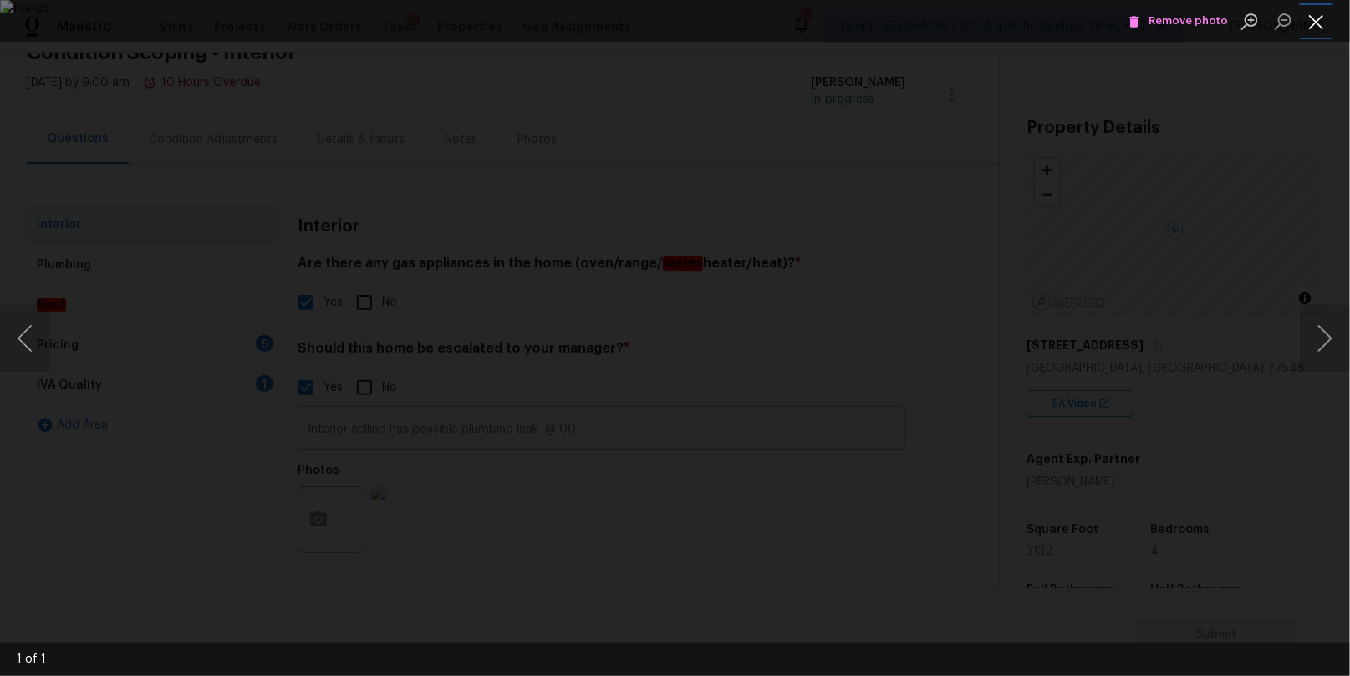
click at [1320, 26] on button "Close lightbox" at bounding box center [1316, 21] width 33 height 29
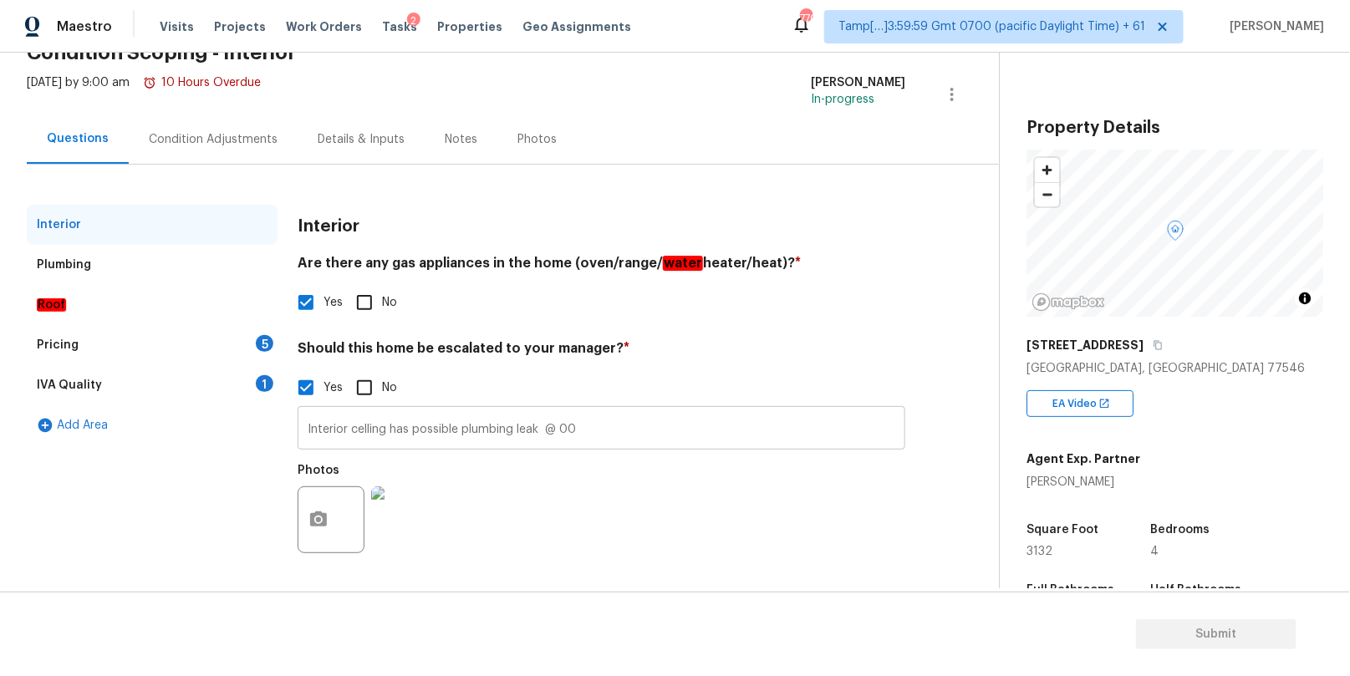
click at [731, 415] on input "Interior celling has possible plumbing leak @ 00" at bounding box center [602, 429] width 608 height 39
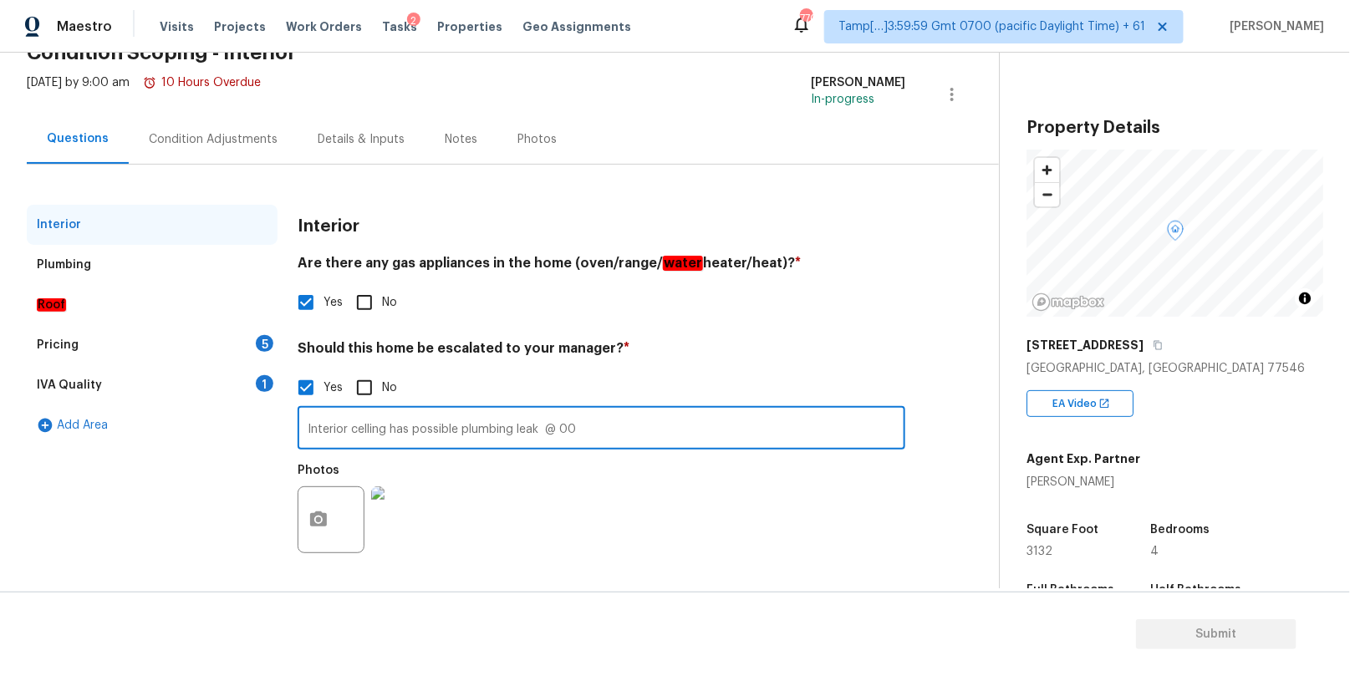
click at [708, 439] on input "Interior celling has possible plumbing leak @ 00" at bounding box center [602, 429] width 608 height 39
type input "Interior celling has possible plumbing leak @ 2:38."
click at [69, 338] on div "Pricing" at bounding box center [58, 345] width 42 height 17
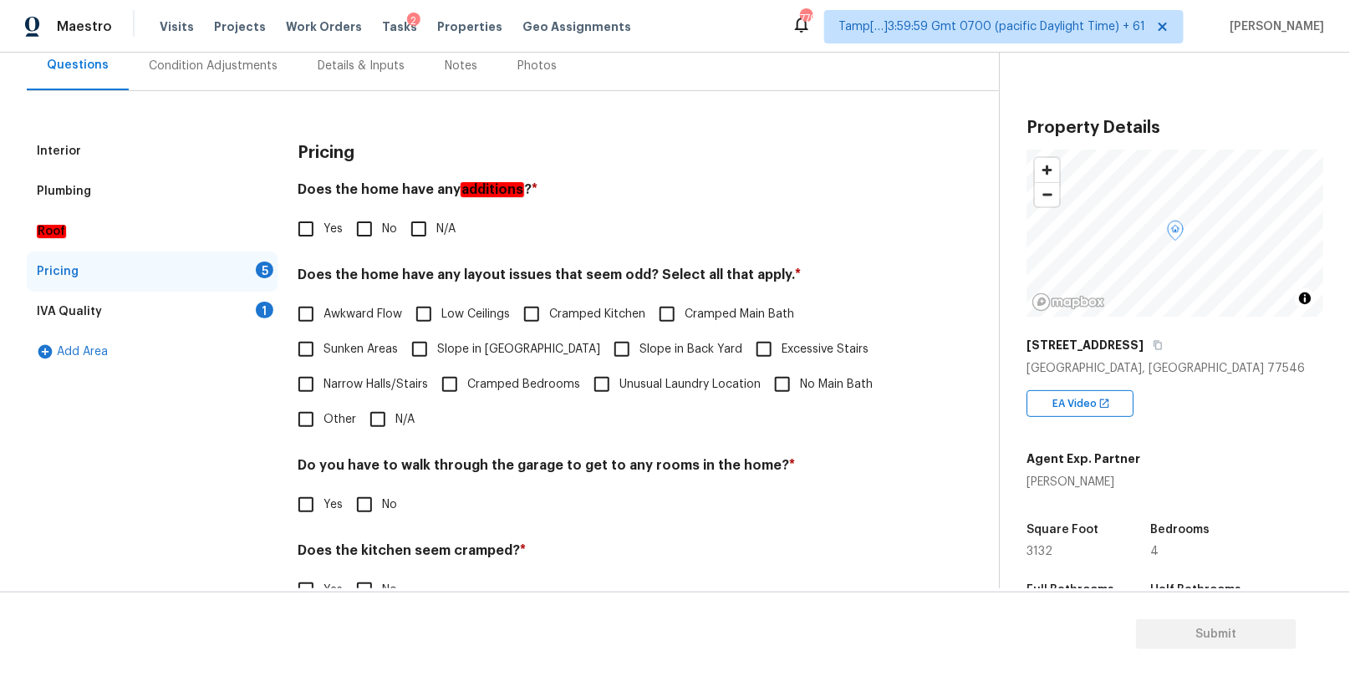
scroll to position [170, 0]
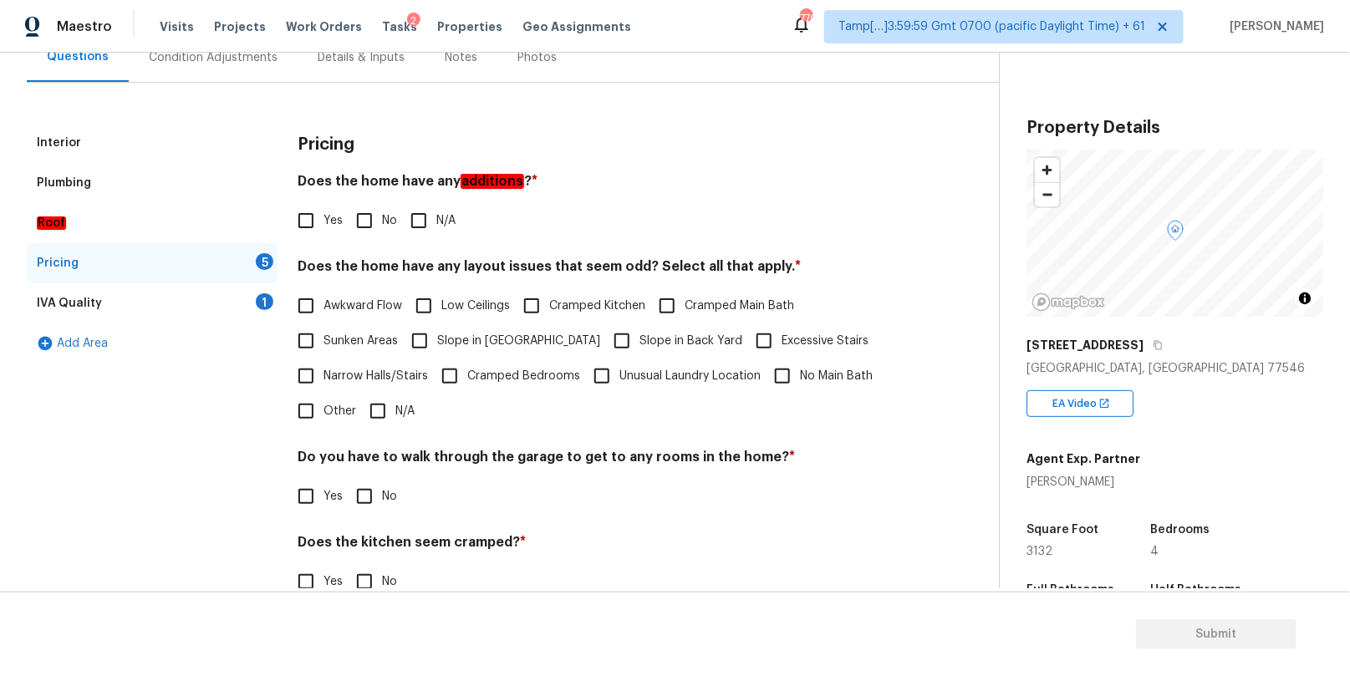
click at [368, 221] on input "No" at bounding box center [364, 220] width 35 height 35
checkbox input "true"
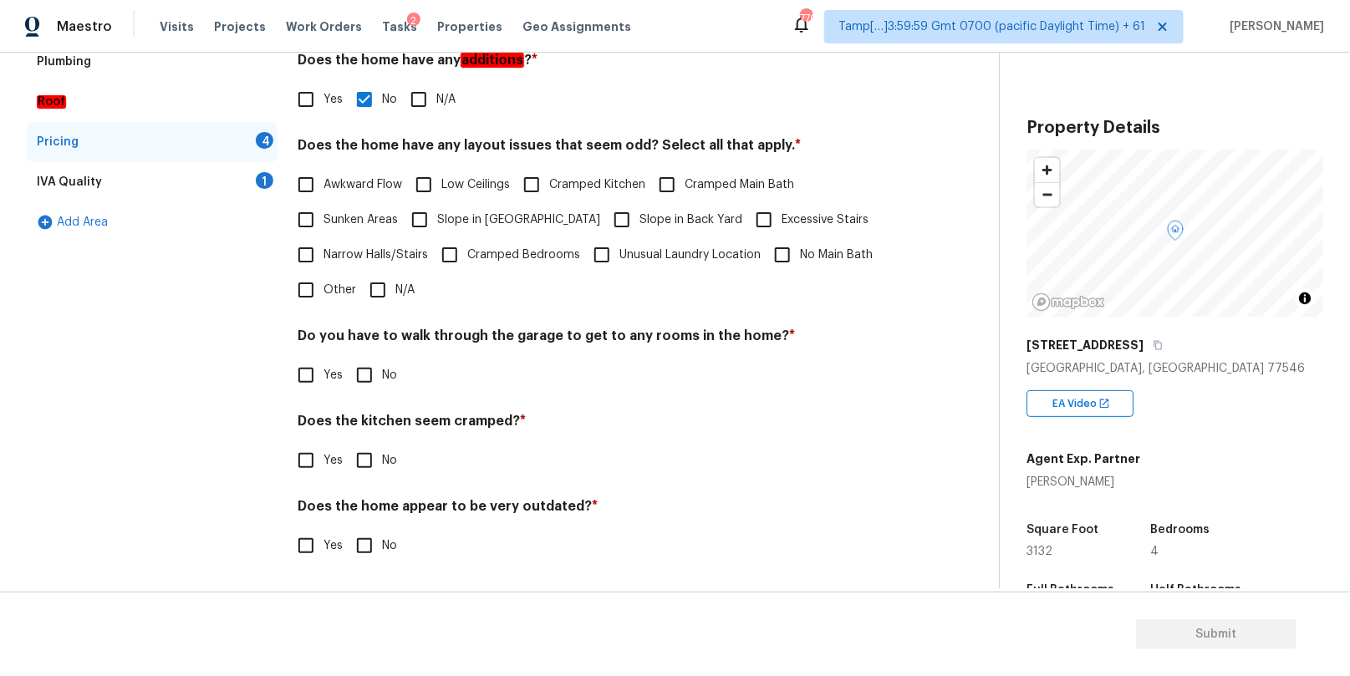
scroll to position [291, 0]
click at [316, 457] on input "Yes" at bounding box center [305, 461] width 35 height 35
checkbox input "true"
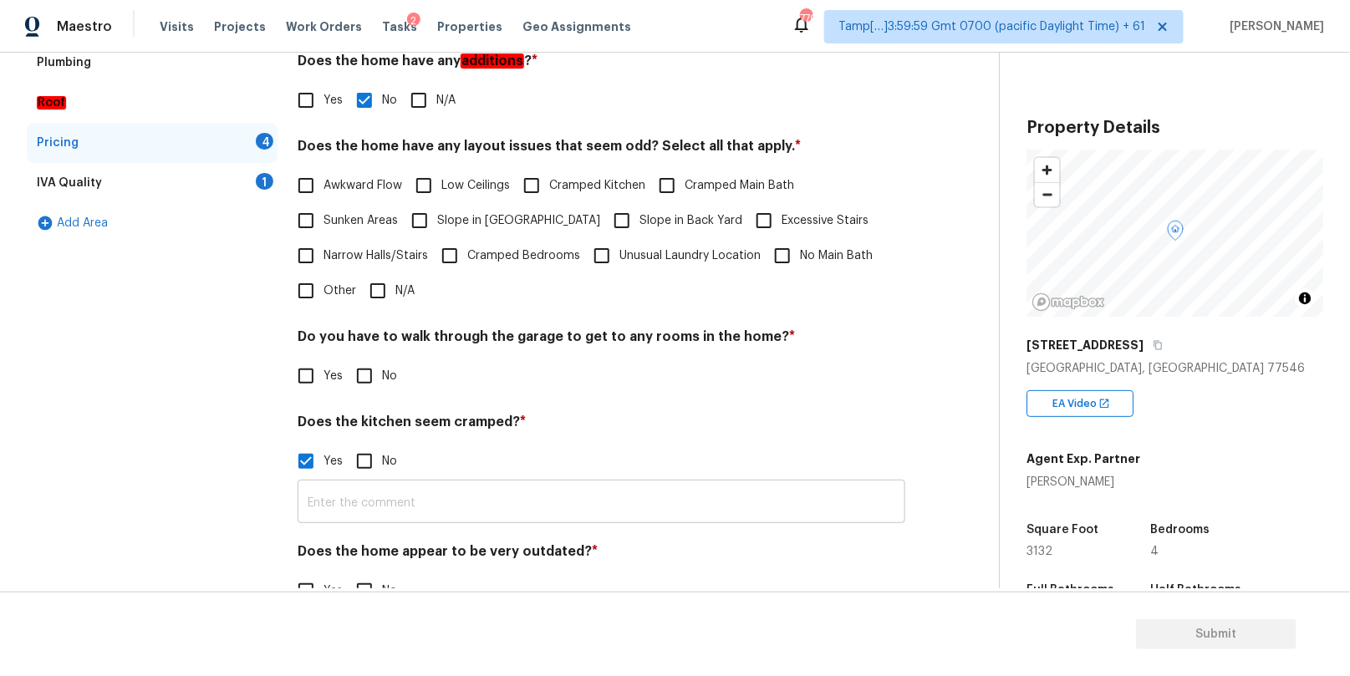
scroll to position [336, 0]
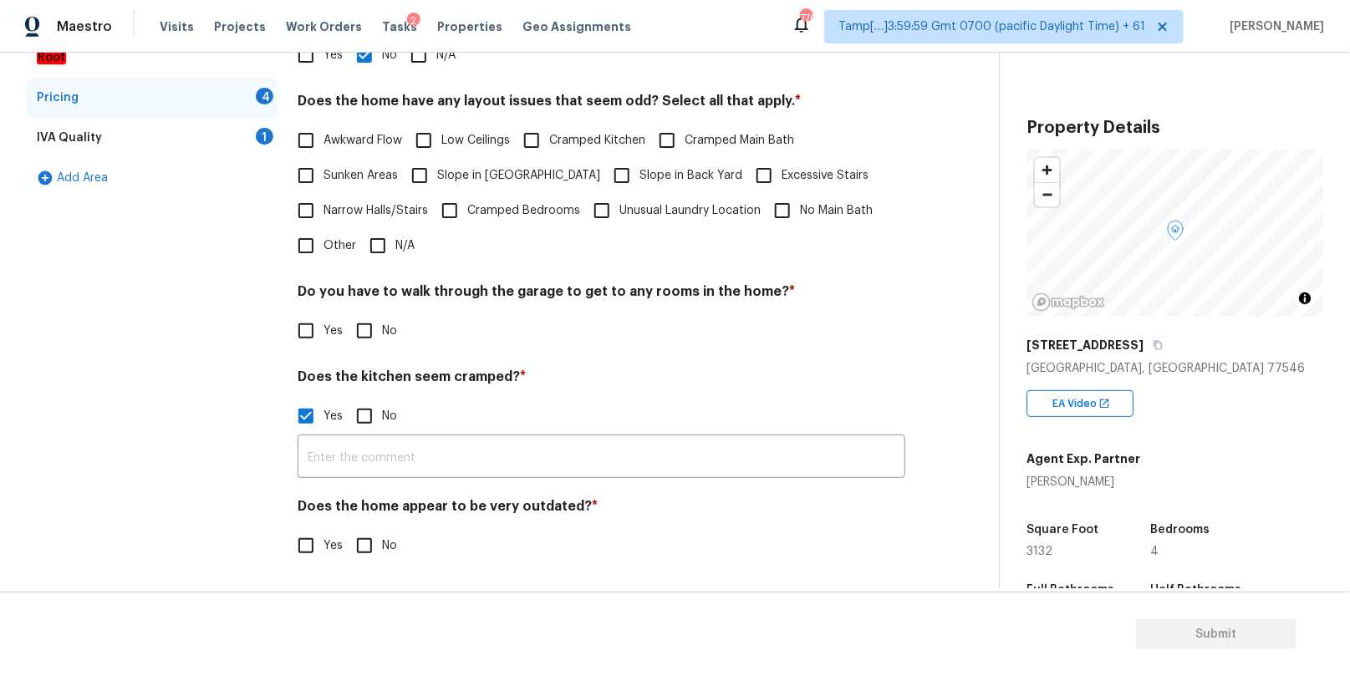
click at [365, 414] on input "No" at bounding box center [364, 416] width 35 height 35
checkbox input "true"
checkbox input "false"
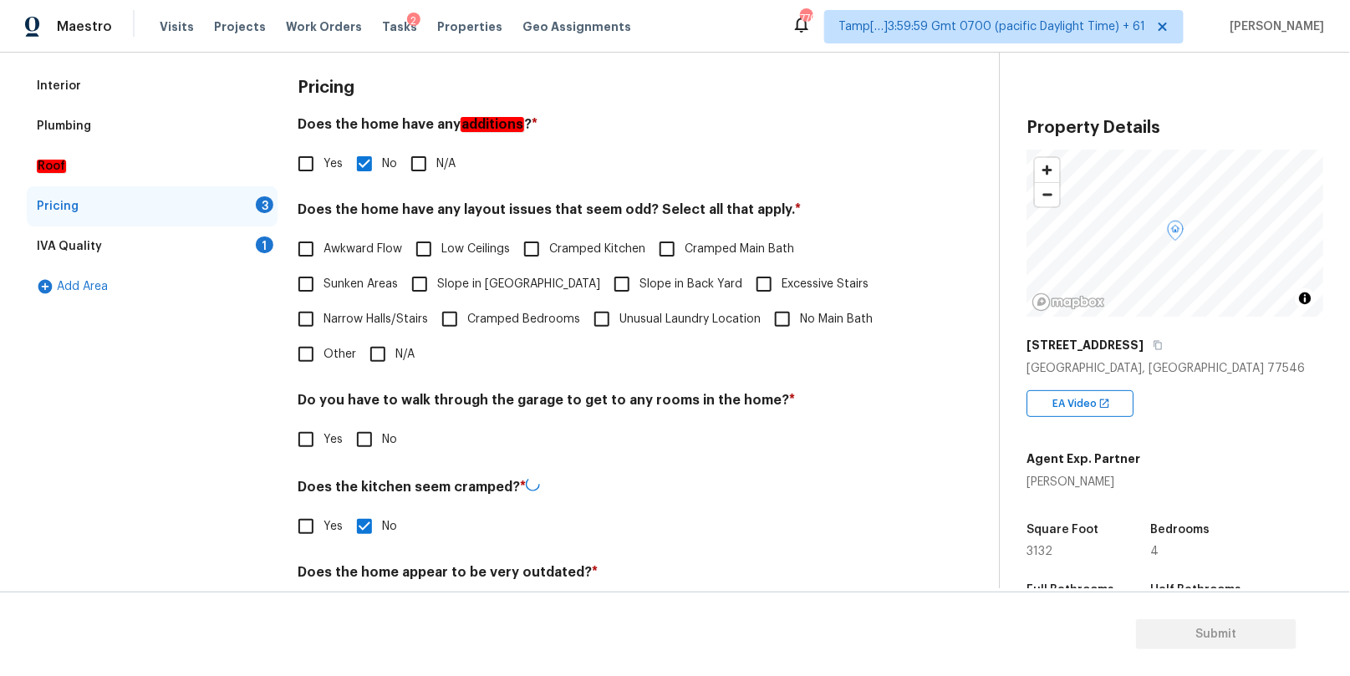
scroll to position [135, 0]
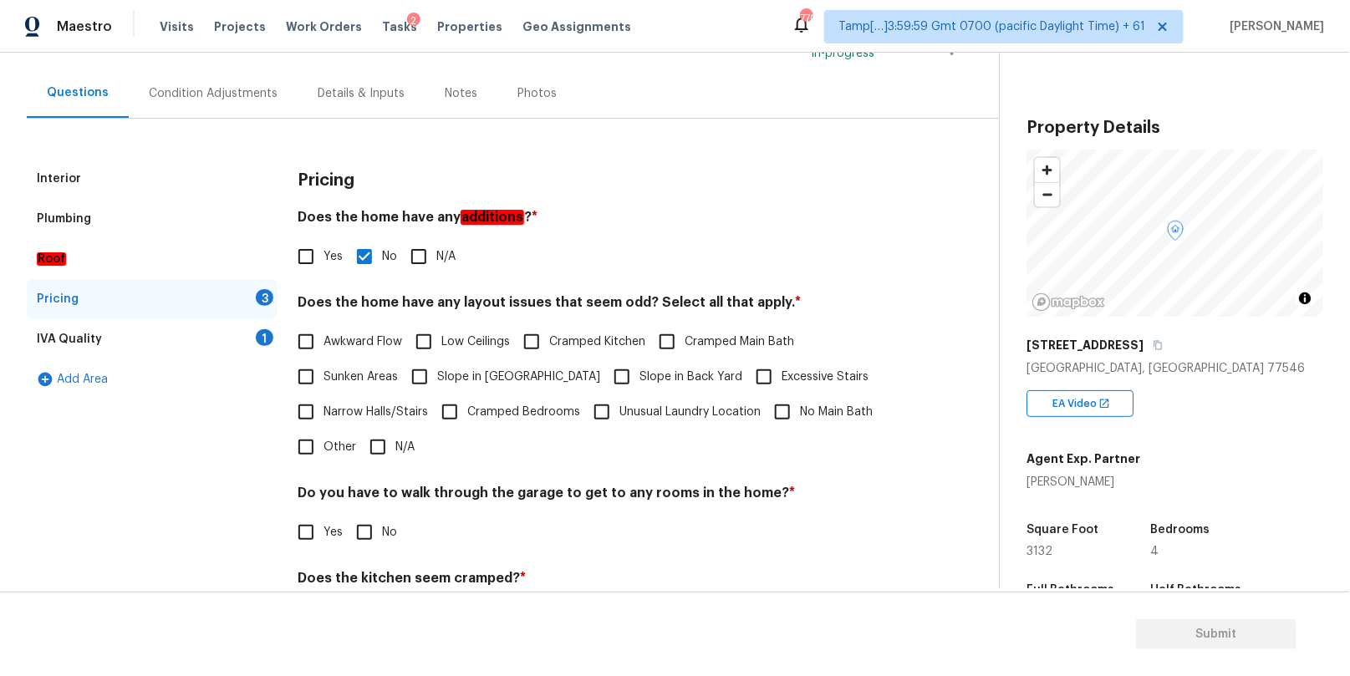
click at [536, 338] on input "Cramped Kitchen" at bounding box center [531, 341] width 35 height 35
checkbox input "true"
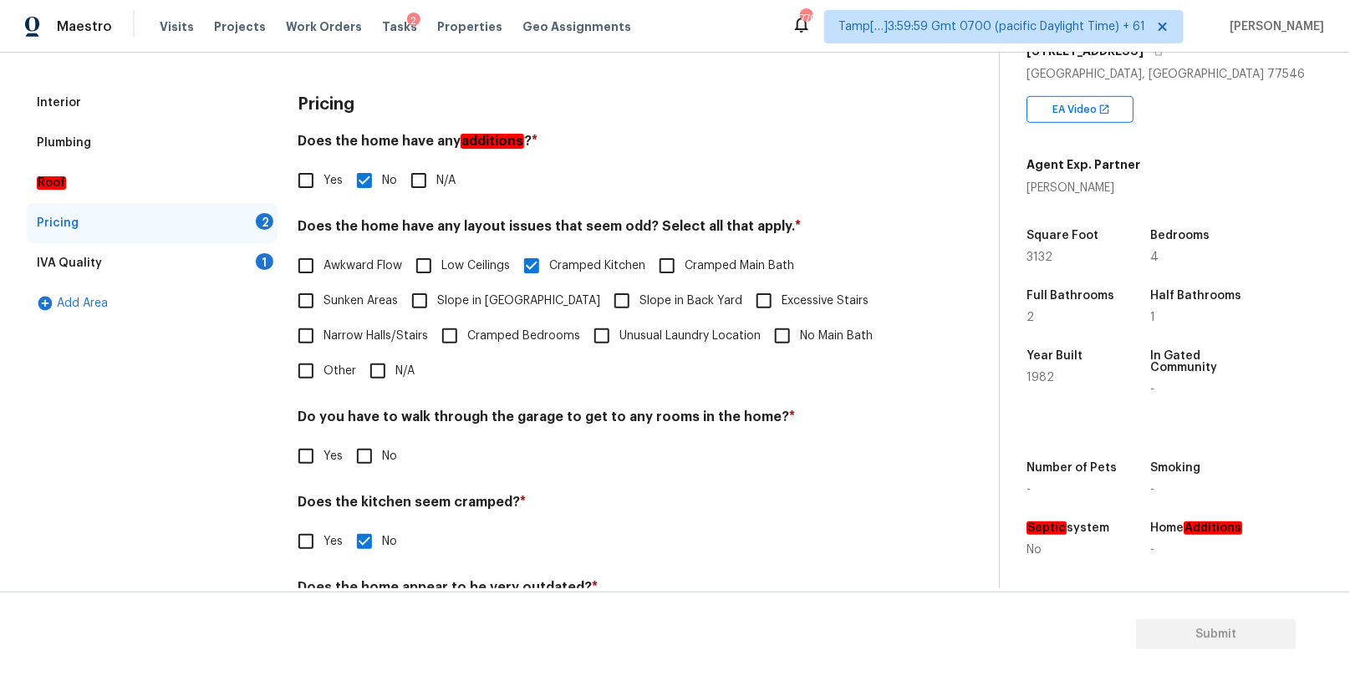
scroll to position [92, 0]
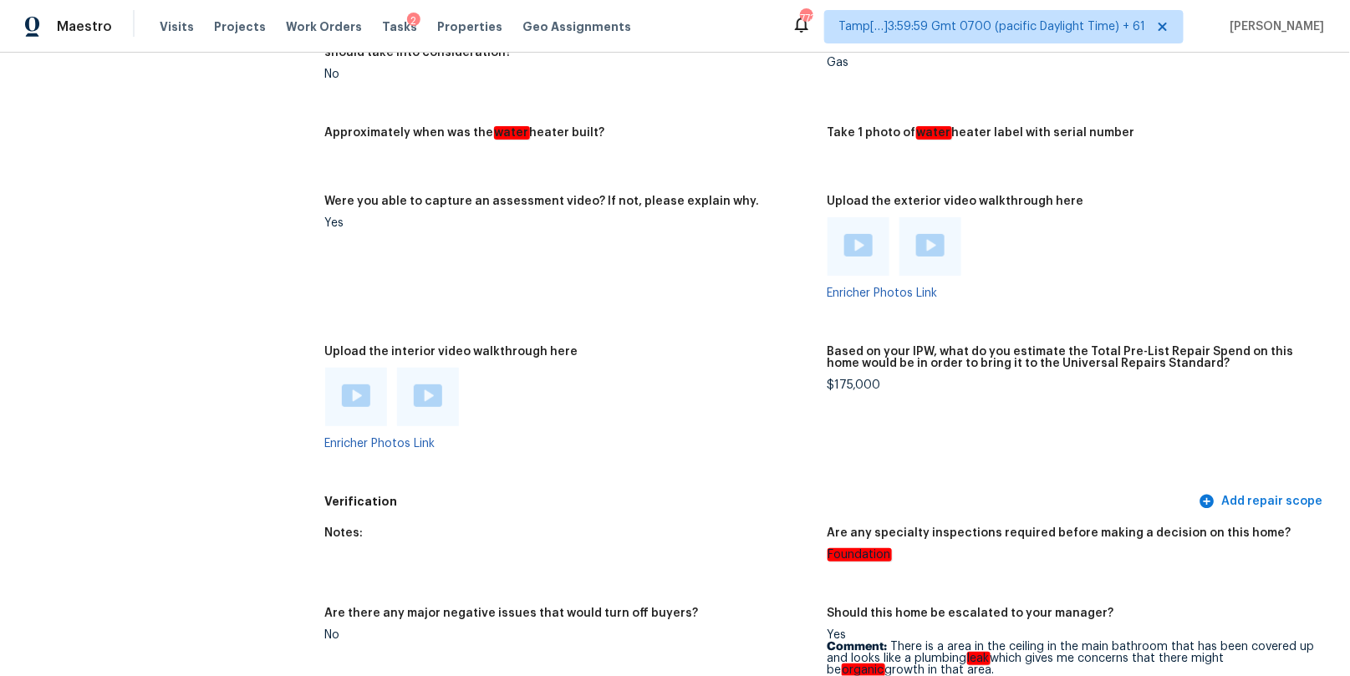
scroll to position [3156, 0]
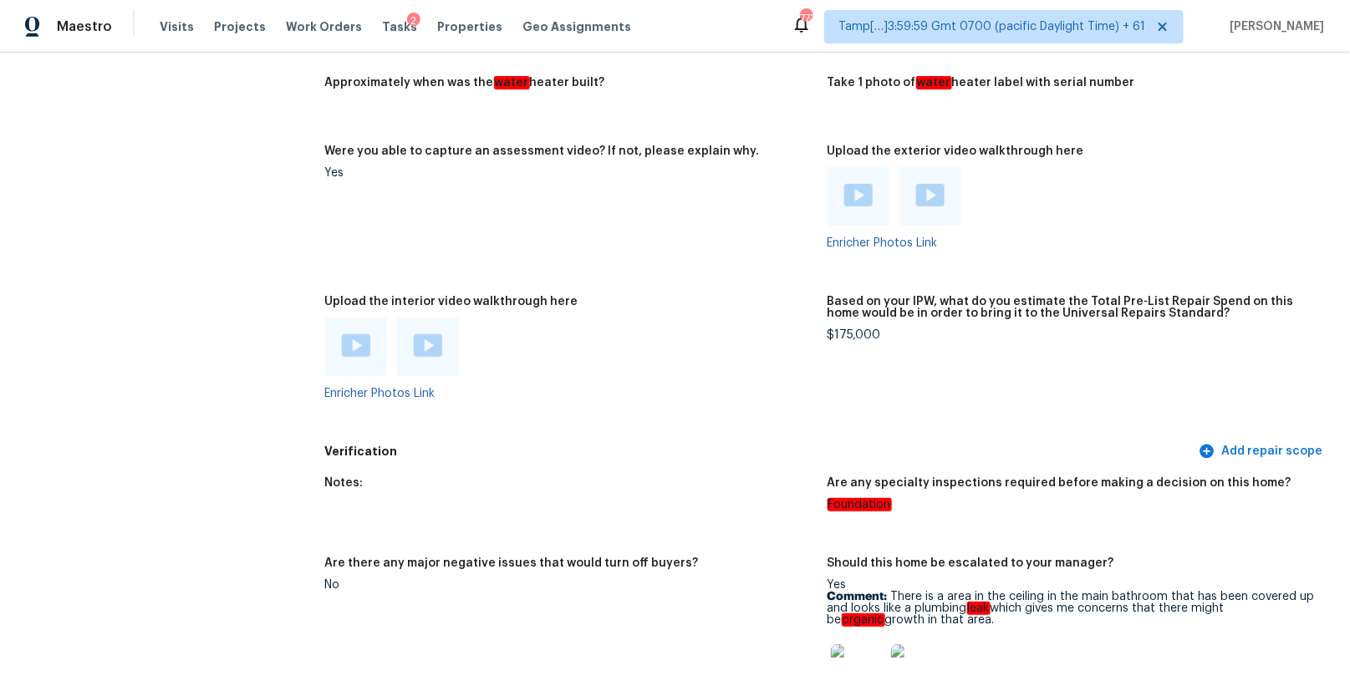
click at [939, 214] on div at bounding box center [930, 196] width 62 height 59
click at [929, 200] on img at bounding box center [930, 195] width 28 height 23
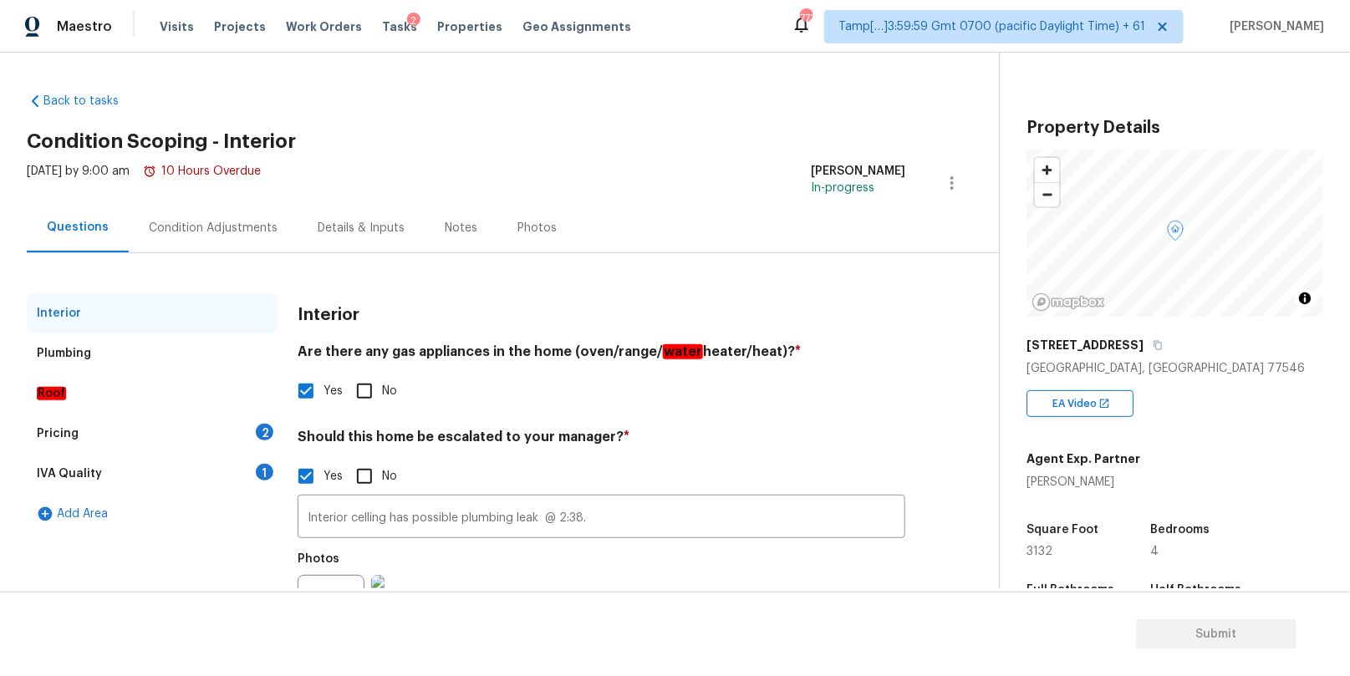
scroll to position [89, 0]
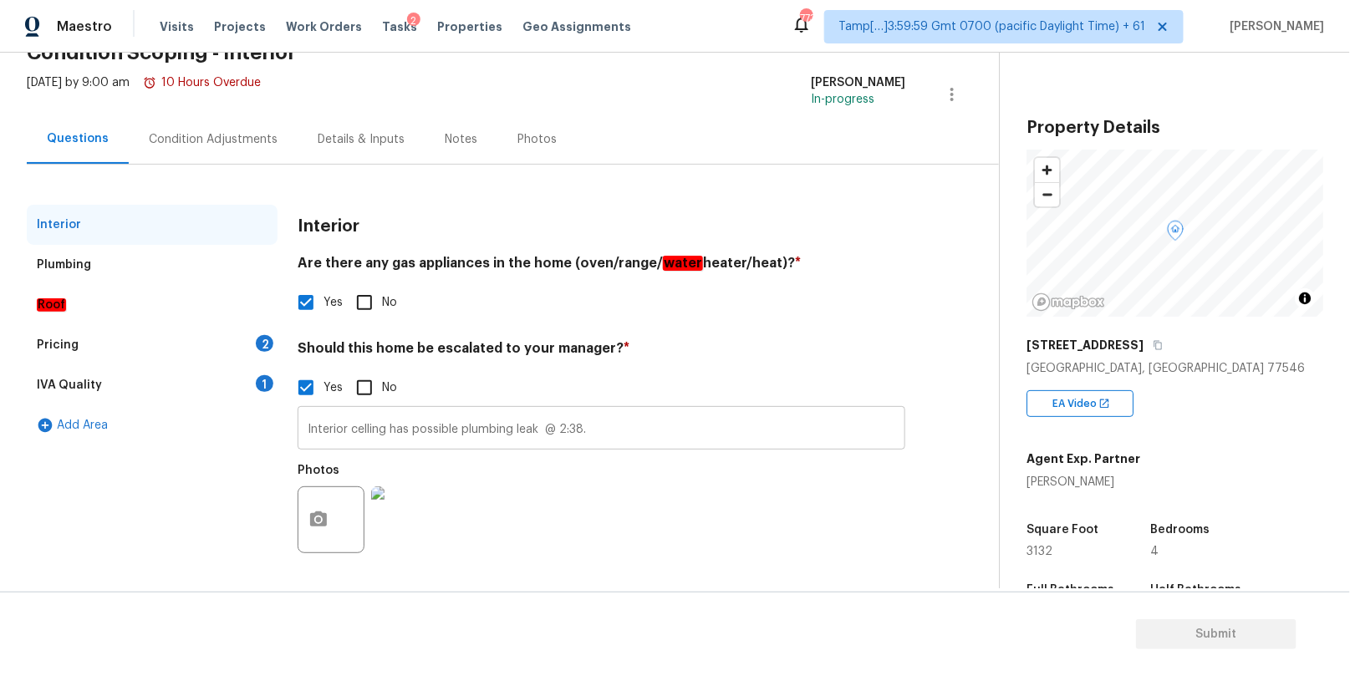
click at [369, 430] on input "Interior celling has possible plumbing leak @ 2:38." at bounding box center [602, 429] width 608 height 39
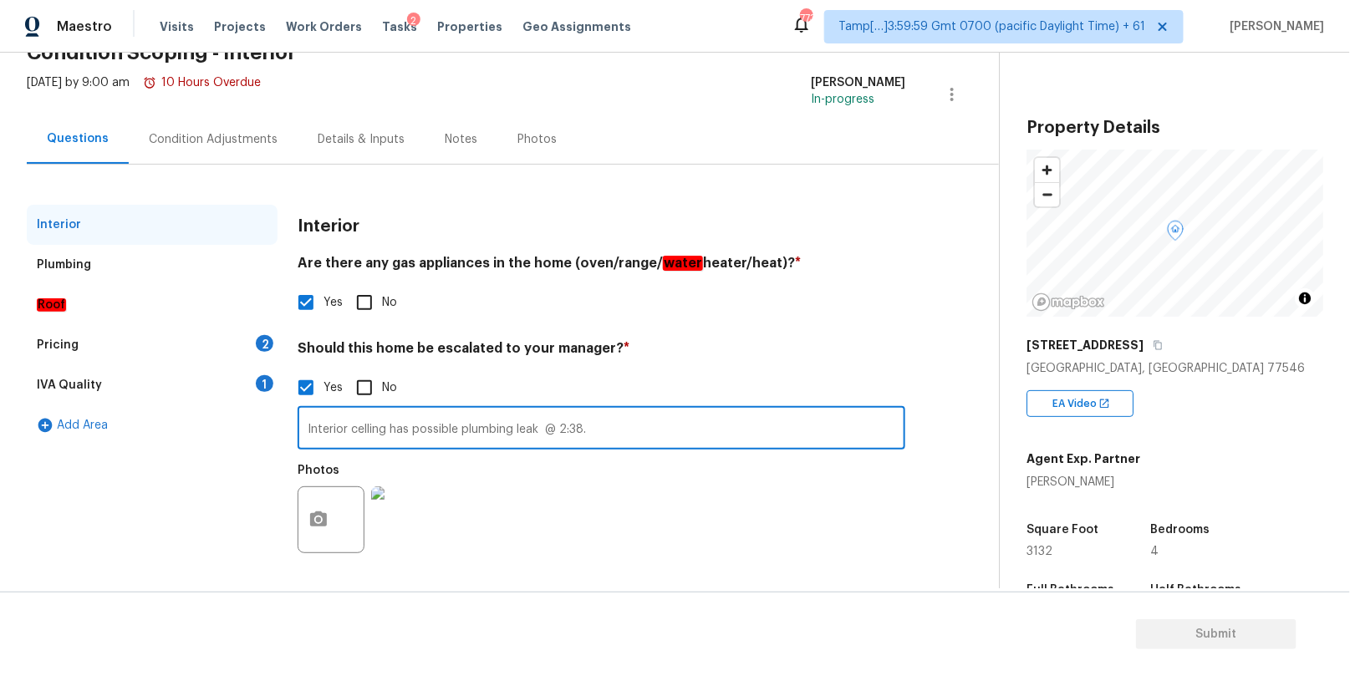
paste input "This home has few window AC units. It gives me concerns that two AC units are u…"
click at [606, 428] on input "Interior celling has possible plumbing leak @ 2:38." at bounding box center [602, 429] width 608 height 39
paste input "This home has few window AC units. It gives me concerns that two AC units are u…"
click at [760, 419] on input "Interior celling has possible plumbing leak @ 2:38. This home has few window AC…" at bounding box center [602, 429] width 608 height 39
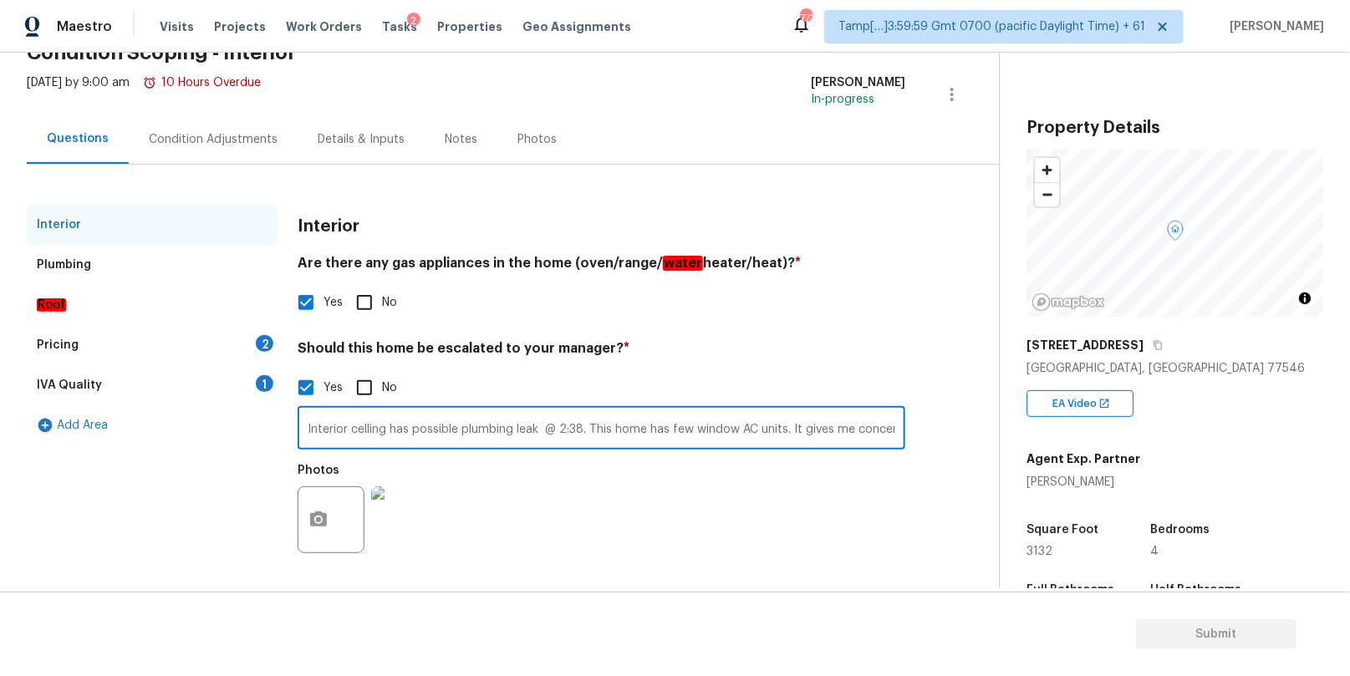
scroll to position [0, 520]
paste input "This home has a lot of debris on the outside of the home and there is a pond in…"
click at [825, 434] on input "Interior celling has possible plumbing leak @ 2:38. This home has few window AC…" at bounding box center [602, 429] width 608 height 39
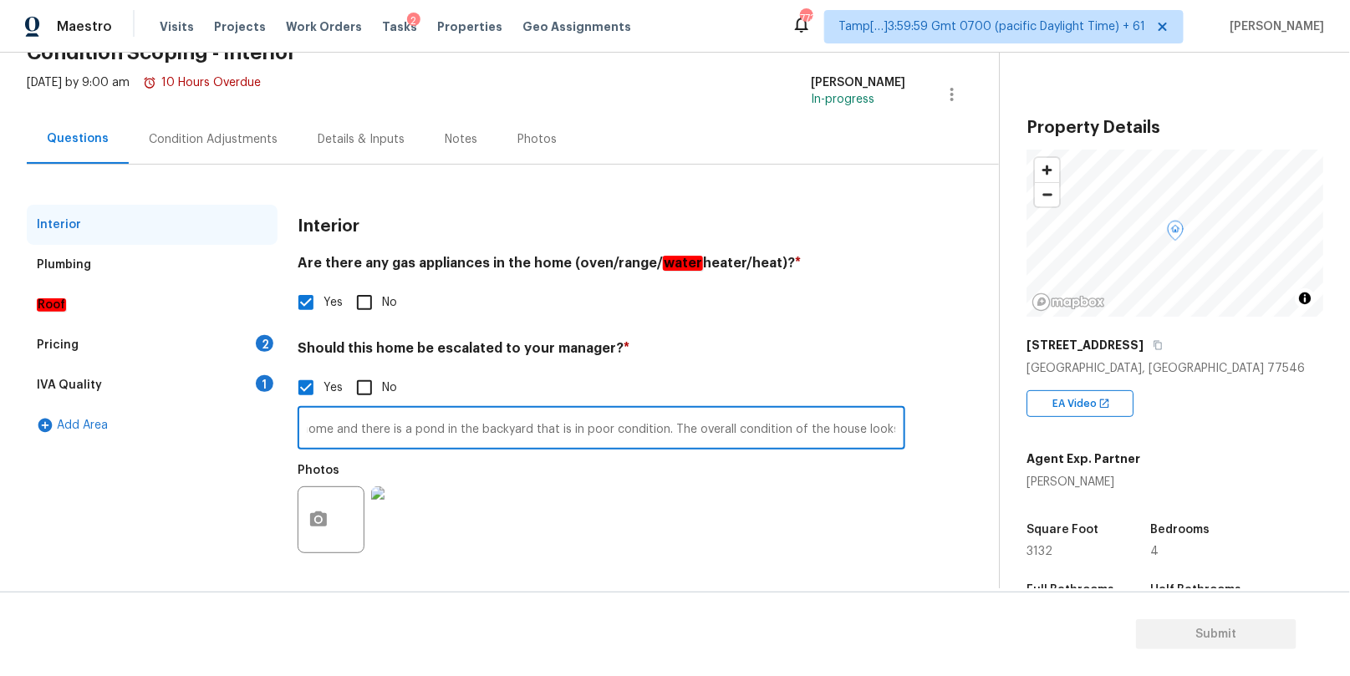
paste input "this is a home that is out of our box and with the amount of work that is neede…"
drag, startPoint x: 696, startPoint y: 427, endPoint x: 930, endPoint y: 435, distance: 234.1
click at [930, 435] on div "Interior Plumbing Roof Pricing 2 IVA Quality 1 Add Area Interior Are there any …" at bounding box center [493, 394] width 932 height 379
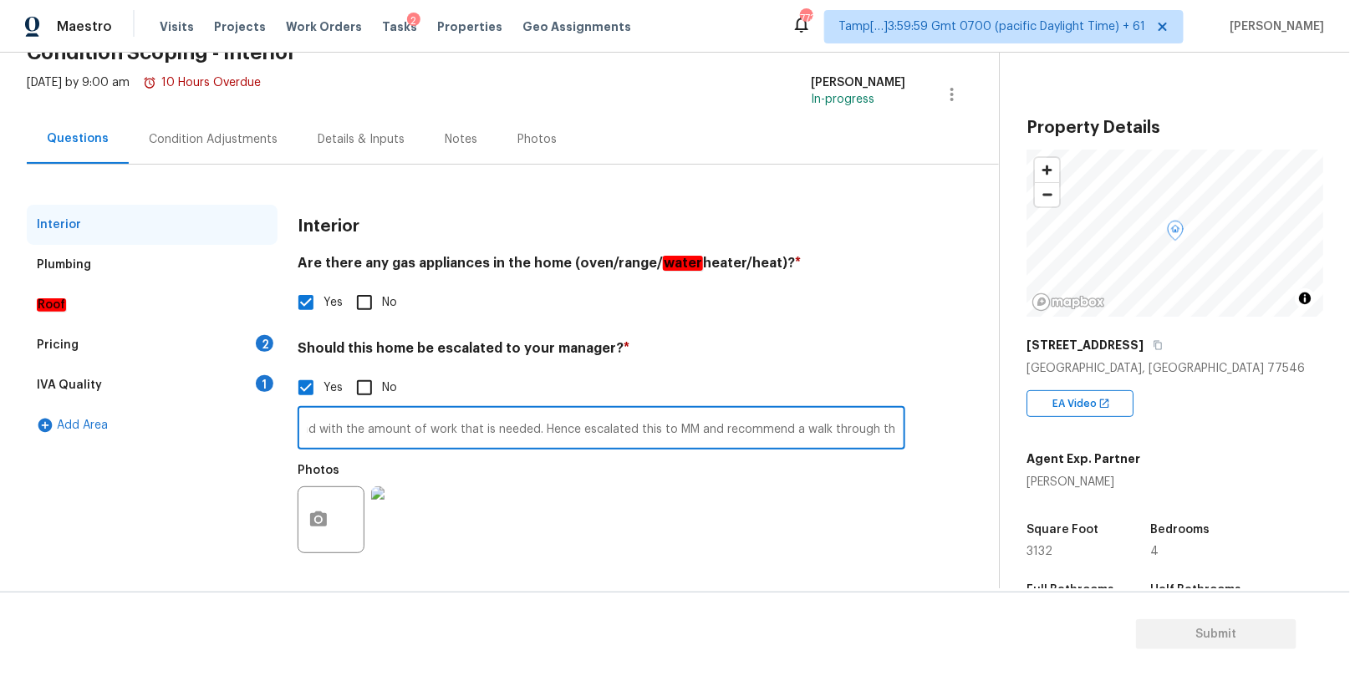
type input "Interior celling has possible plumbing leak @ 2:38. This home has few window AC…"
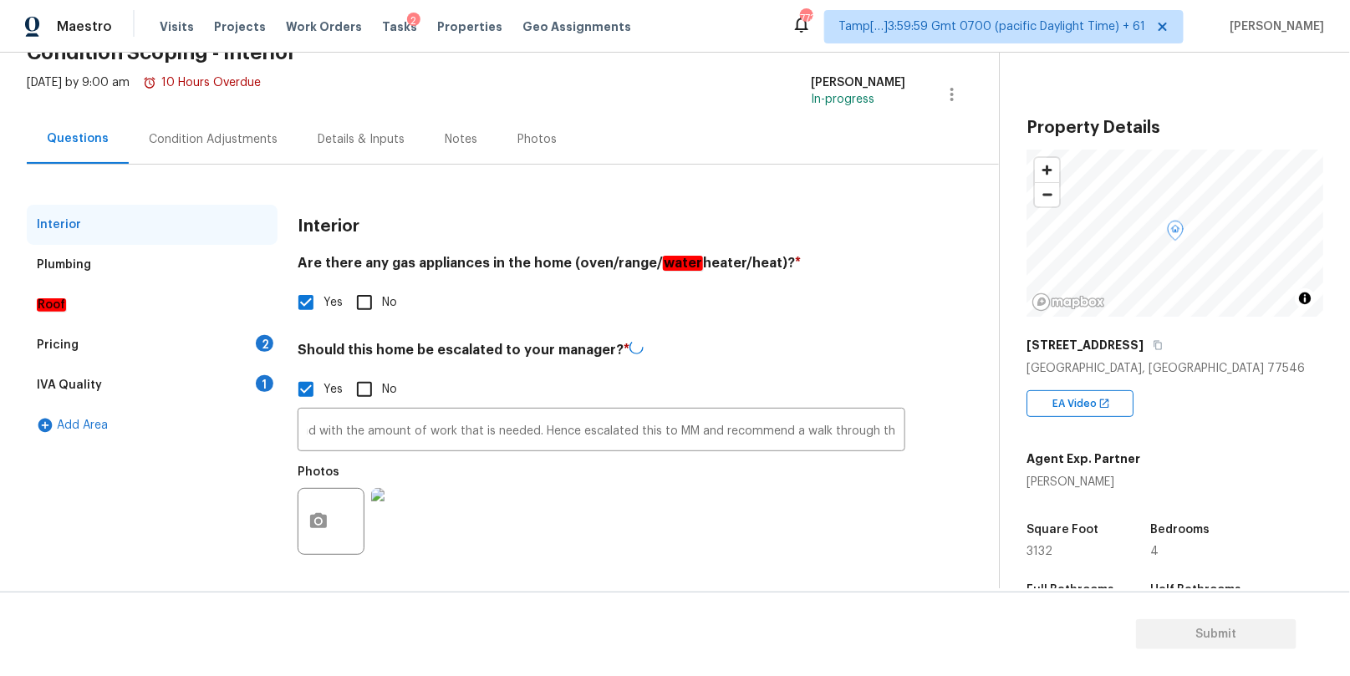
click at [402, 511] on img at bounding box center [404, 521] width 67 height 67
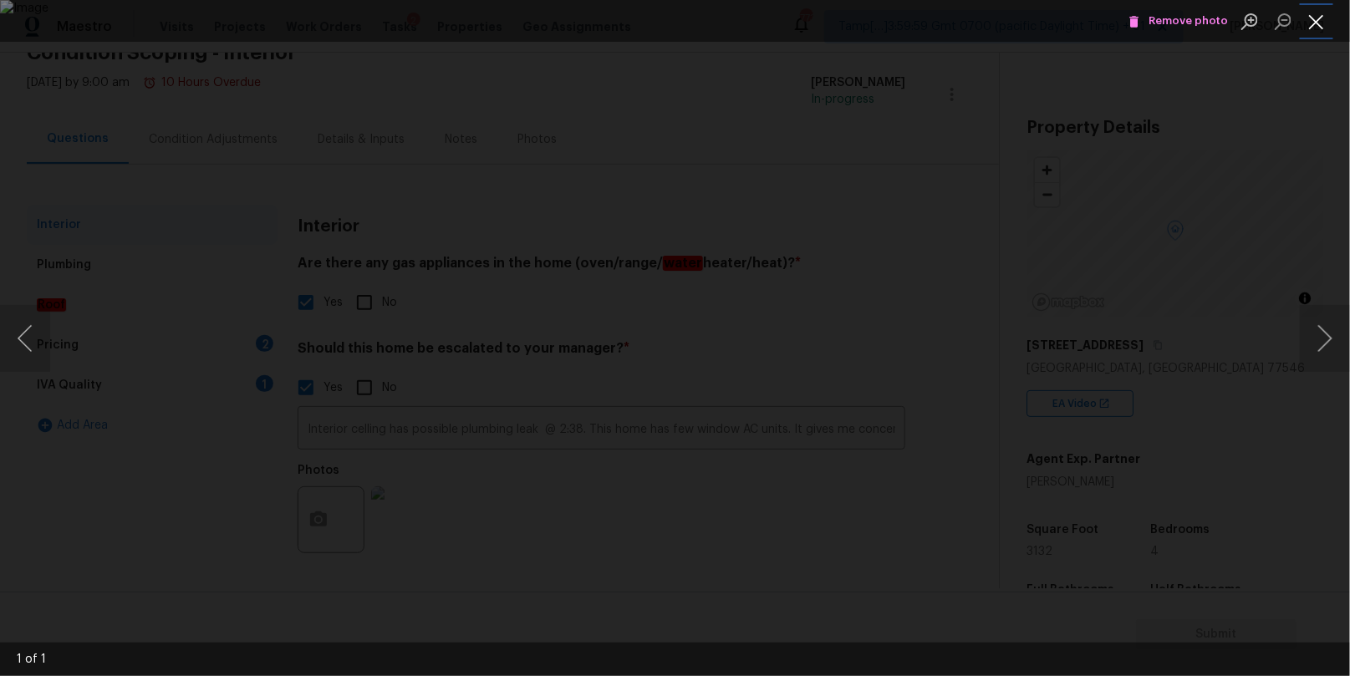
click at [1329, 26] on button "Close lightbox" at bounding box center [1316, 21] width 33 height 29
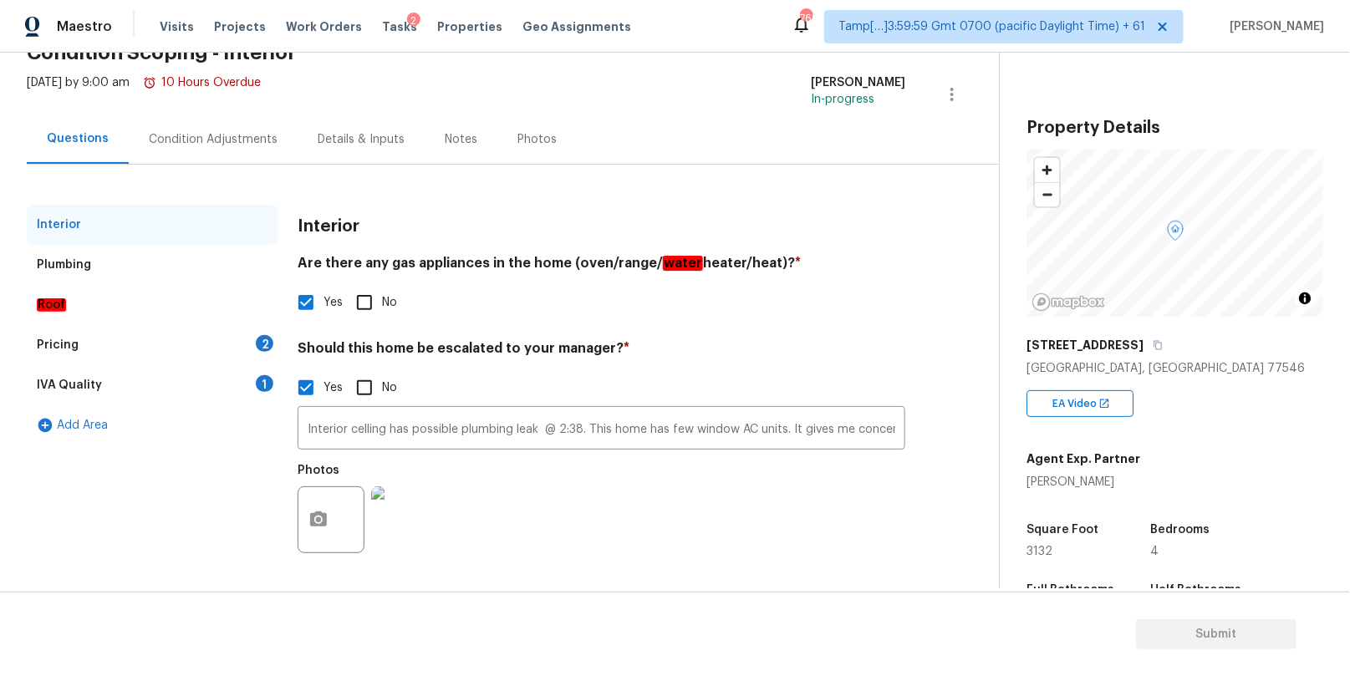
click at [220, 268] on div "Plumbing" at bounding box center [152, 265] width 251 height 40
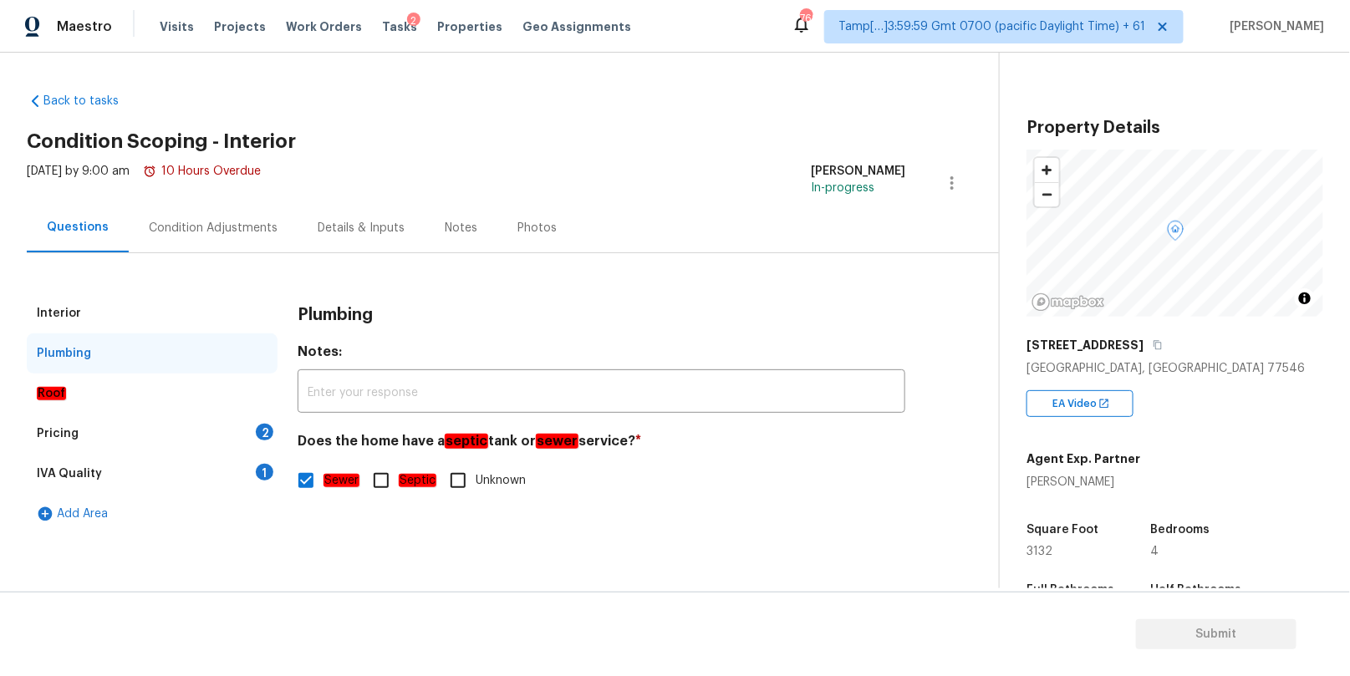
click at [163, 419] on div "Pricing 2" at bounding box center [152, 434] width 251 height 40
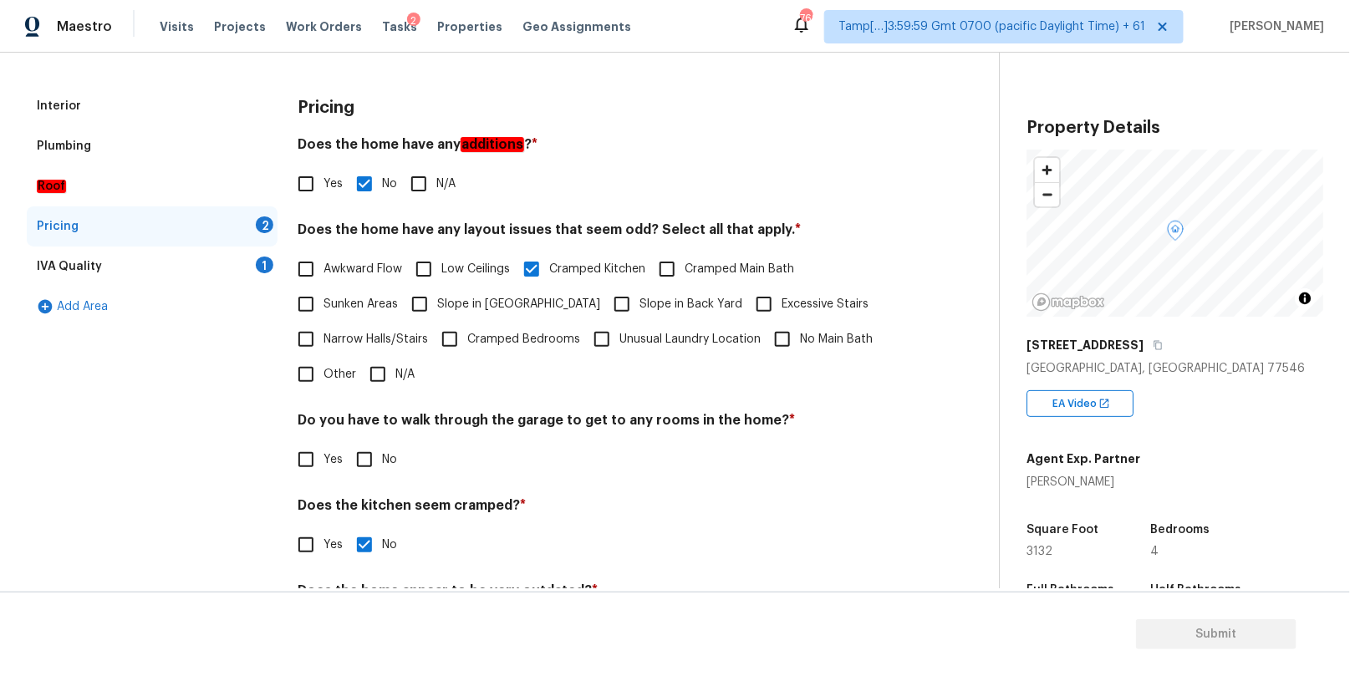
scroll to position [291, 0]
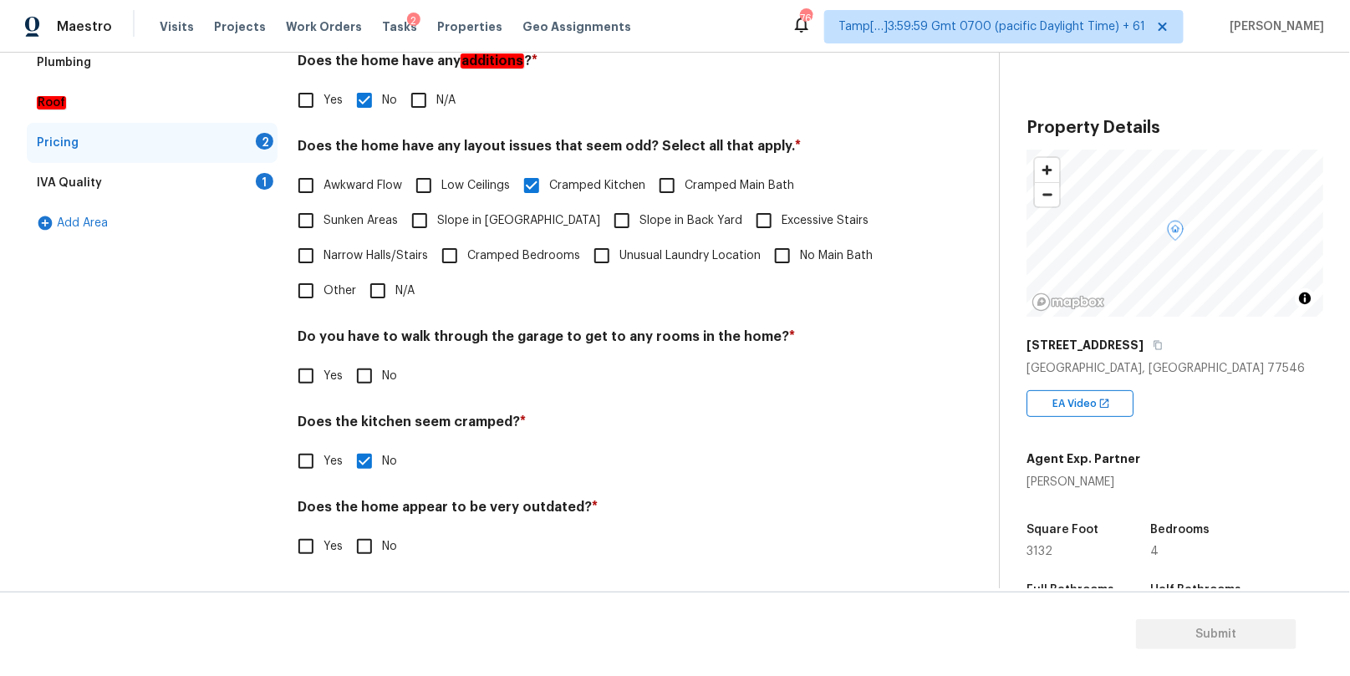
click at [369, 371] on input "No" at bounding box center [364, 376] width 35 height 35
checkbox input "true"
click at [361, 550] on input "No" at bounding box center [364, 546] width 35 height 35
checkbox input "true"
click at [217, 175] on div "IVA Quality 1" at bounding box center [152, 183] width 251 height 40
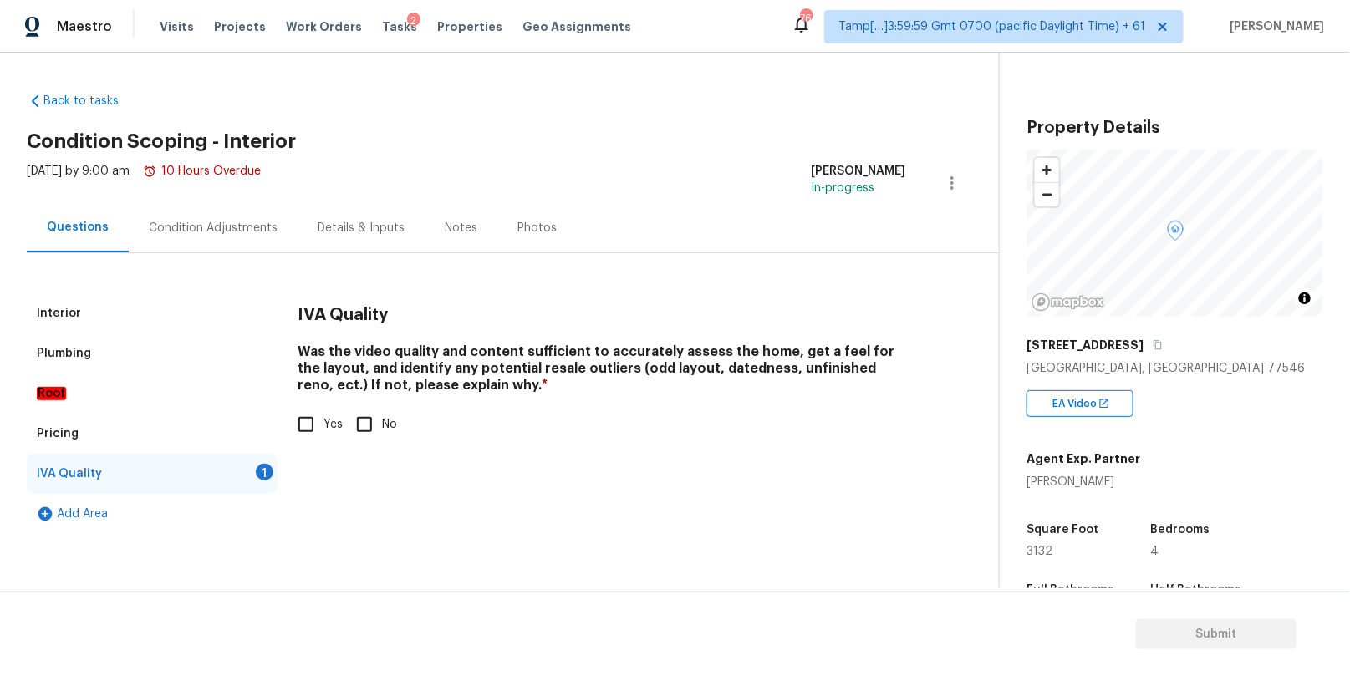
scroll to position [0, 0]
click at [308, 429] on input "Yes" at bounding box center [305, 424] width 35 height 35
checkbox input "true"
click at [247, 232] on div "Condition Adjustments" at bounding box center [213, 228] width 129 height 17
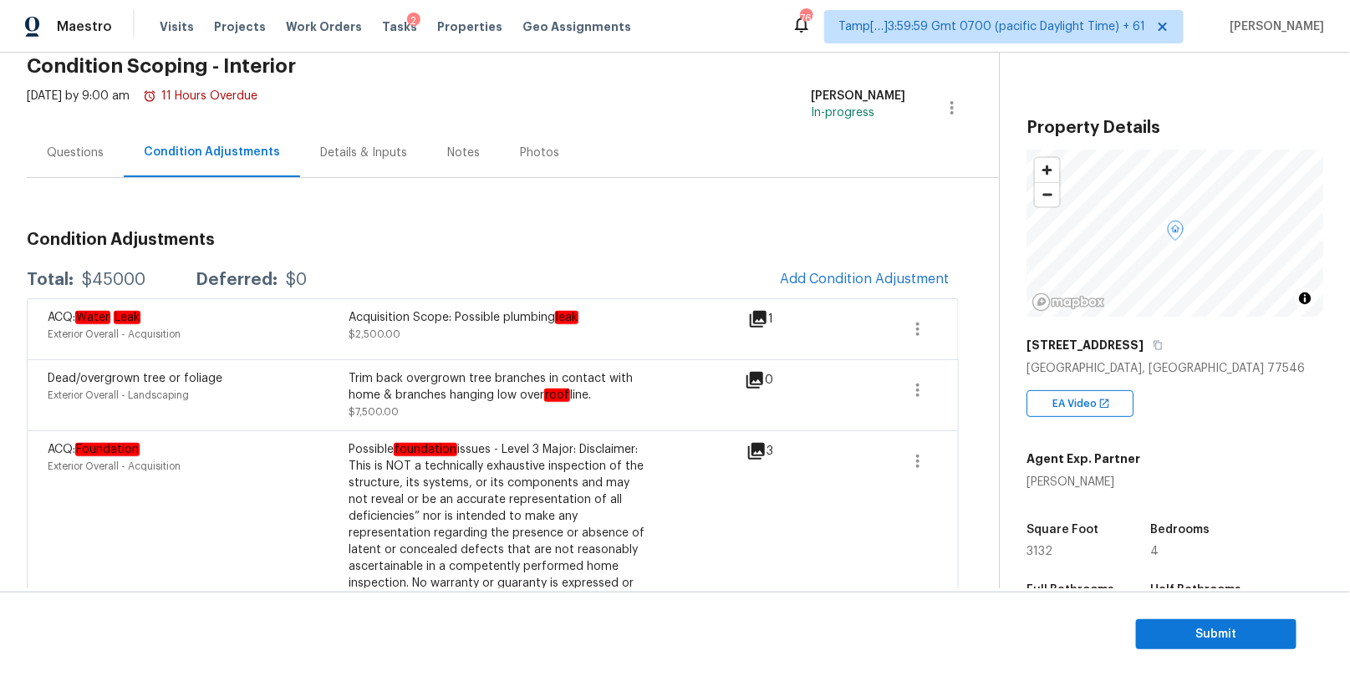
scroll to position [126, 0]
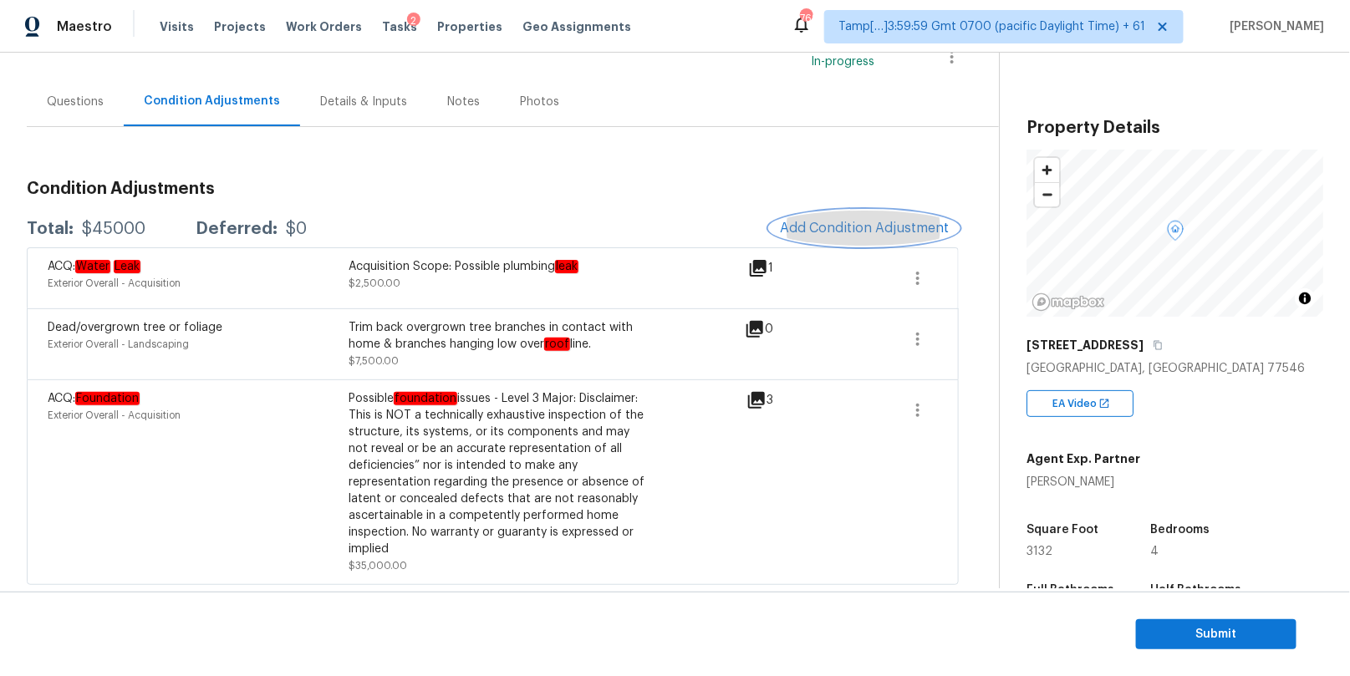
click at [819, 227] on span "Add Condition Adjustment" at bounding box center [864, 228] width 169 height 15
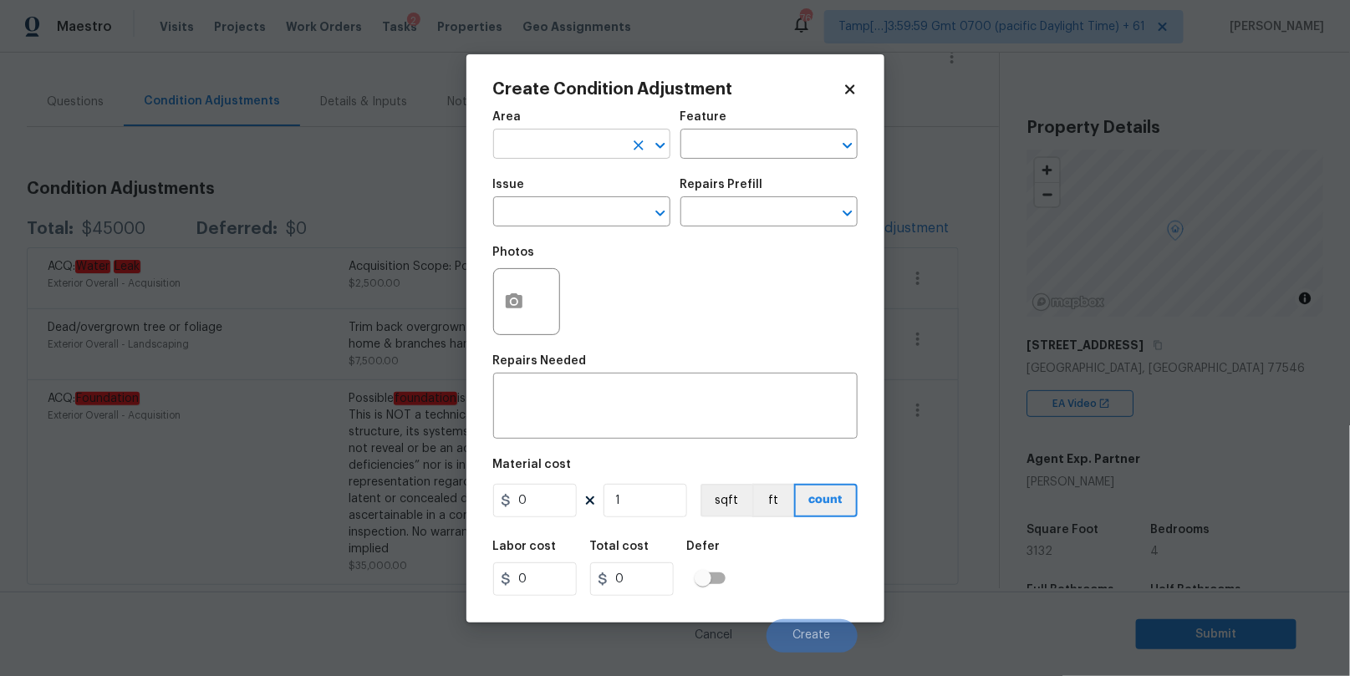
click at [603, 141] on input "text" at bounding box center [558, 146] width 130 height 26
click at [570, 209] on li "Interior Overall" at bounding box center [581, 211] width 177 height 28
type input "Interior Overall"
click at [700, 145] on input "text" at bounding box center [745, 146] width 130 height 26
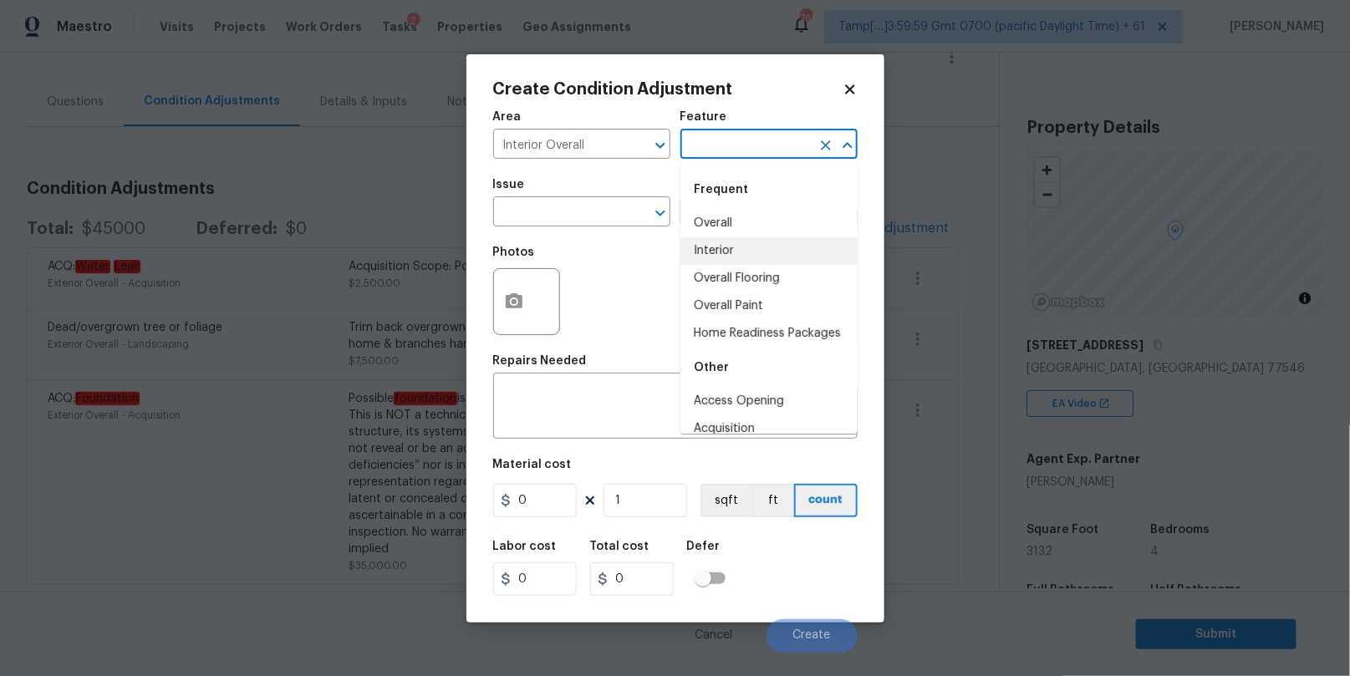
click at [710, 243] on li "Interior" at bounding box center [768, 251] width 177 height 28
type input "Interior"
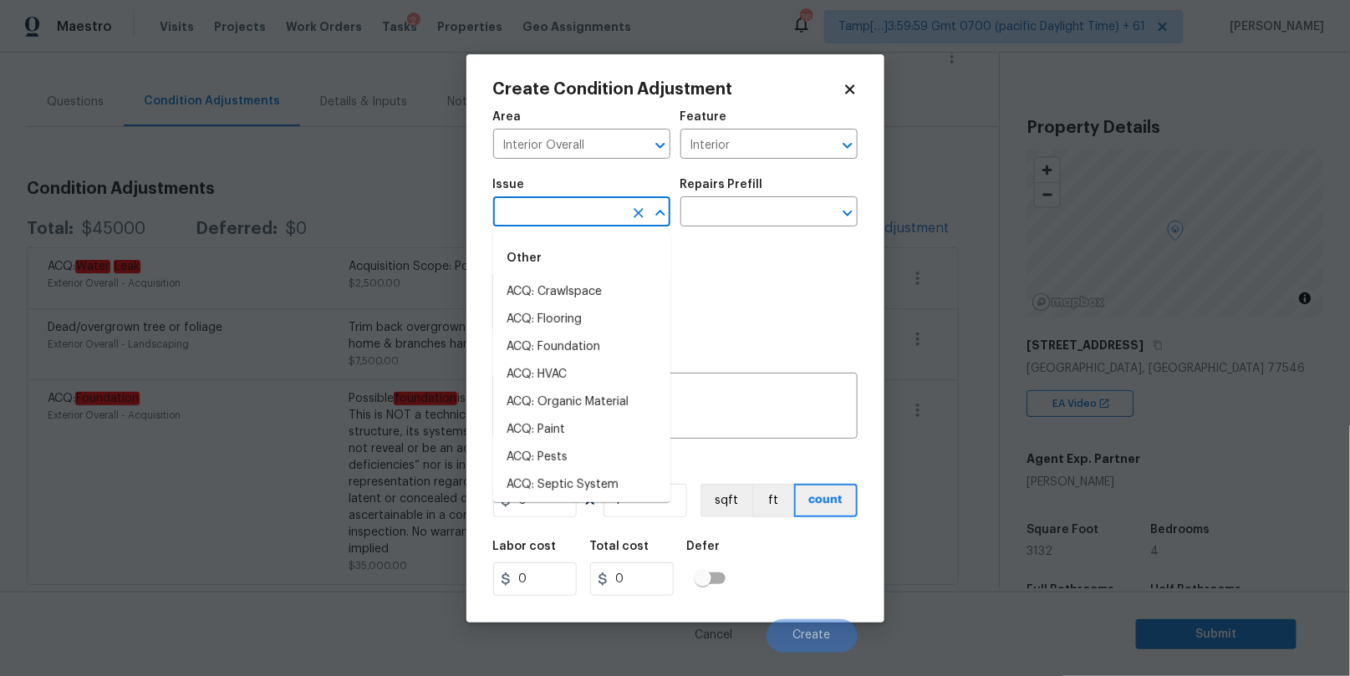
click at [561, 220] on input "text" at bounding box center [558, 214] width 130 height 26
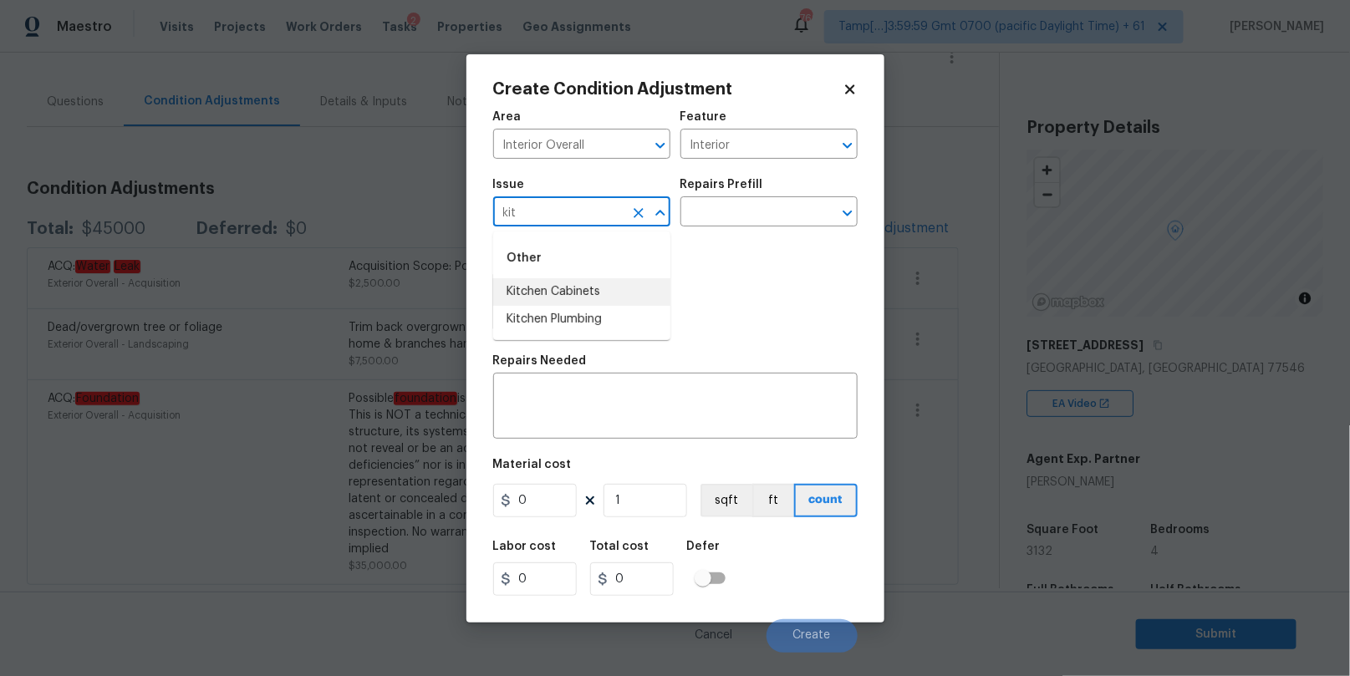
click at [557, 294] on li "Kitchen Cabinets" at bounding box center [581, 292] width 177 height 28
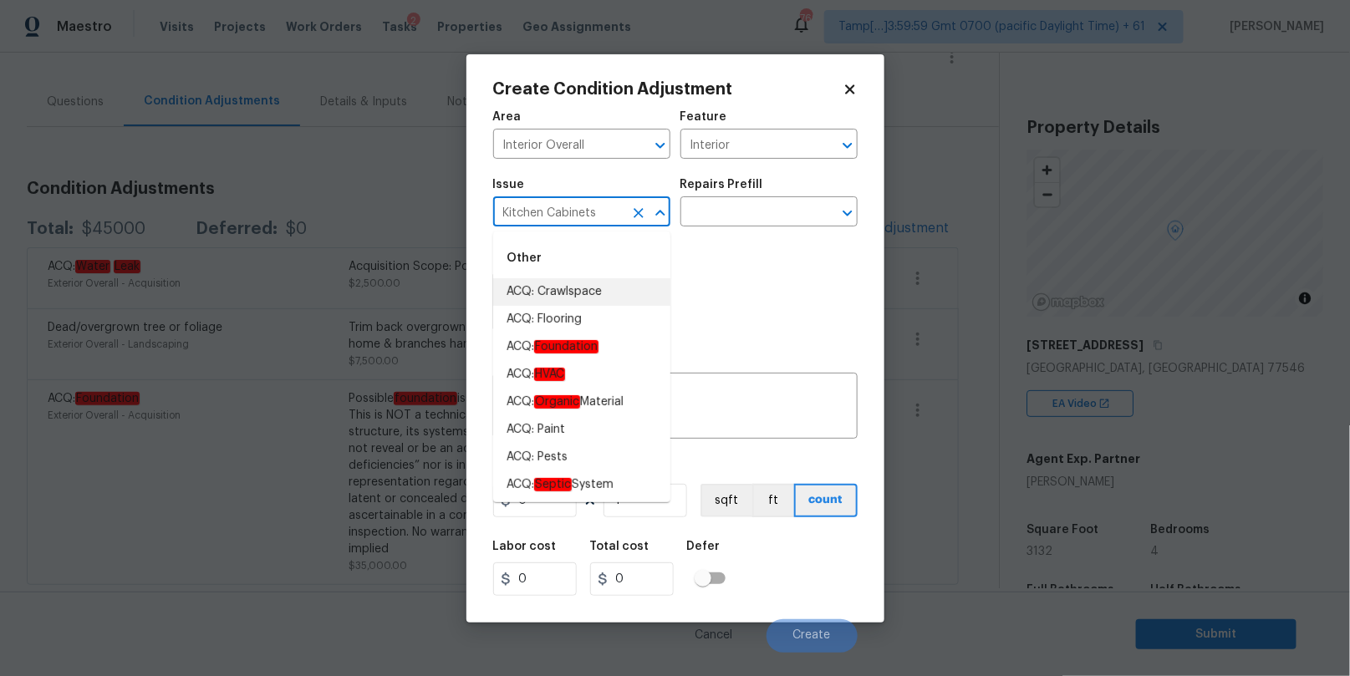
click at [571, 217] on input "Kitchen Cabinets" at bounding box center [558, 214] width 130 height 26
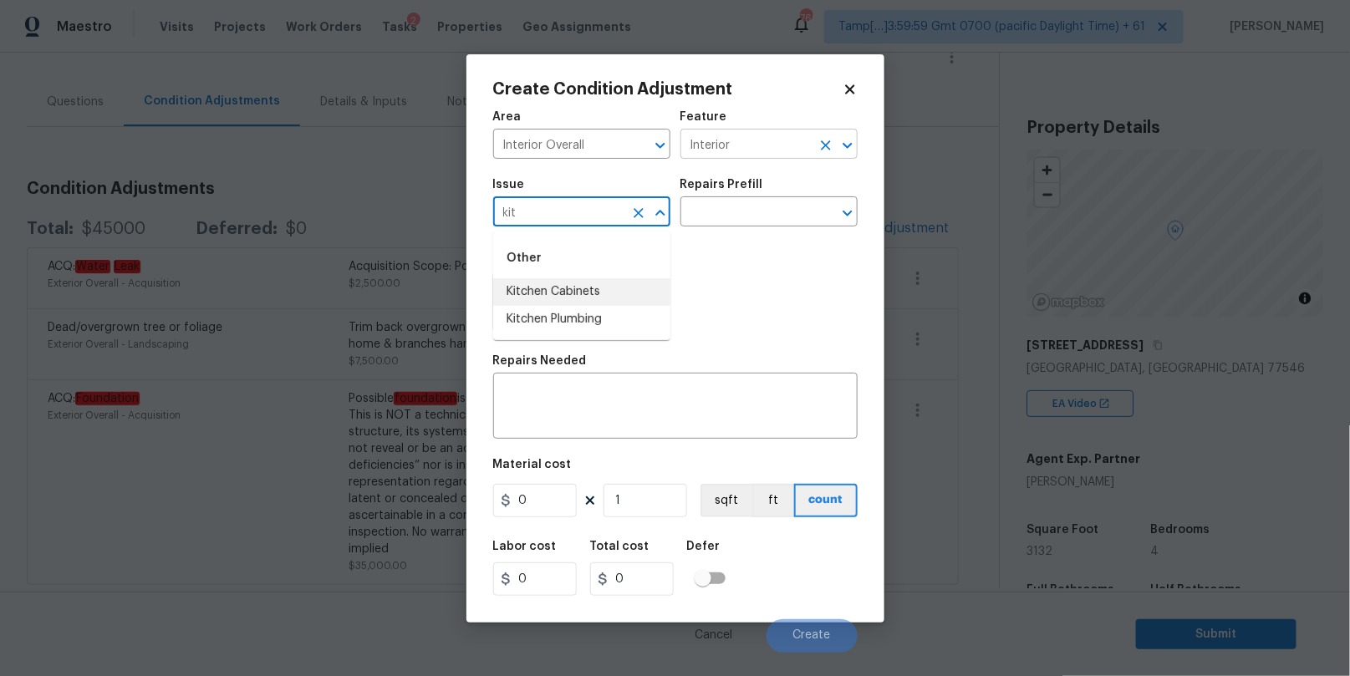
type input "Kitchen Cabinets"
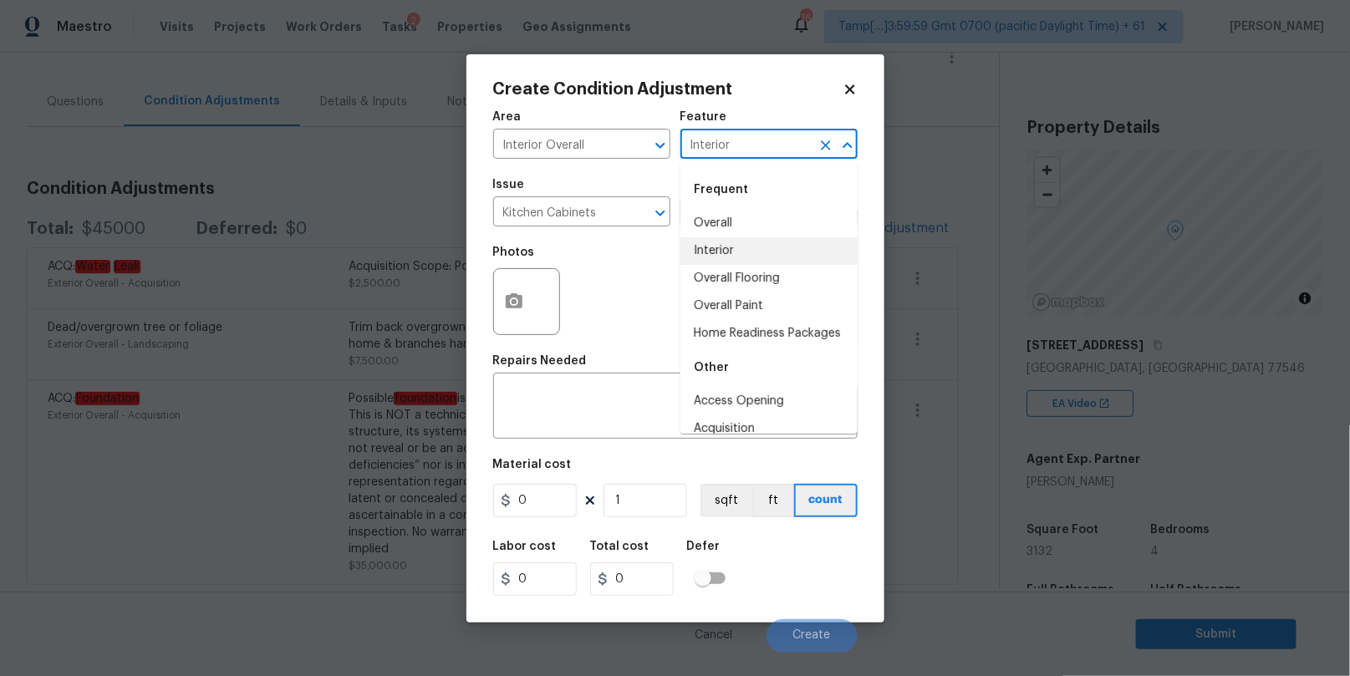
click at [713, 155] on input "Interior" at bounding box center [745, 146] width 130 height 26
click at [721, 225] on li "Overall" at bounding box center [768, 224] width 177 height 28
type input "Overall"
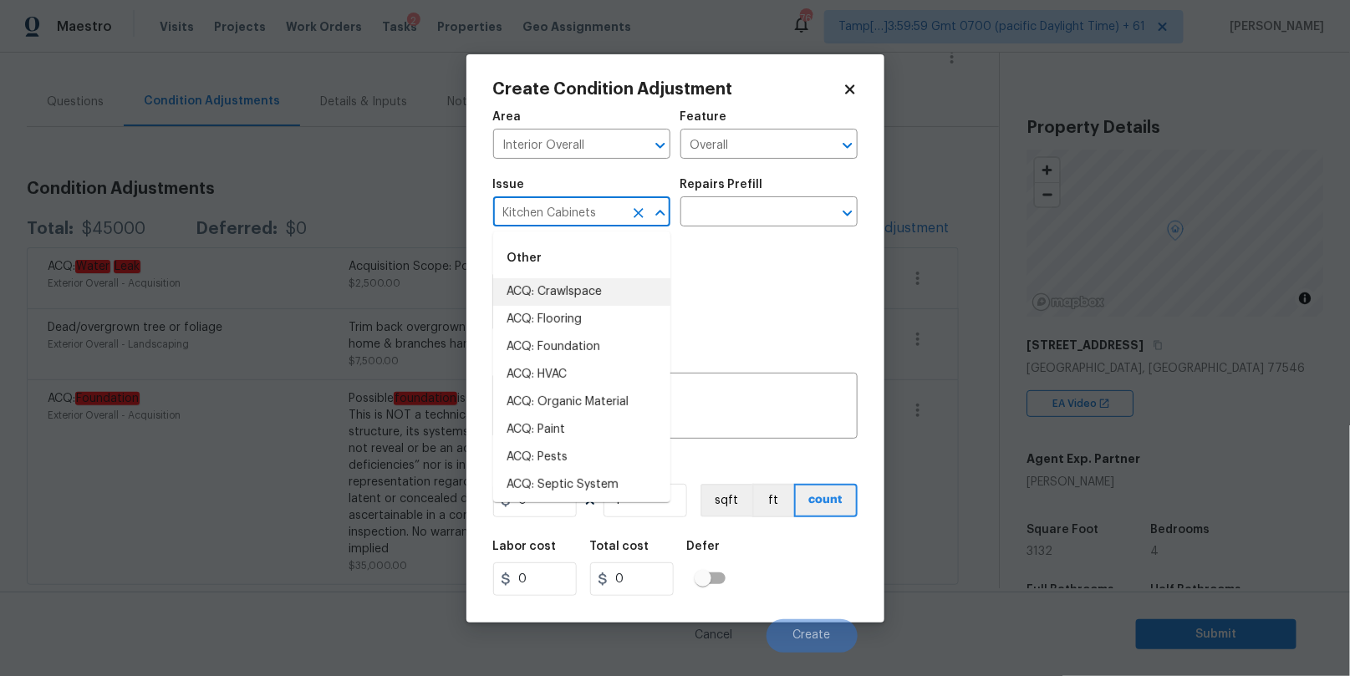
click at [586, 218] on input "Kitchen Cabinets" at bounding box center [558, 214] width 130 height 26
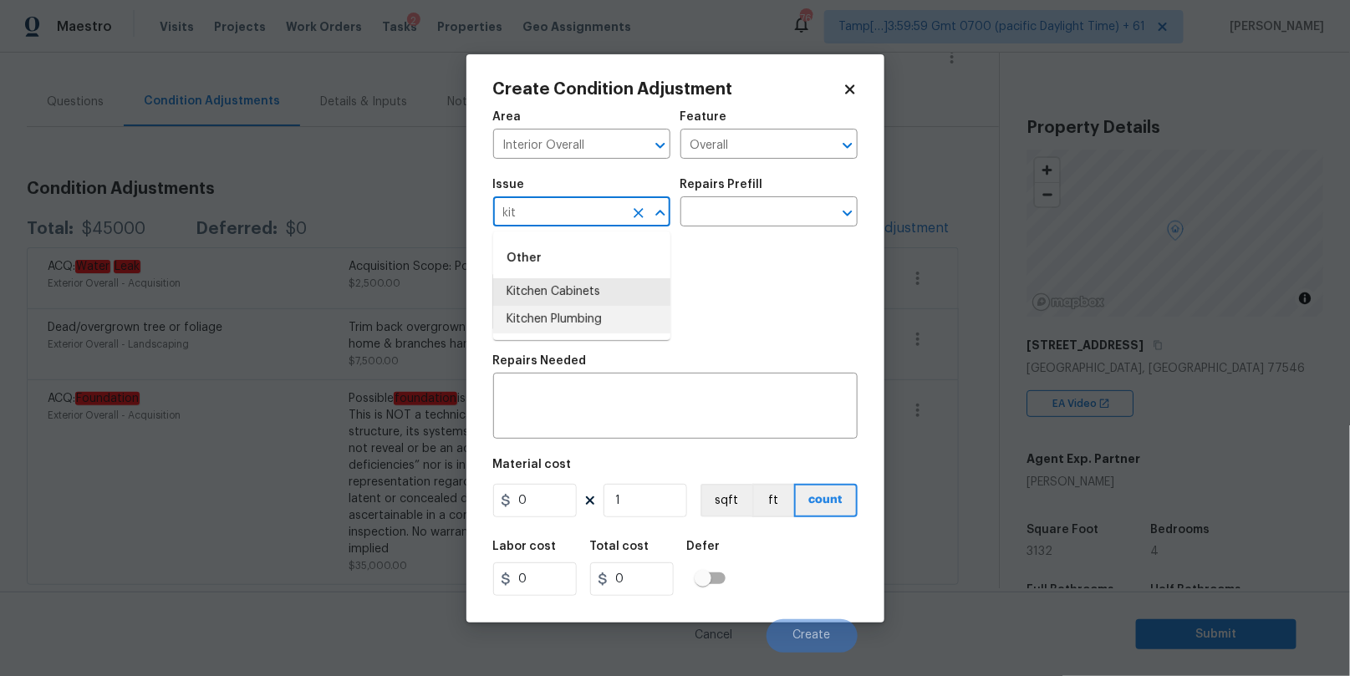
click at [556, 310] on li "Kitchen Plumbing" at bounding box center [581, 320] width 177 height 28
click at [571, 215] on input "Kitchen Plumbing" at bounding box center [558, 214] width 130 height 26
type input "K"
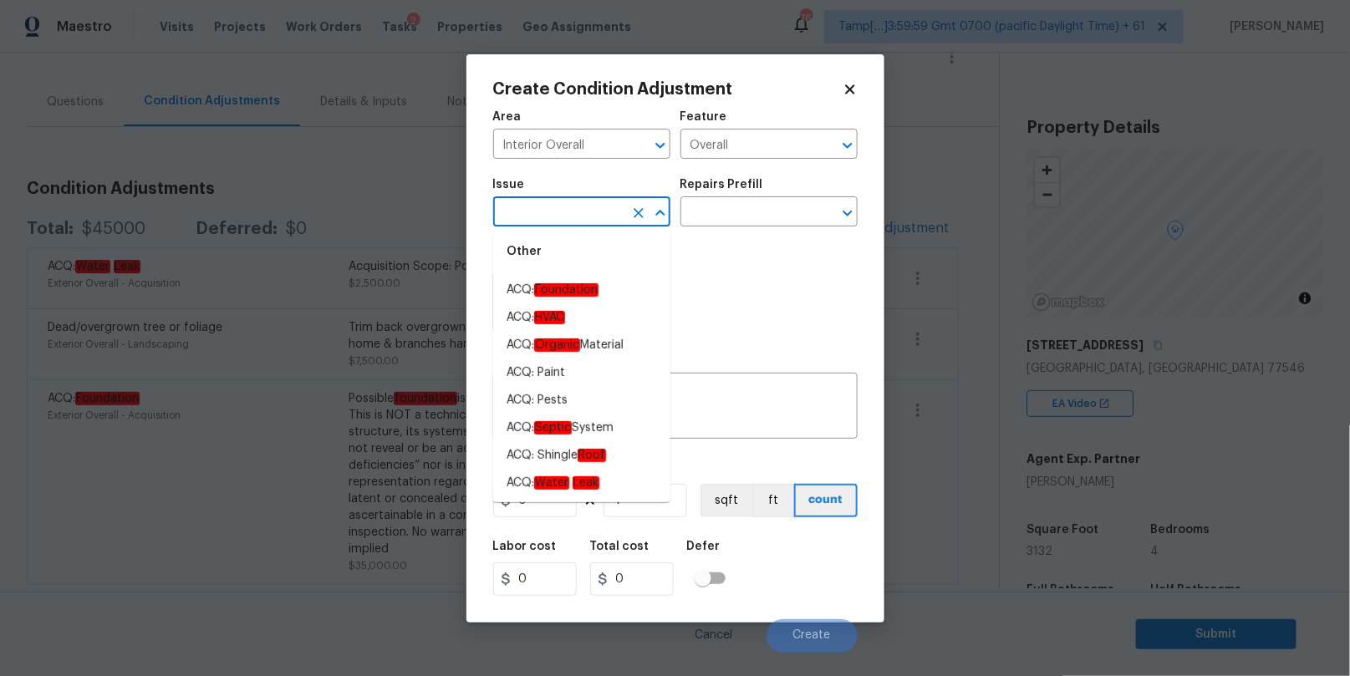
scroll to position [0, 0]
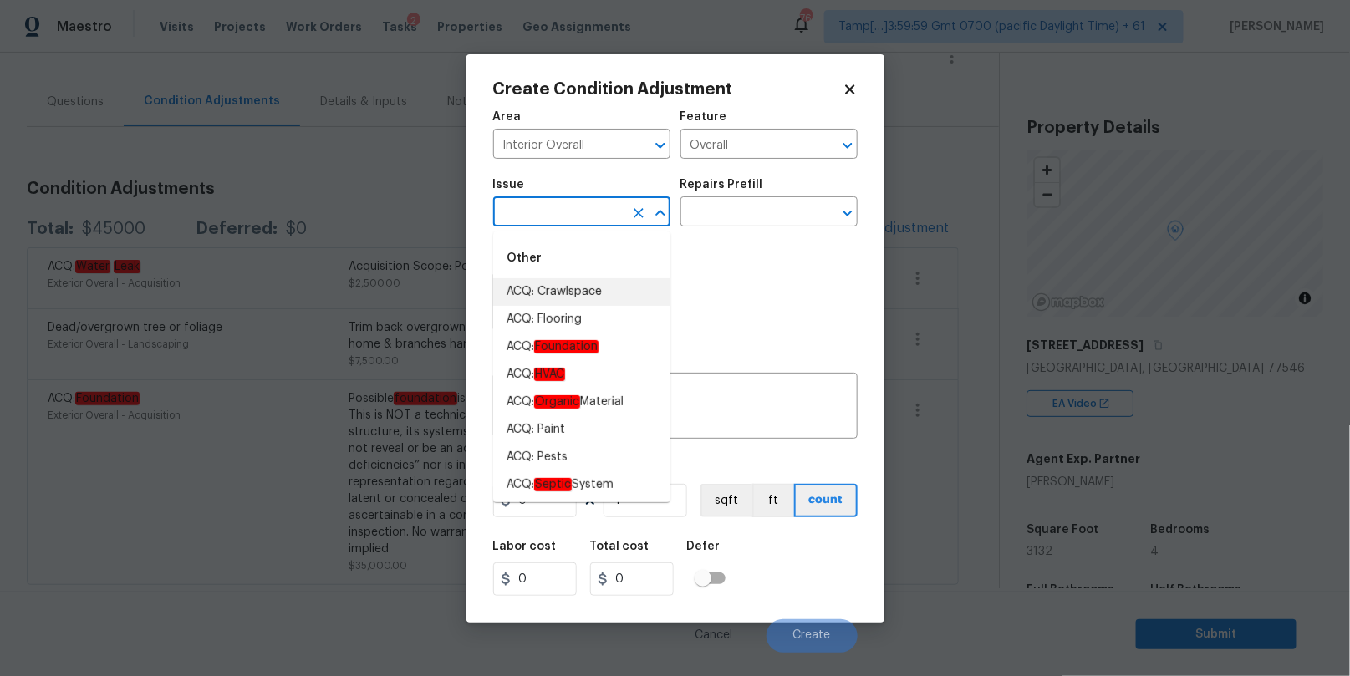
click at [564, 208] on input "text" at bounding box center [558, 214] width 130 height 26
click at [723, 138] on input "Overall" at bounding box center [745, 146] width 130 height 26
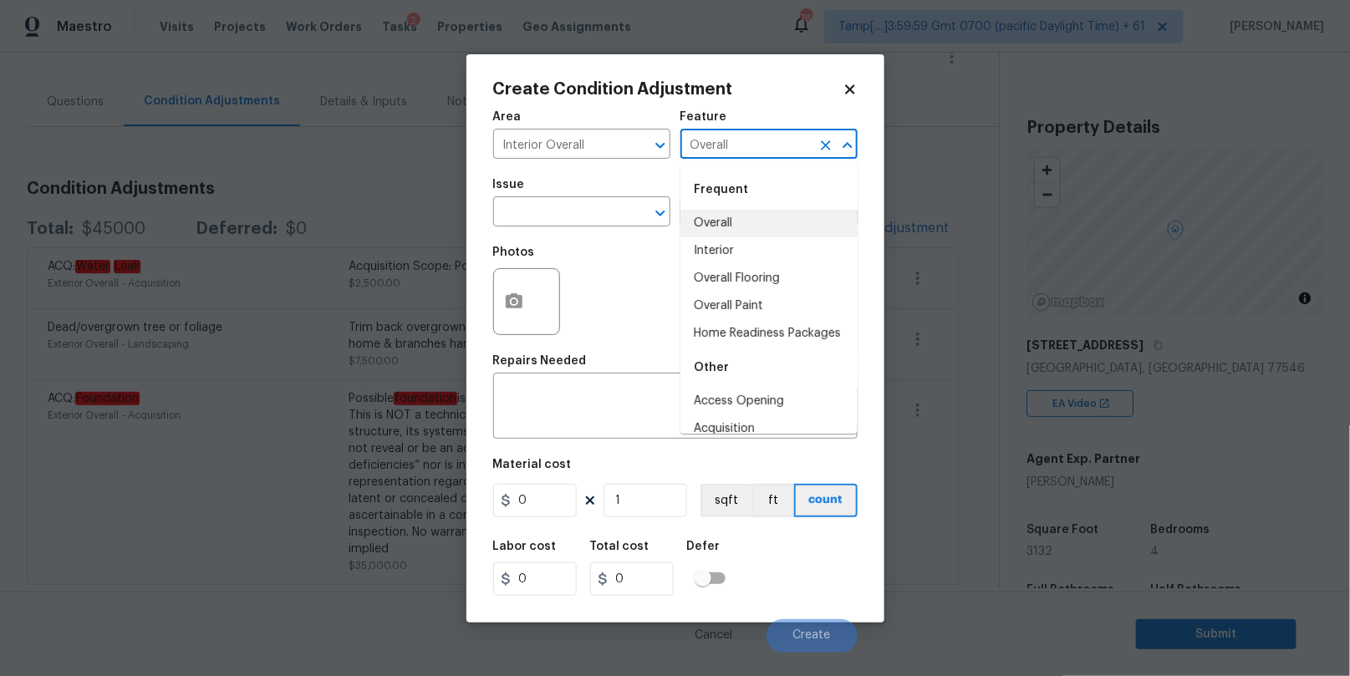
click at [827, 147] on icon "Clear" at bounding box center [826, 145] width 10 height 10
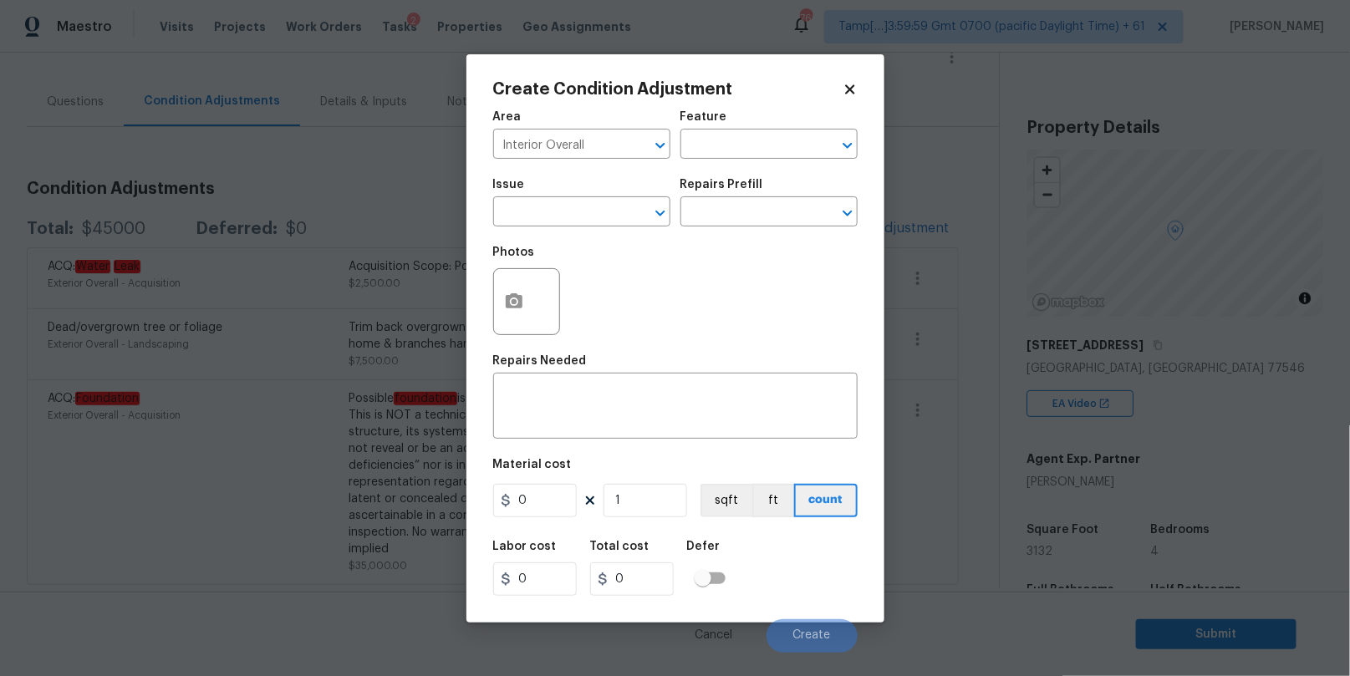
click at [604, 241] on div "Photos" at bounding box center [675, 291] width 364 height 109
click at [714, 219] on input "text" at bounding box center [745, 214] width 130 height 26
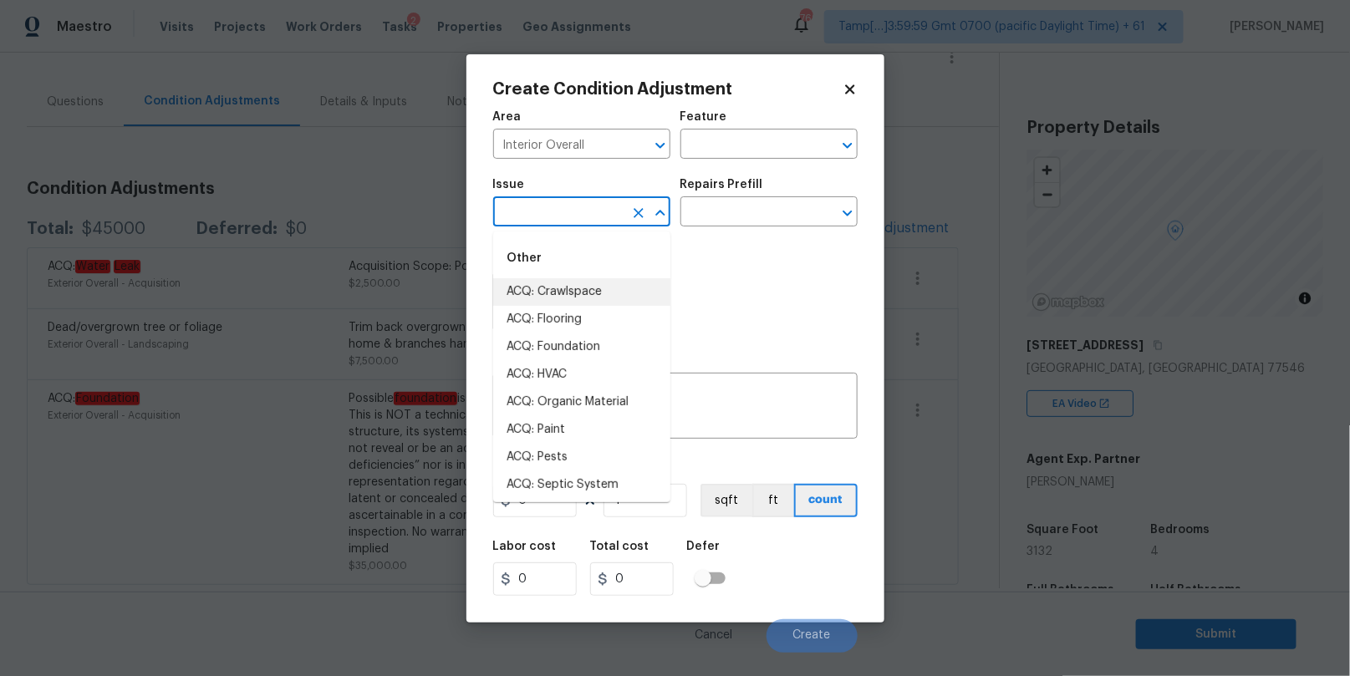
click at [598, 217] on input "text" at bounding box center [558, 214] width 130 height 26
click at [580, 287] on li "Kitchen Cabinets" at bounding box center [581, 292] width 177 height 28
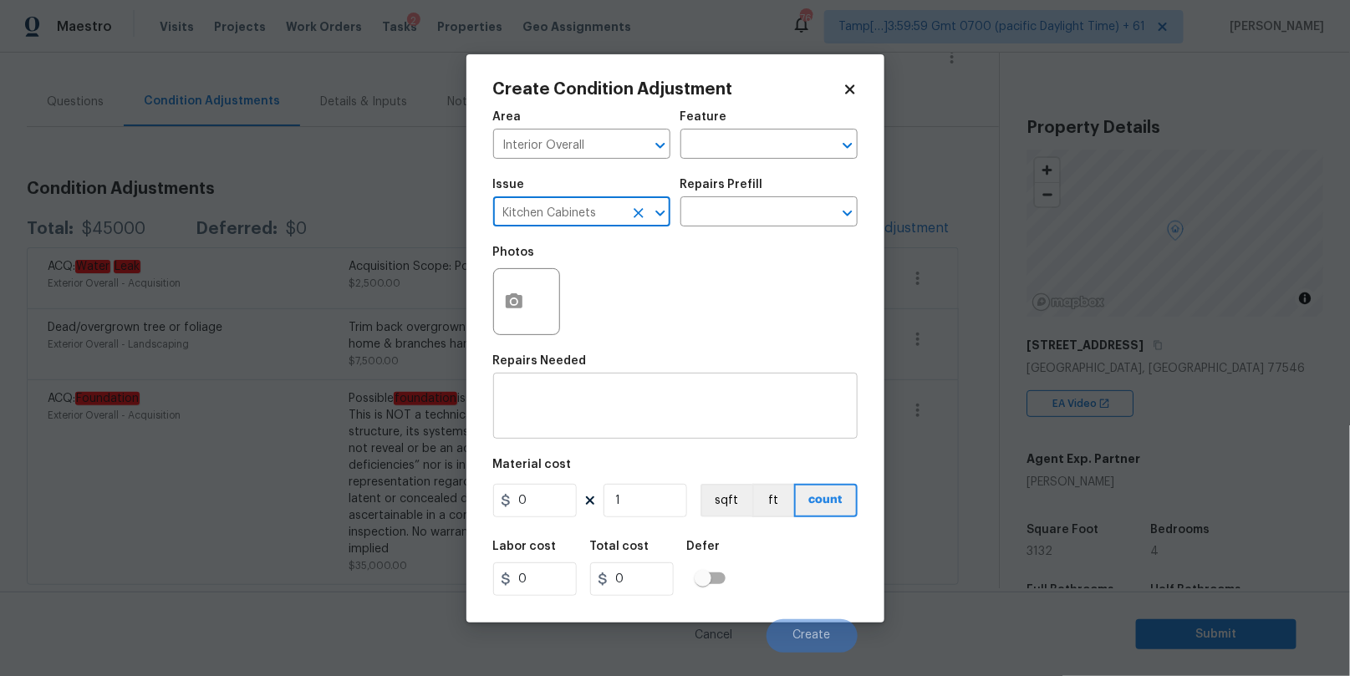
type input "Kitchen Cabinets"
click at [537, 394] on textarea at bounding box center [675, 407] width 344 height 35
click at [524, 507] on input "0" at bounding box center [535, 500] width 84 height 33
click at [524, 506] on input "0" at bounding box center [535, 500] width 84 height 33
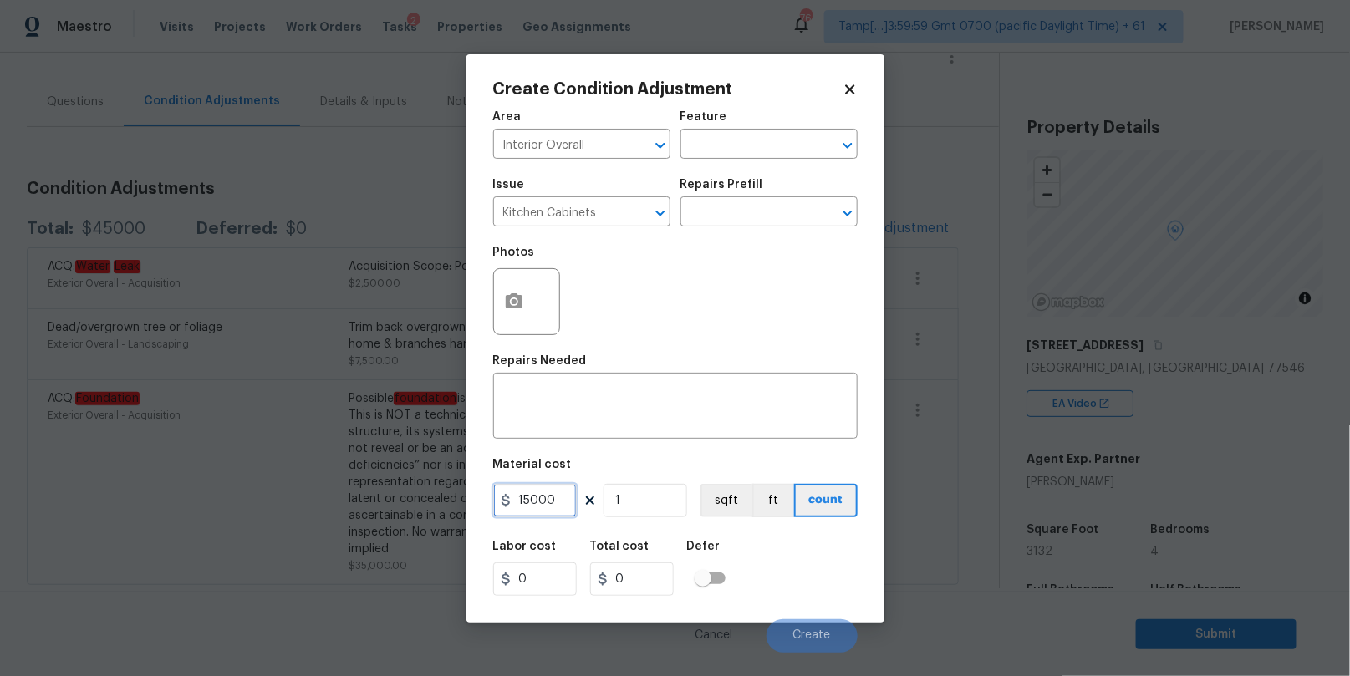
type input "15000"
click at [506, 305] on icon "button" at bounding box center [514, 300] width 17 height 15
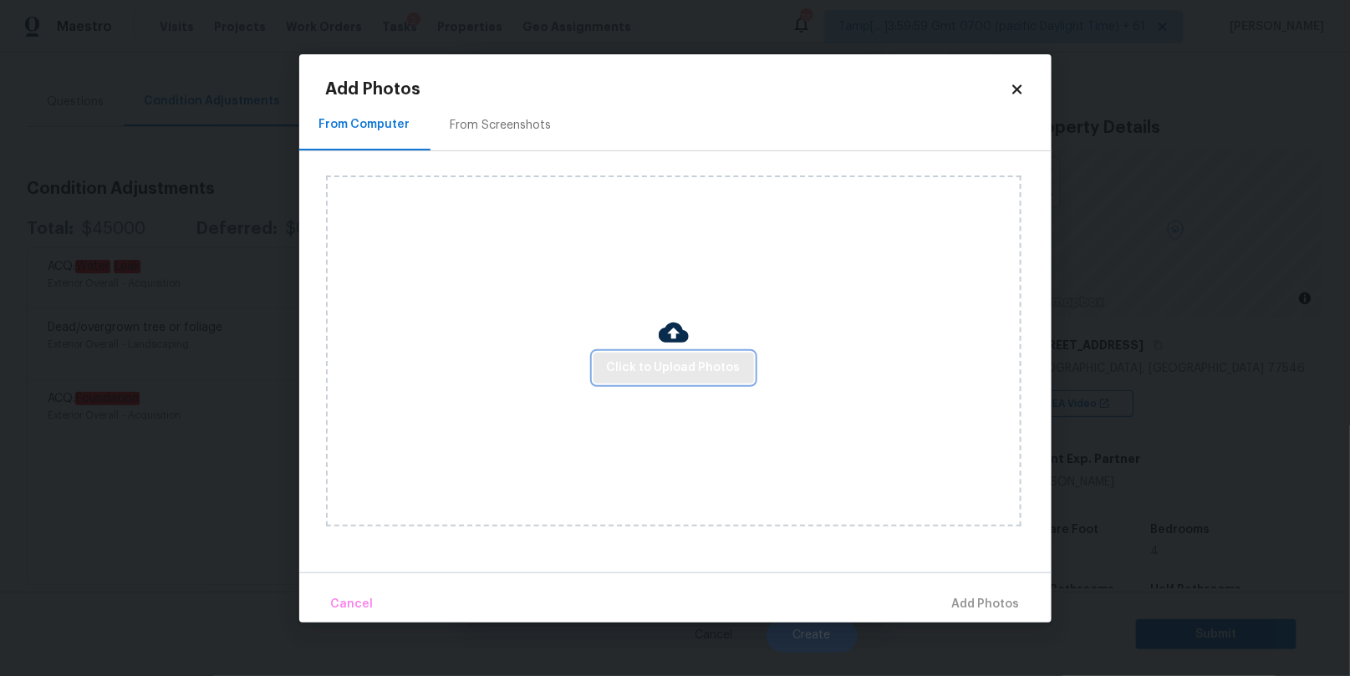
click at [668, 365] on span "Click to Upload Photos" at bounding box center [674, 368] width 134 height 21
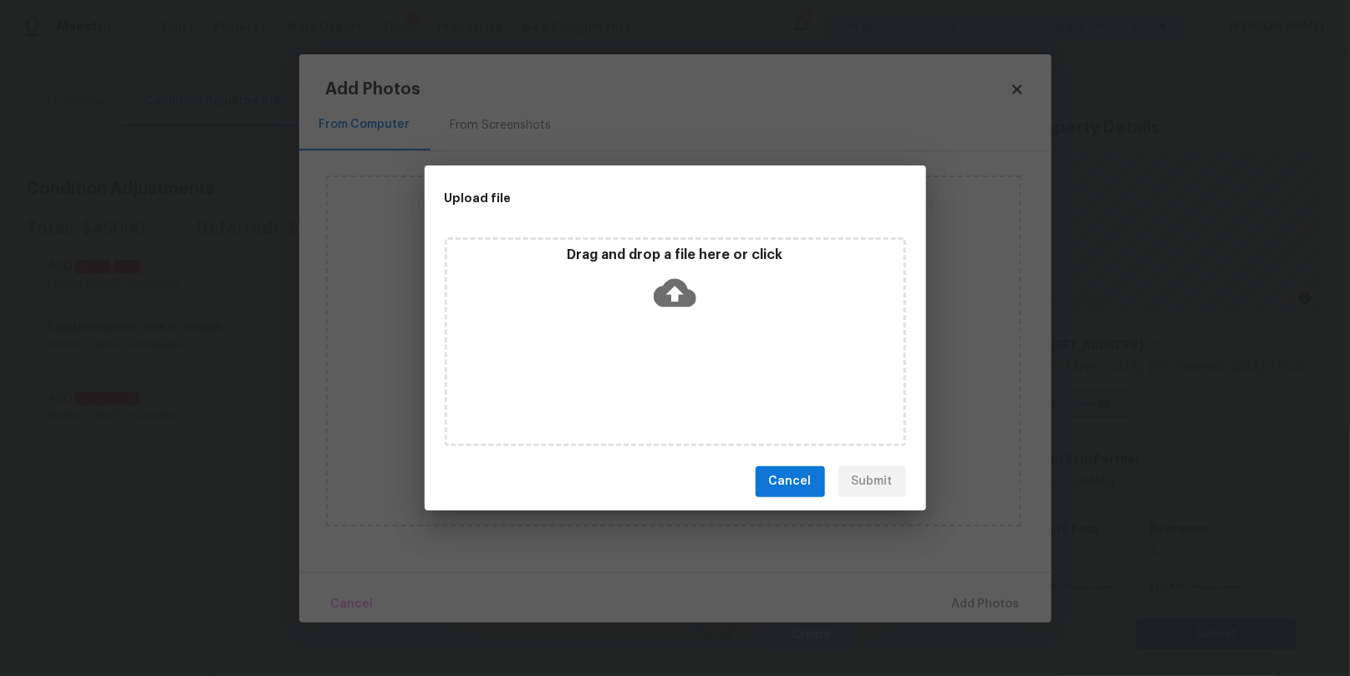
click at [655, 290] on icon at bounding box center [675, 292] width 43 height 28
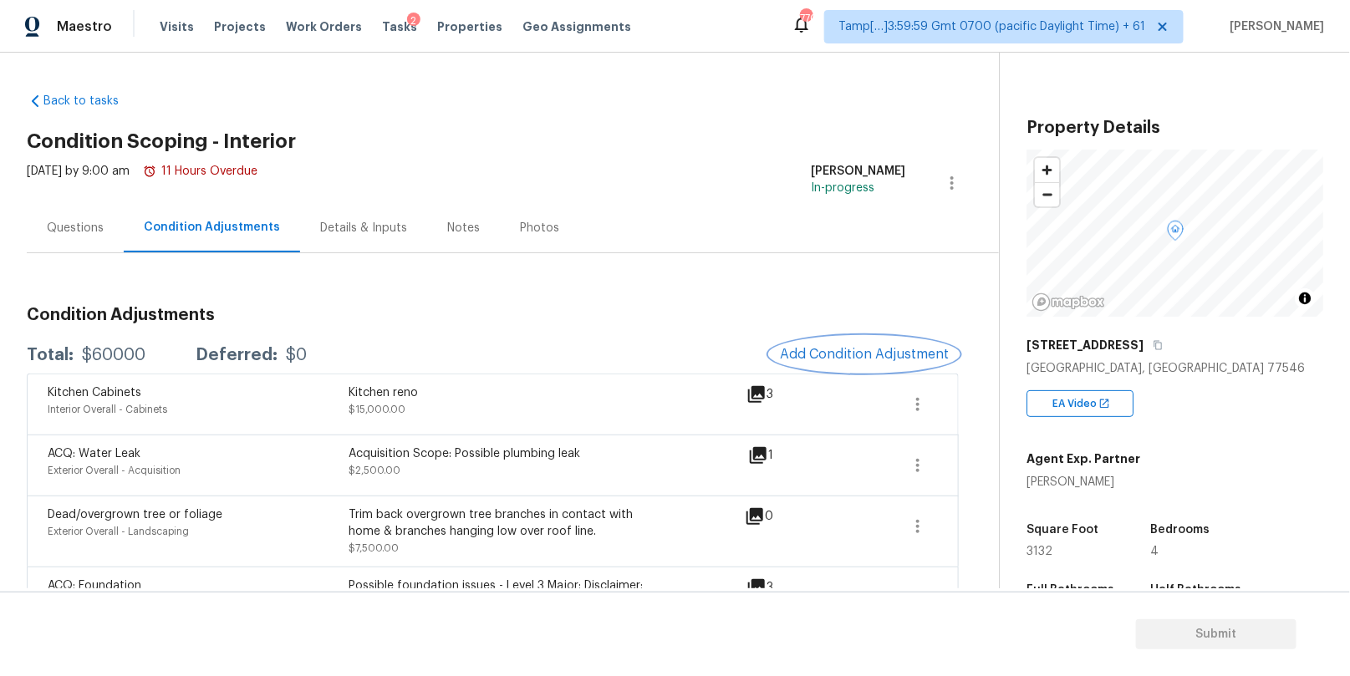
click at [851, 351] on span "Add Condition Adjustment" at bounding box center [864, 354] width 169 height 15
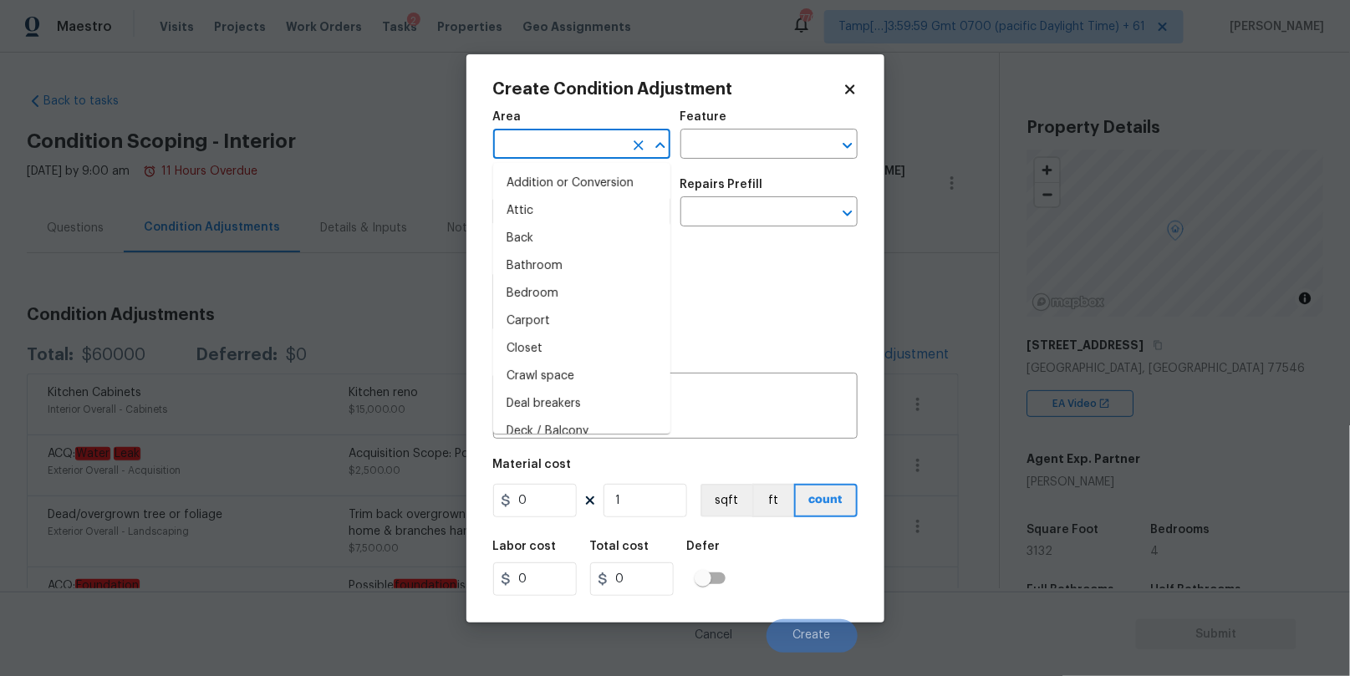
click at [591, 149] on input "text" at bounding box center [558, 146] width 130 height 26
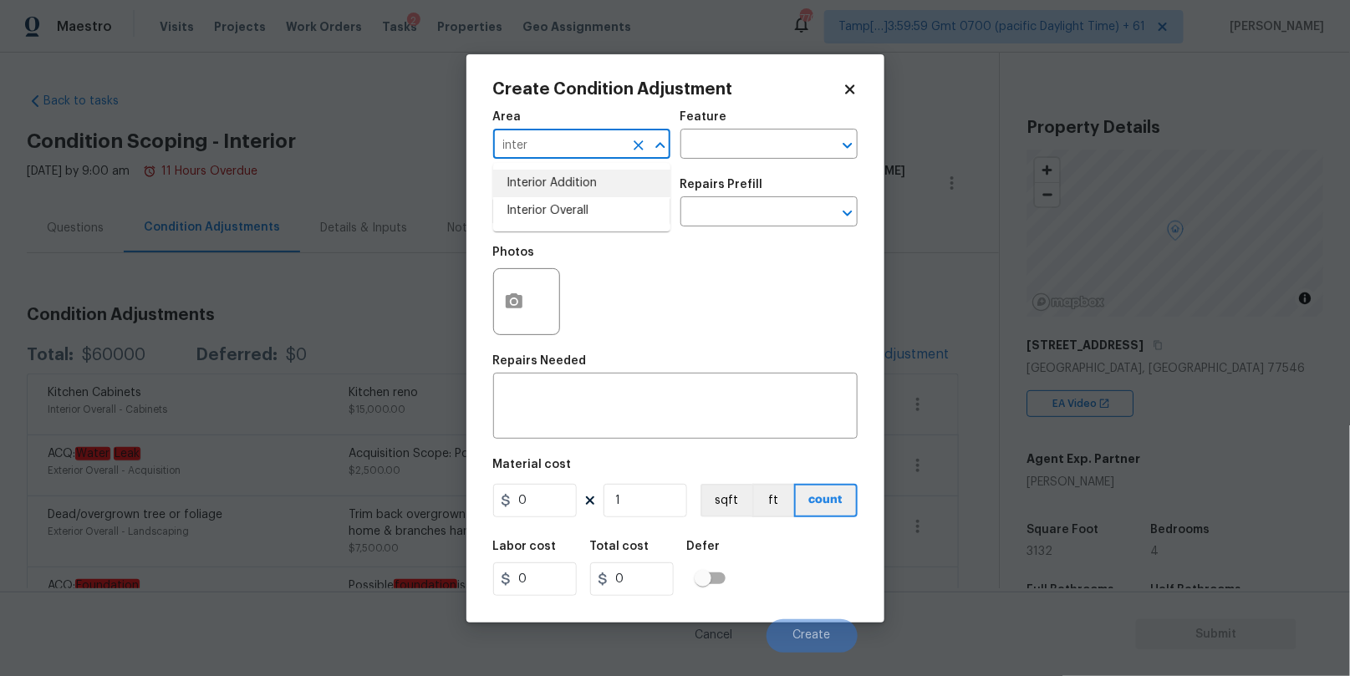
click at [573, 208] on li "Interior Overall" at bounding box center [581, 211] width 177 height 28
type input "Interior Overall"
click at [567, 220] on input "text" at bounding box center [558, 214] width 130 height 26
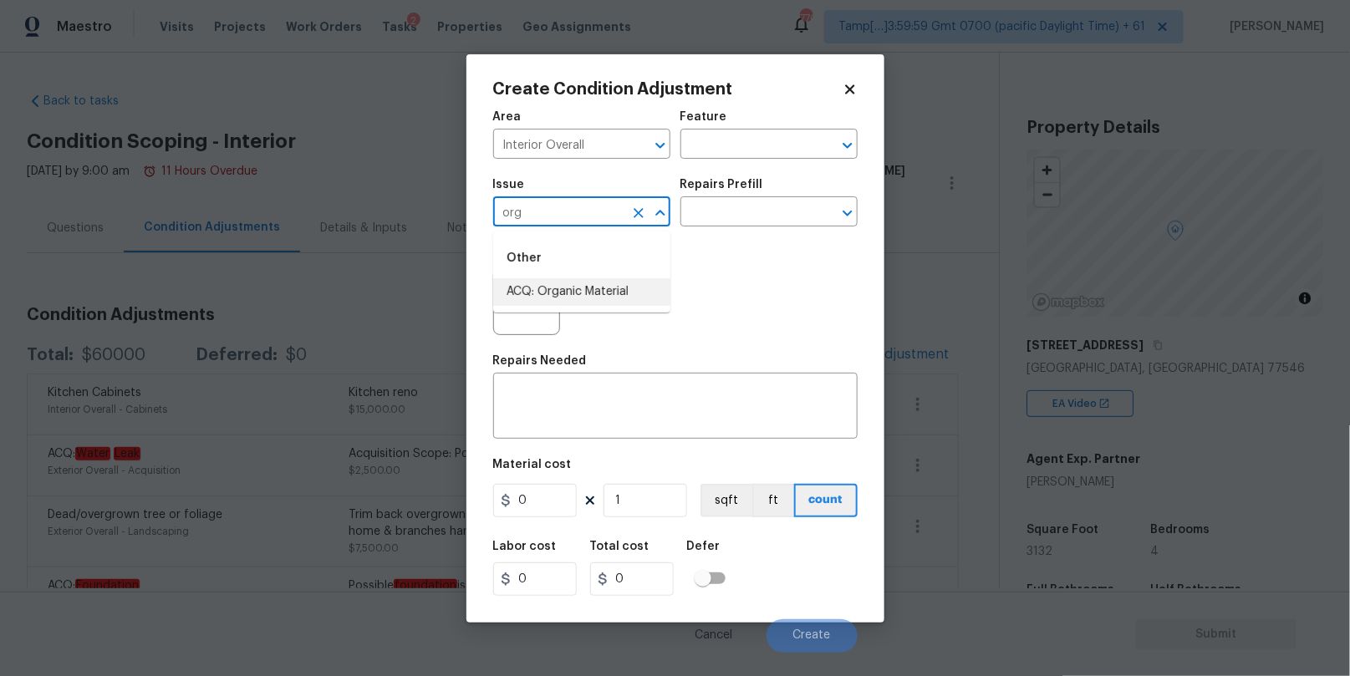
click at [557, 295] on li "ACQ: Organic Material" at bounding box center [581, 292] width 177 height 28
type input "ACQ: Organic Material"
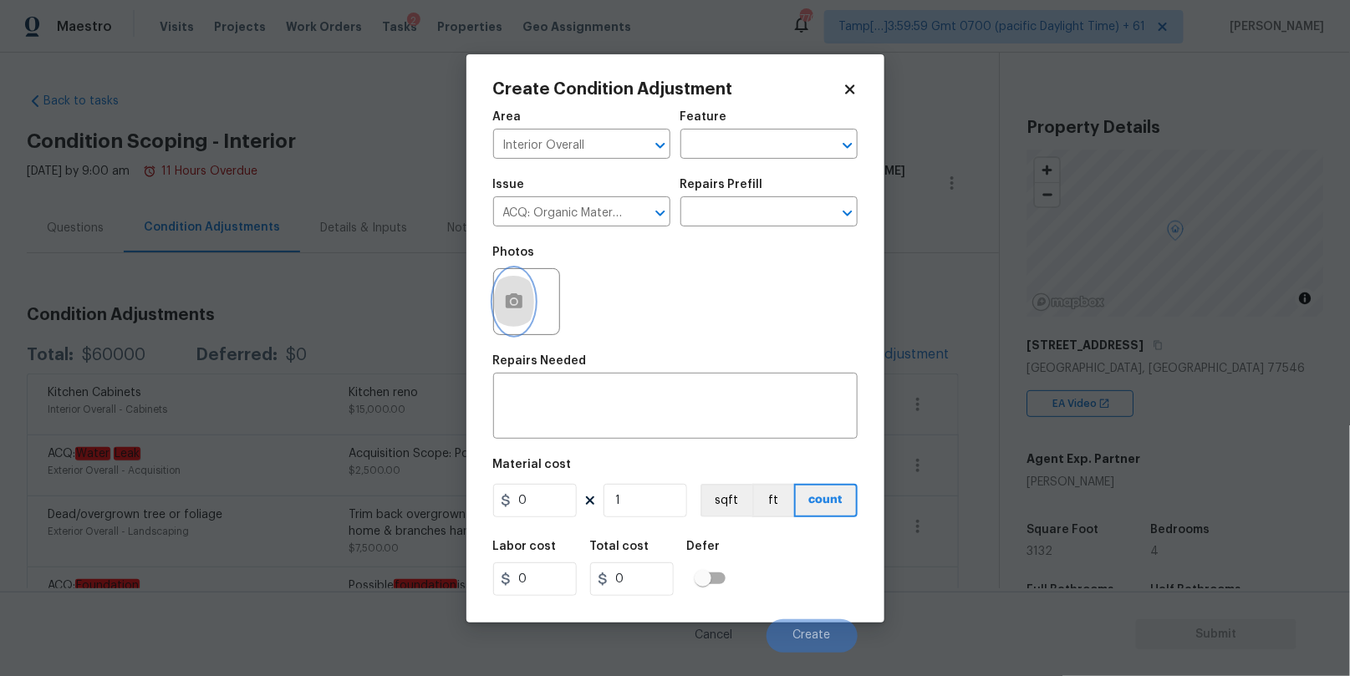
click at [517, 308] on icon "button" at bounding box center [514, 300] width 17 height 15
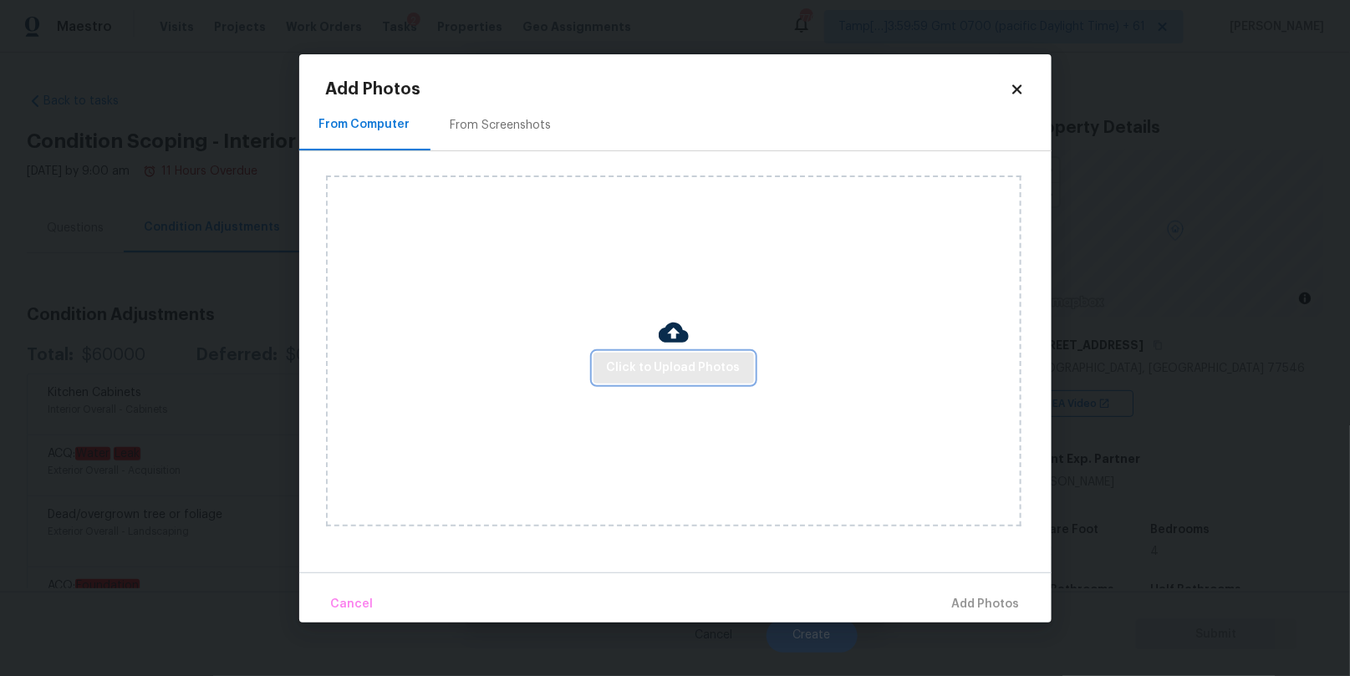
click at [665, 369] on span "Click to Upload Photos" at bounding box center [674, 368] width 134 height 21
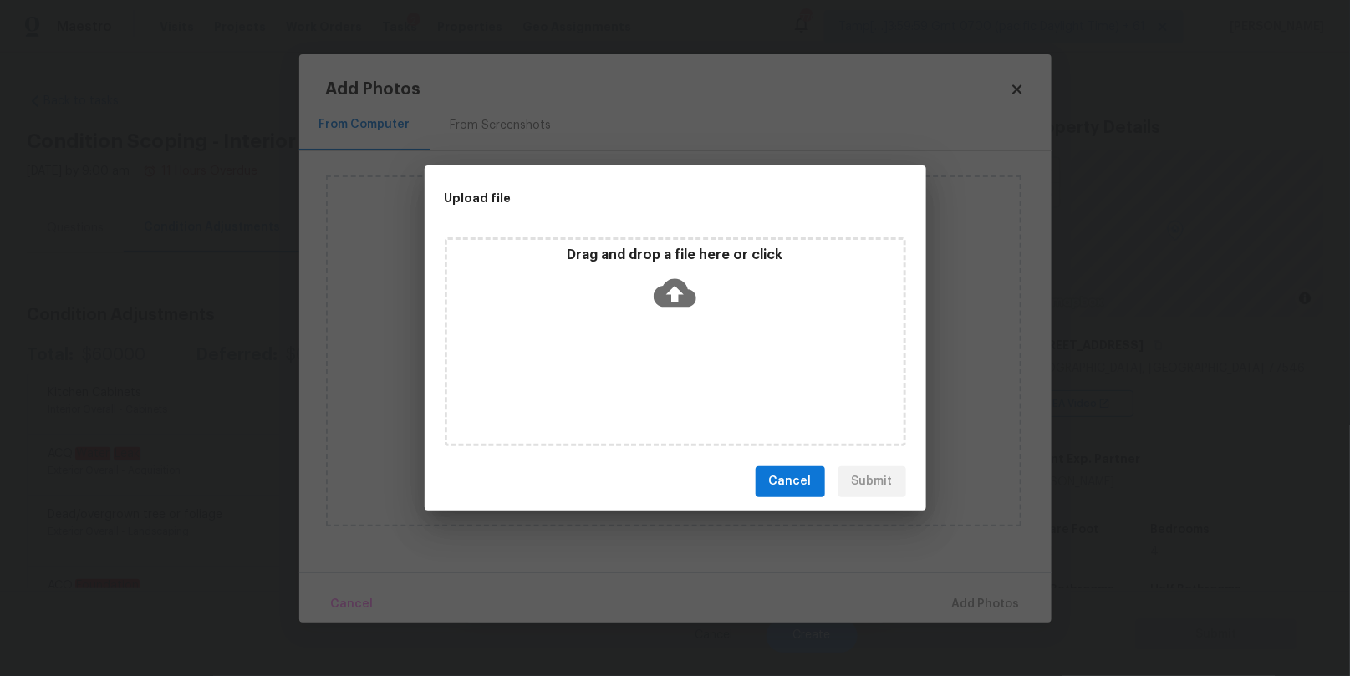
click at [670, 289] on icon at bounding box center [675, 293] width 43 height 43
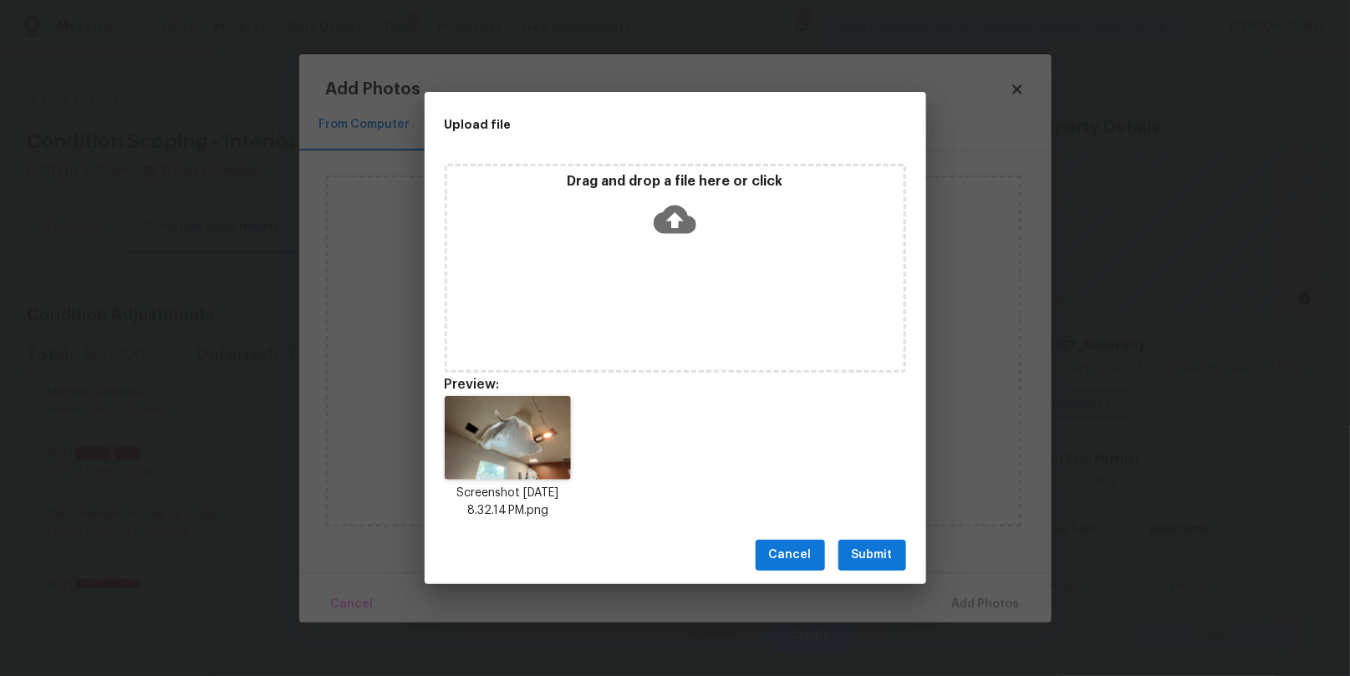
click at [854, 552] on span "Submit" at bounding box center [872, 555] width 41 height 21
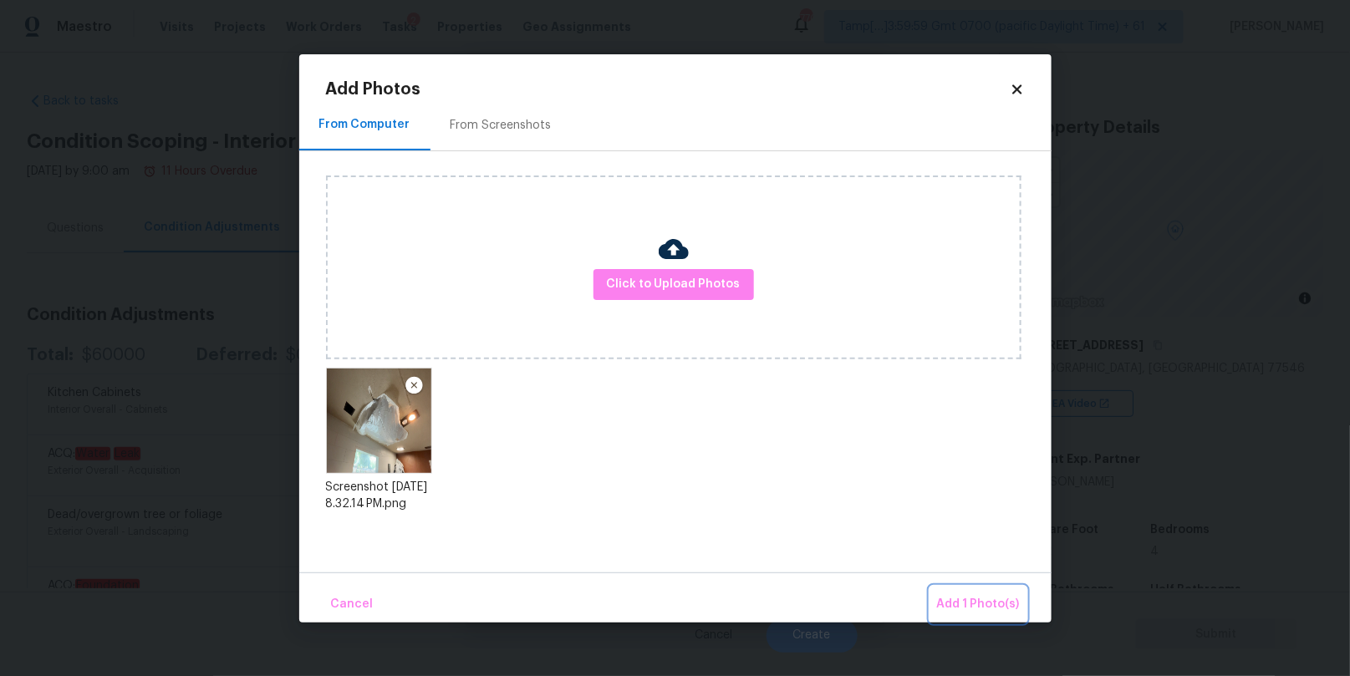
click at [959, 602] on span "Add 1 Photo(s)" at bounding box center [978, 604] width 83 height 21
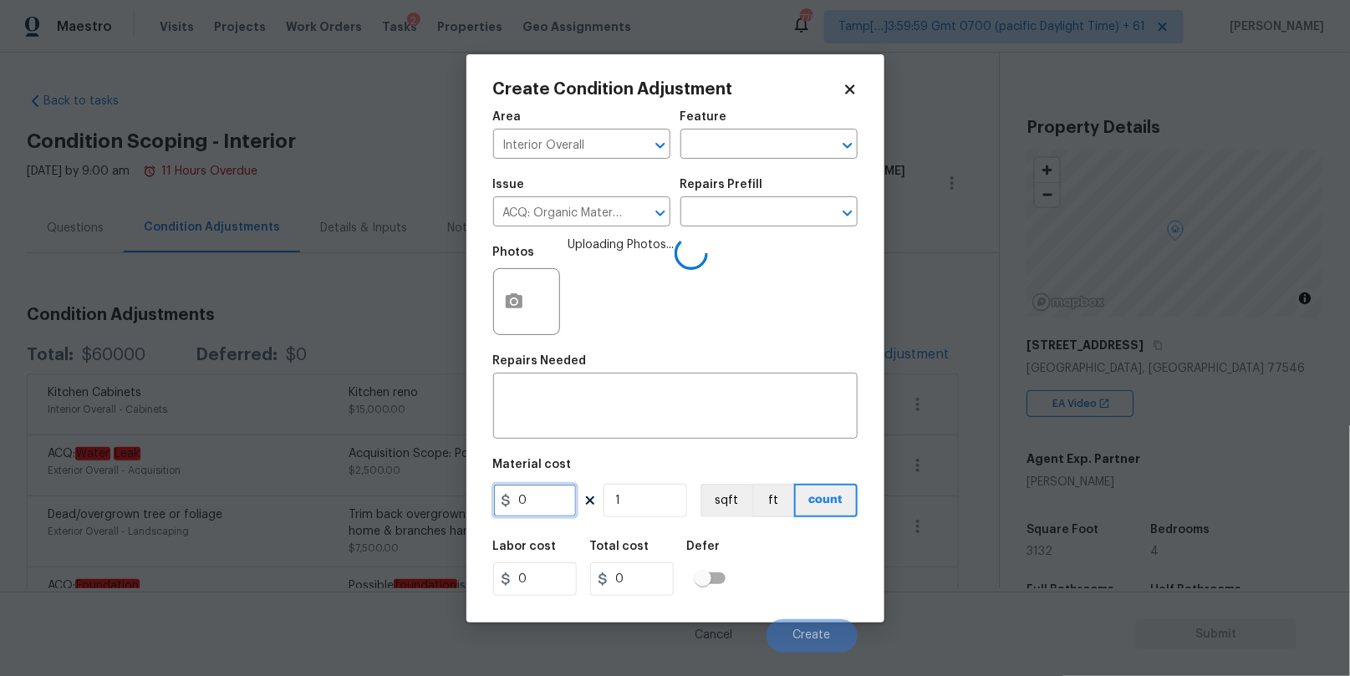
click at [496, 511] on input "0" at bounding box center [535, 500] width 84 height 33
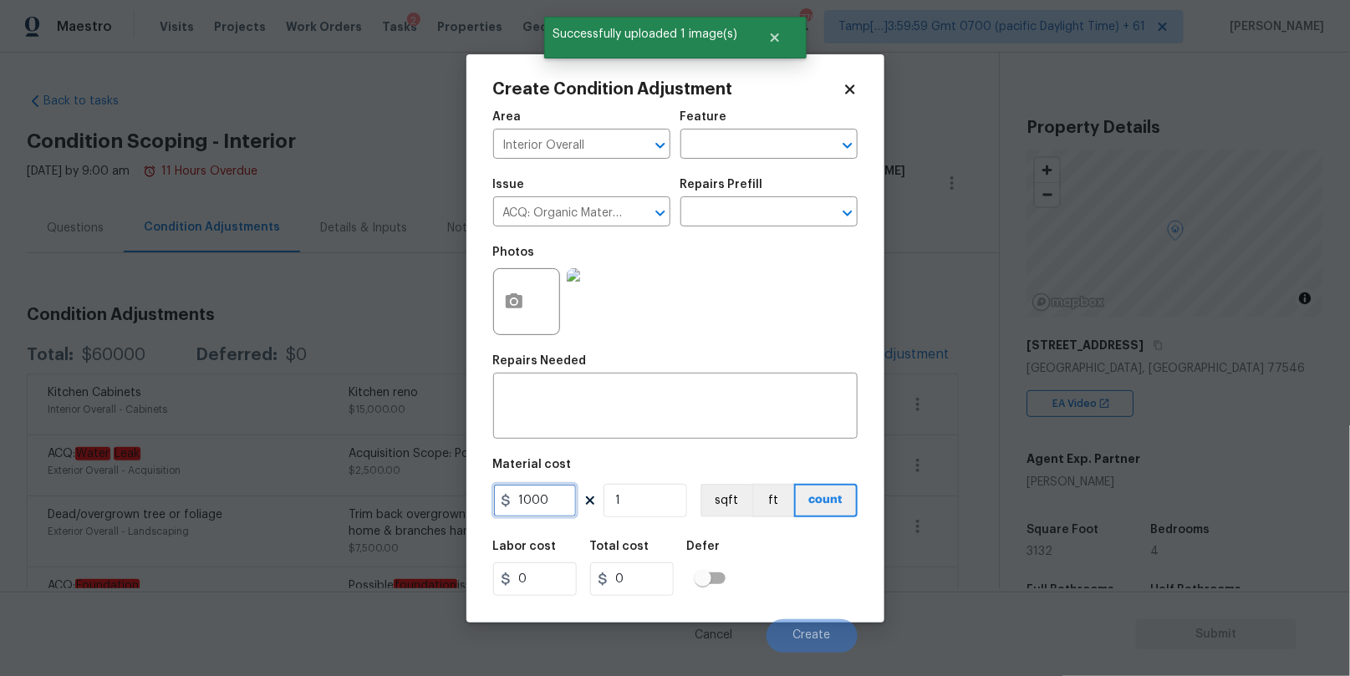
type input "1000"
click at [777, 542] on div "Labor cost 0 Total cost 1000 Defer" at bounding box center [675, 568] width 364 height 75
click at [569, 405] on textarea at bounding box center [675, 407] width 344 height 35
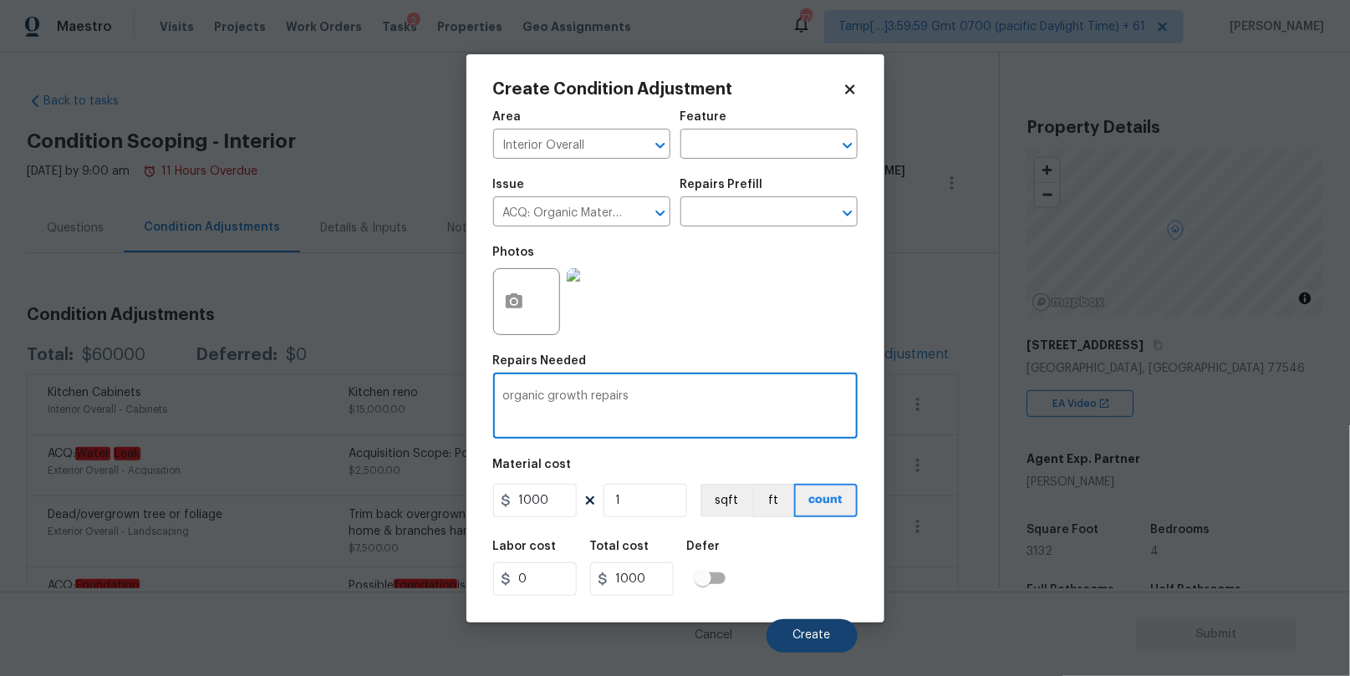
type textarea "organic growth repairs"
click at [811, 634] on span "Create" at bounding box center [812, 635] width 38 height 13
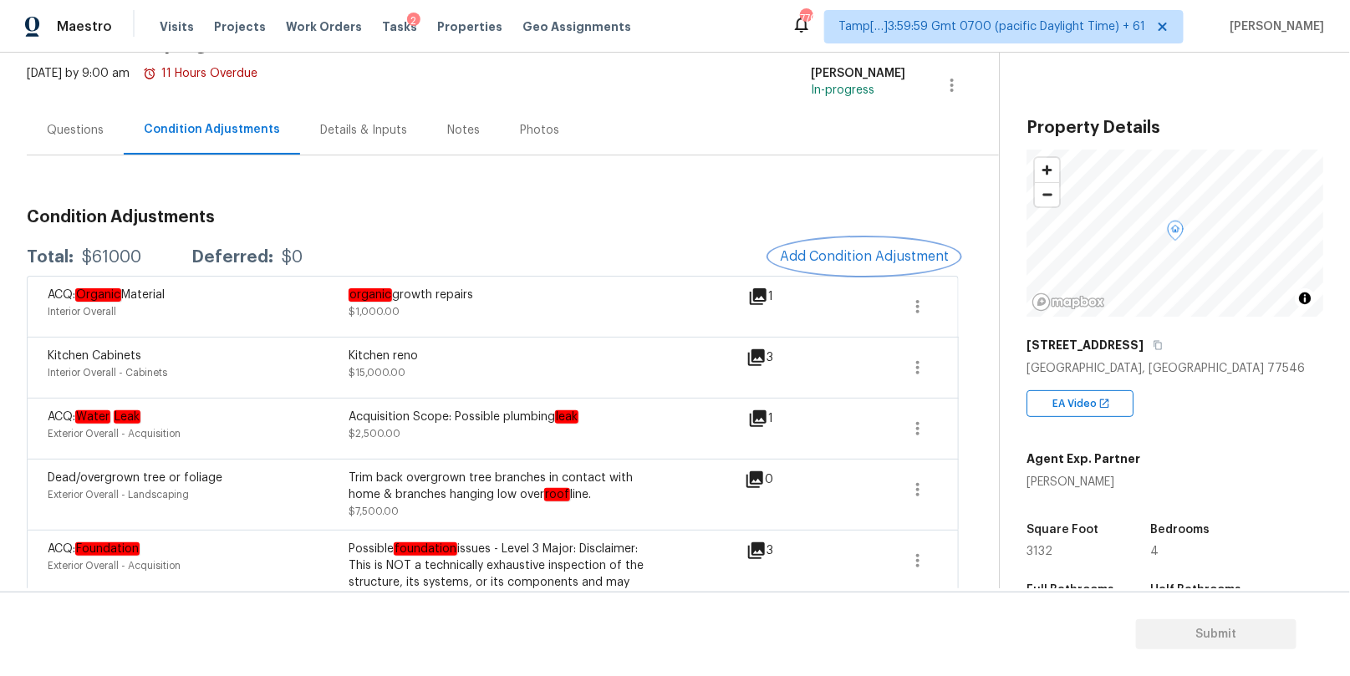
scroll to position [248, 0]
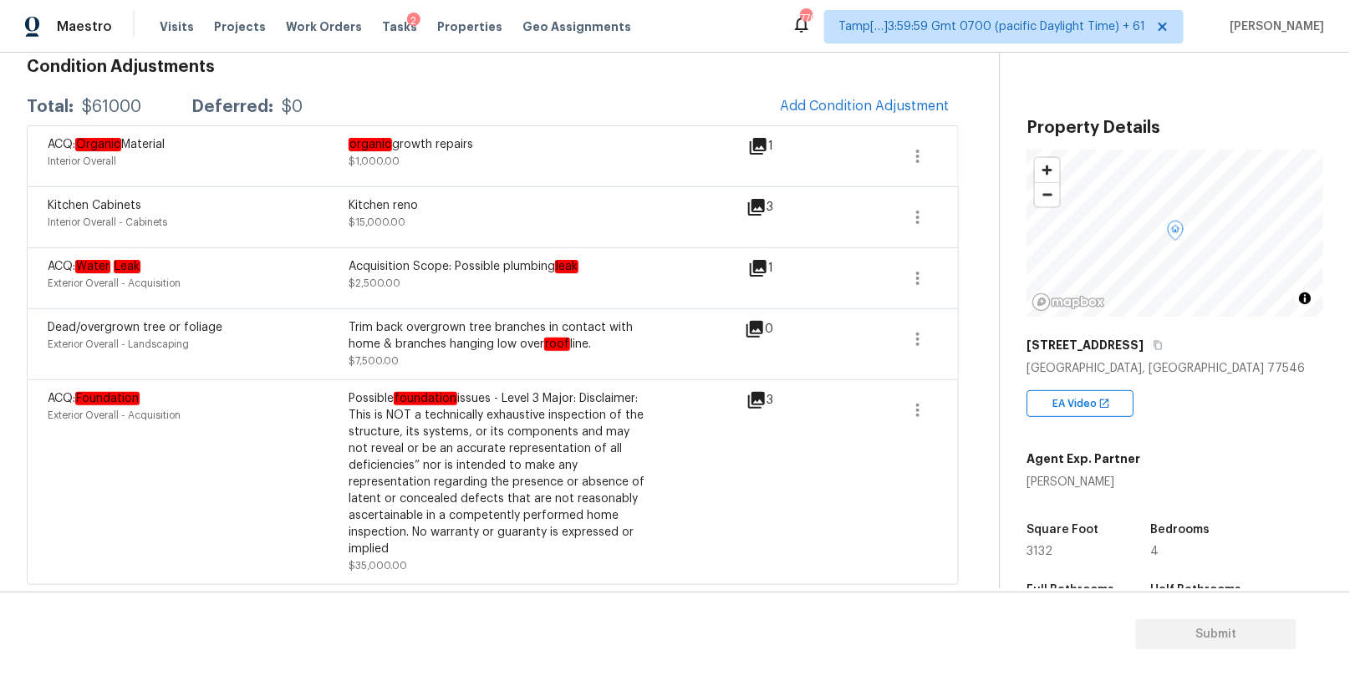
click at [754, 393] on icon at bounding box center [756, 400] width 17 height 17
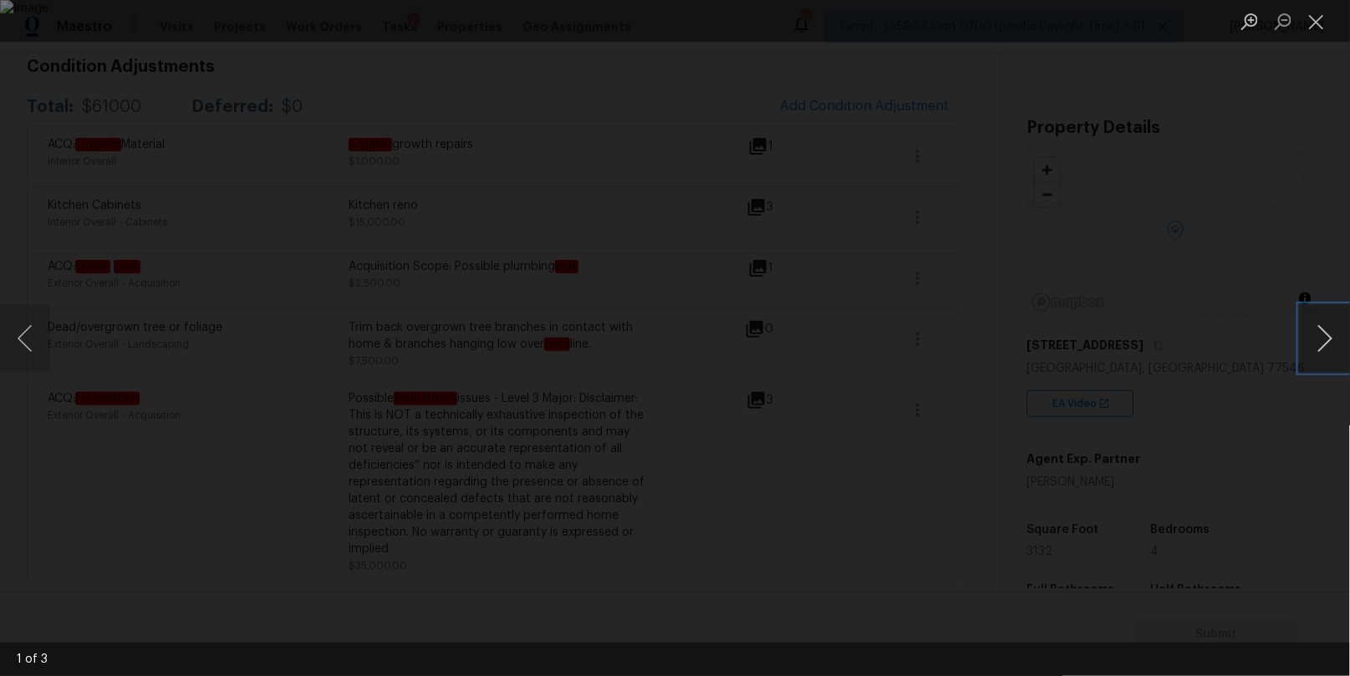
click at [1321, 349] on button "Next image" at bounding box center [1325, 338] width 50 height 67
click at [1324, 24] on button "Close lightbox" at bounding box center [1316, 21] width 33 height 29
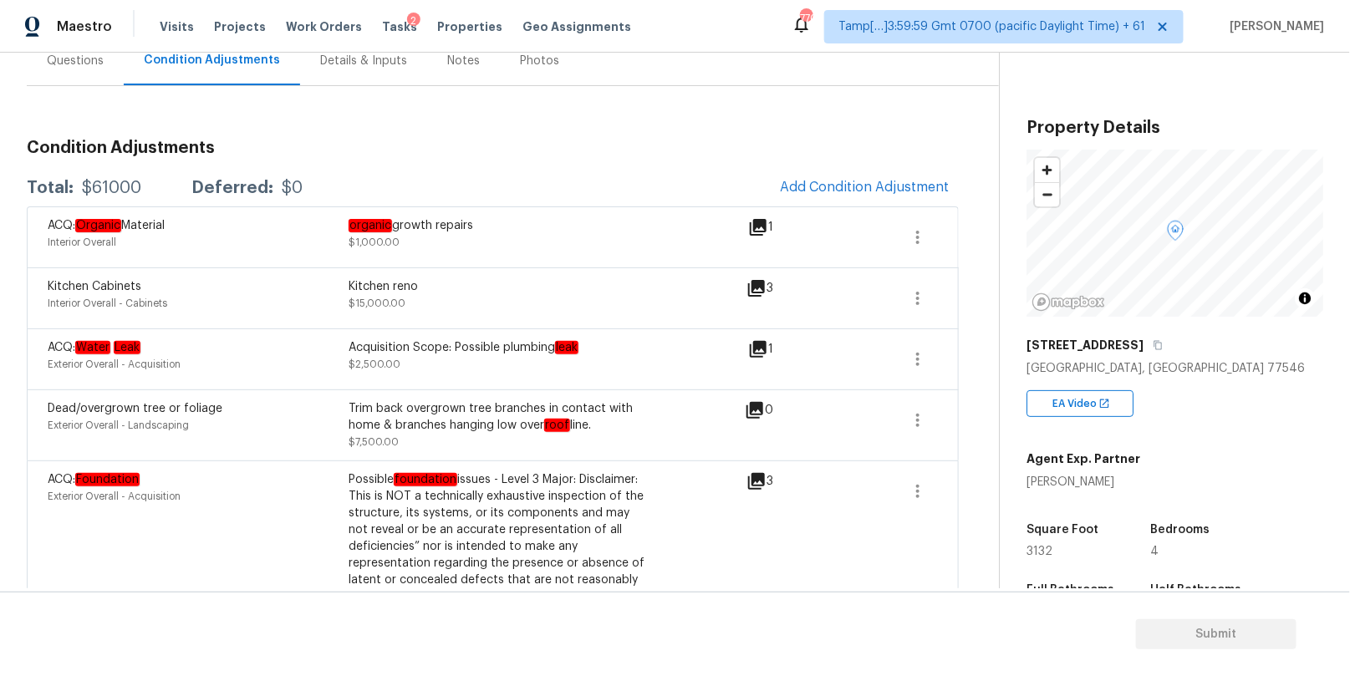
scroll to position [147, 0]
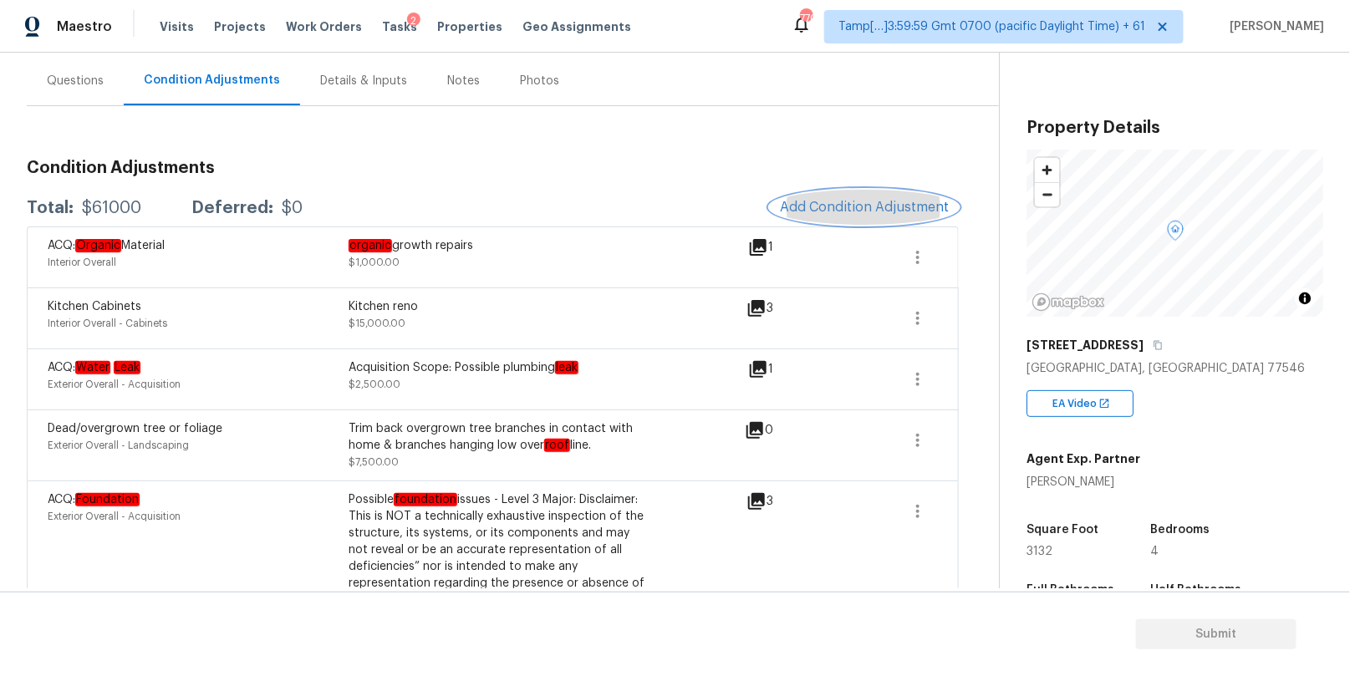
click at [793, 210] on span "Add Condition Adjustment" at bounding box center [864, 207] width 169 height 15
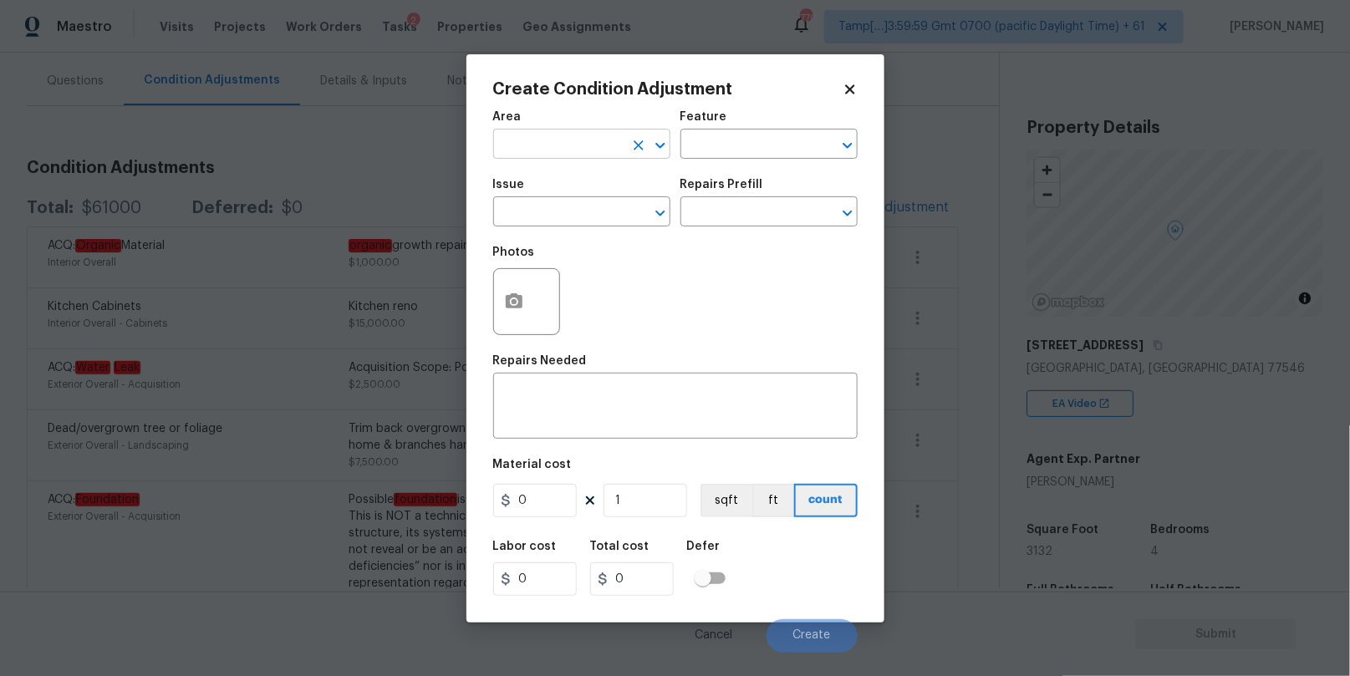
click at [567, 140] on input "text" at bounding box center [558, 146] width 130 height 26
click at [557, 206] on li "Interior Overall" at bounding box center [581, 211] width 177 height 28
type input "Interior Overall"
click at [759, 160] on div "Area Interior Overall ​ Feature ​" at bounding box center [675, 135] width 364 height 68
click at [758, 146] on input "text" at bounding box center [745, 146] width 130 height 26
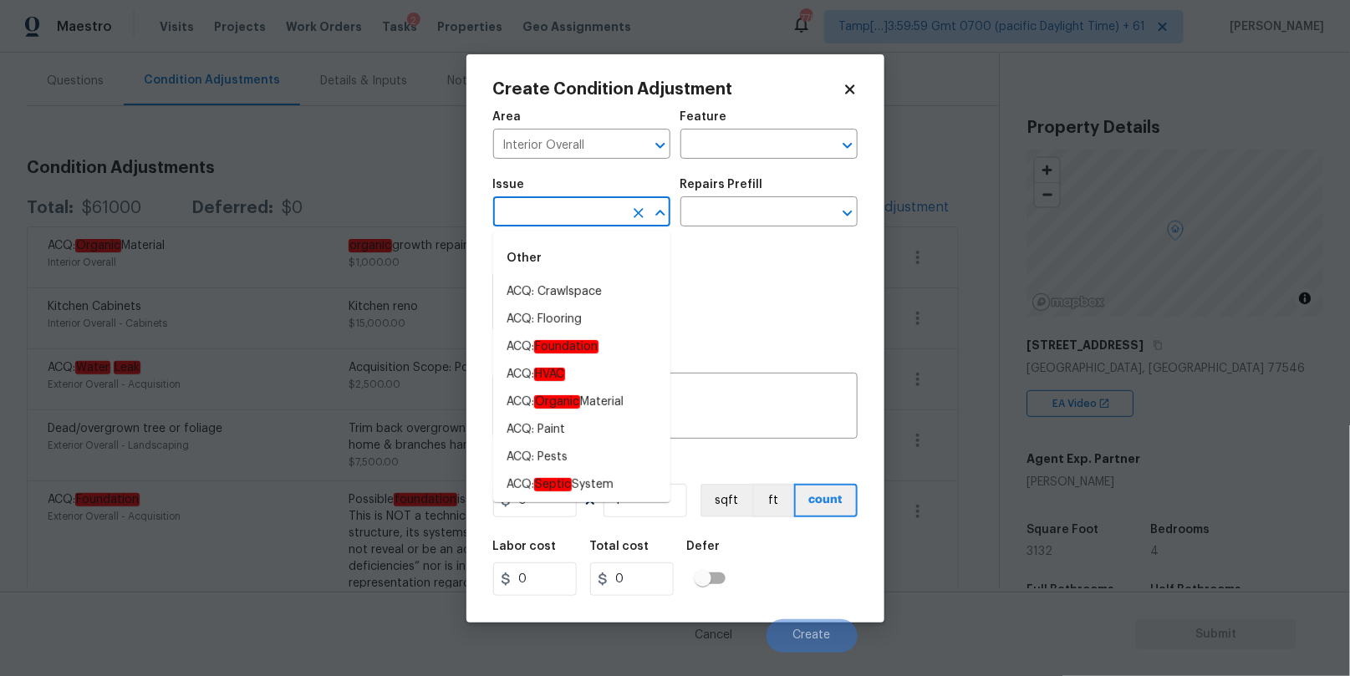
click at [567, 211] on input "text" at bounding box center [558, 214] width 130 height 26
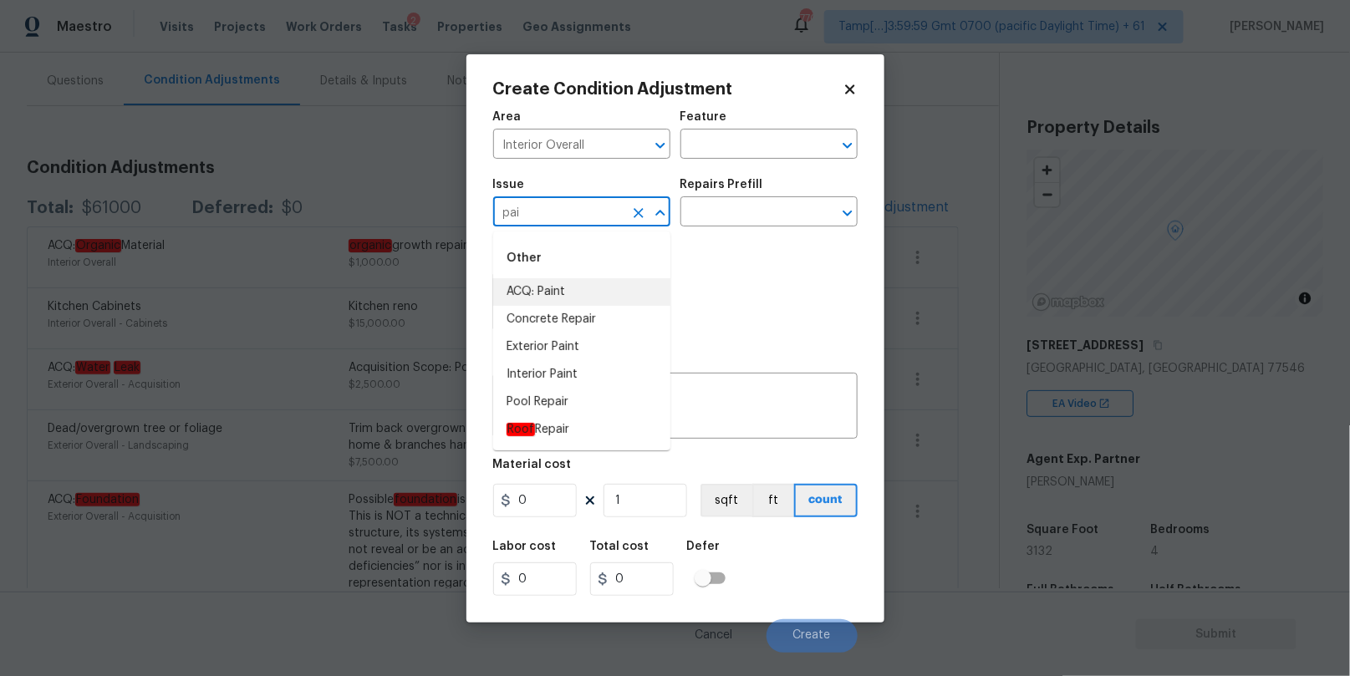
click at [552, 282] on li "ACQ: Paint" at bounding box center [581, 292] width 177 height 28
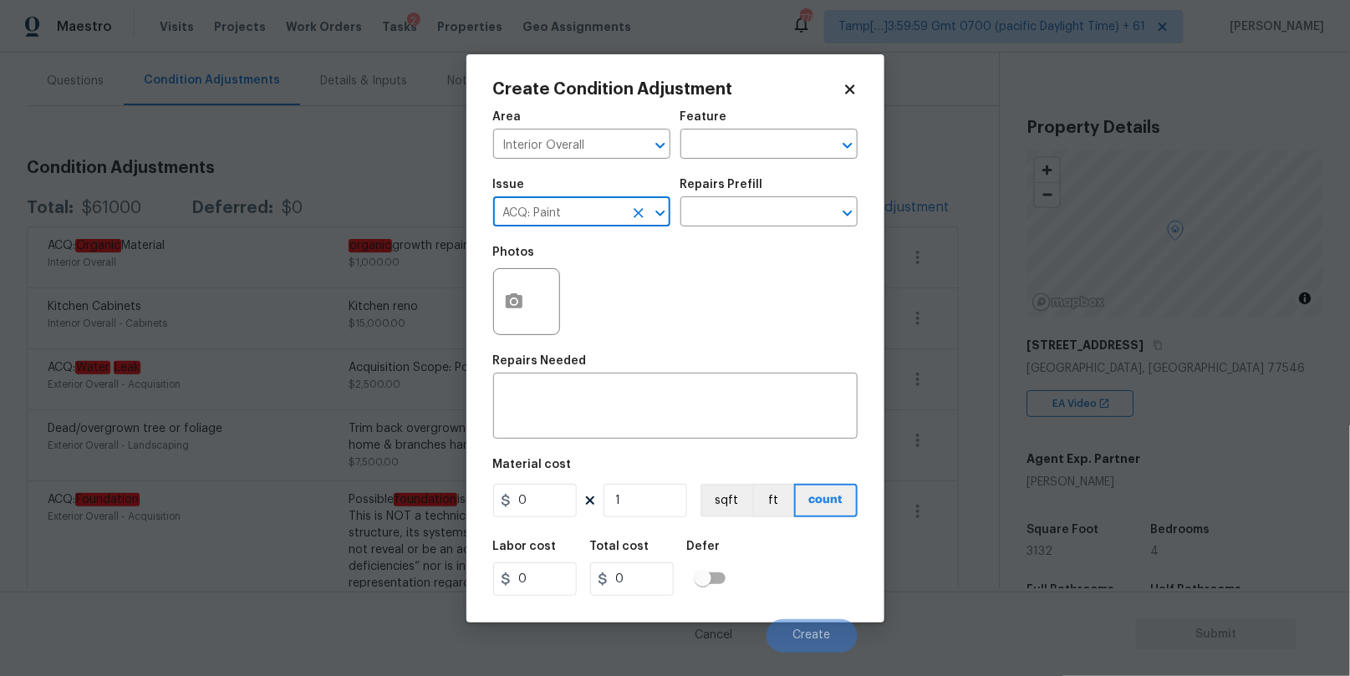
type input "ACQ: Paint"
click at [513, 303] on circle "button" at bounding box center [513, 300] width 5 height 5
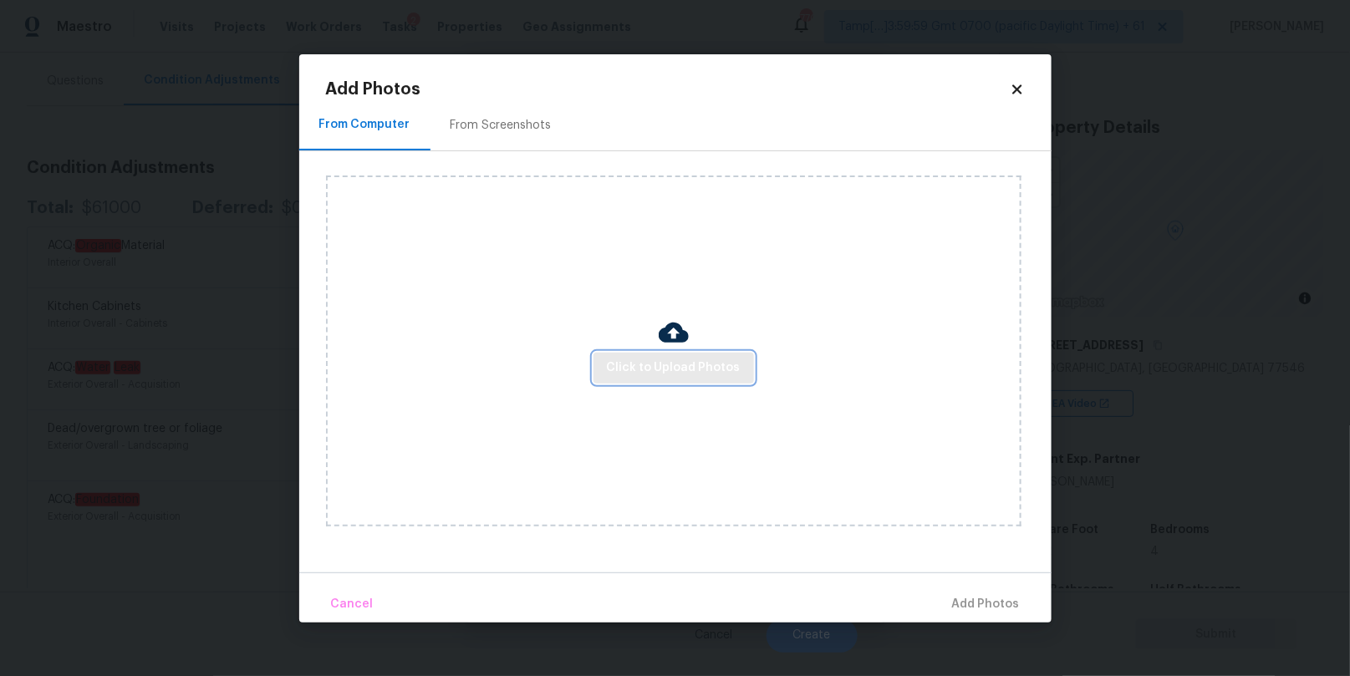
click at [682, 364] on span "Click to Upload Photos" at bounding box center [674, 368] width 134 height 21
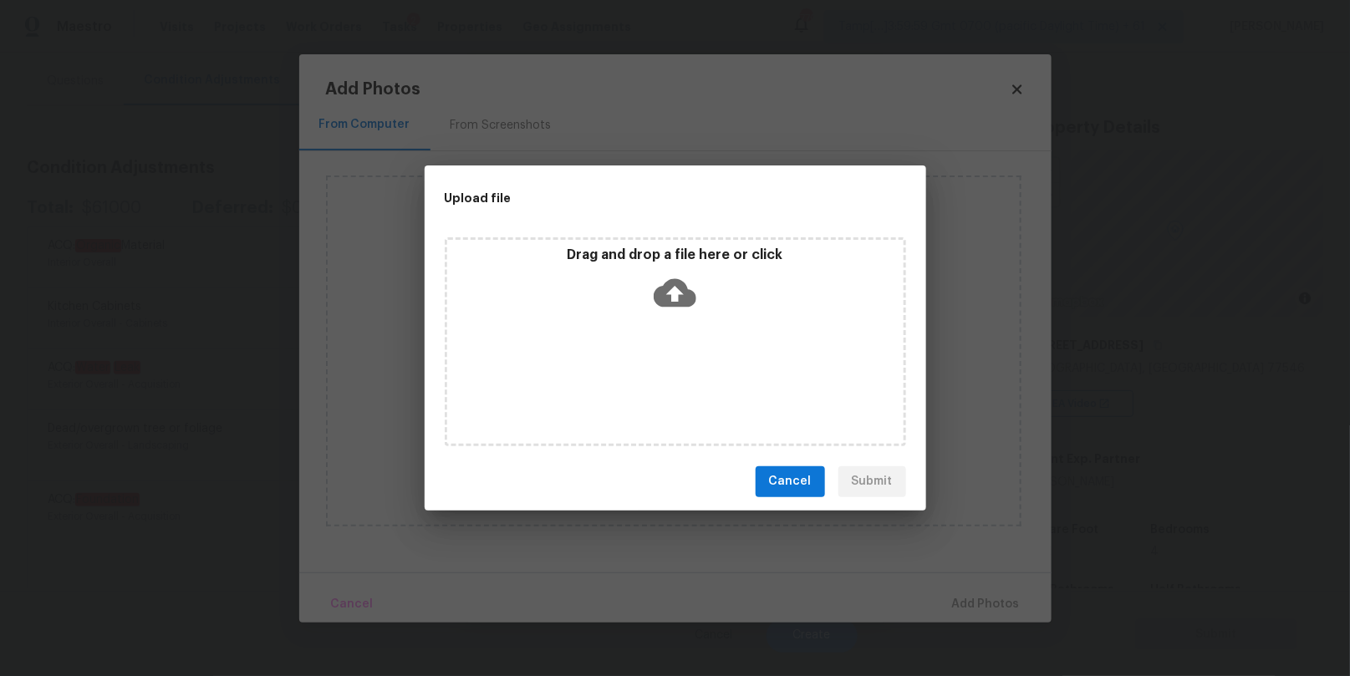
click at [679, 299] on icon at bounding box center [675, 292] width 43 height 28
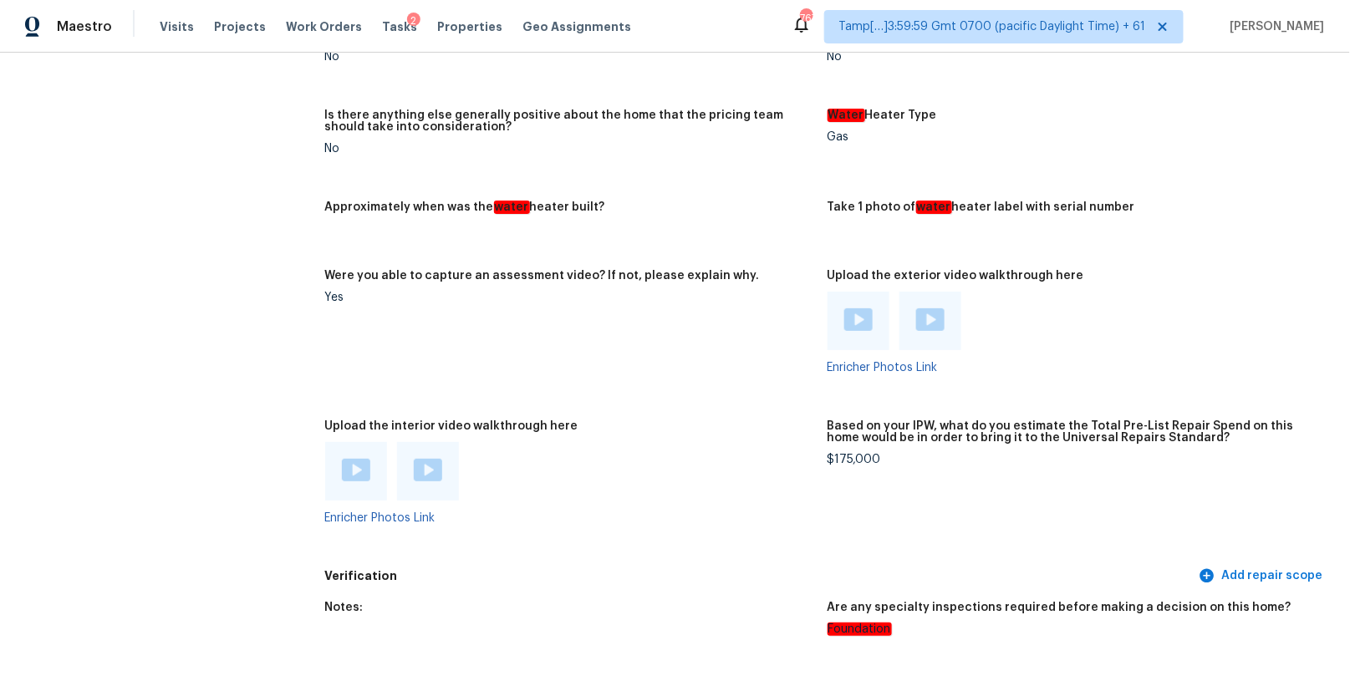
scroll to position [2995, 0]
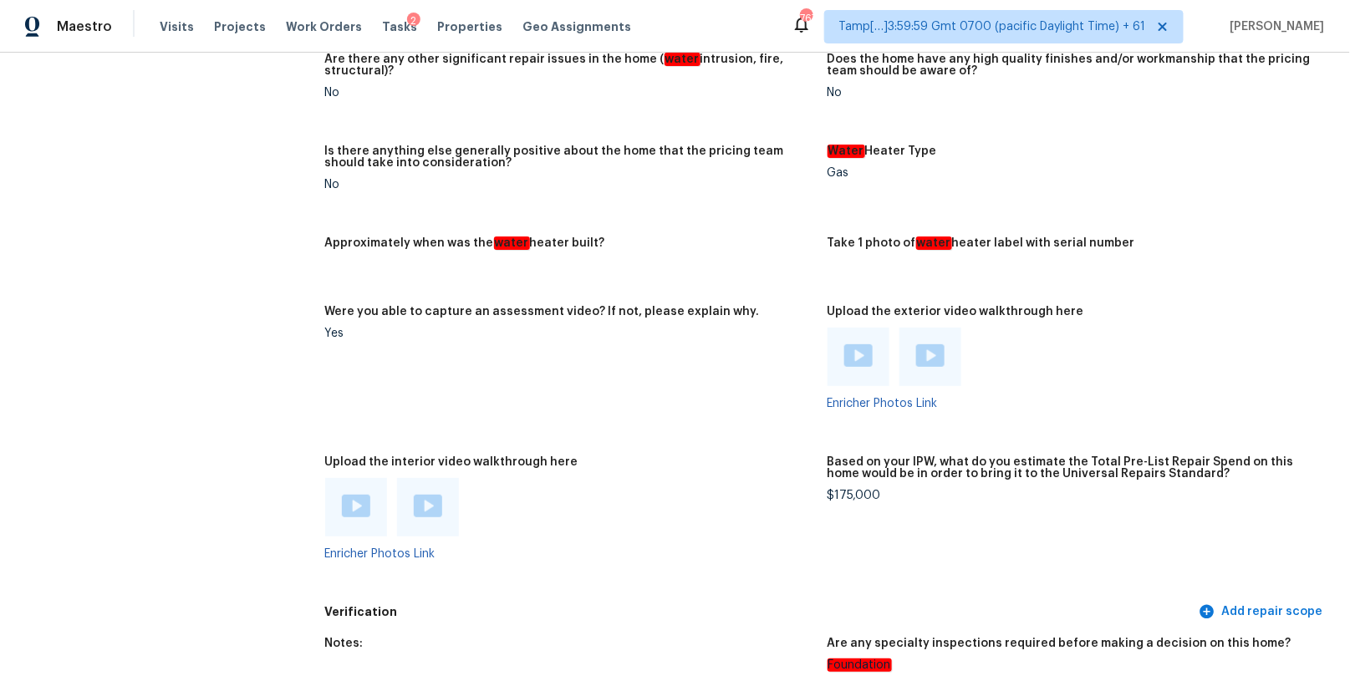
click at [855, 360] on img at bounding box center [858, 355] width 28 height 23
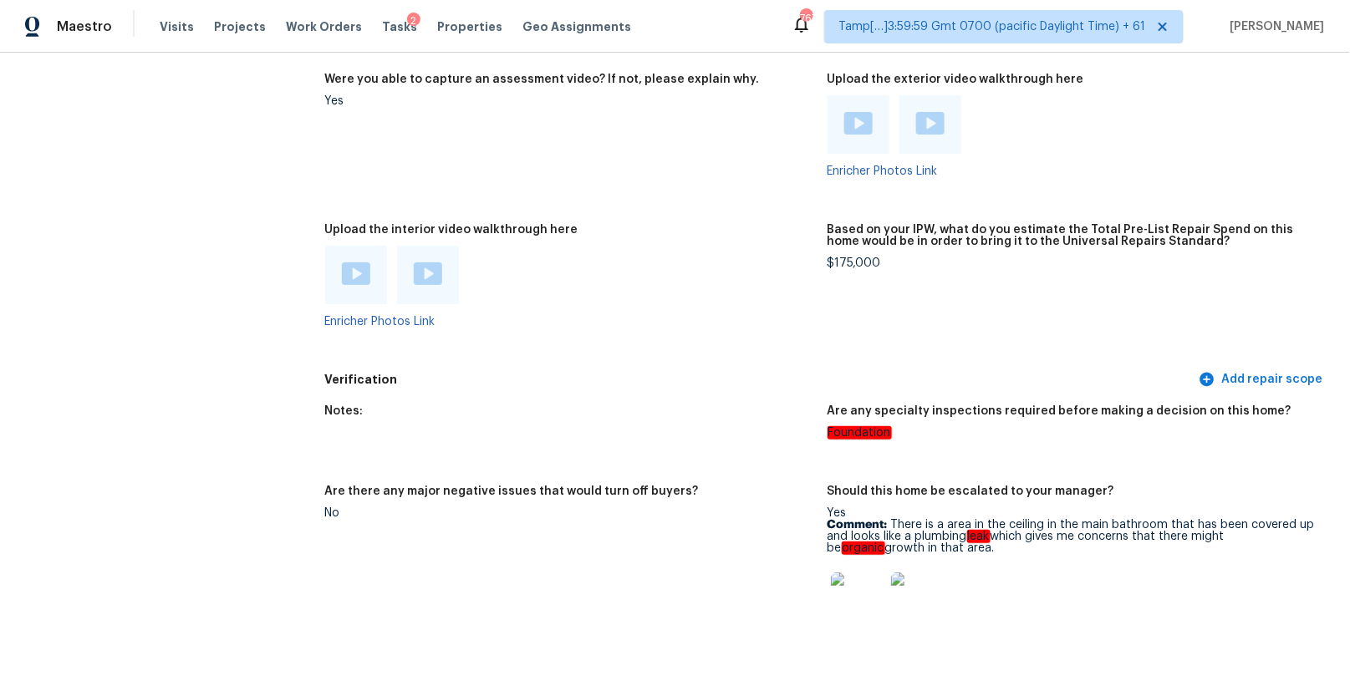
scroll to position [3295, 0]
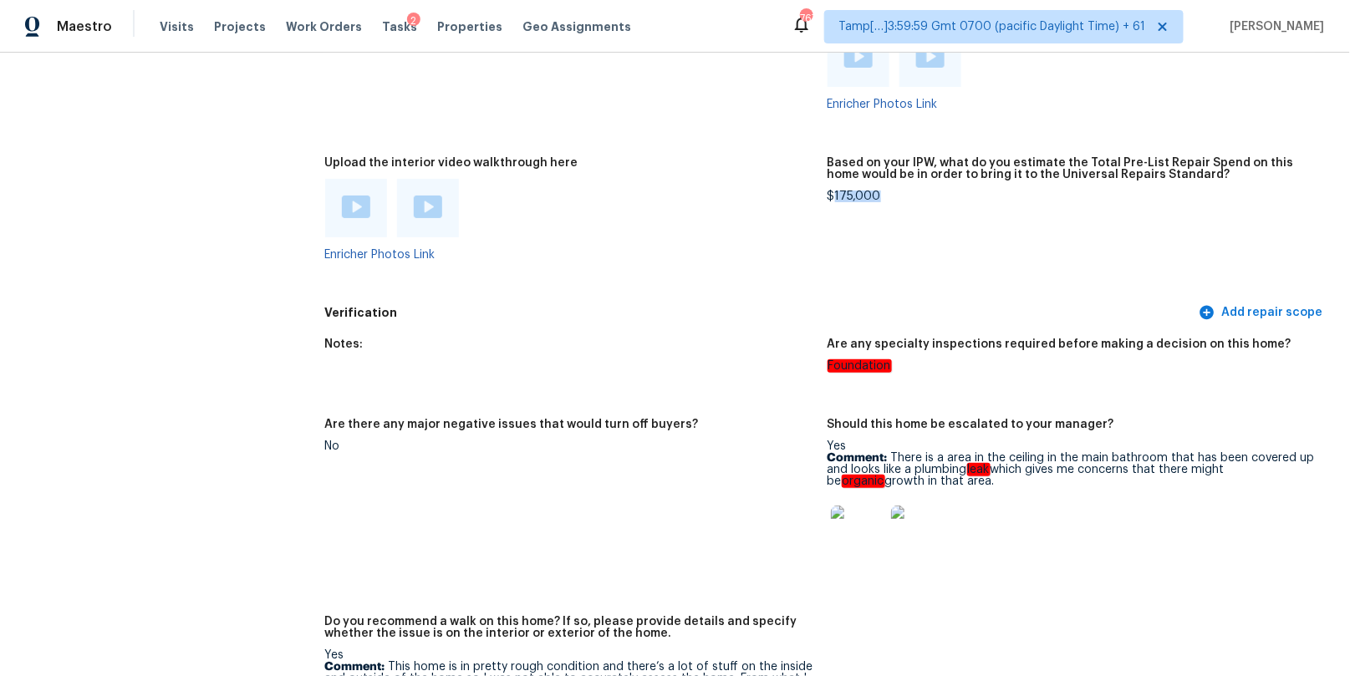
drag, startPoint x: 883, startPoint y: 197, endPoint x: 832, endPoint y: 197, distance: 51.0
click at [832, 197] on div "$175,000" at bounding box center [1071, 197] width 489 height 12
copy div "175,000"
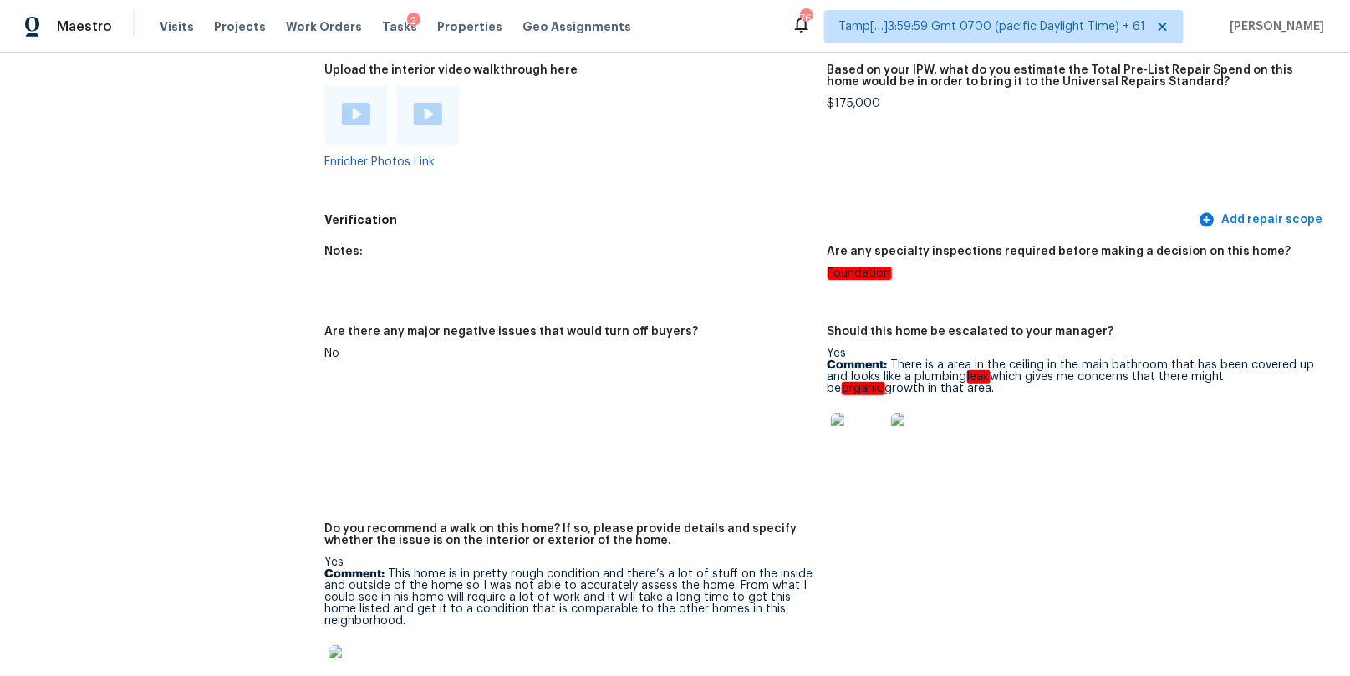
scroll to position [1949, 0]
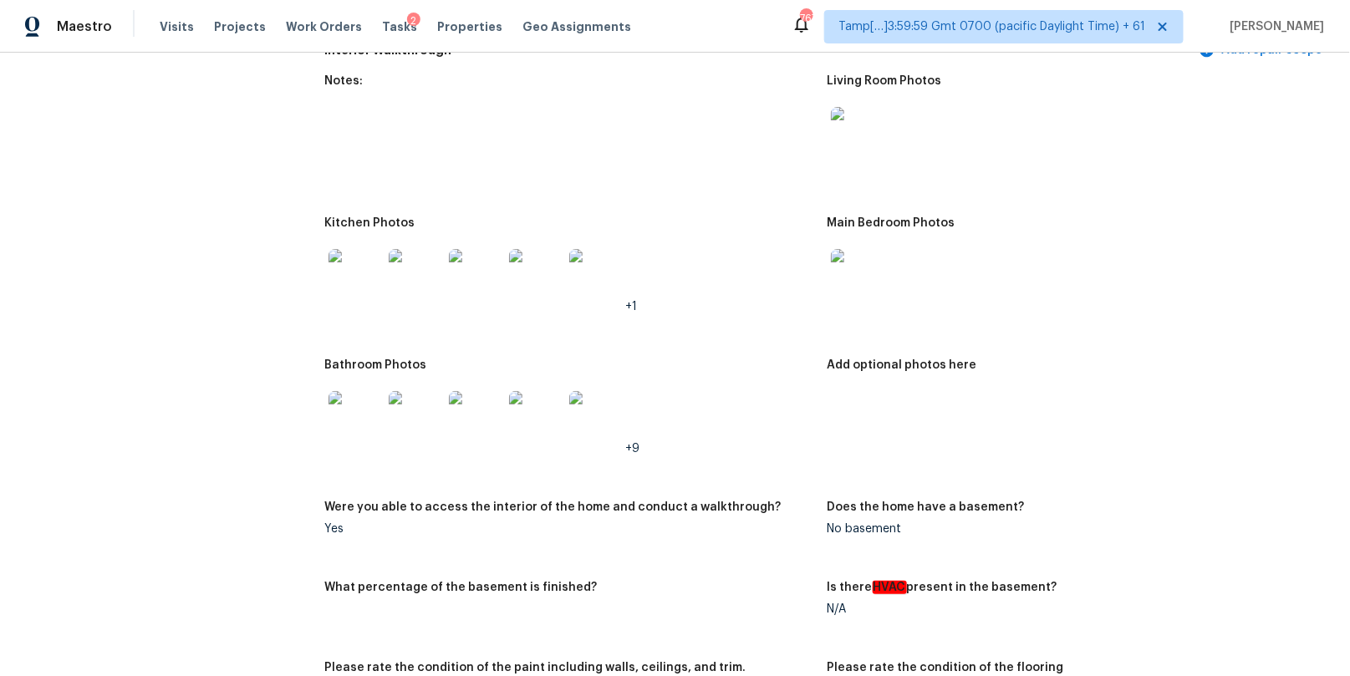
click at [365, 411] on img at bounding box center [354, 417] width 53 height 53
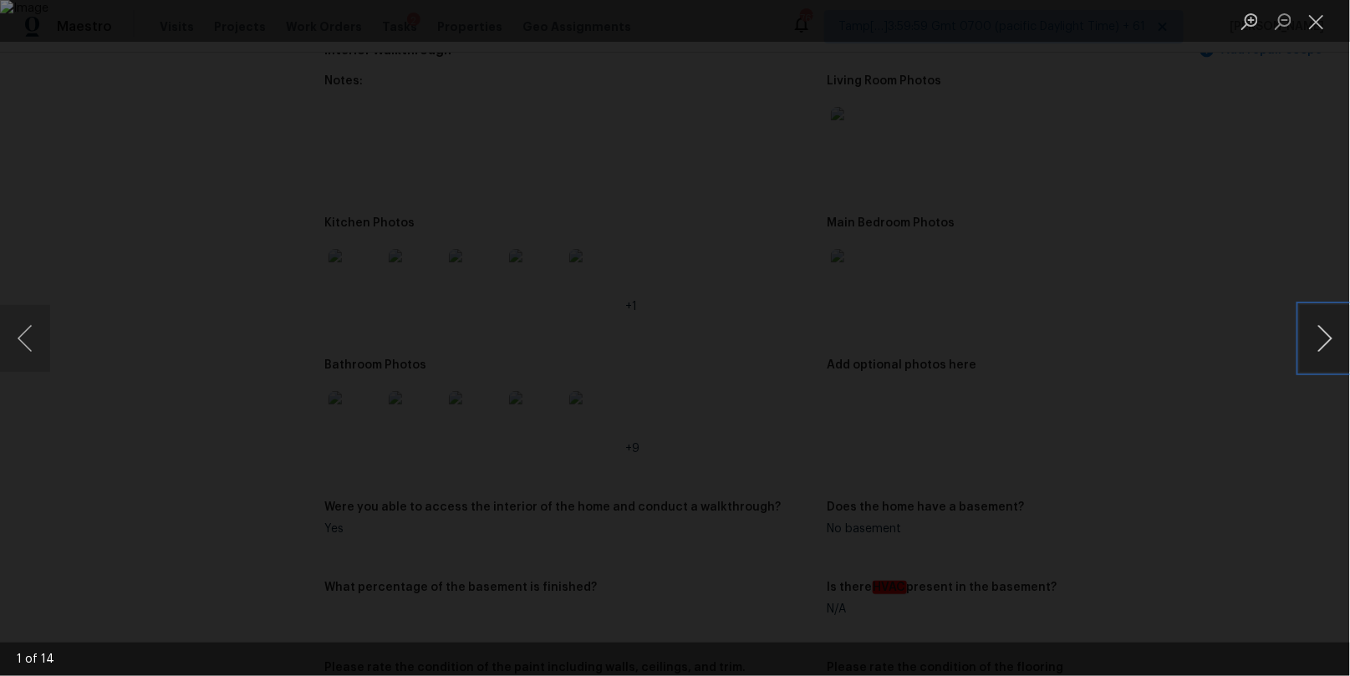
click at [1307, 337] on button "Next image" at bounding box center [1325, 338] width 50 height 67
click at [1315, 30] on button "Close lightbox" at bounding box center [1316, 21] width 33 height 29
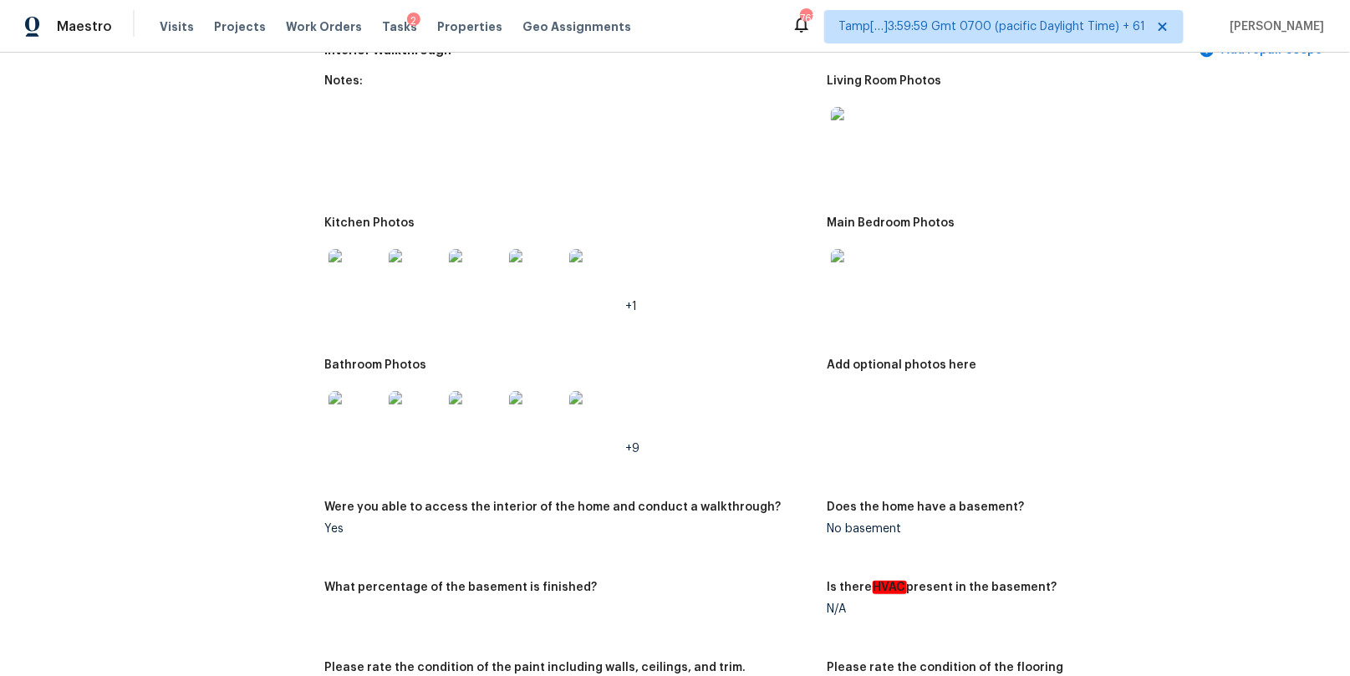
click at [356, 420] on img at bounding box center [354, 417] width 53 height 53
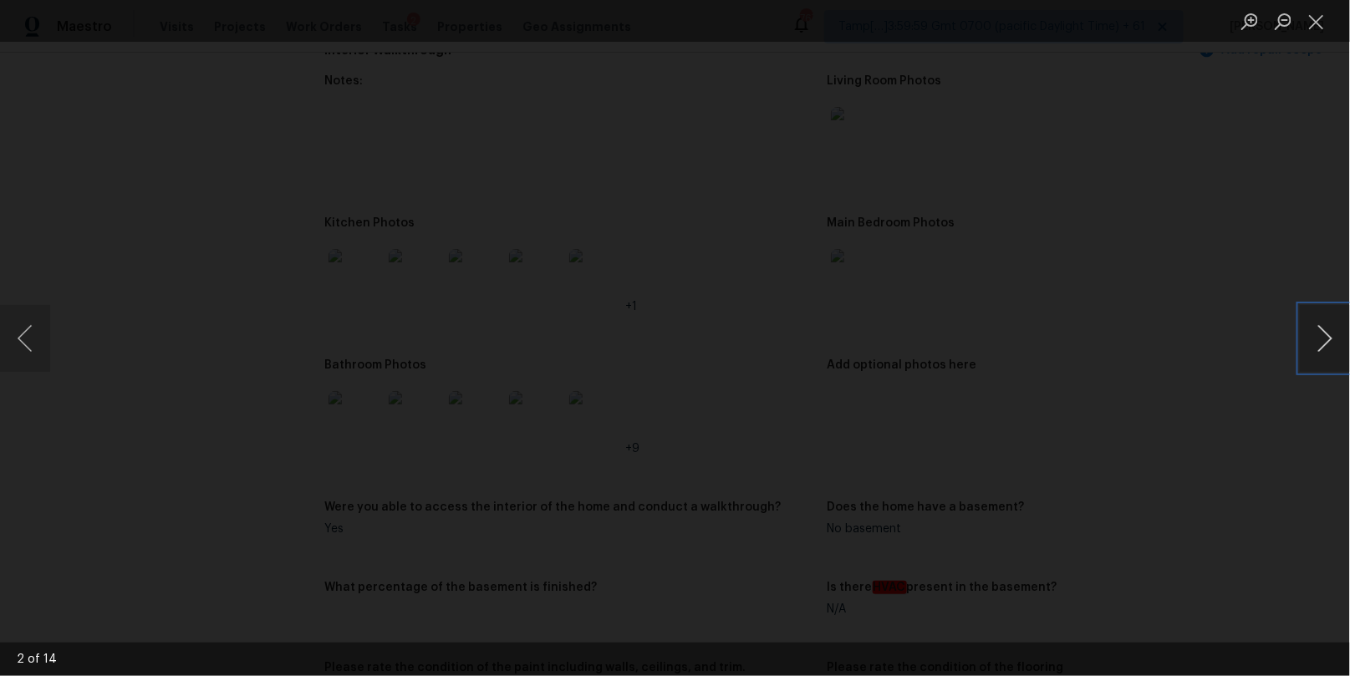
click at [1331, 338] on button "Next image" at bounding box center [1325, 338] width 50 height 67
click at [1331, 339] on button "Next image" at bounding box center [1325, 338] width 50 height 67
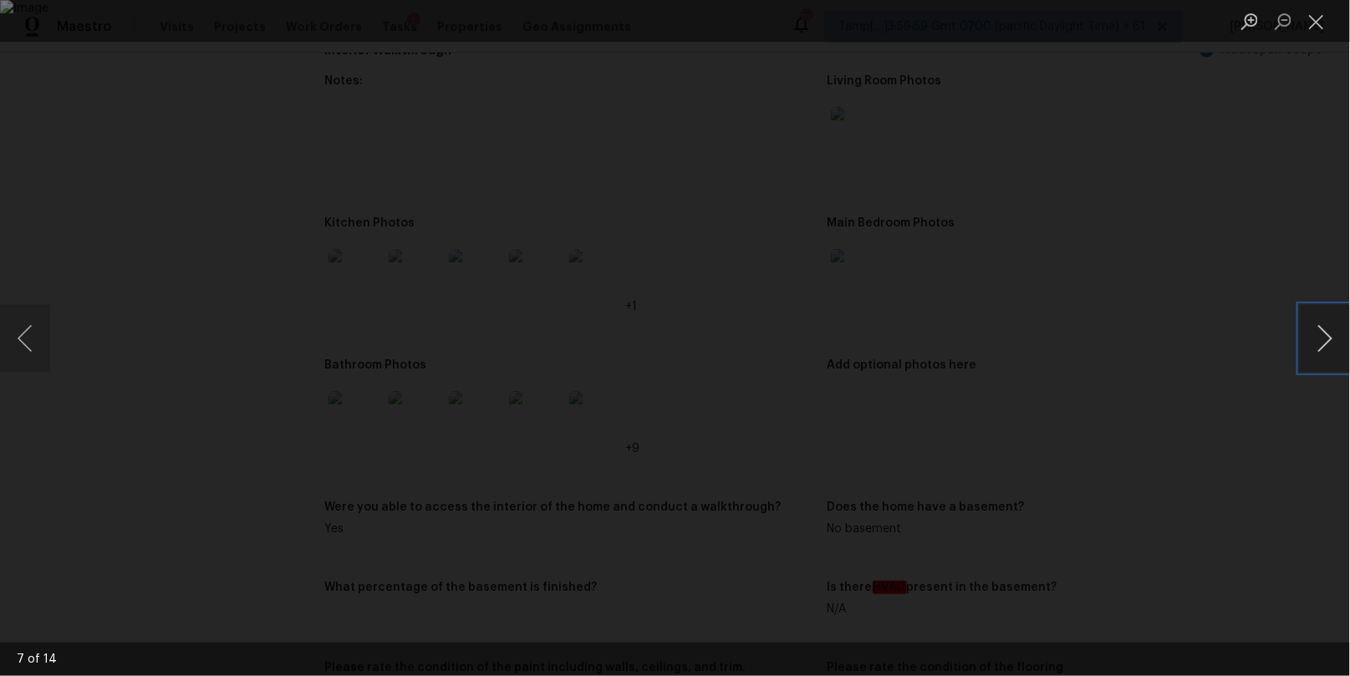
click at [1330, 339] on button "Next image" at bounding box center [1325, 338] width 50 height 67
click at [1330, 340] on button "Next image" at bounding box center [1325, 338] width 50 height 67
click at [1330, 343] on button "Next image" at bounding box center [1325, 338] width 50 height 67
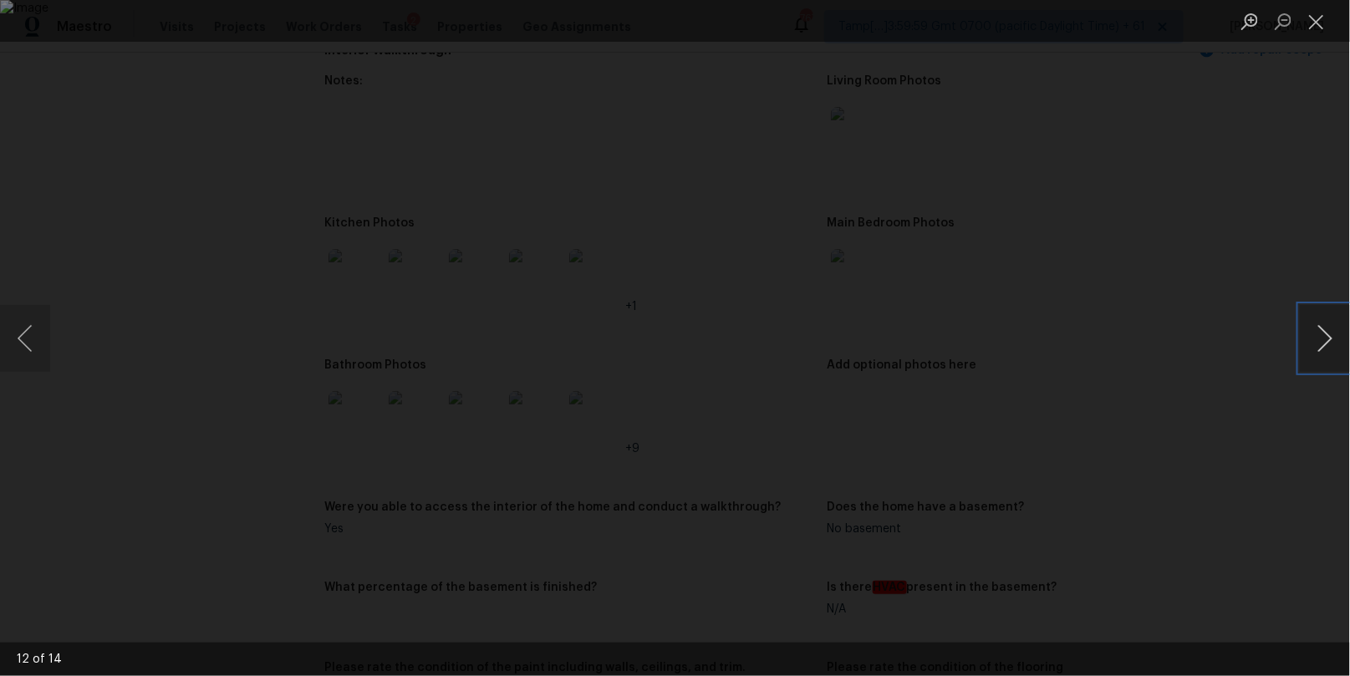
click at [1330, 343] on button "Next image" at bounding box center [1325, 338] width 50 height 67
click at [1330, 344] on button "Next image" at bounding box center [1325, 338] width 50 height 67
click at [1331, 346] on button "Next image" at bounding box center [1325, 338] width 50 height 67
click at [36, 349] on button "Previous image" at bounding box center [25, 338] width 50 height 67
click at [35, 338] on button "Previous image" at bounding box center [25, 338] width 50 height 67
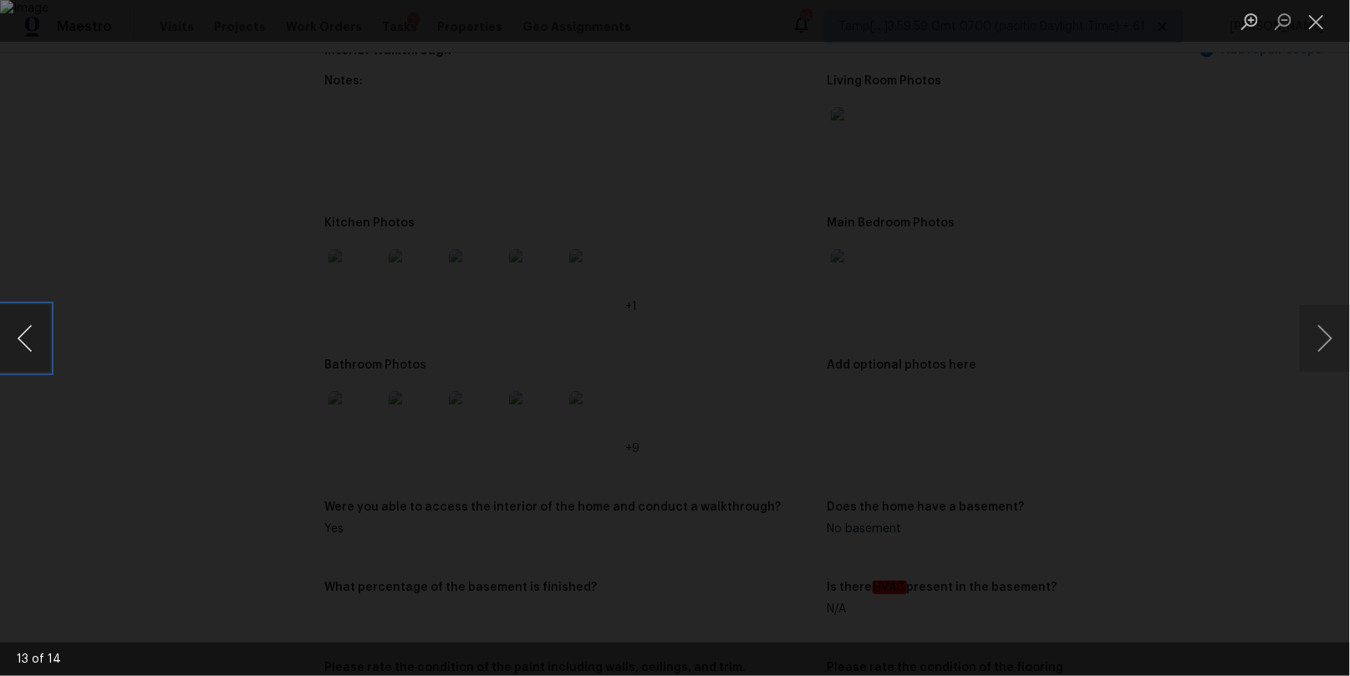
click at [35, 338] on button "Previous image" at bounding box center [25, 338] width 50 height 67
click at [34, 337] on button "Previous image" at bounding box center [25, 338] width 50 height 67
click at [1318, 328] on button "Next image" at bounding box center [1325, 338] width 50 height 67
click at [29, 339] on button "Previous image" at bounding box center [25, 338] width 50 height 67
click at [31, 351] on button "Previous image" at bounding box center [25, 338] width 50 height 67
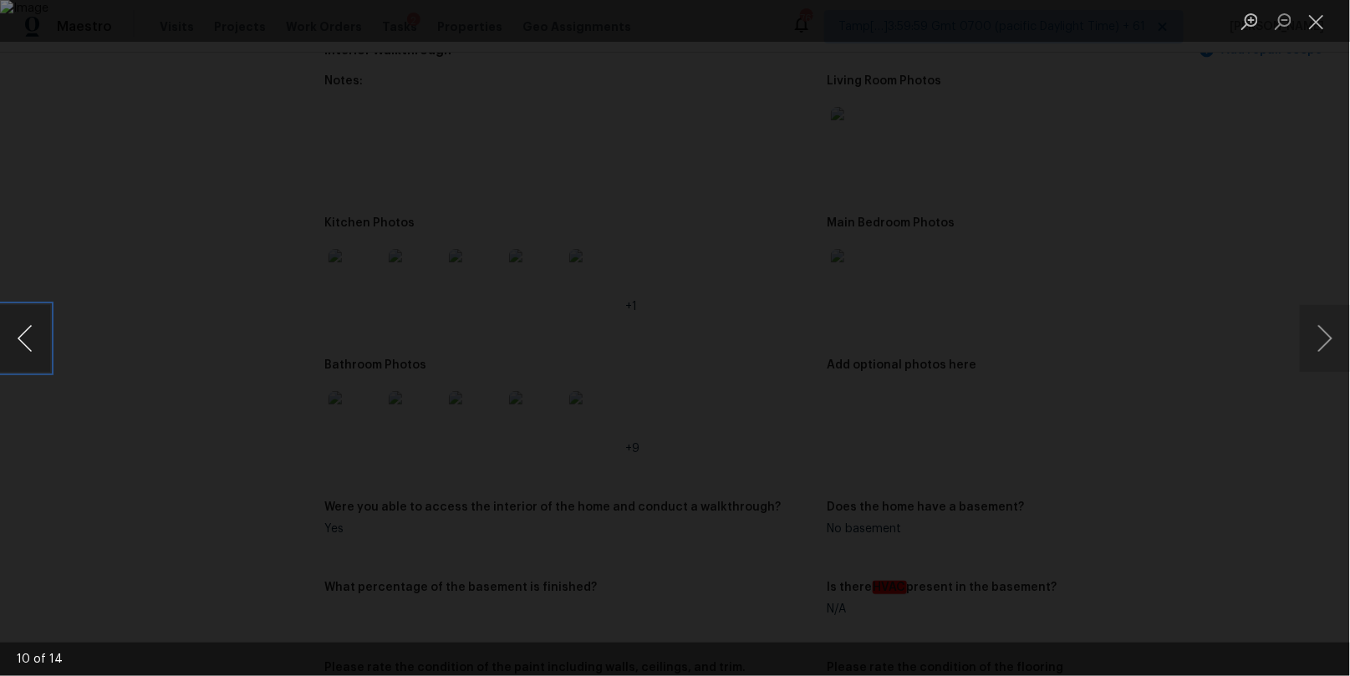
click at [36, 337] on button "Previous image" at bounding box center [25, 338] width 50 height 67
click at [36, 336] on button "Previous image" at bounding box center [25, 338] width 50 height 67
click at [23, 334] on button "Previous image" at bounding box center [25, 338] width 50 height 67
click at [33, 334] on button "Previous image" at bounding box center [25, 338] width 50 height 67
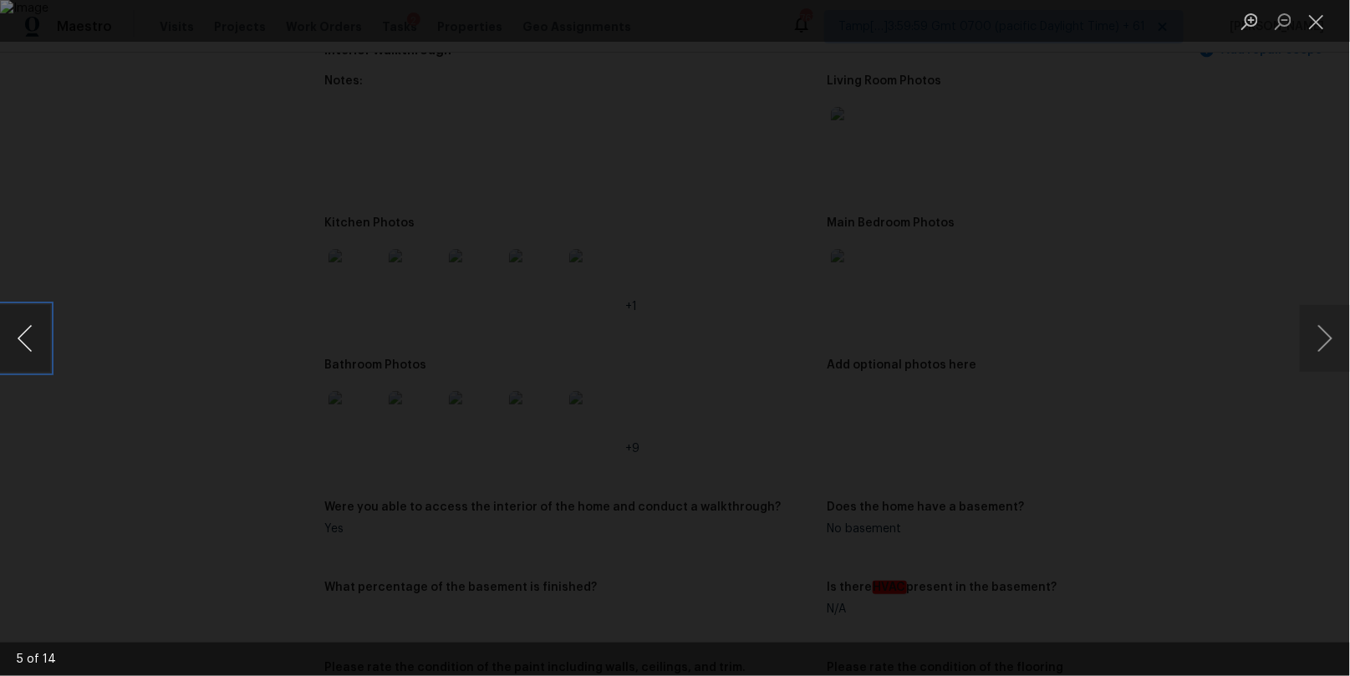
click at [47, 348] on button "Previous image" at bounding box center [25, 338] width 50 height 67
click at [47, 349] on button "Previous image" at bounding box center [25, 338] width 50 height 67
click at [1312, 18] on button "Close lightbox" at bounding box center [1316, 21] width 33 height 29
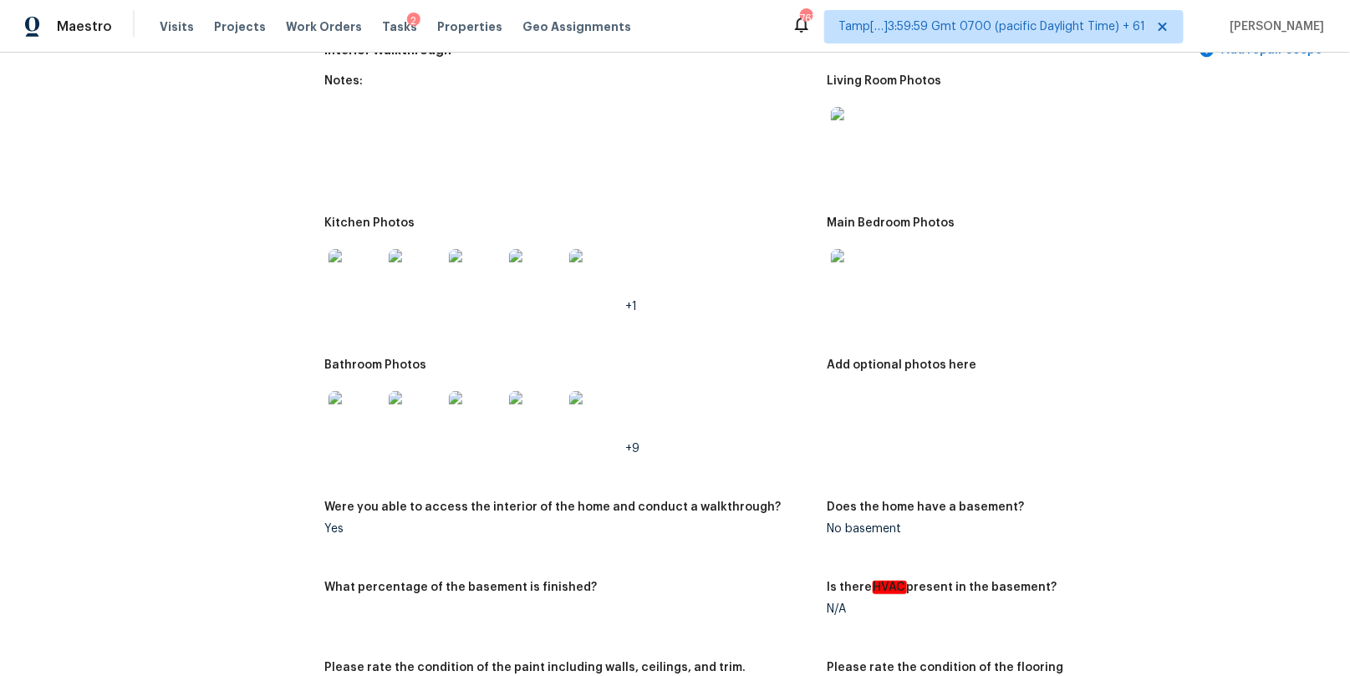
scroll to position [122, 0]
